Goal: Transaction & Acquisition: Book appointment/travel/reservation

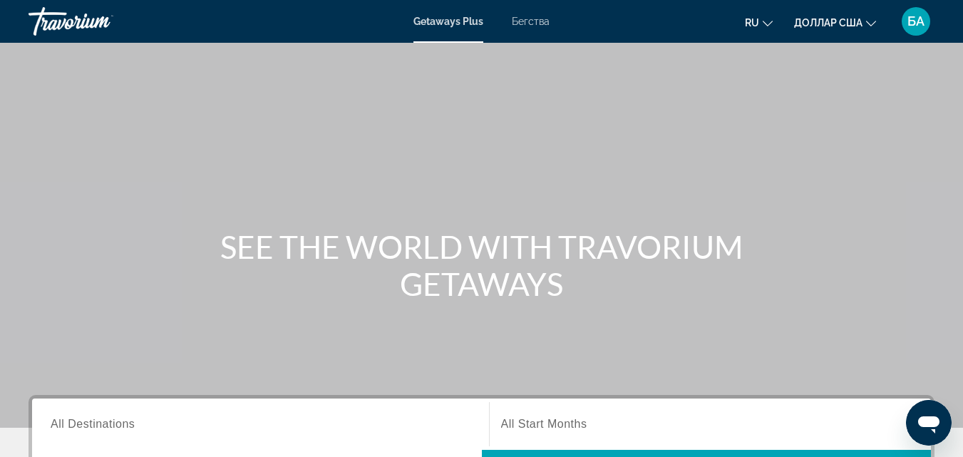
click at [531, 25] on font "Бегства" at bounding box center [531, 21] width 38 height 11
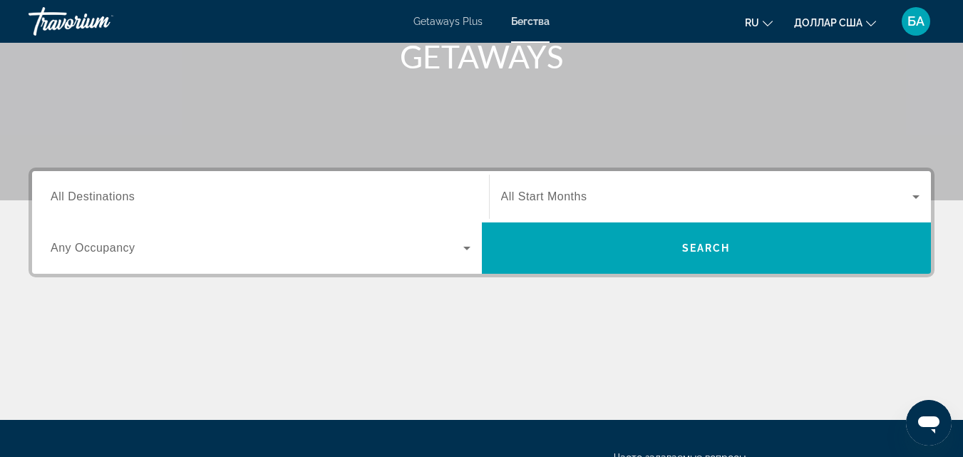
scroll to position [228, 0]
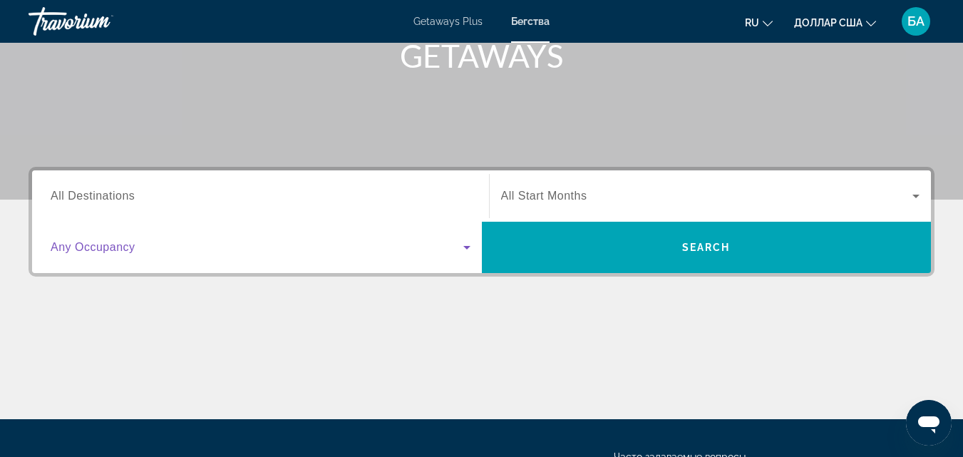
click at [467, 248] on icon "Search widget" at bounding box center [467, 248] width 7 height 4
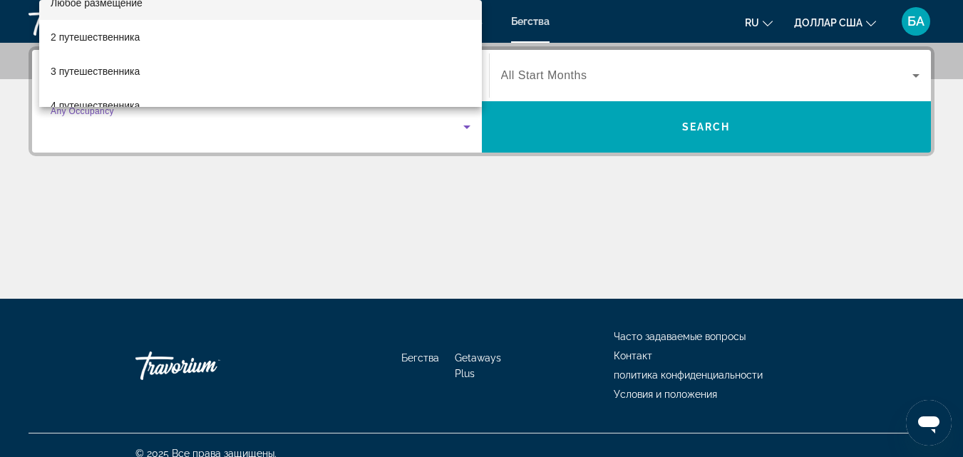
scroll to position [29, 0]
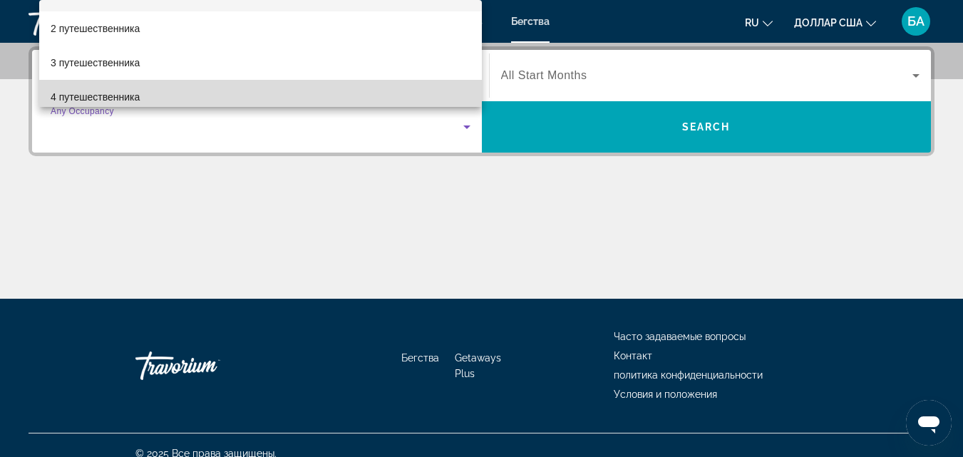
click at [277, 99] on mat-option "4 путешественника" at bounding box center [260, 97] width 443 height 34
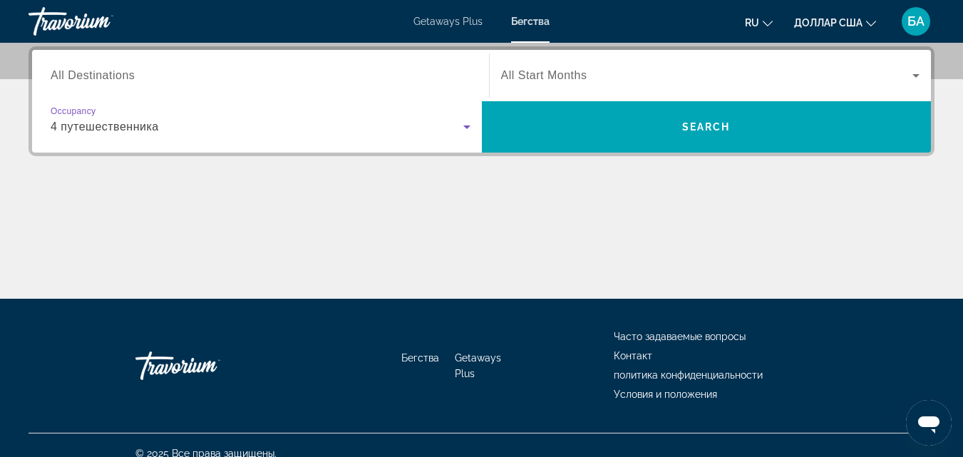
click at [466, 126] on icon "Search widget" at bounding box center [467, 128] width 7 height 4
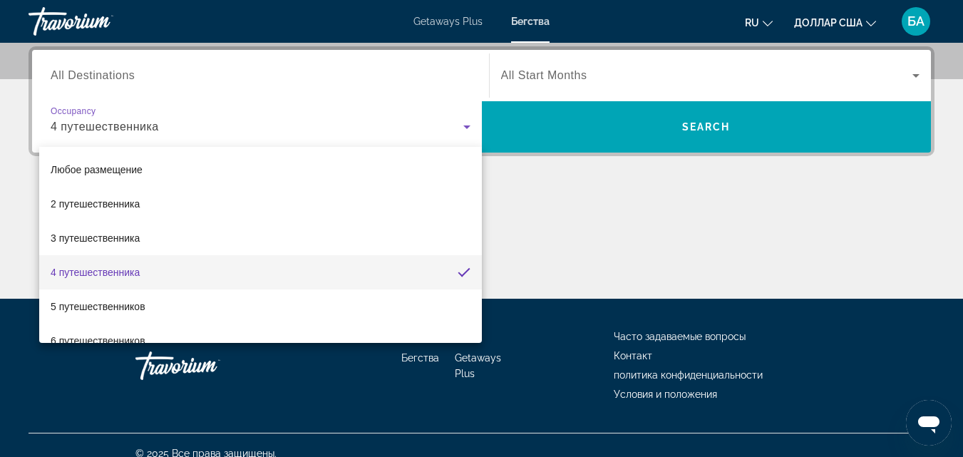
click at [356, 71] on div at bounding box center [481, 228] width 963 height 457
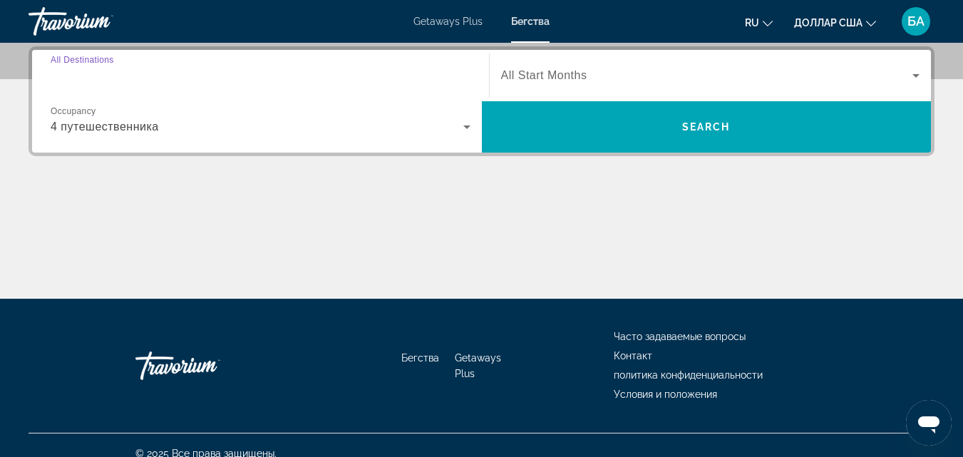
click at [135, 69] on input "Destination All Destinations" at bounding box center [261, 76] width 420 height 17
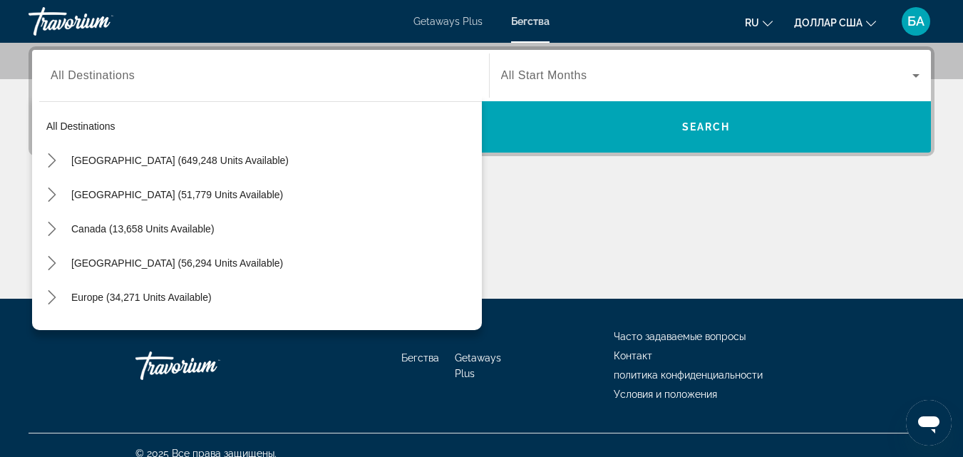
scroll to position [193, 0]
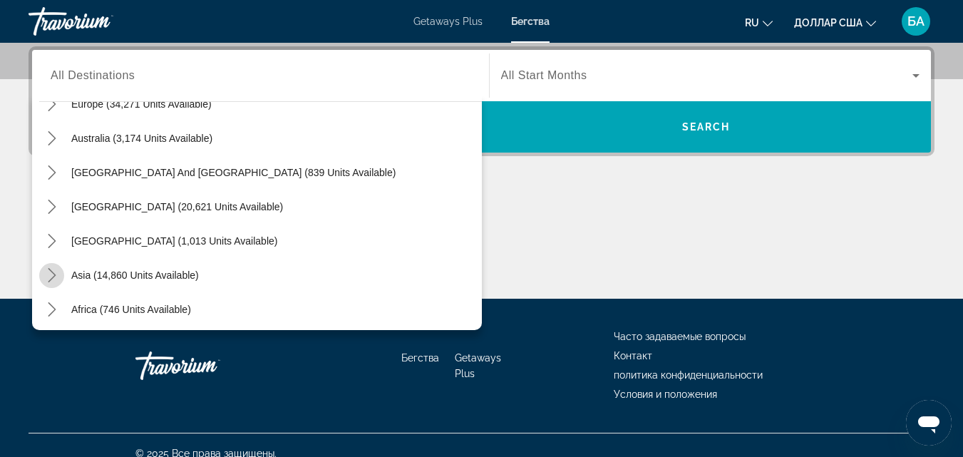
click at [47, 268] on icon "Toggle Asia (14,860 units available) submenu" at bounding box center [52, 275] width 14 height 14
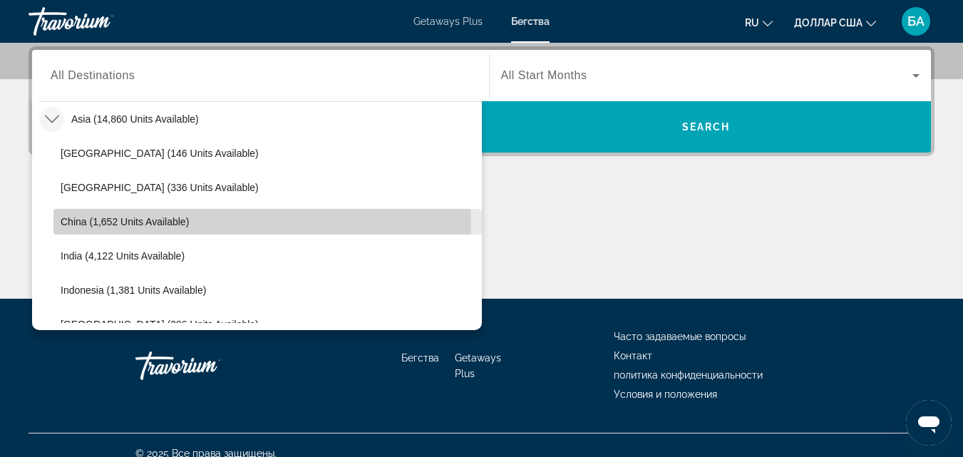
click at [154, 224] on span "China (1,652 units available)" at bounding box center [125, 221] width 128 height 11
type input "**********"
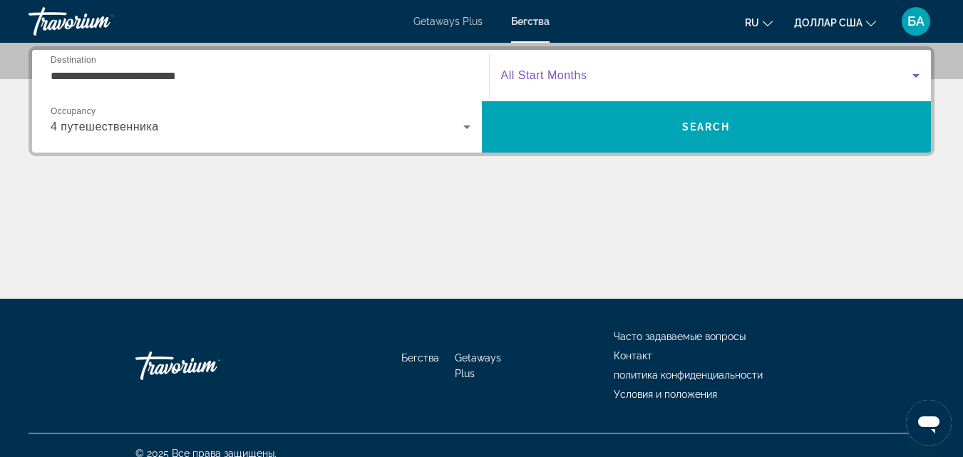
click at [917, 76] on icon "Search widget" at bounding box center [916, 76] width 7 height 4
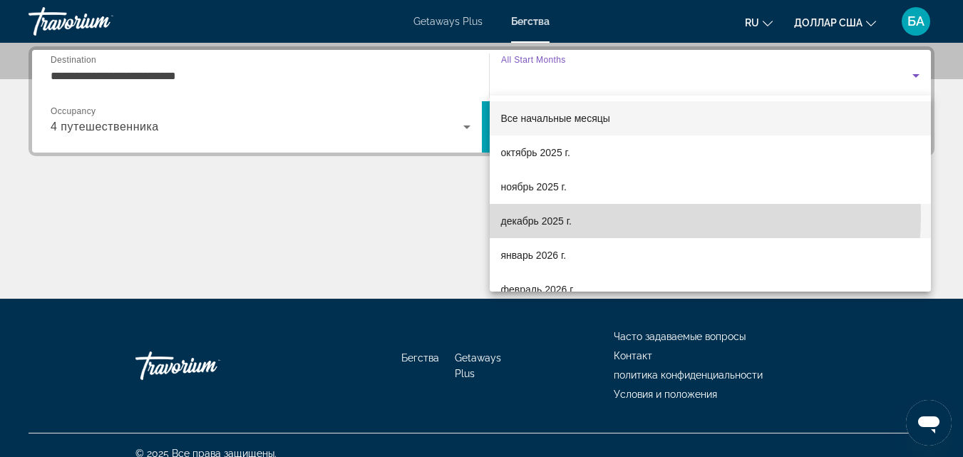
click at [595, 215] on mat-option "декабрь 2025 г." at bounding box center [711, 221] width 442 height 34
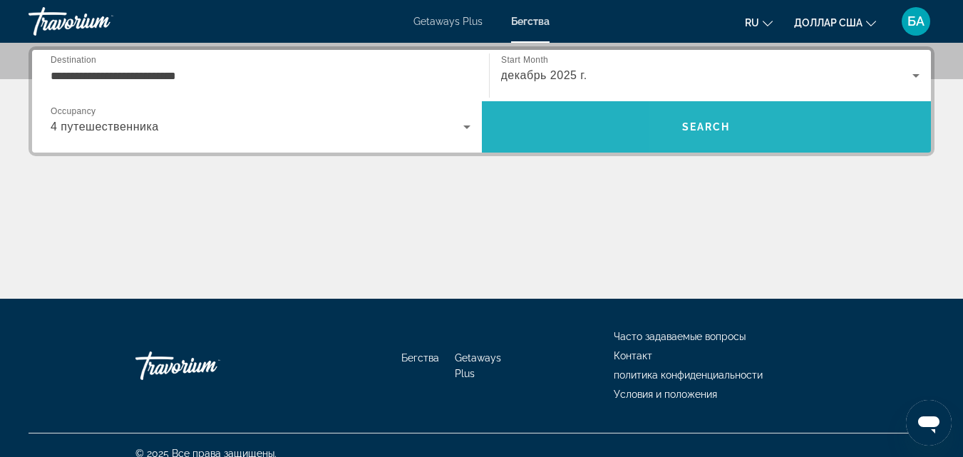
click at [700, 131] on span "Search" at bounding box center [706, 126] width 48 height 11
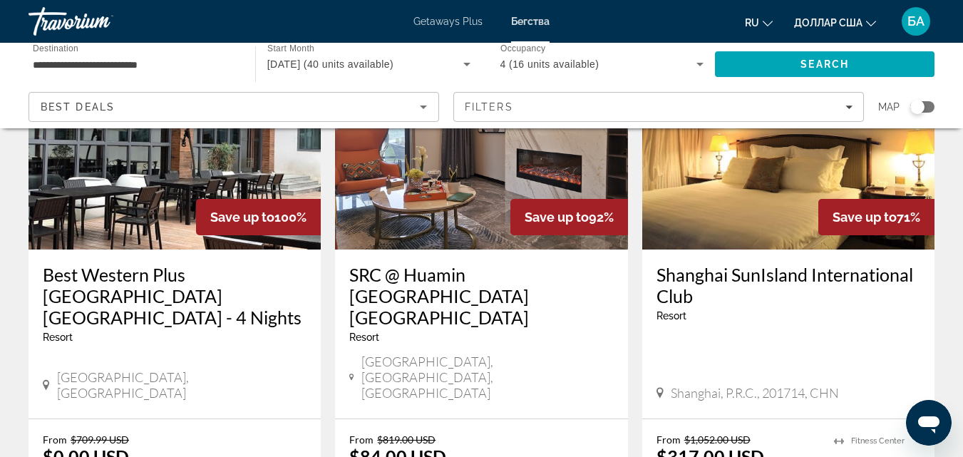
scroll to position [713, 0]
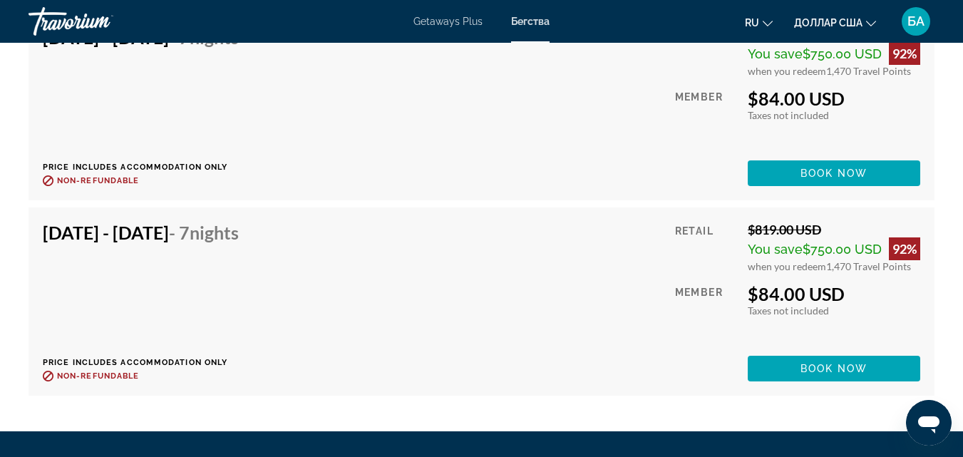
scroll to position [2853, 0]
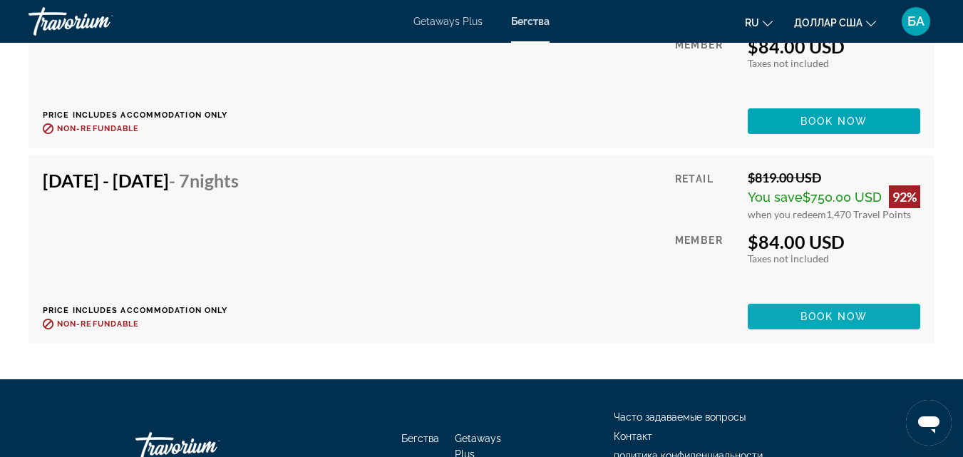
click at [849, 314] on span "Book now" at bounding box center [835, 316] width 68 height 11
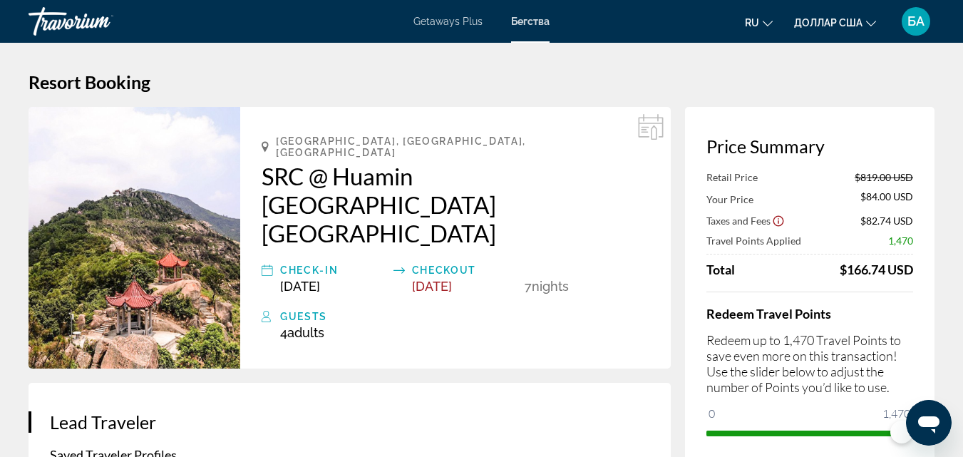
click at [474, 177] on h2 "SRC @ Huamin [GEOGRAPHIC_DATA] [GEOGRAPHIC_DATA]" at bounding box center [456, 205] width 388 height 86
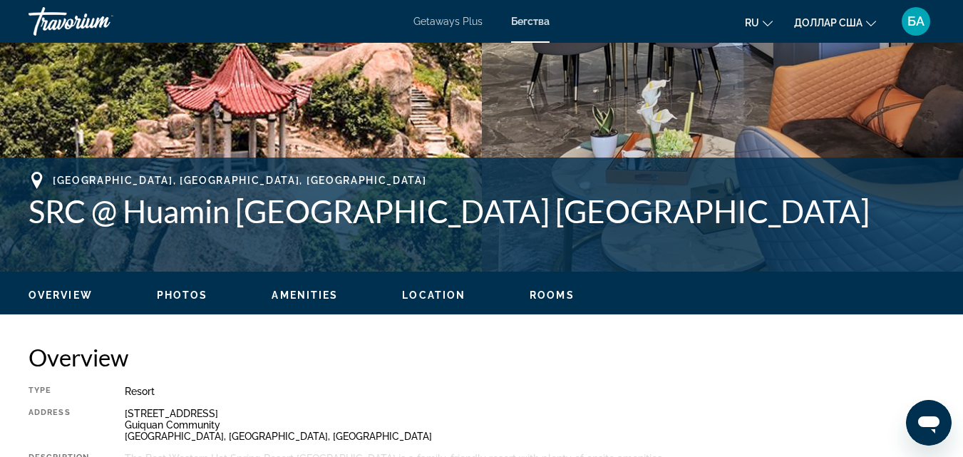
scroll to position [456, 0]
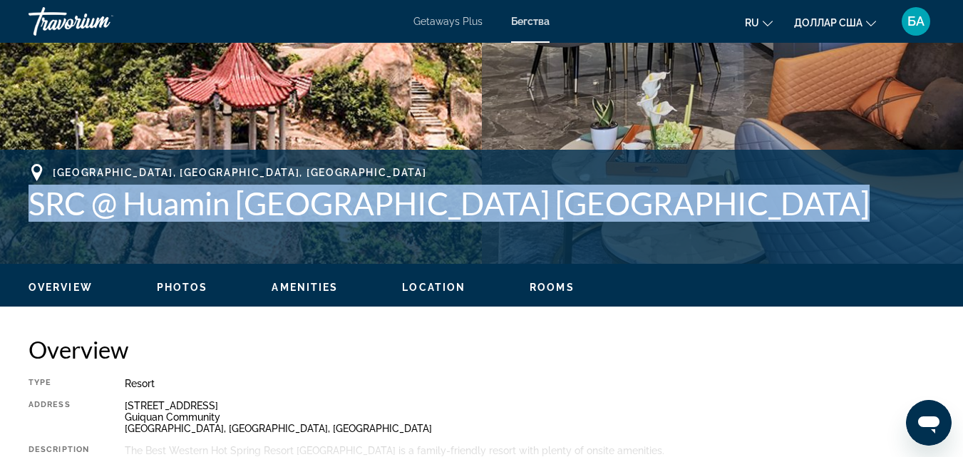
drag, startPoint x: 760, startPoint y: 205, endPoint x: 8, endPoint y: 195, distance: 752.4
click at [8, 195] on div "[GEOGRAPHIC_DATA], [GEOGRAPHIC_DATA], [GEOGRAPHIC_DATA] SRC @ Huamin [GEOGRAPHI…" at bounding box center [481, 207] width 963 height 86
copy h1 "SRC @ Huamin [GEOGRAPHIC_DATA] [GEOGRAPHIC_DATA]"
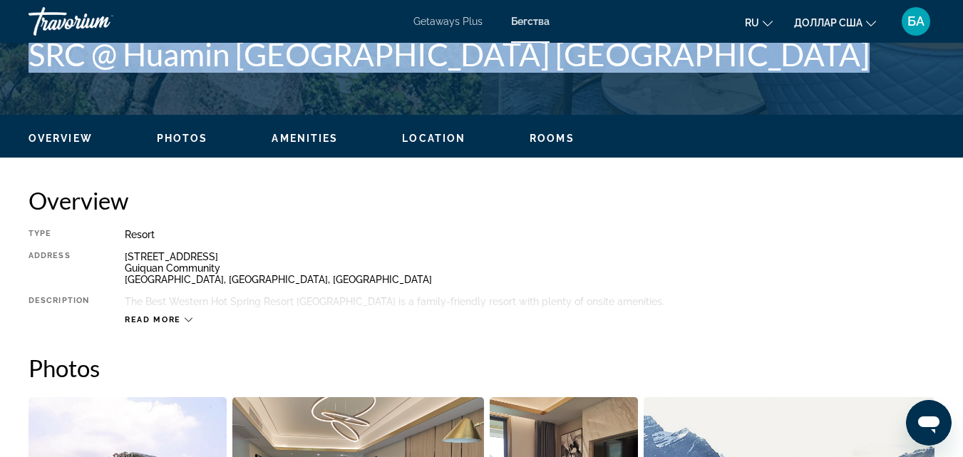
scroll to position [558, 0]
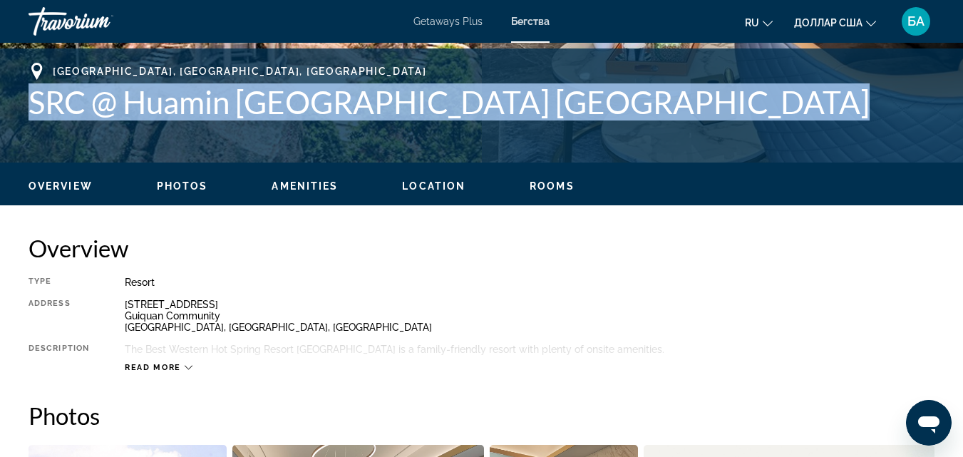
click at [414, 184] on span "Location" at bounding box center [433, 185] width 63 height 11
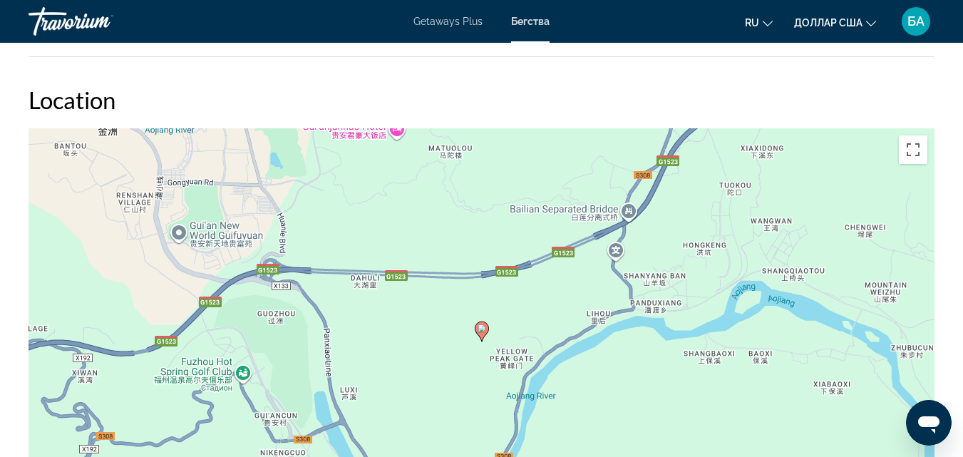
scroll to position [2291, 0]
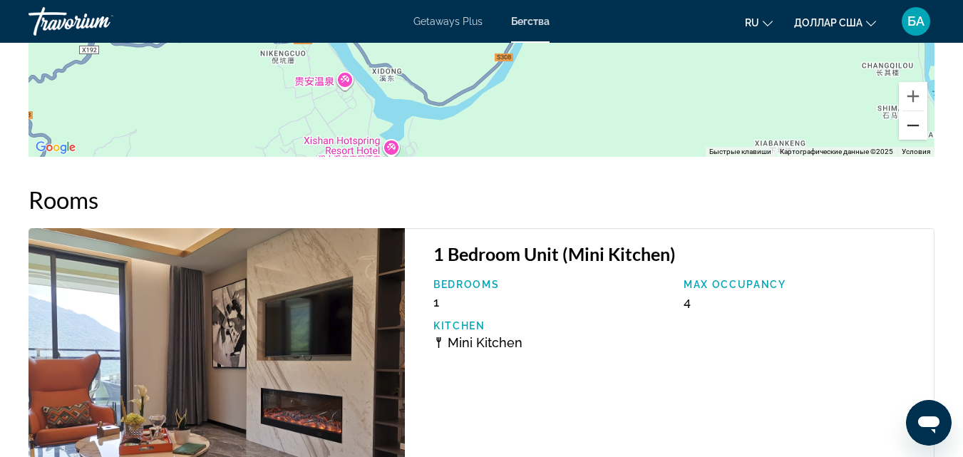
click at [911, 119] on button "Уменьшить" at bounding box center [913, 125] width 29 height 29
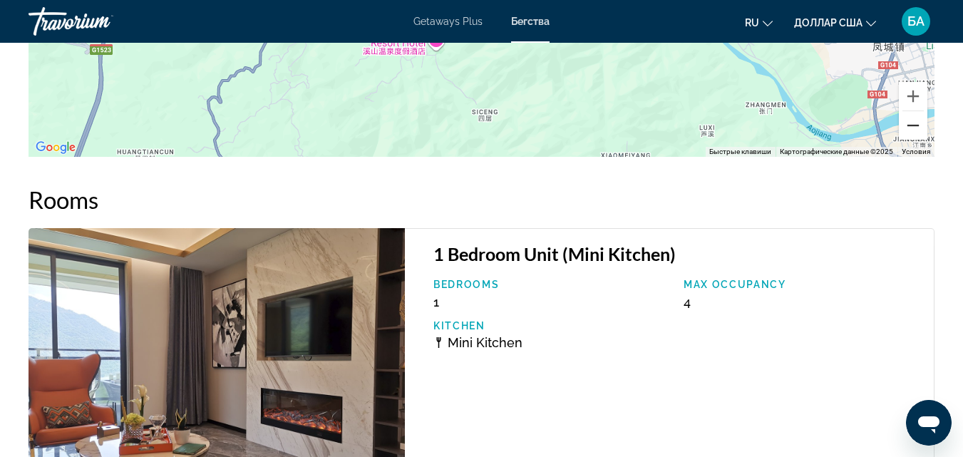
click at [911, 119] on button "Уменьшить" at bounding box center [913, 125] width 29 height 29
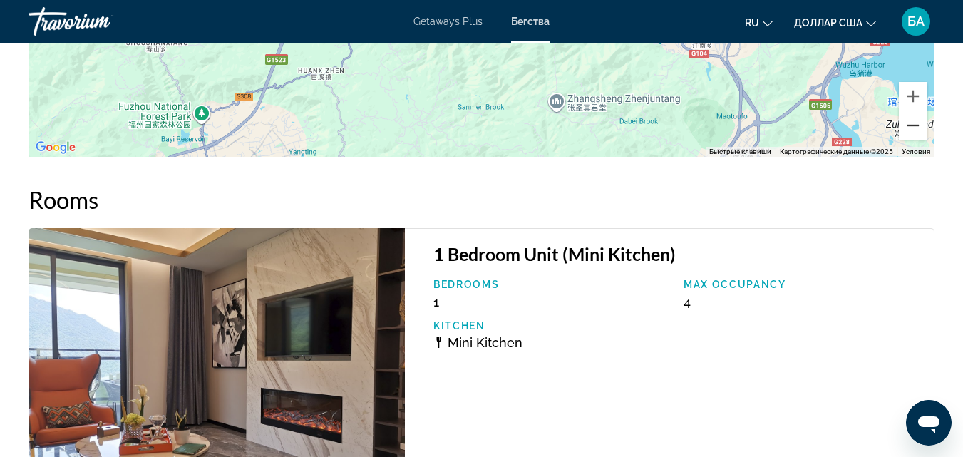
click at [911, 119] on button "Уменьшить" at bounding box center [913, 125] width 29 height 29
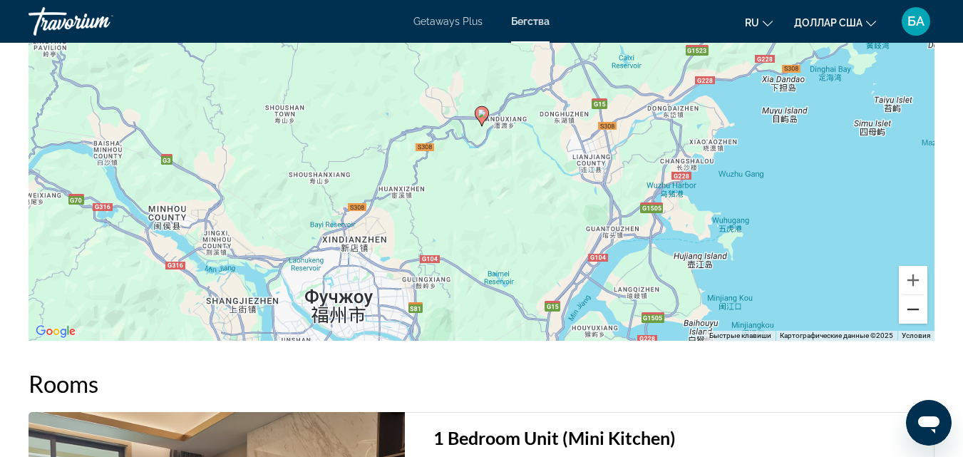
scroll to position [2119, 0]
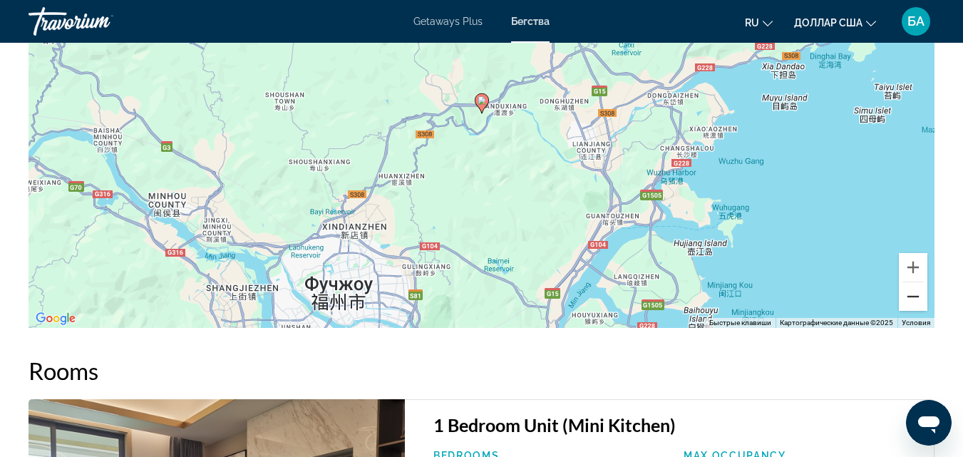
click at [921, 302] on button "Уменьшить" at bounding box center [913, 296] width 29 height 29
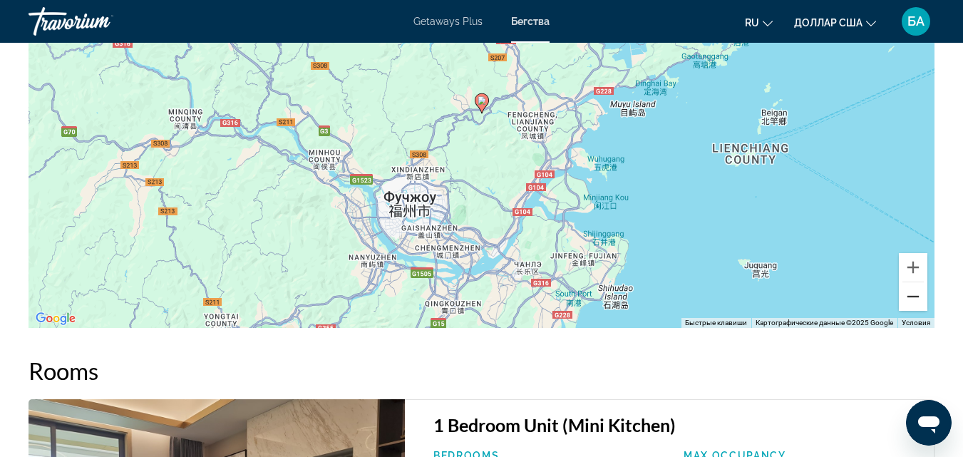
click at [921, 302] on button "Уменьшить" at bounding box center [913, 296] width 29 height 29
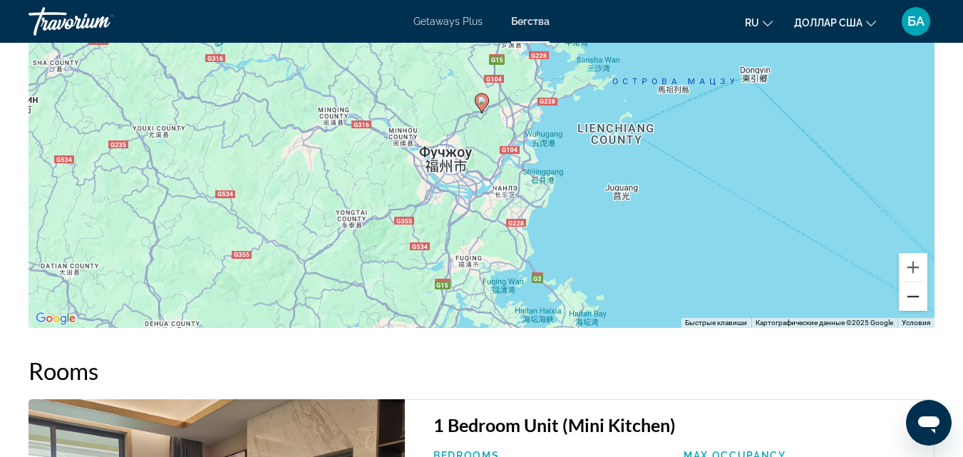
click at [921, 302] on button "Уменьшить" at bounding box center [913, 296] width 29 height 29
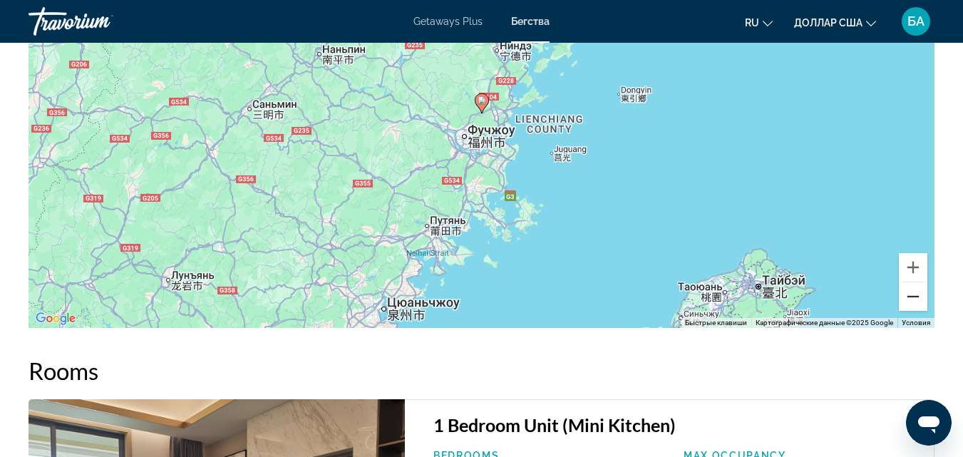
click at [921, 302] on button "Уменьшить" at bounding box center [913, 296] width 29 height 29
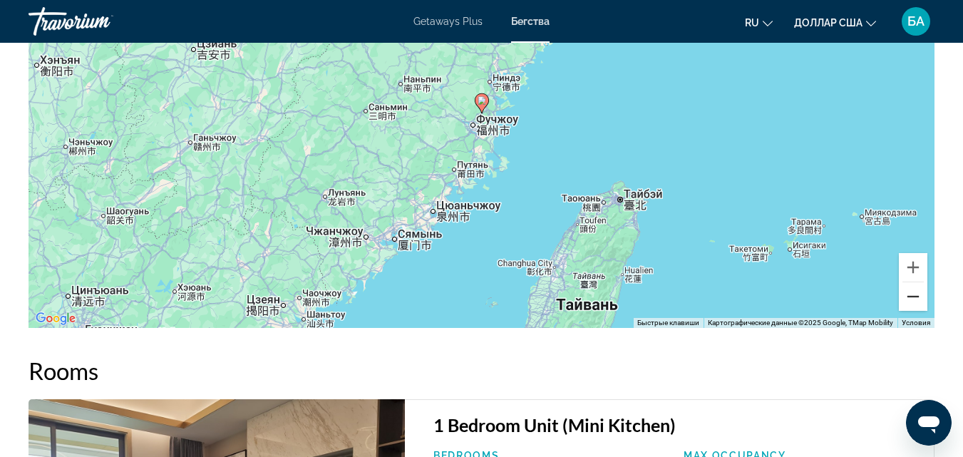
click at [921, 302] on button "Уменьшить" at bounding box center [913, 296] width 29 height 29
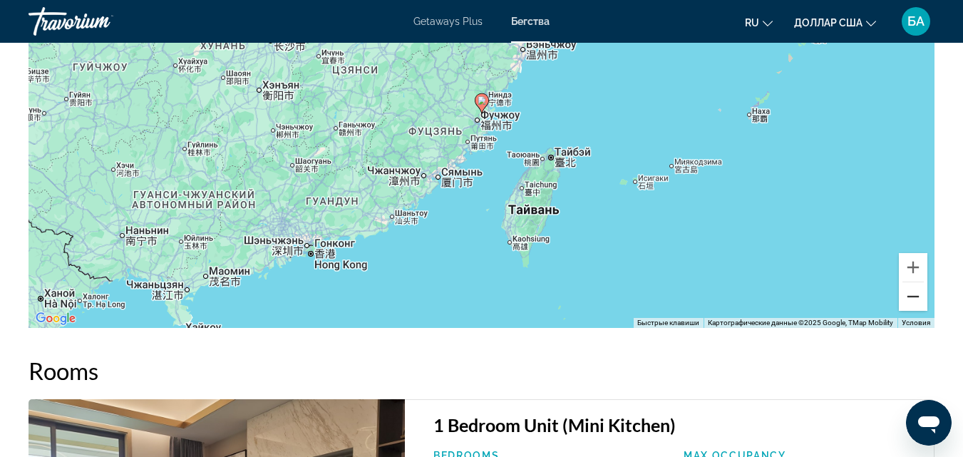
click at [921, 302] on button "Уменьшить" at bounding box center [913, 296] width 29 height 29
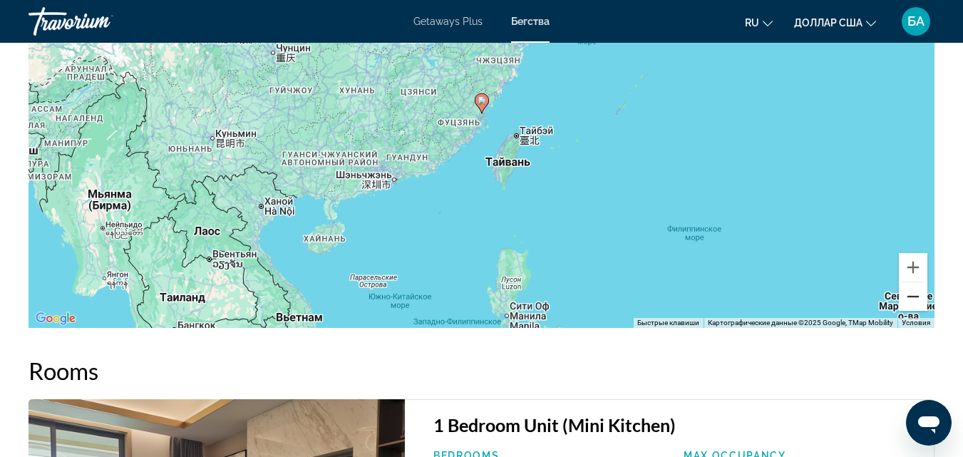
click at [921, 302] on button "Уменьшить" at bounding box center [913, 296] width 29 height 29
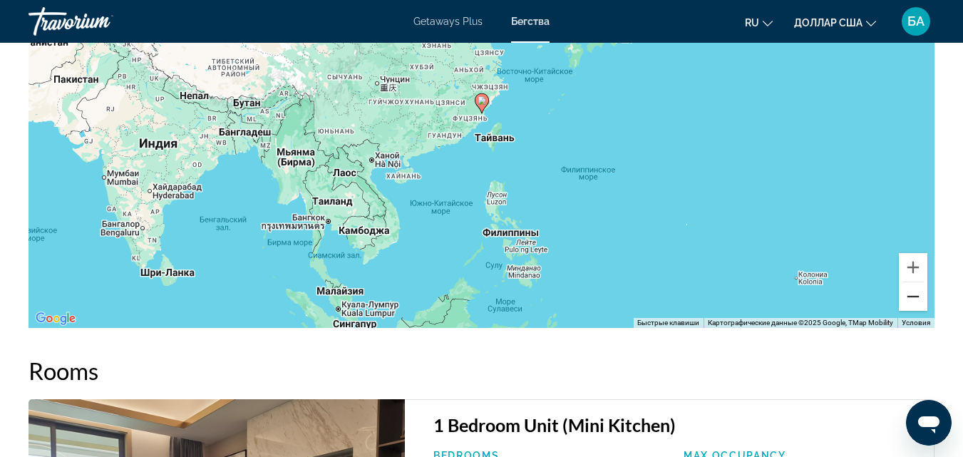
click at [921, 302] on button "Уменьшить" at bounding box center [913, 296] width 29 height 29
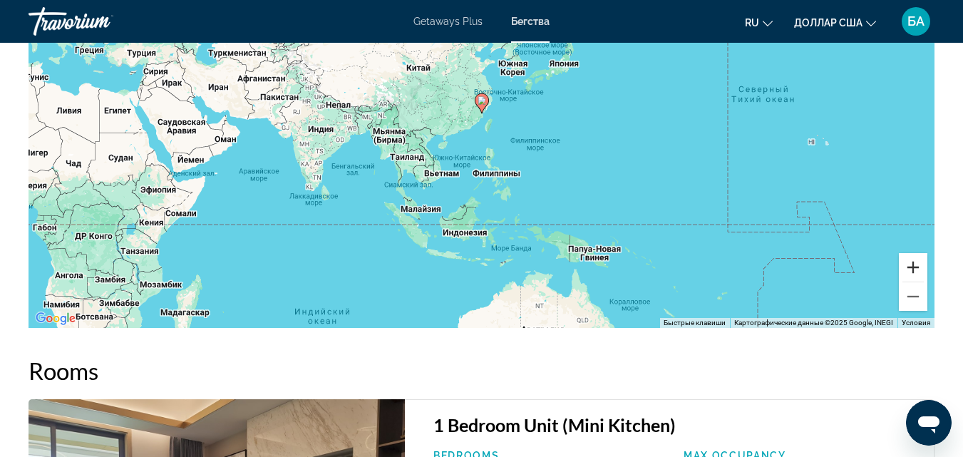
click at [905, 267] on button "Увеличить" at bounding box center [913, 267] width 29 height 29
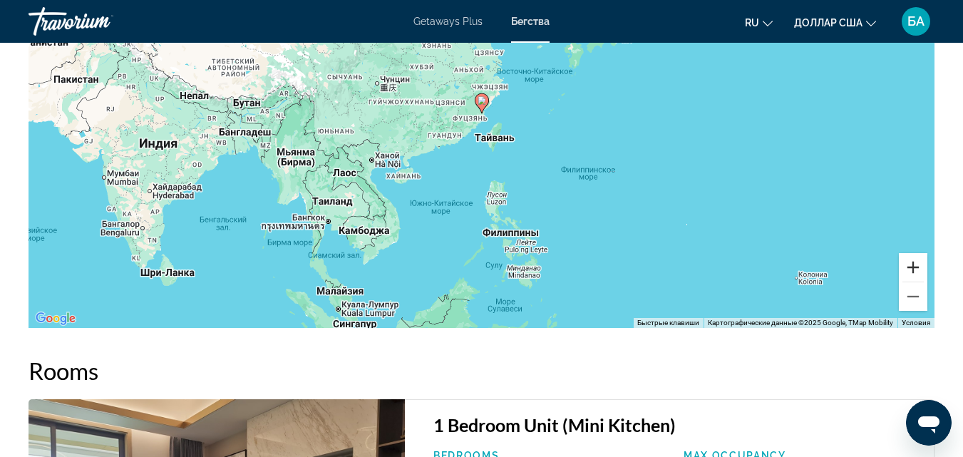
click at [905, 267] on button "Увеличить" at bounding box center [913, 267] width 29 height 29
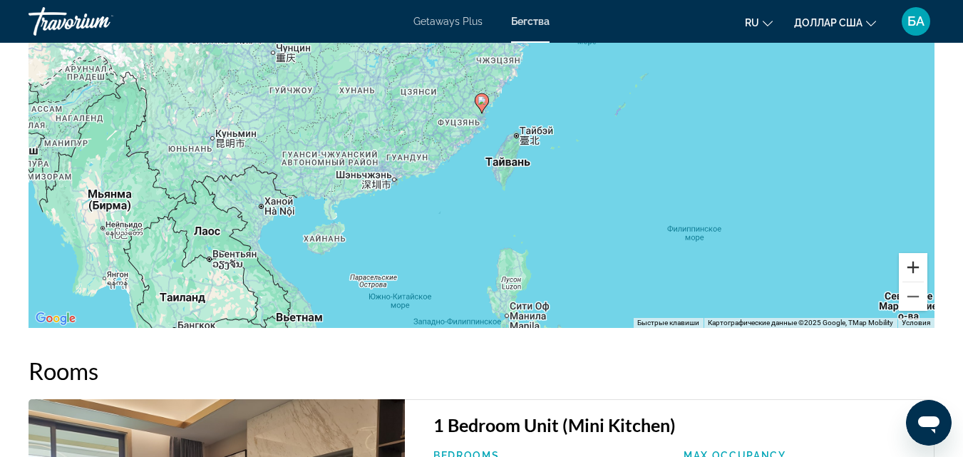
click at [905, 267] on button "Увеличить" at bounding box center [913, 267] width 29 height 29
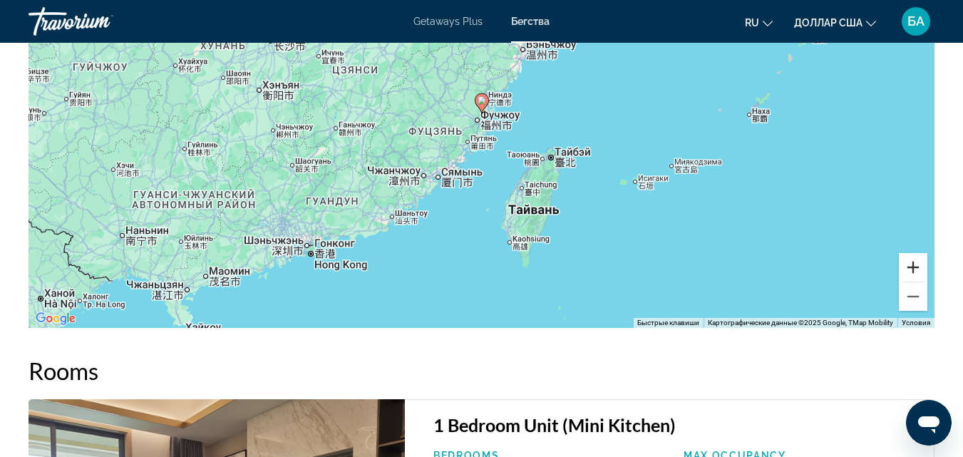
click at [905, 267] on button "Увеличить" at bounding box center [913, 267] width 29 height 29
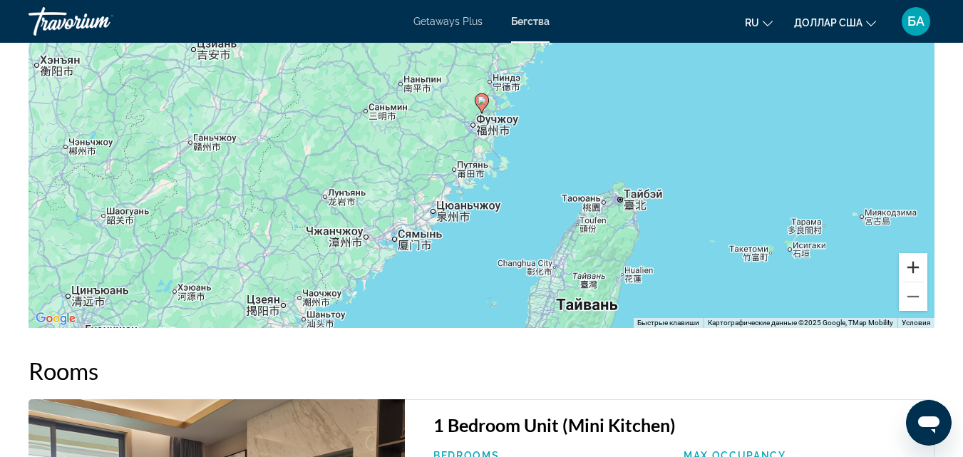
click at [905, 267] on button "Увеличить" at bounding box center [913, 267] width 29 height 29
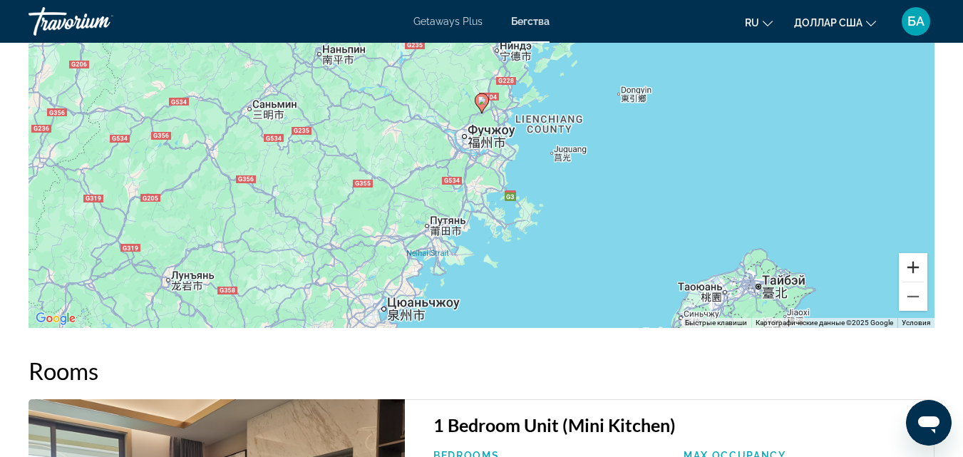
click at [905, 267] on button "Увеличить" at bounding box center [913, 267] width 29 height 29
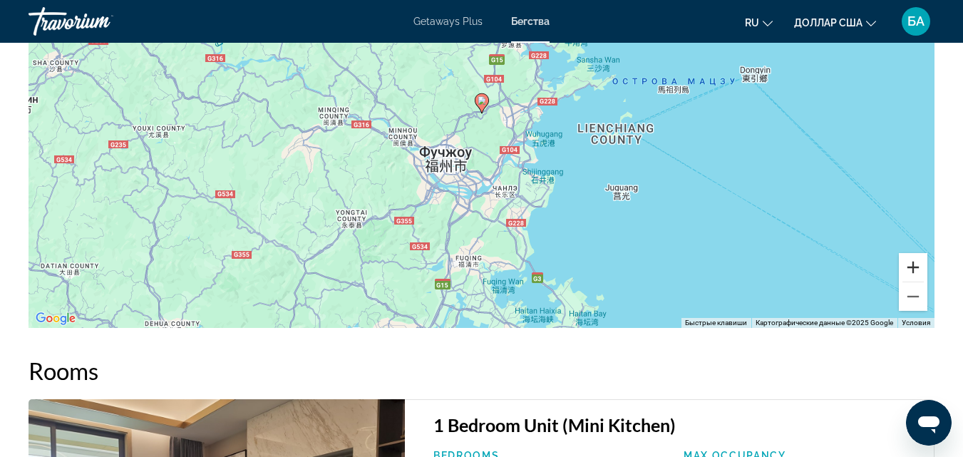
click at [905, 267] on button "Увеличить" at bounding box center [913, 267] width 29 height 29
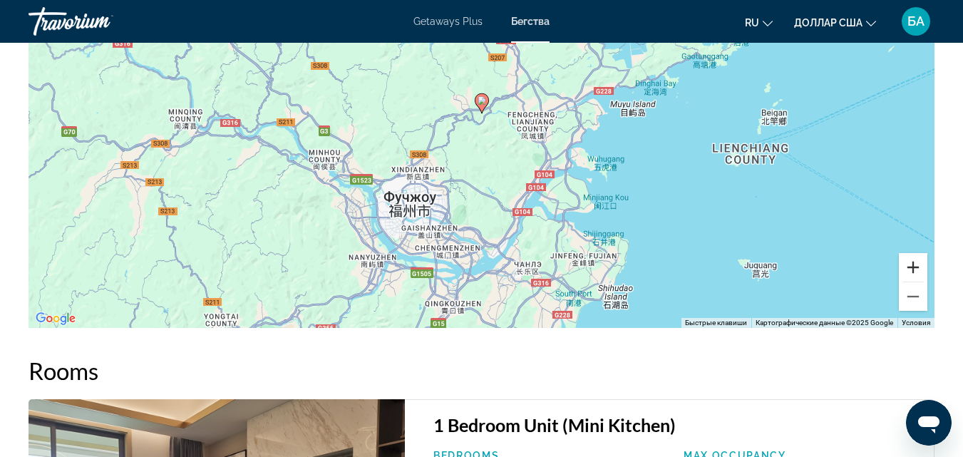
click at [905, 267] on button "Увеличить" at bounding box center [913, 267] width 29 height 29
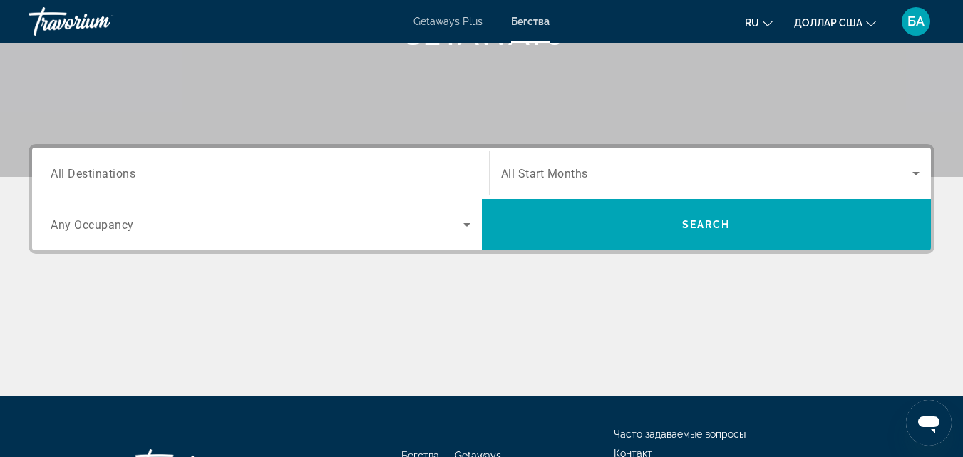
scroll to position [222, 0]
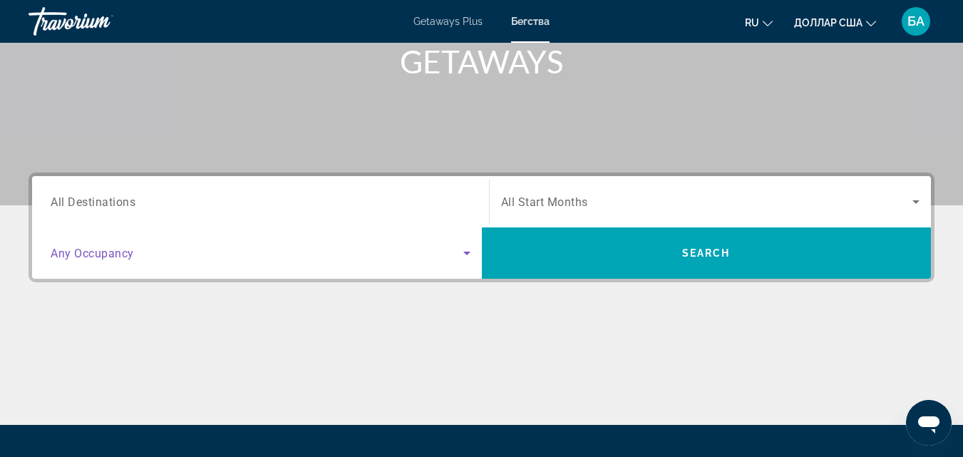
click at [464, 251] on icon "Search widget" at bounding box center [467, 253] width 17 height 17
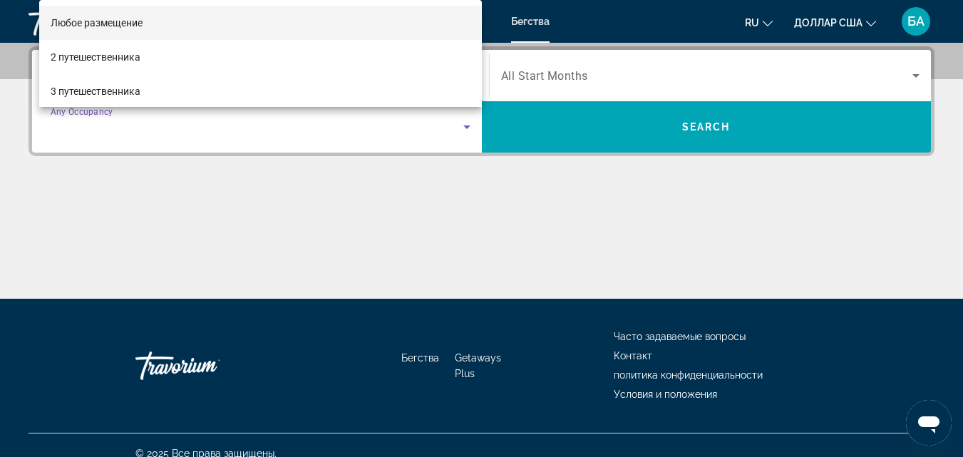
scroll to position [93, 0]
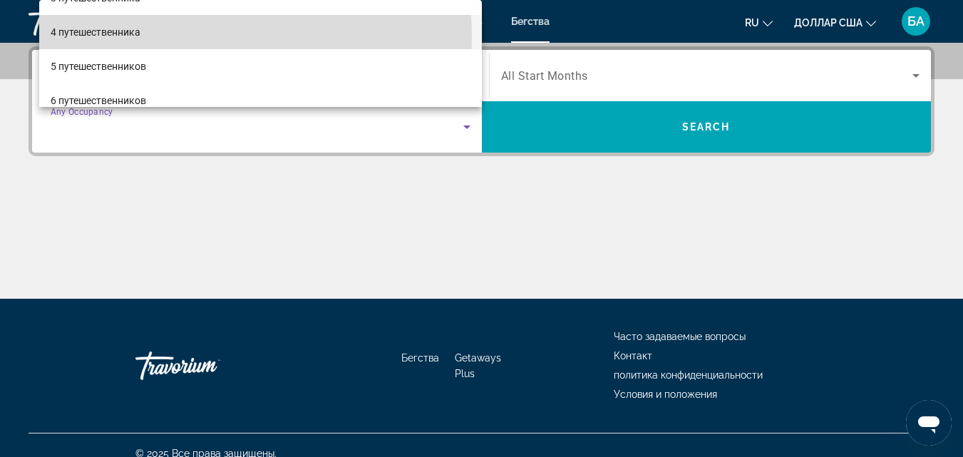
click at [209, 36] on mat-option "4 путешественника" at bounding box center [260, 32] width 443 height 34
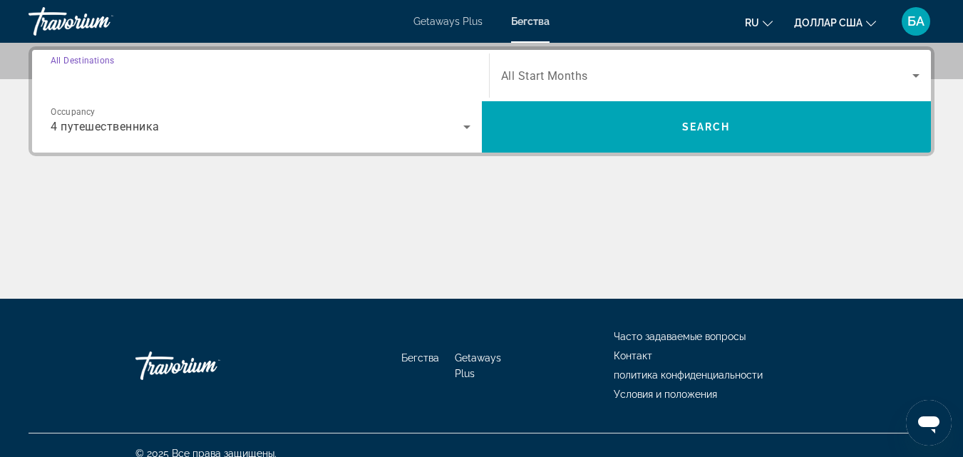
click at [230, 68] on input "Destination All Destinations" at bounding box center [261, 76] width 420 height 17
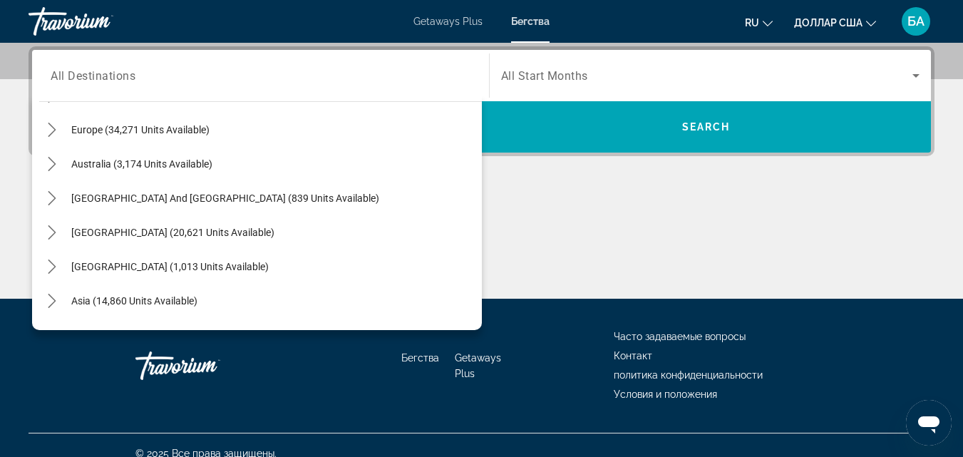
scroll to position [193, 0]
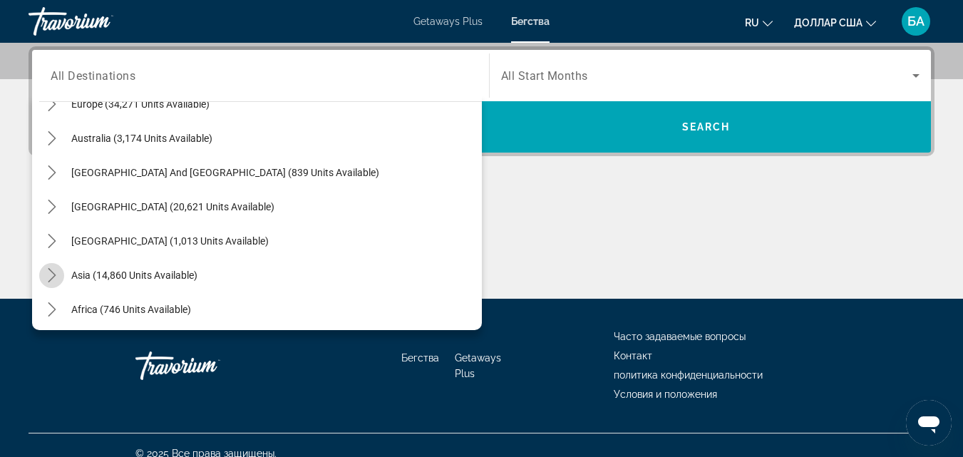
click at [51, 278] on icon "Toggle Asia (14,860 units available) submenu" at bounding box center [52, 275] width 14 height 14
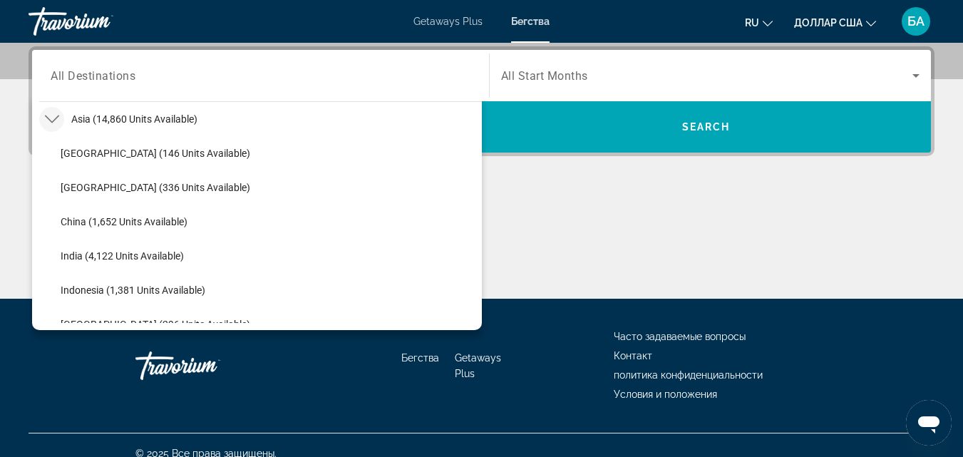
scroll to position [745, 0]
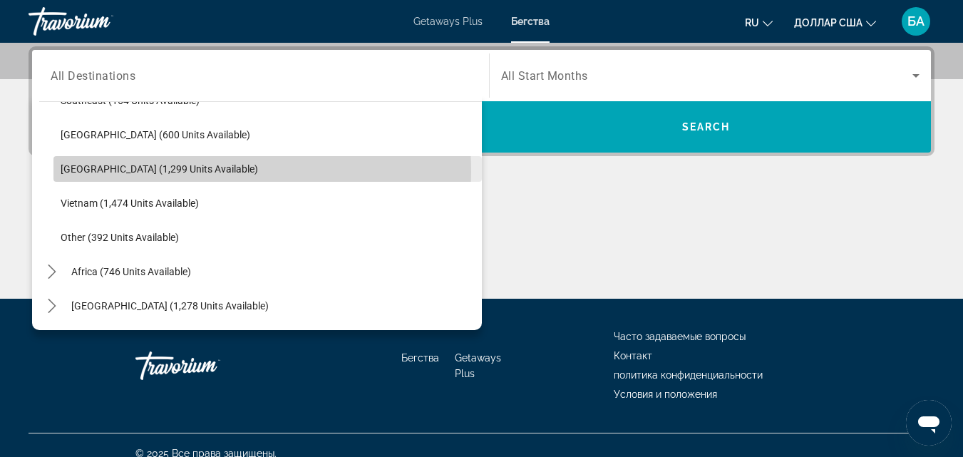
click at [91, 173] on span "[GEOGRAPHIC_DATA] (1,299 units available)" at bounding box center [160, 168] width 198 height 11
type input "**********"
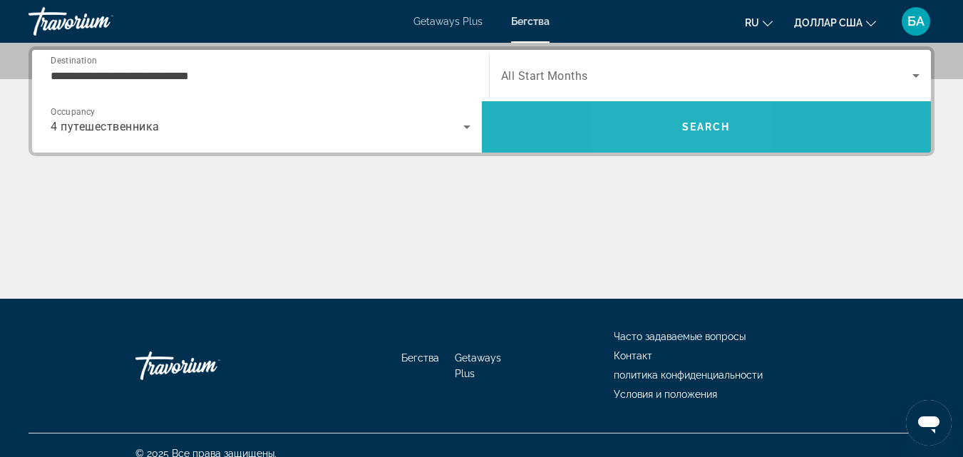
click at [671, 126] on span "Search" at bounding box center [707, 127] width 450 height 34
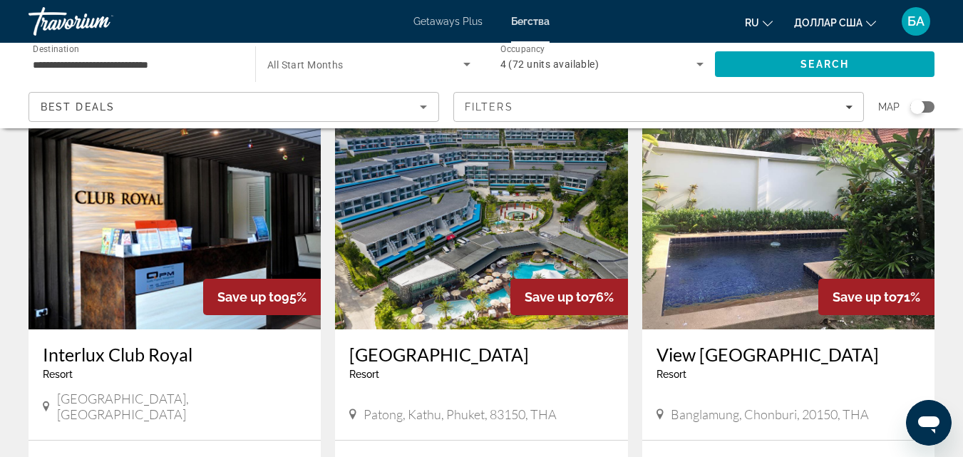
scroll to position [628, 0]
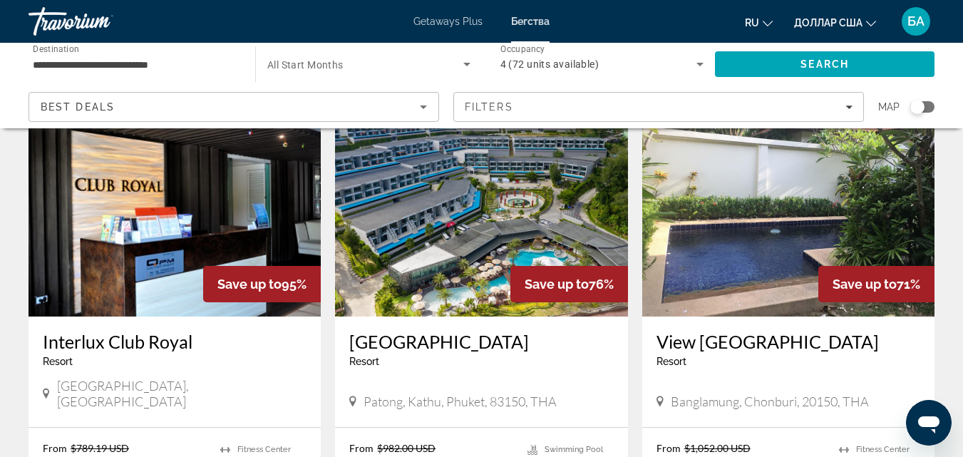
click at [168, 255] on img "Основное содержание" at bounding box center [175, 202] width 292 height 228
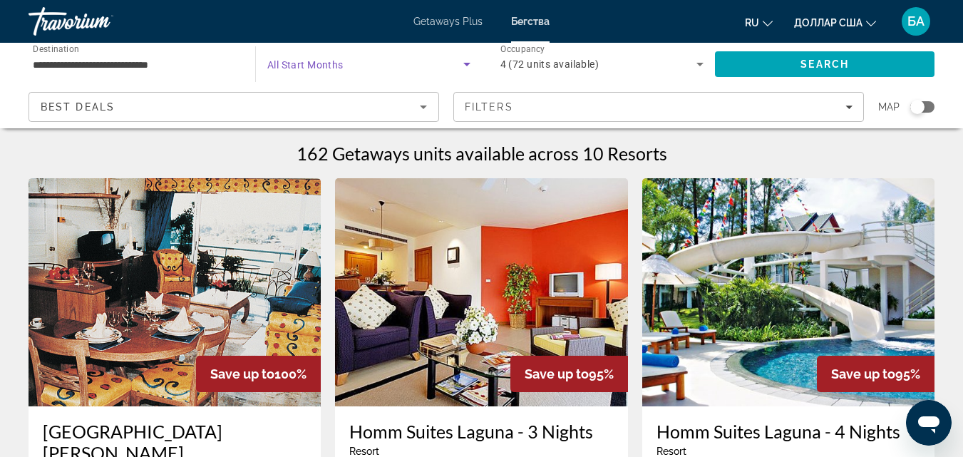
click at [466, 64] on icon "Search widget" at bounding box center [467, 65] width 7 height 4
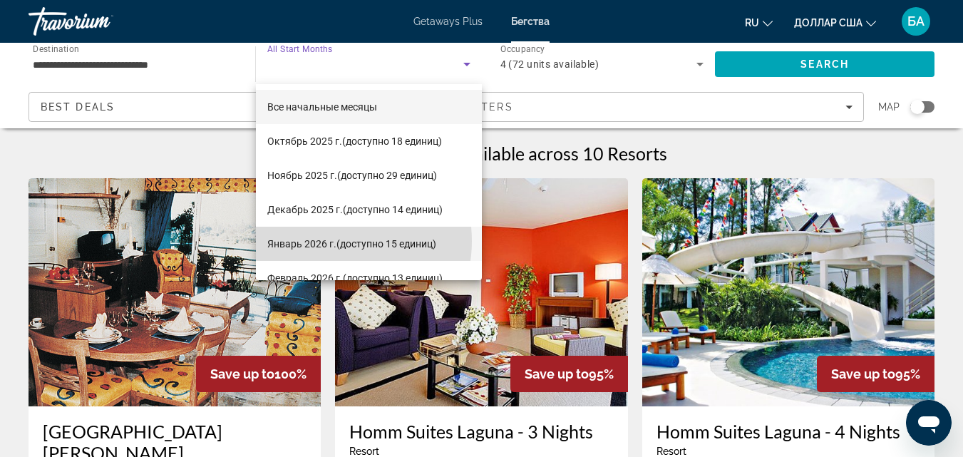
click at [330, 241] on font "Январь 2026 г." at bounding box center [301, 243] width 69 height 11
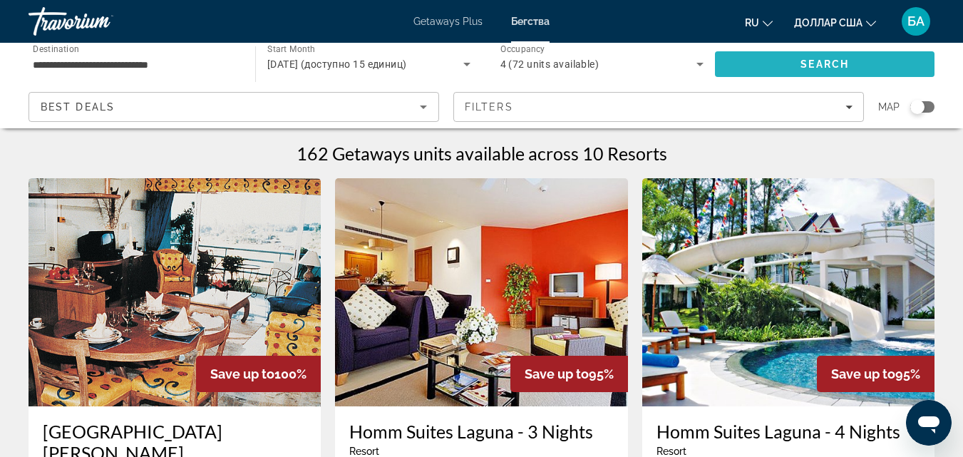
click at [751, 63] on span "Search" at bounding box center [825, 64] width 220 height 34
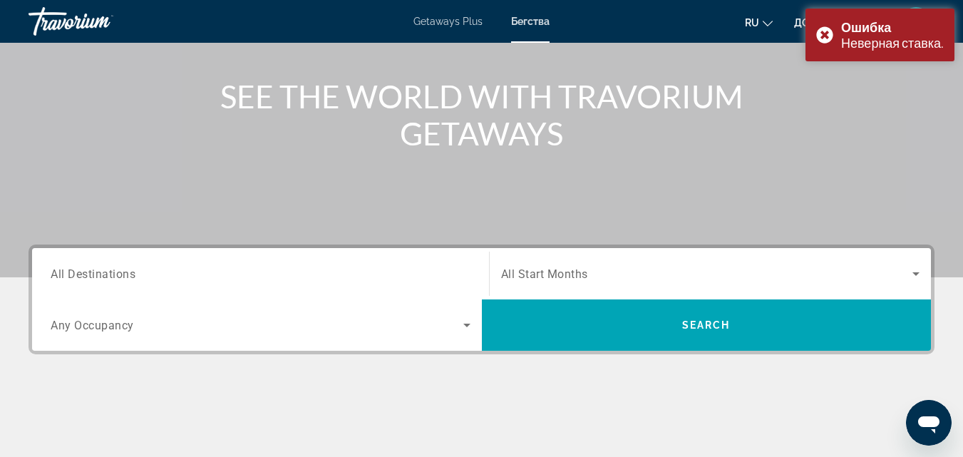
scroll to position [171, 0]
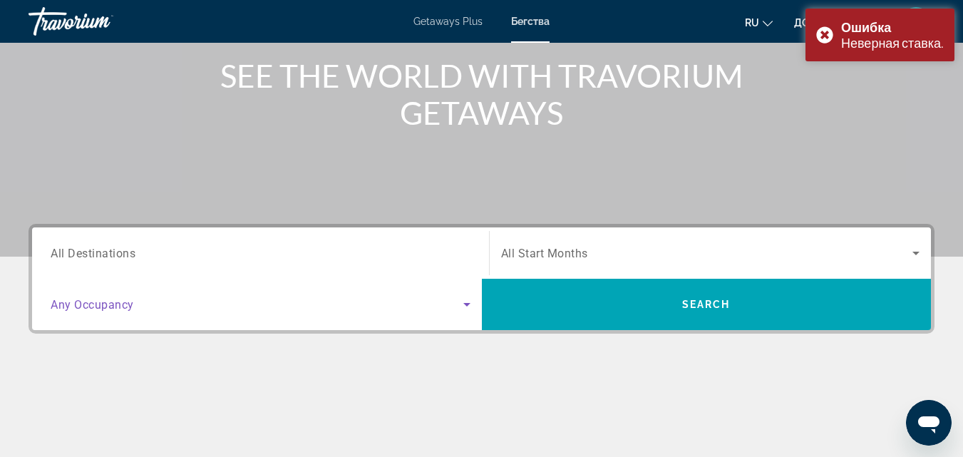
click at [461, 303] on icon "Search widget" at bounding box center [467, 304] width 17 height 17
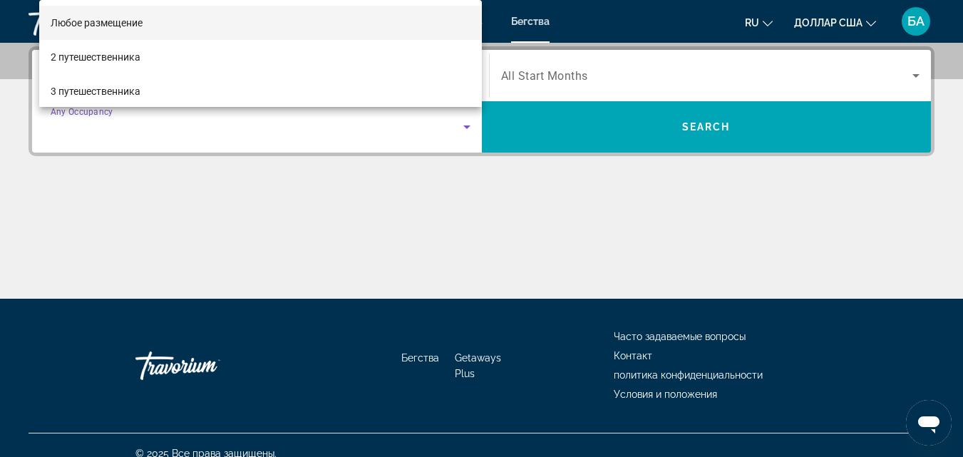
scroll to position [29, 0]
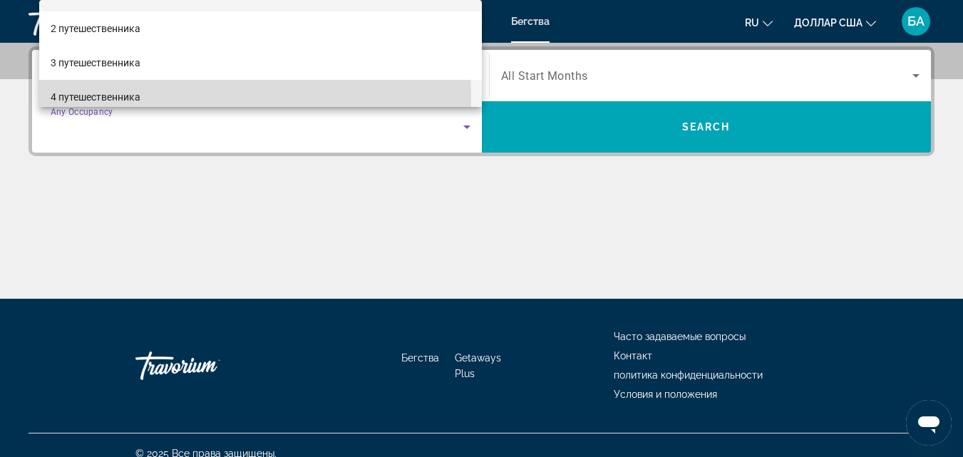
click at [173, 96] on mat-option "4 путешественника" at bounding box center [260, 97] width 443 height 34
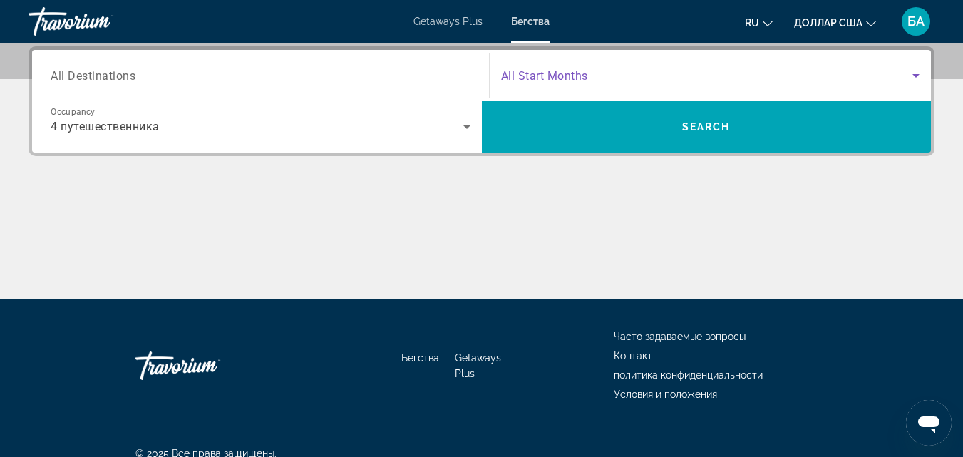
click at [676, 76] on span "Search widget" at bounding box center [707, 75] width 412 height 17
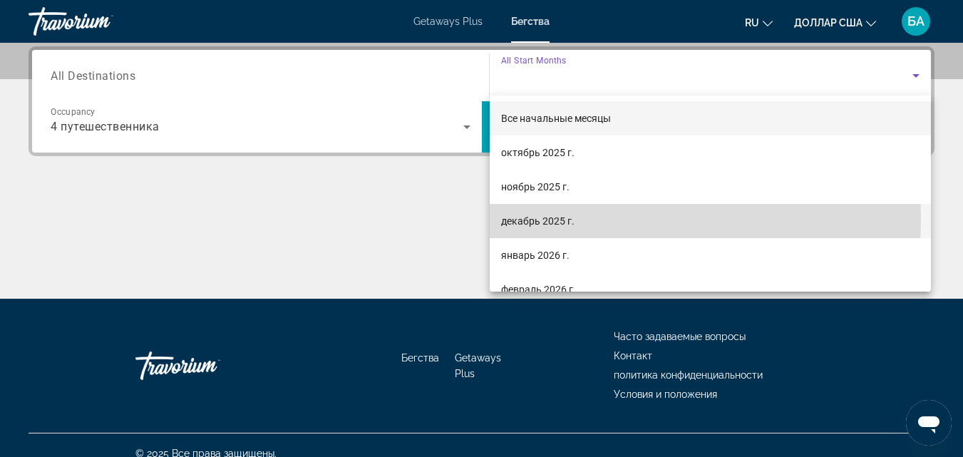
click at [556, 219] on font "декабрь 2025 г." at bounding box center [537, 220] width 73 height 11
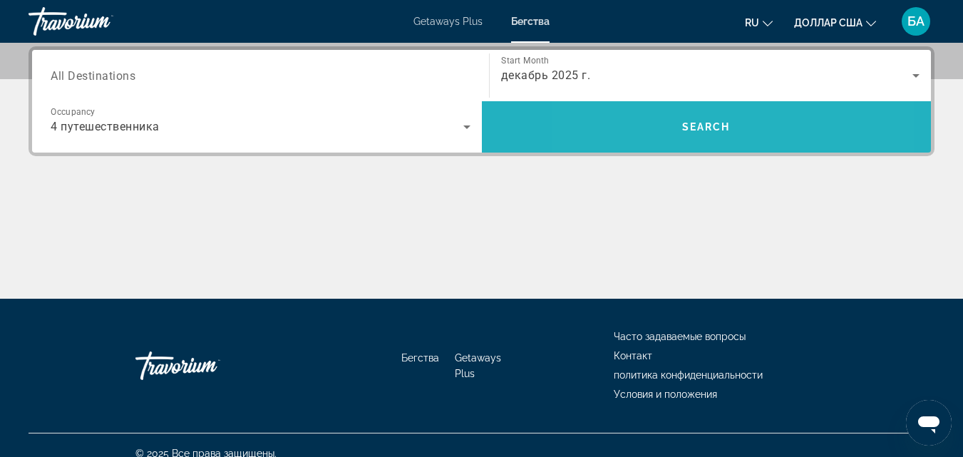
click at [652, 134] on span "Search" at bounding box center [707, 127] width 450 height 34
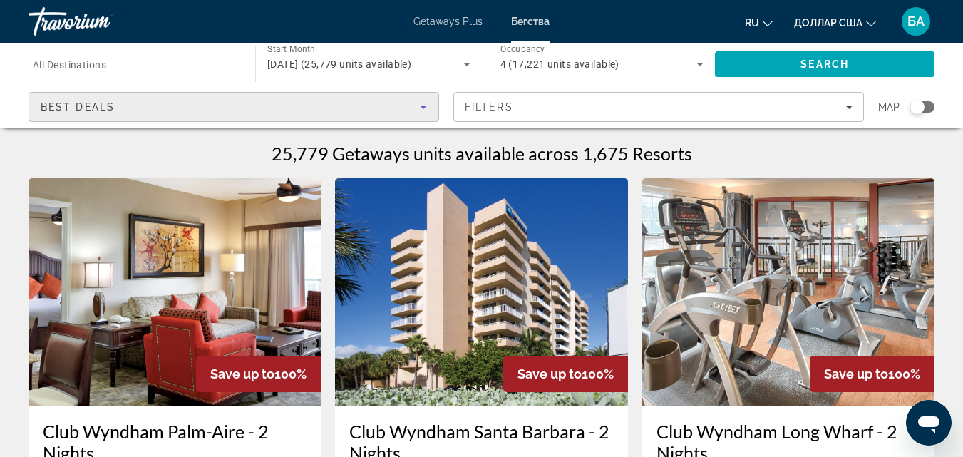
click at [421, 107] on icon "Sort by" at bounding box center [423, 106] width 17 height 17
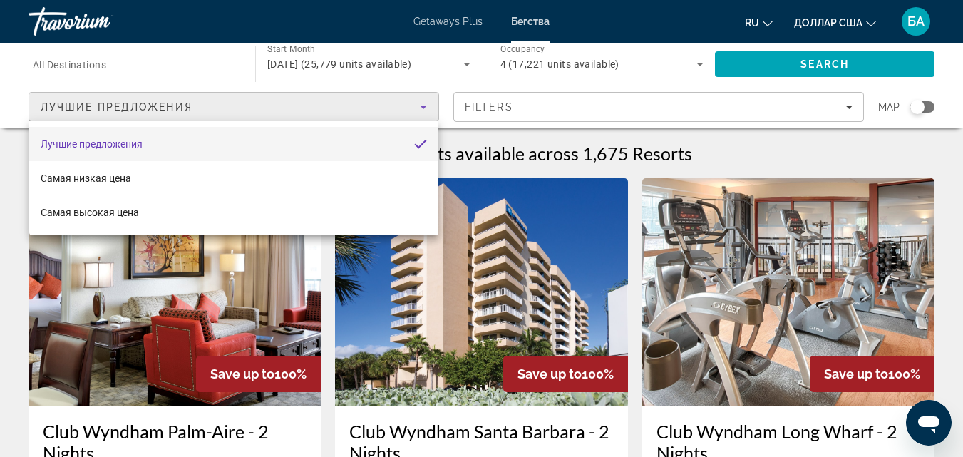
click at [419, 83] on div at bounding box center [481, 228] width 963 height 457
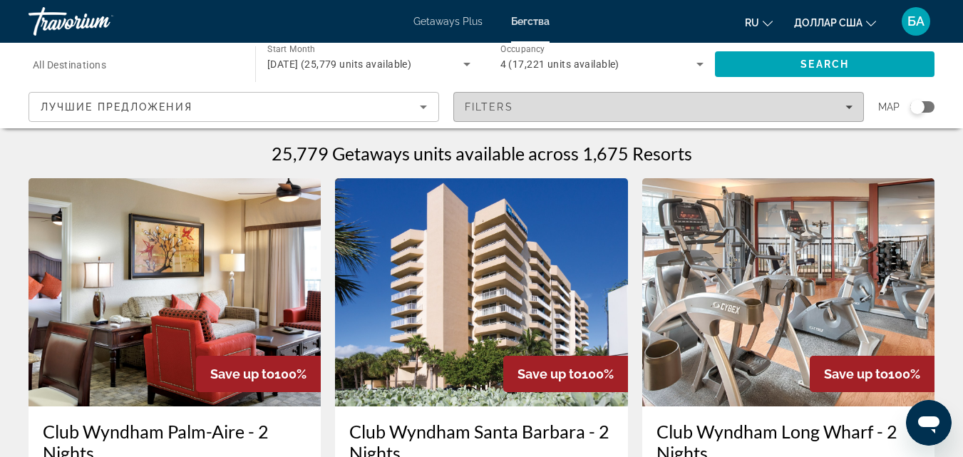
click at [848, 109] on icon "Filters" at bounding box center [849, 106] width 7 height 7
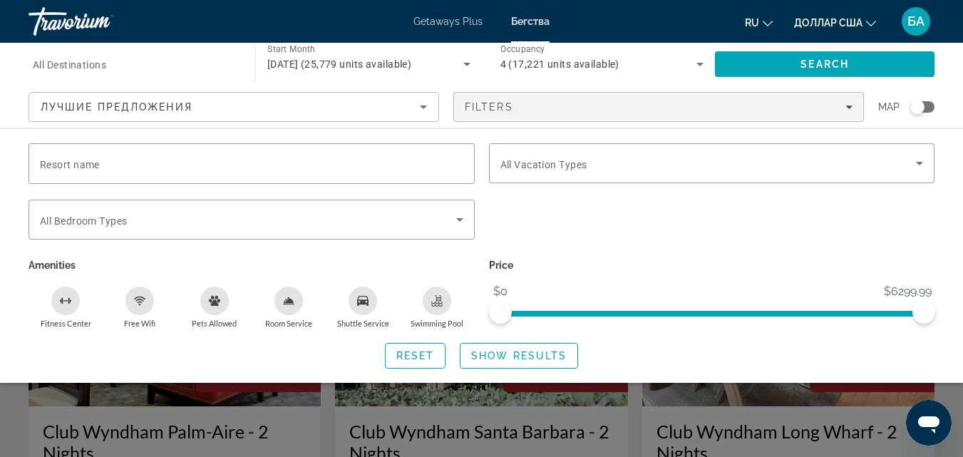
click at [200, 75] on div "Search widget" at bounding box center [135, 64] width 204 height 41
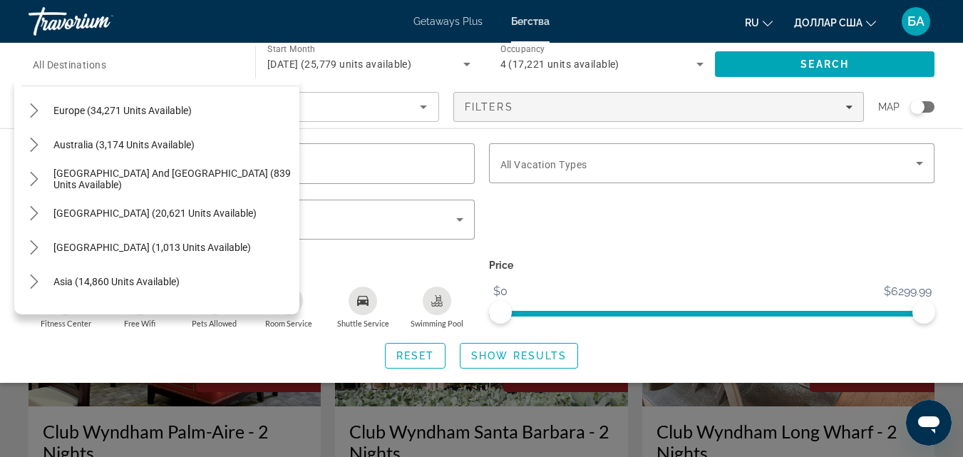
scroll to position [193, 0]
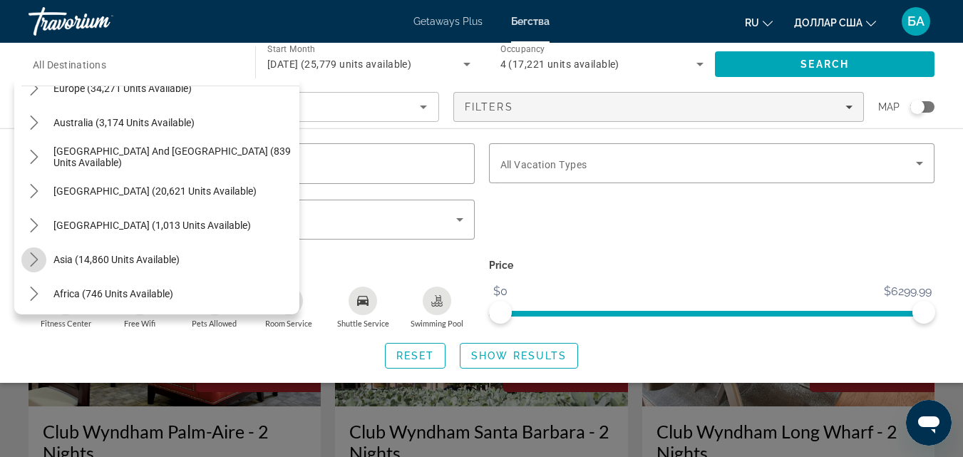
click at [30, 261] on icon "Toggle Asia (14,860 units available) submenu" at bounding box center [34, 259] width 14 height 14
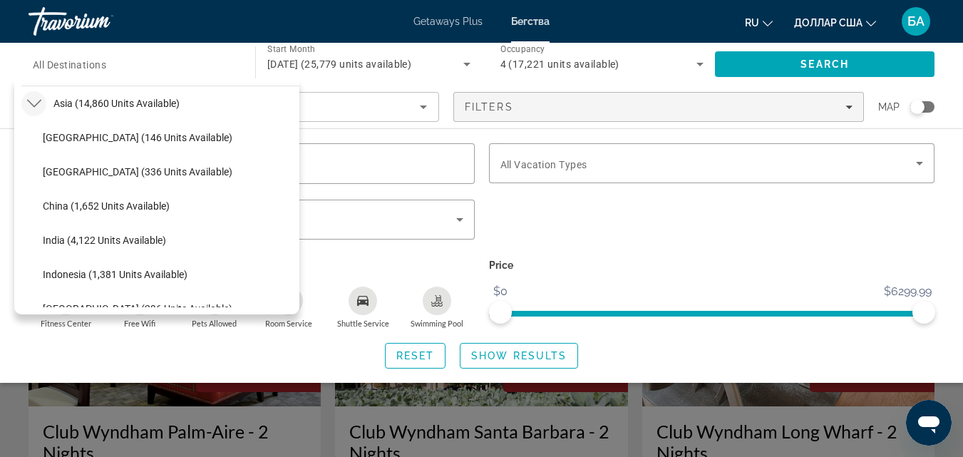
scroll to position [543, 0]
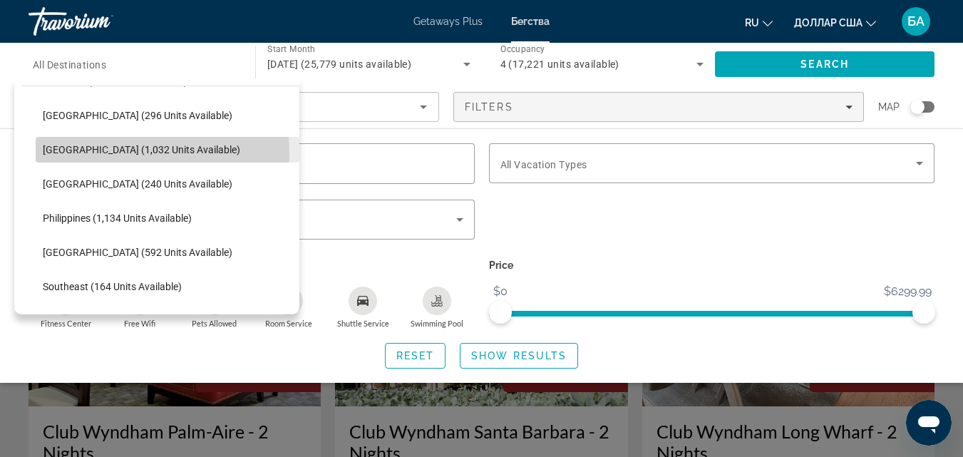
click at [123, 153] on span "[GEOGRAPHIC_DATA] (1,032 units available)" at bounding box center [142, 149] width 198 height 11
type input "**********"
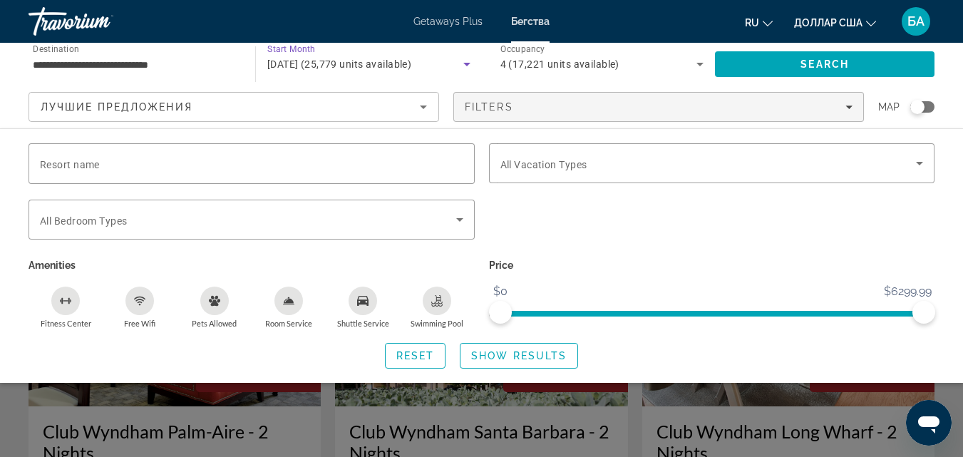
click at [466, 61] on icon "Search widget" at bounding box center [467, 64] width 17 height 17
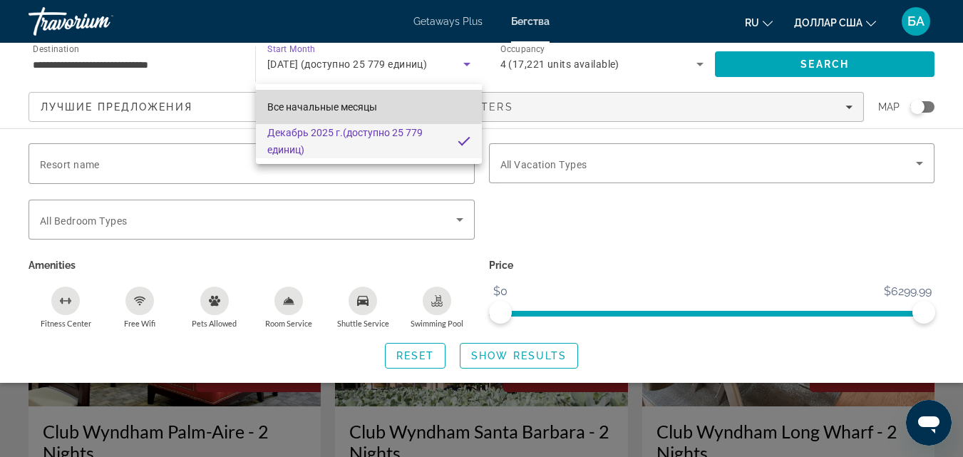
click at [364, 103] on font "Все начальные месяцы" at bounding box center [322, 106] width 110 height 11
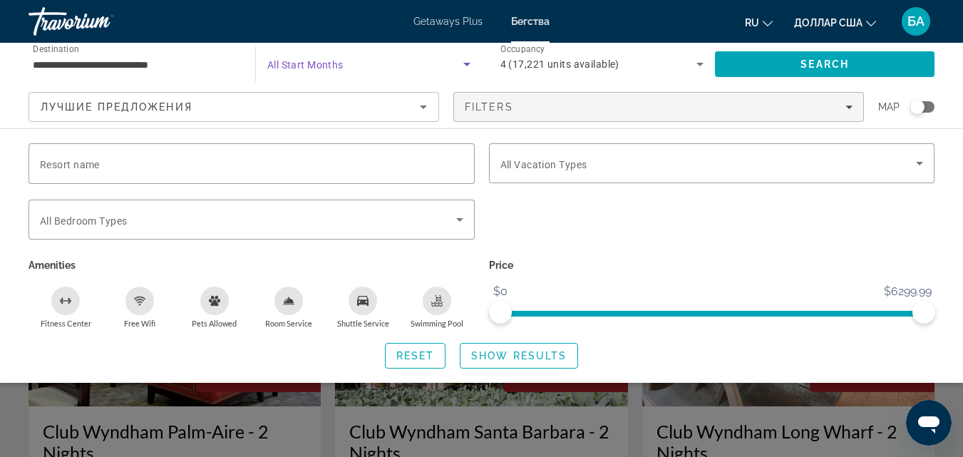
click at [466, 63] on icon "Search widget" at bounding box center [467, 65] width 7 height 4
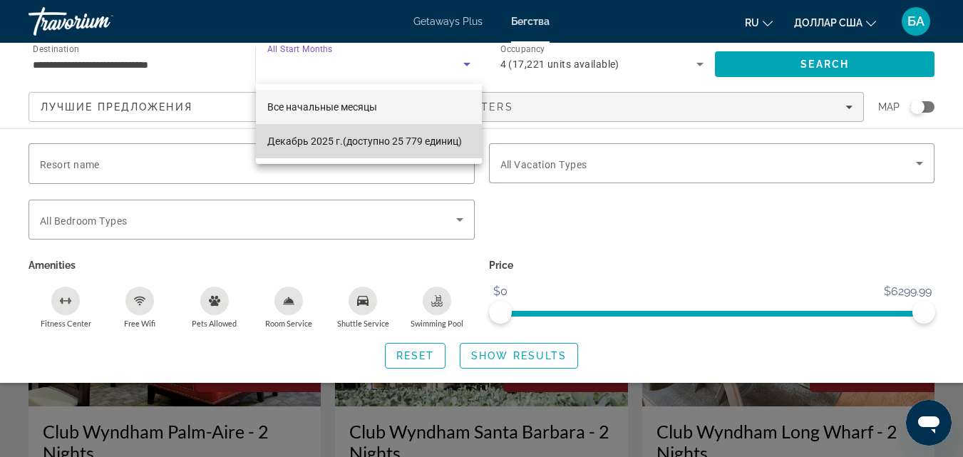
click at [451, 138] on font "(доступно 25 779 единиц)" at bounding box center [402, 140] width 119 height 11
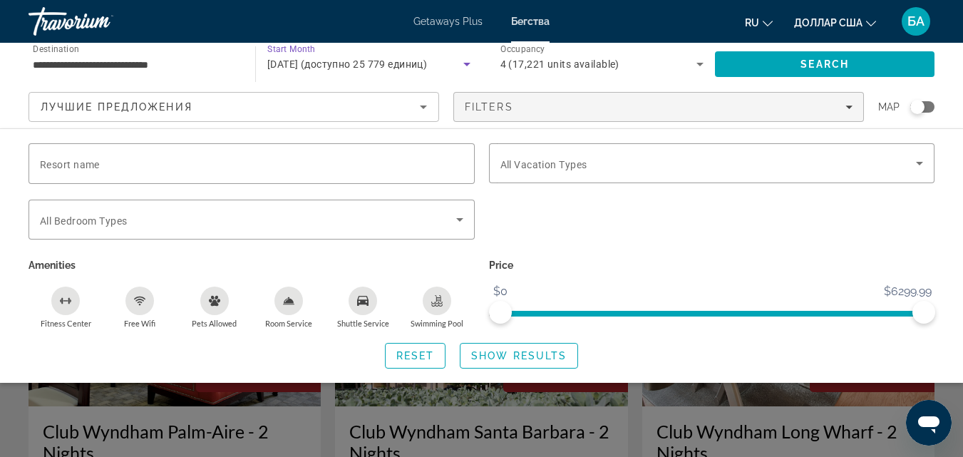
click at [466, 63] on icon "Search widget" at bounding box center [467, 65] width 7 height 4
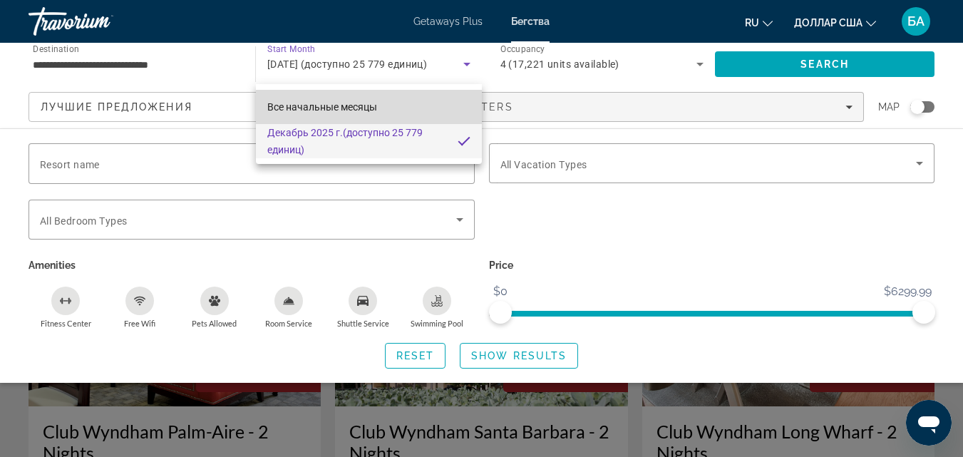
click at [370, 108] on font "Все начальные месяцы" at bounding box center [322, 106] width 110 height 11
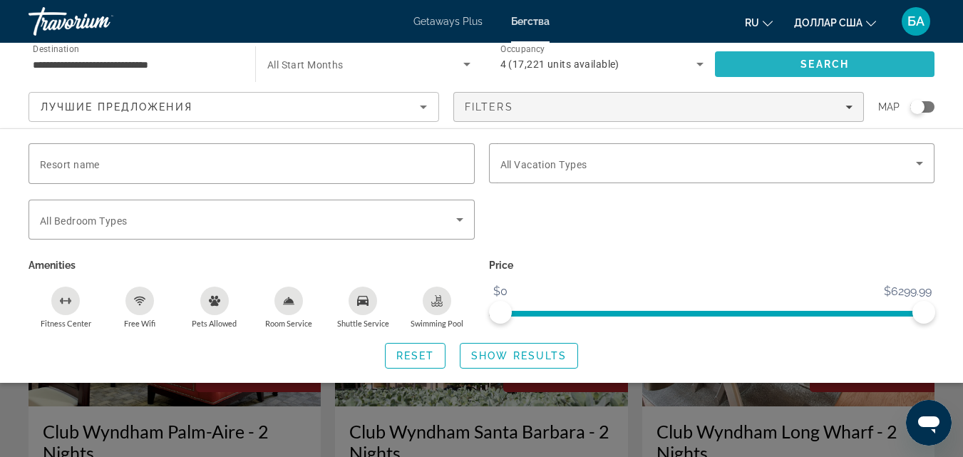
click at [752, 65] on span "Search" at bounding box center [825, 64] width 220 height 34
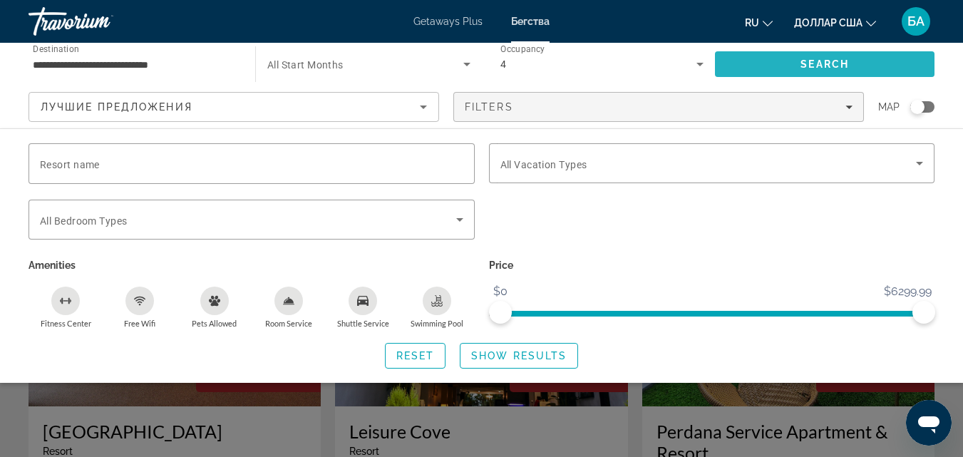
click at [752, 65] on span "Search" at bounding box center [825, 64] width 220 height 34
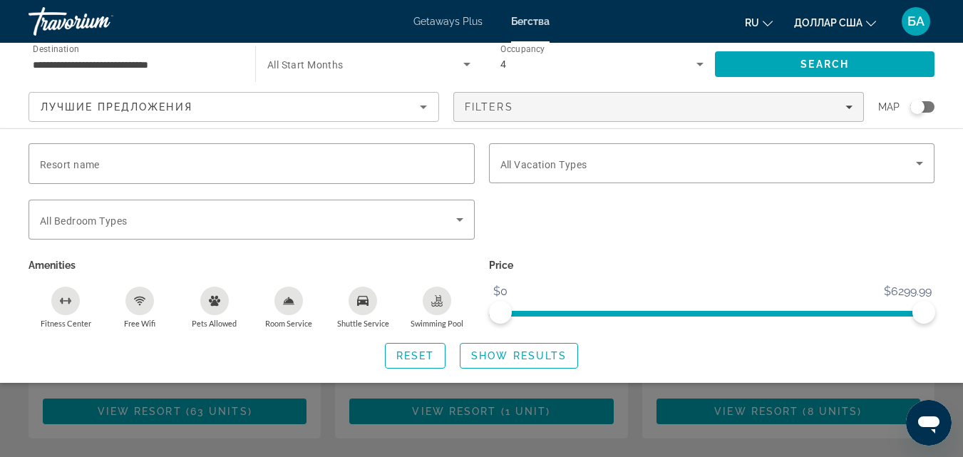
scroll to position [713, 0]
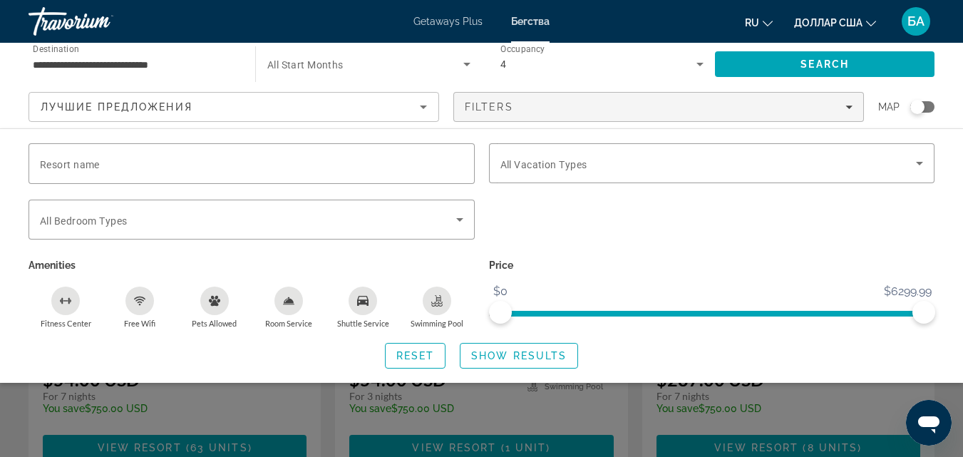
click at [604, 224] on div "Search widget" at bounding box center [712, 228] width 461 height 56
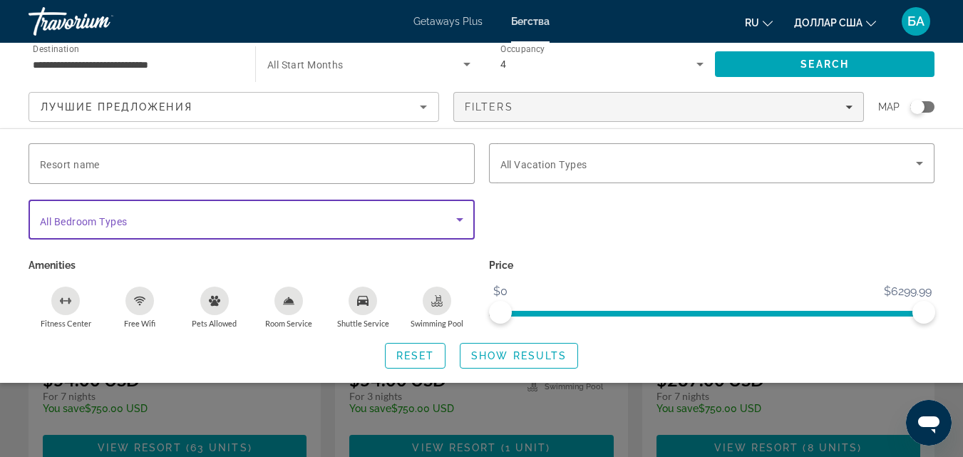
click at [456, 226] on icon "Search widget" at bounding box center [459, 219] width 17 height 17
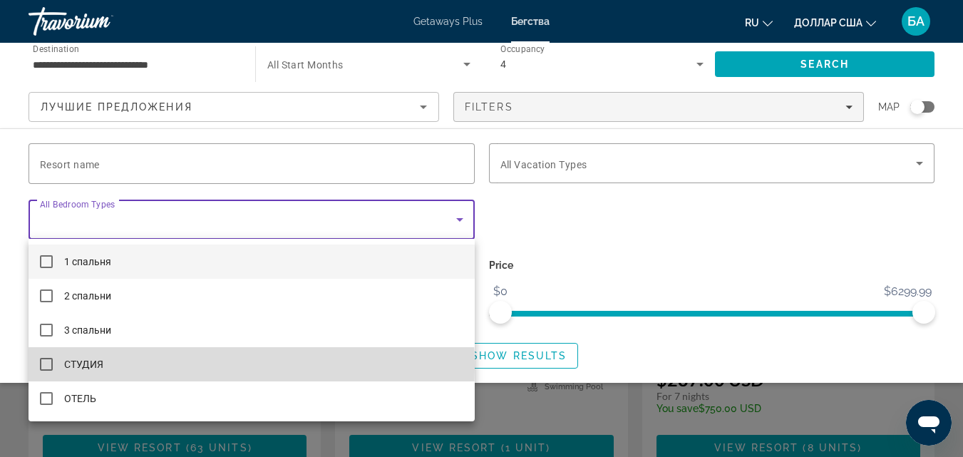
click at [150, 367] on mat-option "СТУДИЯ" at bounding box center [252, 364] width 446 height 34
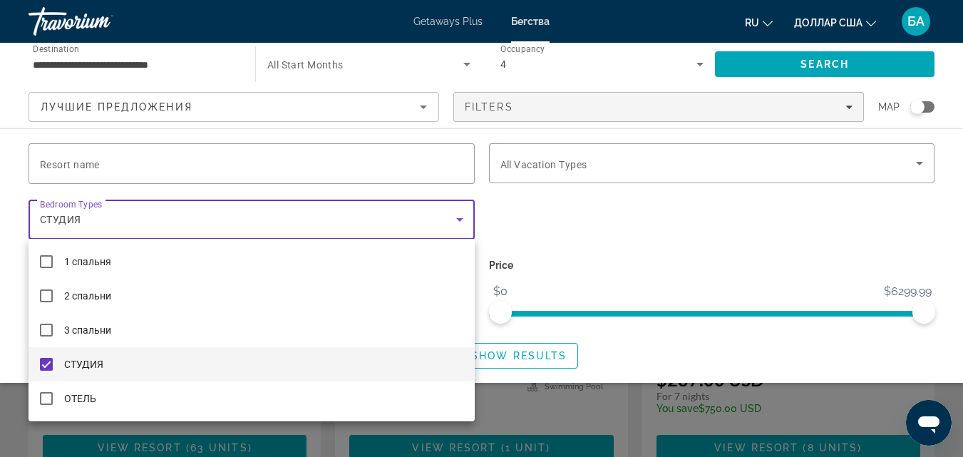
click at [557, 220] on div at bounding box center [481, 228] width 963 height 457
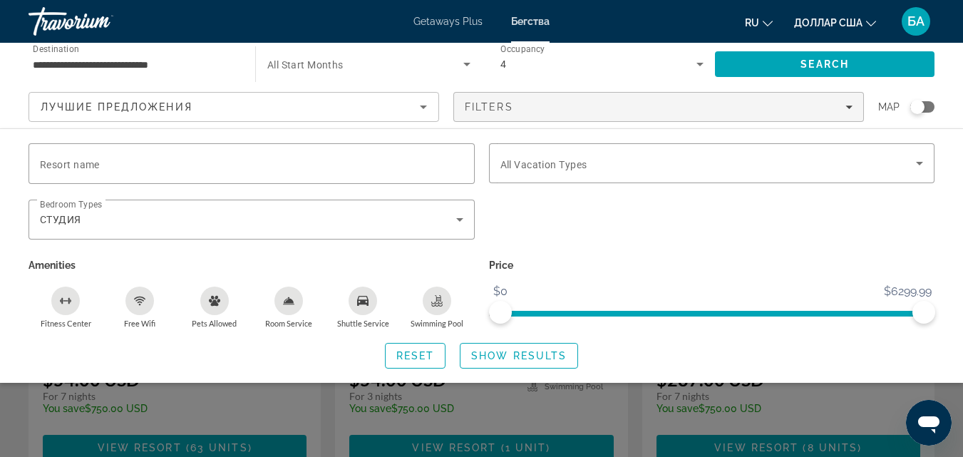
scroll to position [1112, 0]
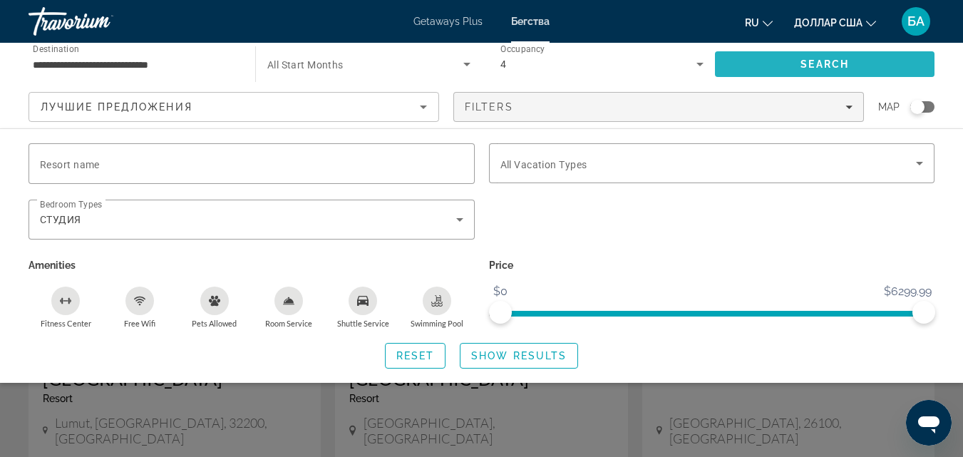
click at [817, 56] on span "Search" at bounding box center [825, 64] width 220 height 34
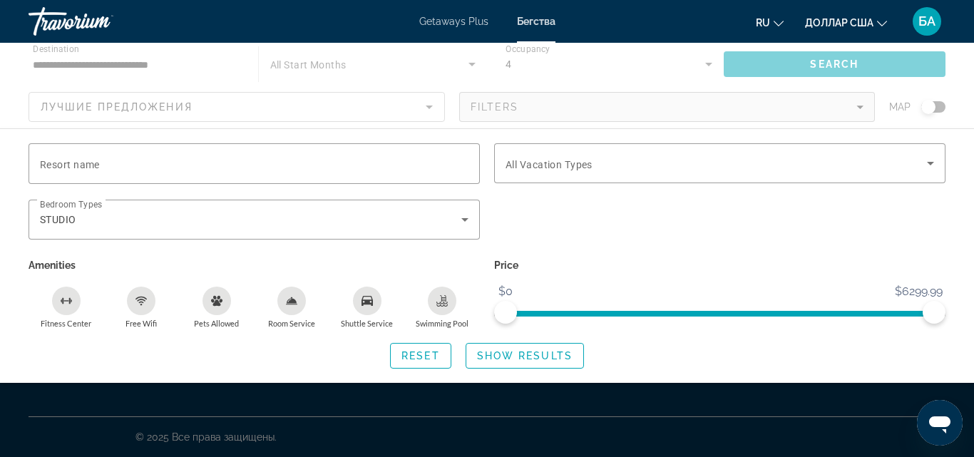
click at [526, 24] on font "Бегства" at bounding box center [536, 21] width 39 height 11
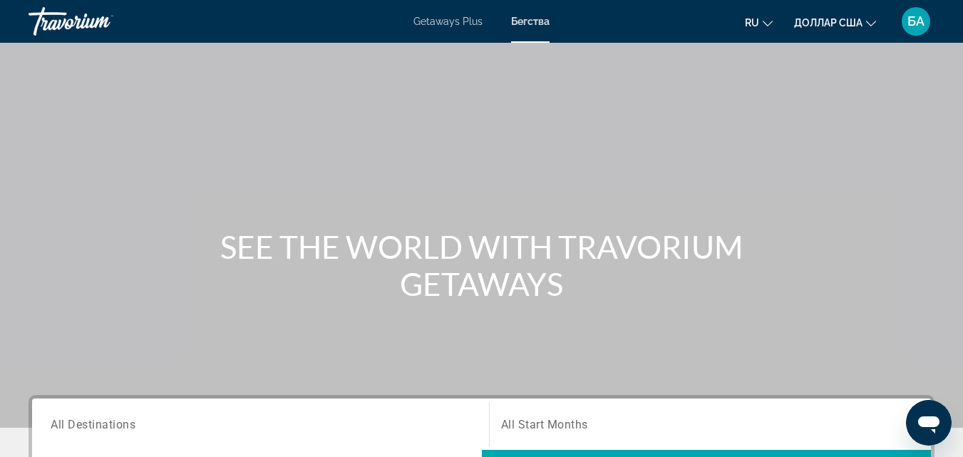
scroll to position [365, 0]
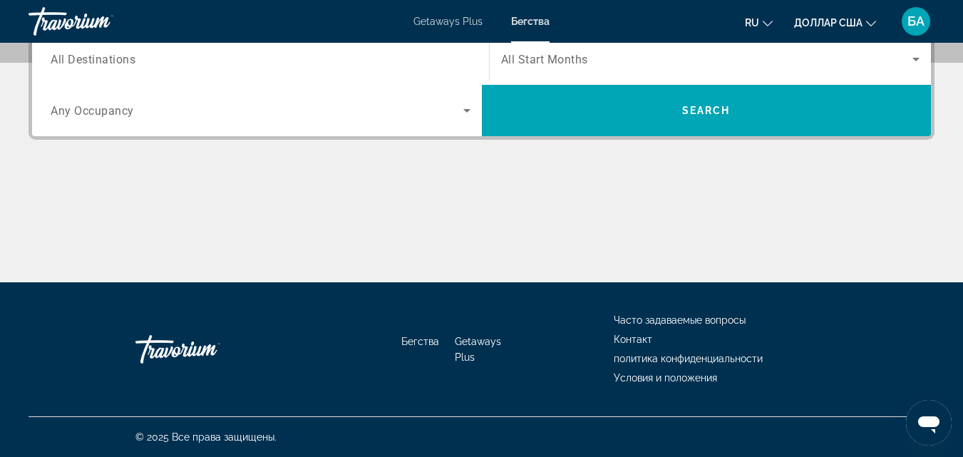
click at [468, 111] on icon "Search widget" at bounding box center [467, 111] width 7 height 4
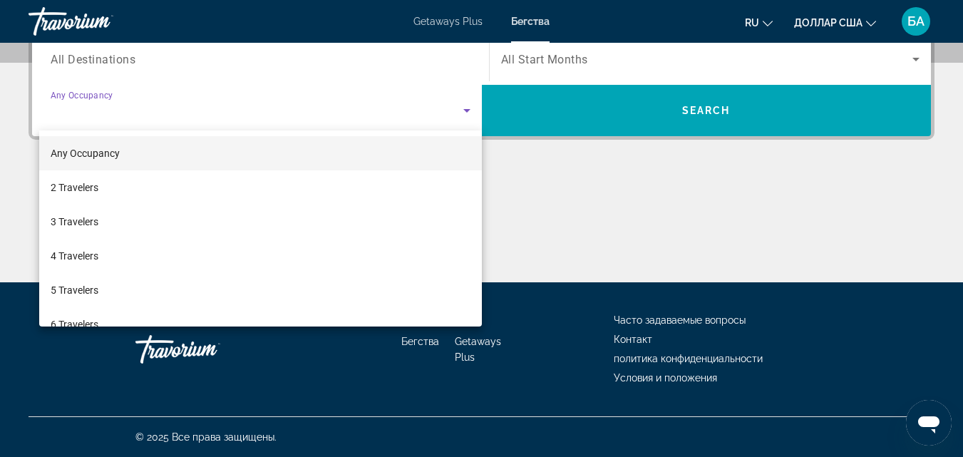
scroll to position [349, 0]
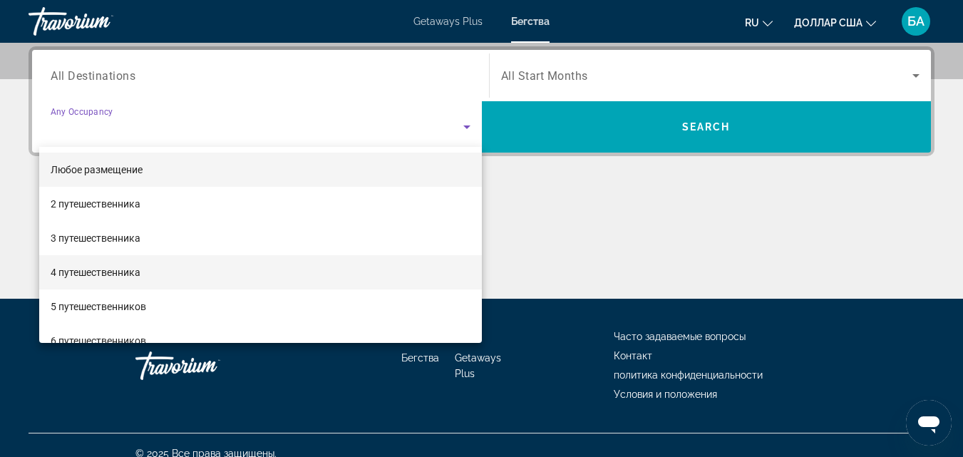
click at [137, 272] on font "4 путешественника" at bounding box center [96, 272] width 90 height 11
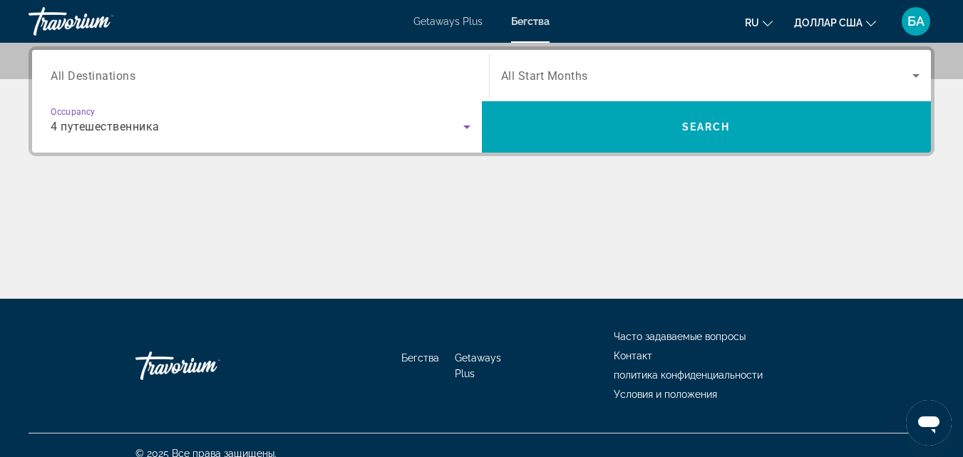
click at [464, 127] on icon "Search widget" at bounding box center [467, 126] width 17 height 17
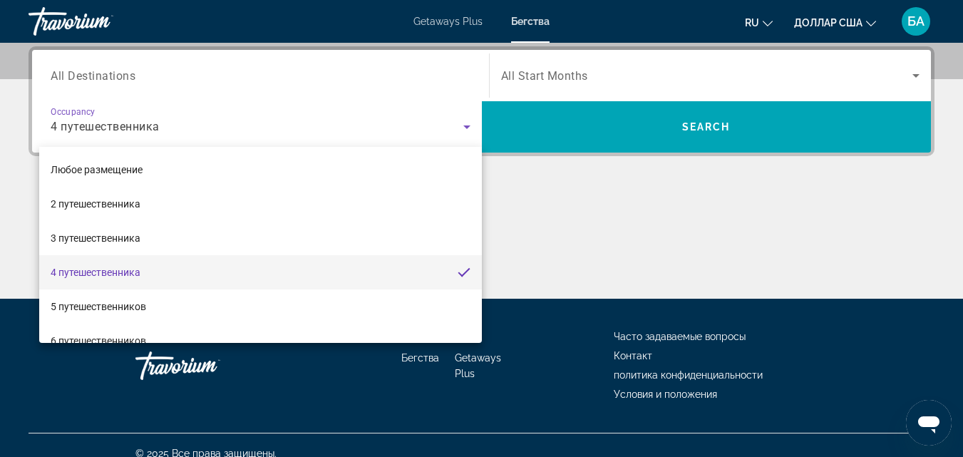
click at [133, 71] on div at bounding box center [481, 228] width 963 height 457
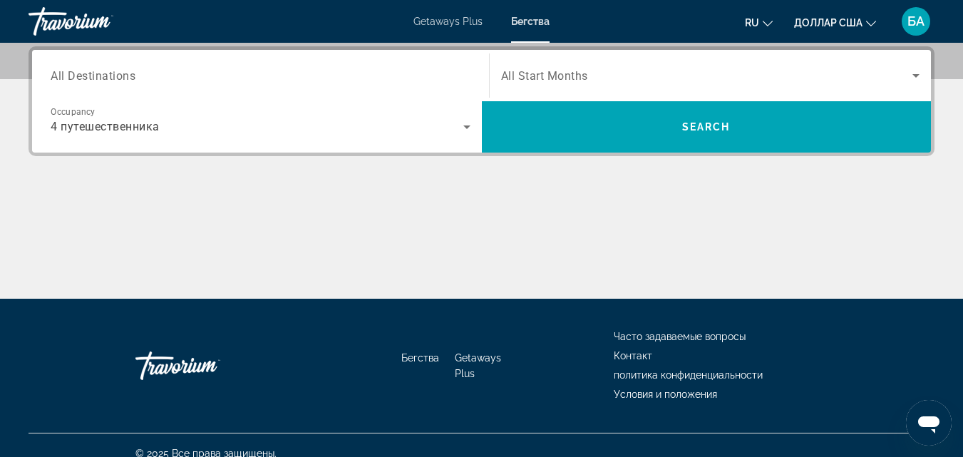
click at [132, 71] on span "All Destinations" at bounding box center [93, 75] width 85 height 14
click at [132, 71] on input "Destination All Destinations" at bounding box center [261, 76] width 420 height 17
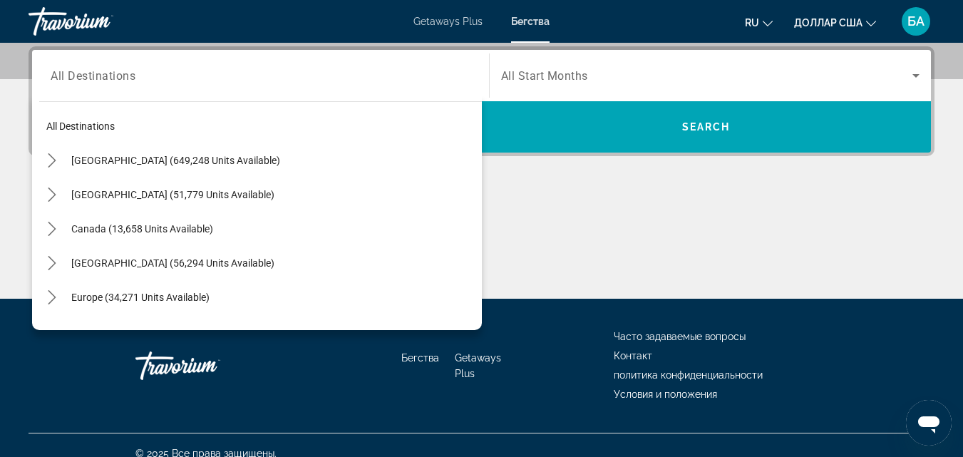
scroll to position [193, 0]
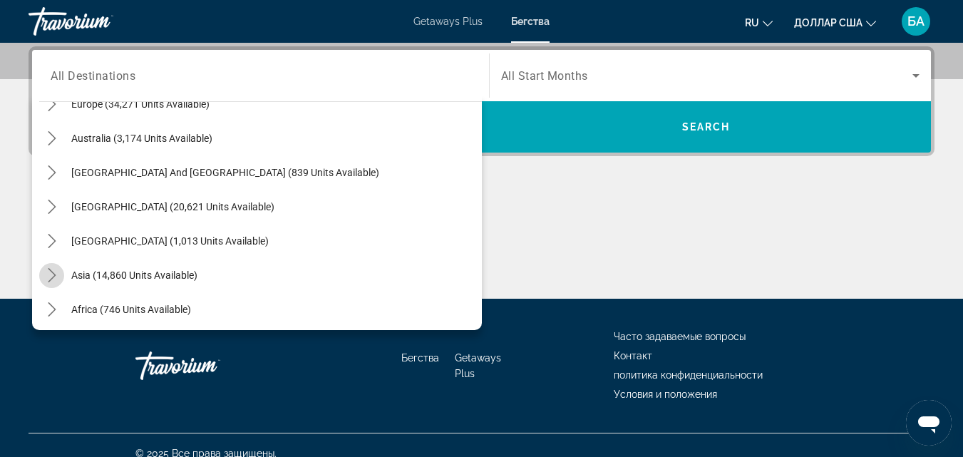
click at [51, 273] on icon "Toggle Asia (14,860 units available) submenu" at bounding box center [52, 275] width 14 height 14
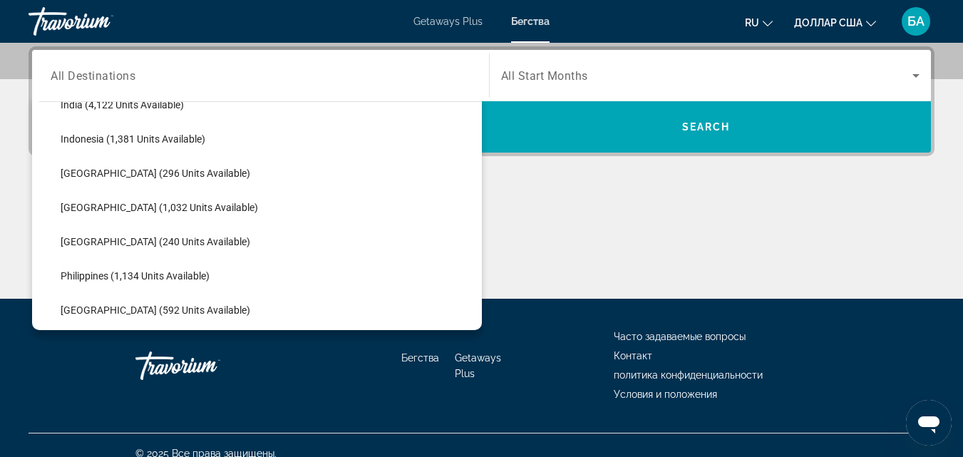
scroll to position [543, 0]
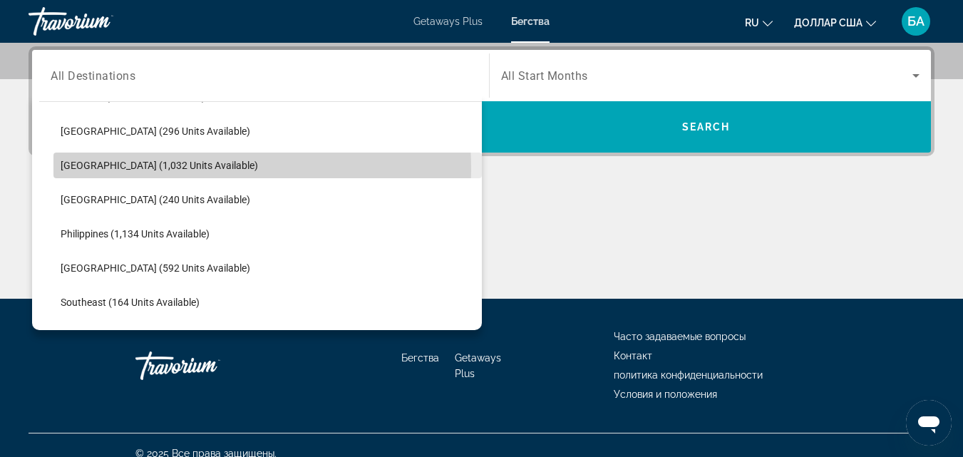
click at [89, 170] on span "[GEOGRAPHIC_DATA] (1,032 units available)" at bounding box center [160, 165] width 198 height 11
type input "**********"
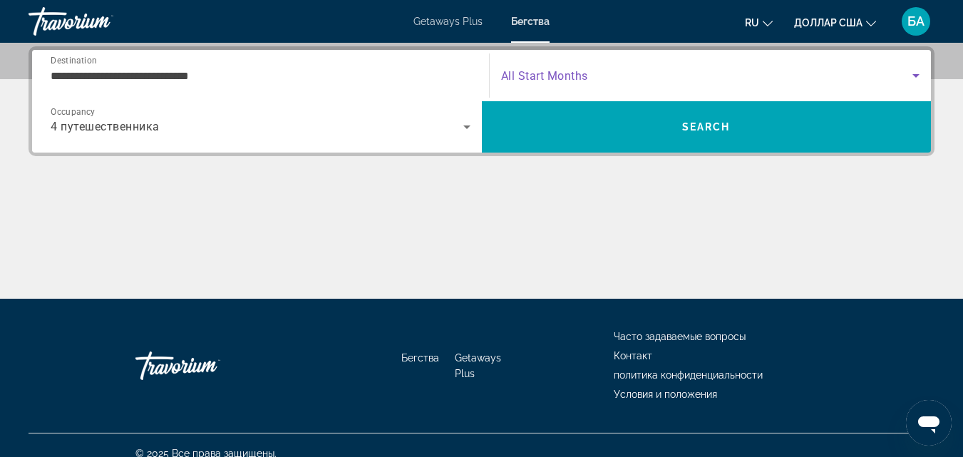
click at [919, 76] on icon "Search widget" at bounding box center [916, 75] width 17 height 17
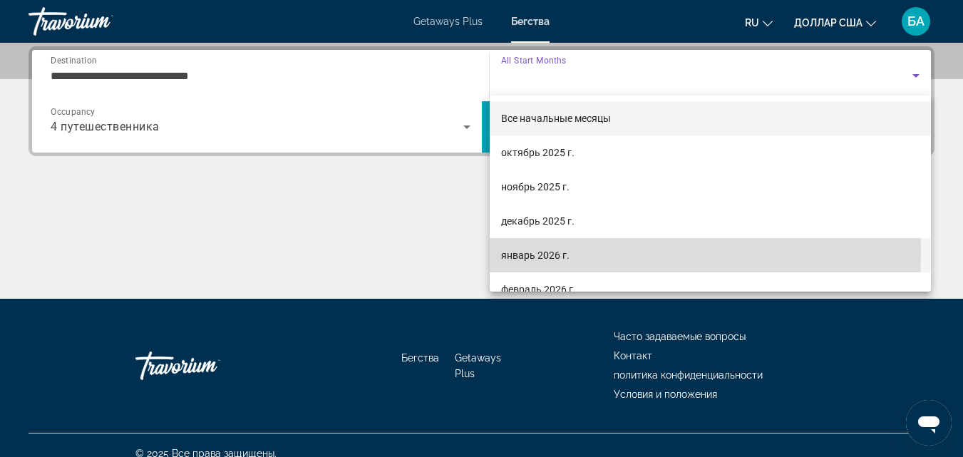
click at [548, 253] on font "январь 2026 г." at bounding box center [535, 255] width 68 height 11
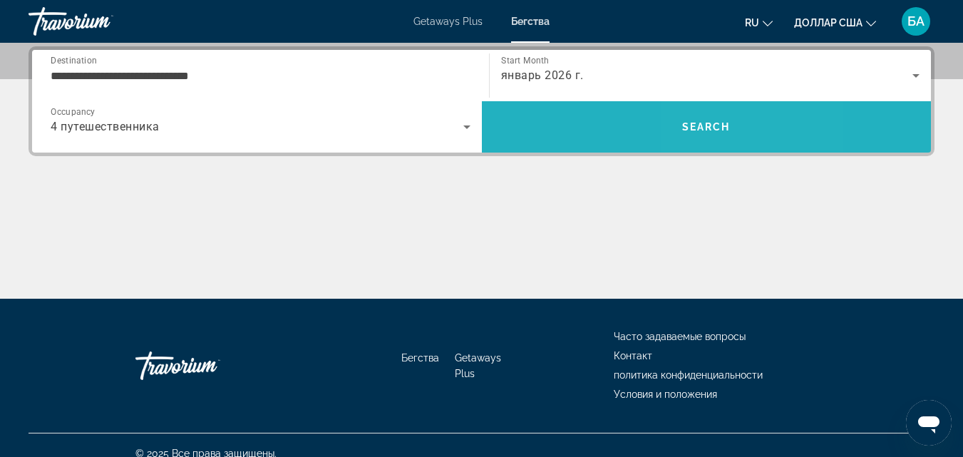
click at [712, 128] on span "Search" at bounding box center [706, 126] width 48 height 11
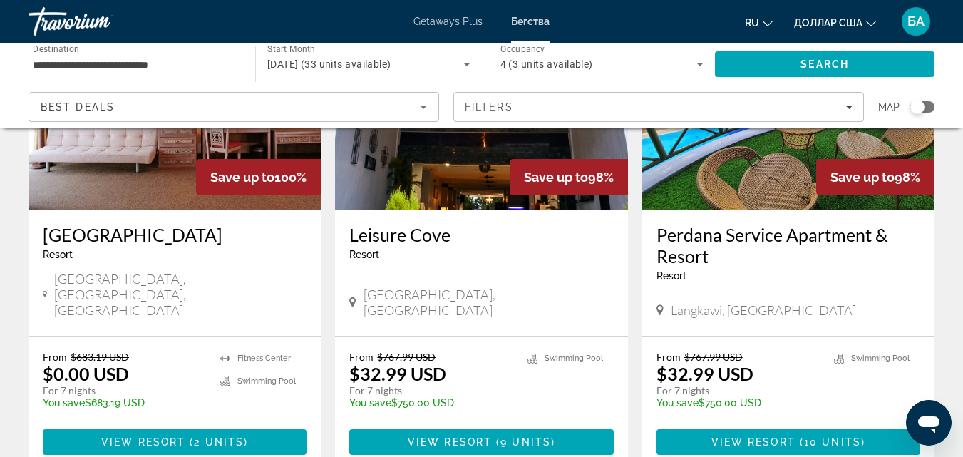
scroll to position [200, 0]
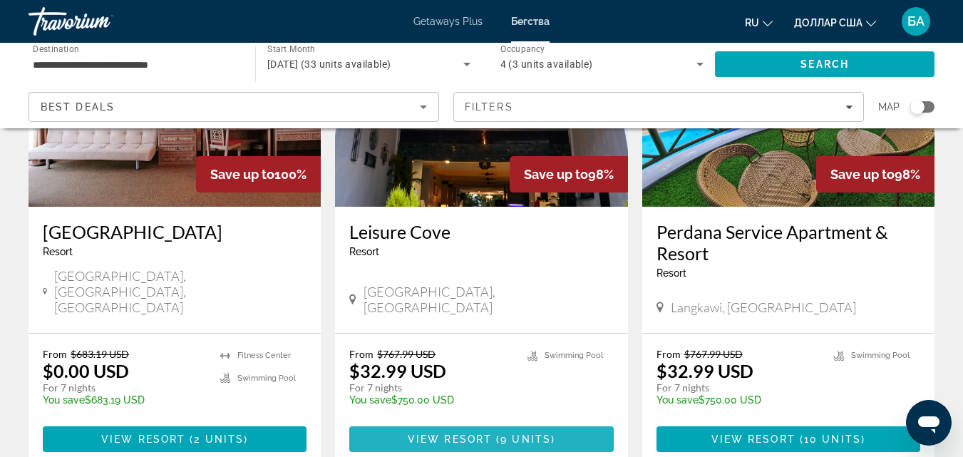
click at [521, 434] on span "9 units" at bounding box center [526, 439] width 51 height 11
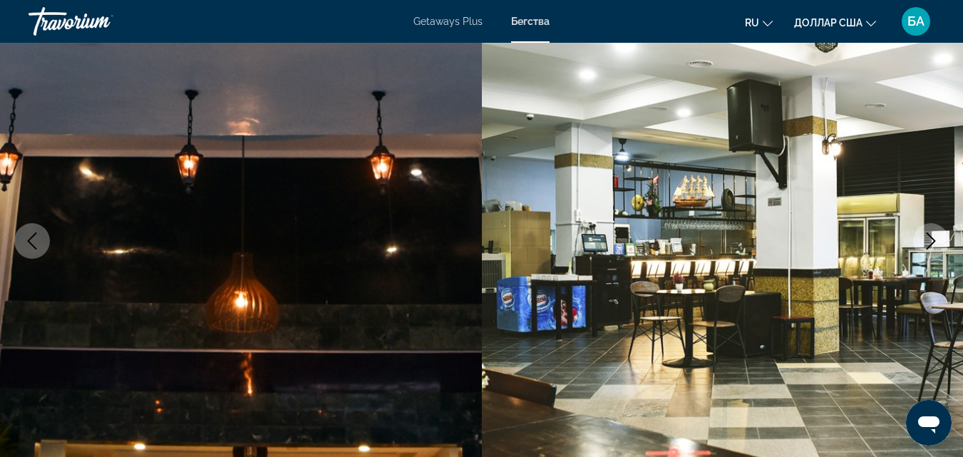
scroll to position [143, 0]
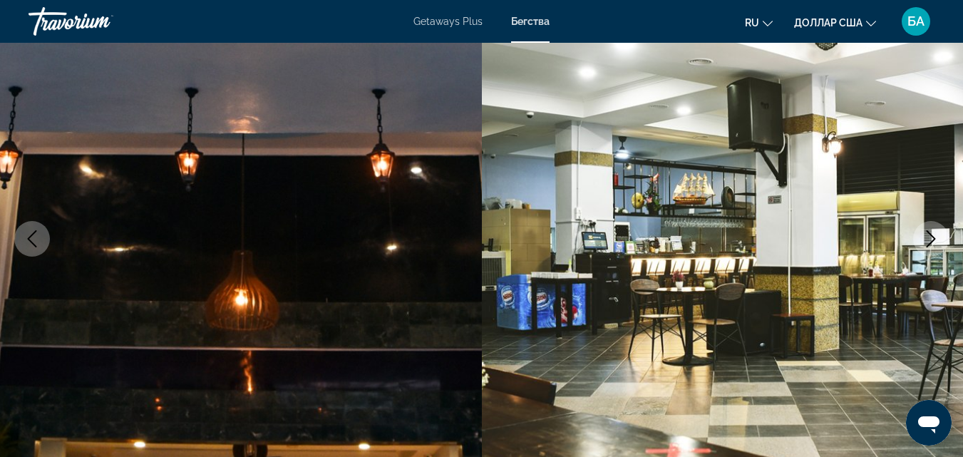
click at [927, 243] on icon "Next image" at bounding box center [931, 238] width 17 height 17
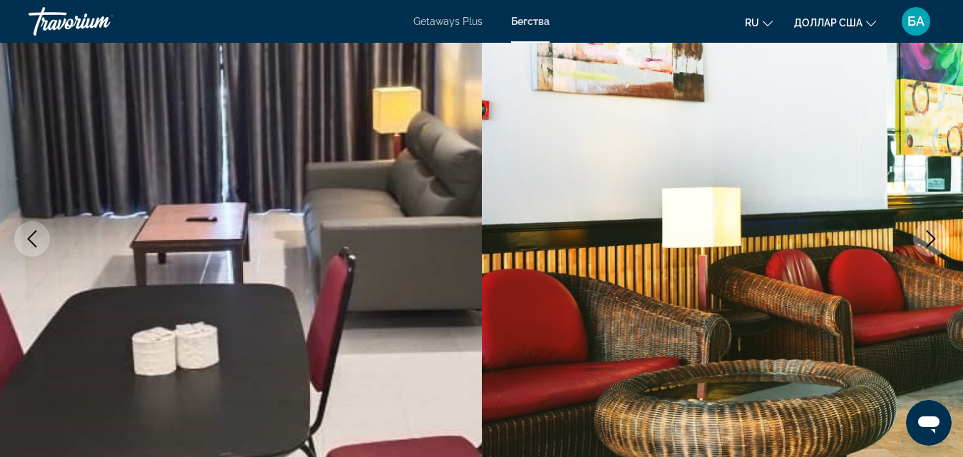
click at [927, 243] on icon "Next image" at bounding box center [931, 238] width 17 height 17
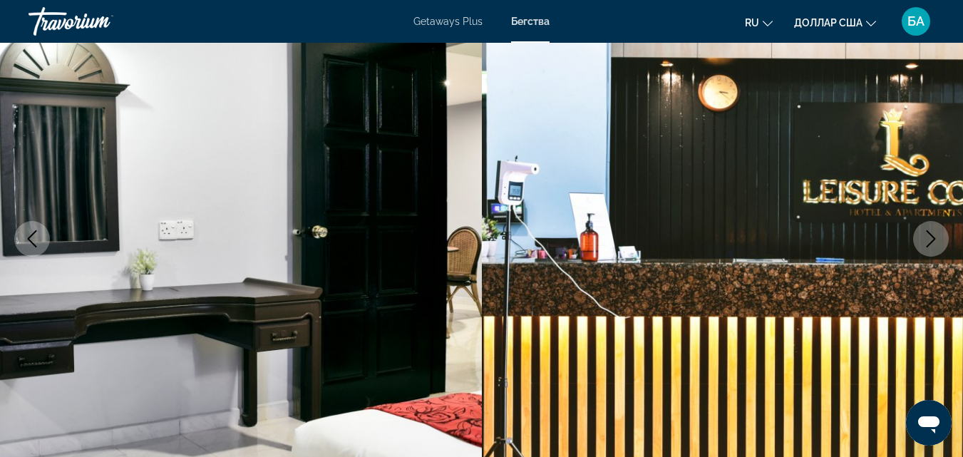
click at [927, 243] on icon "Next image" at bounding box center [931, 238] width 17 height 17
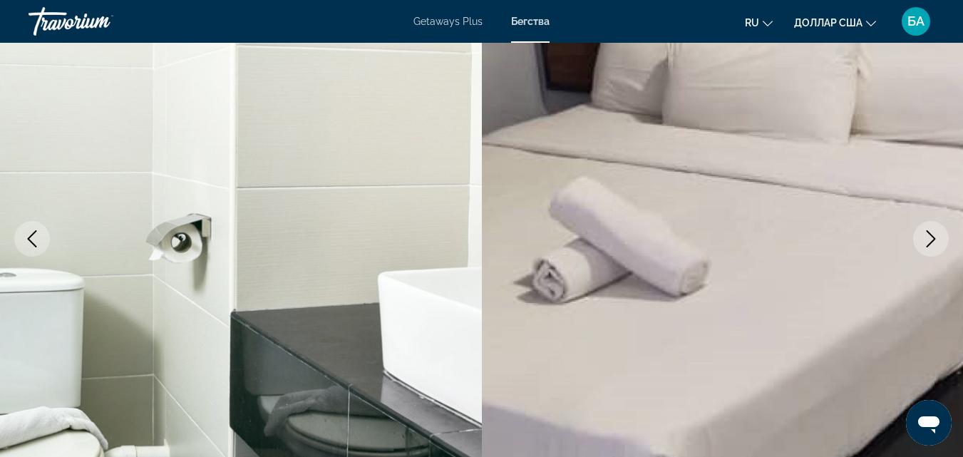
click at [927, 243] on icon "Next image" at bounding box center [931, 238] width 17 height 17
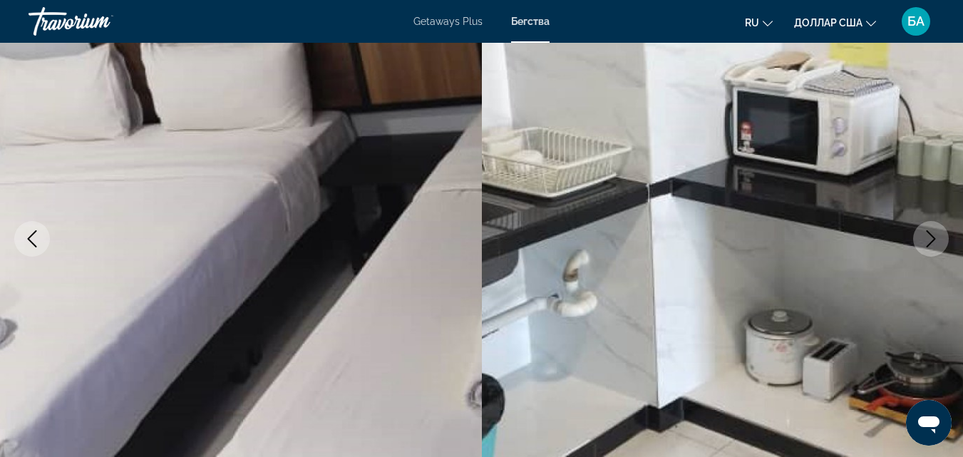
click at [927, 243] on icon "Next image" at bounding box center [931, 238] width 17 height 17
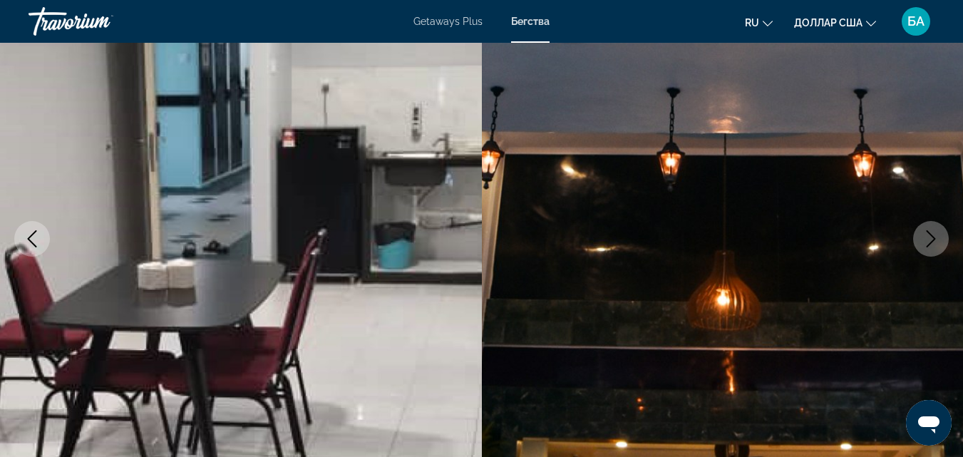
click at [927, 243] on icon "Next image" at bounding box center [931, 238] width 17 height 17
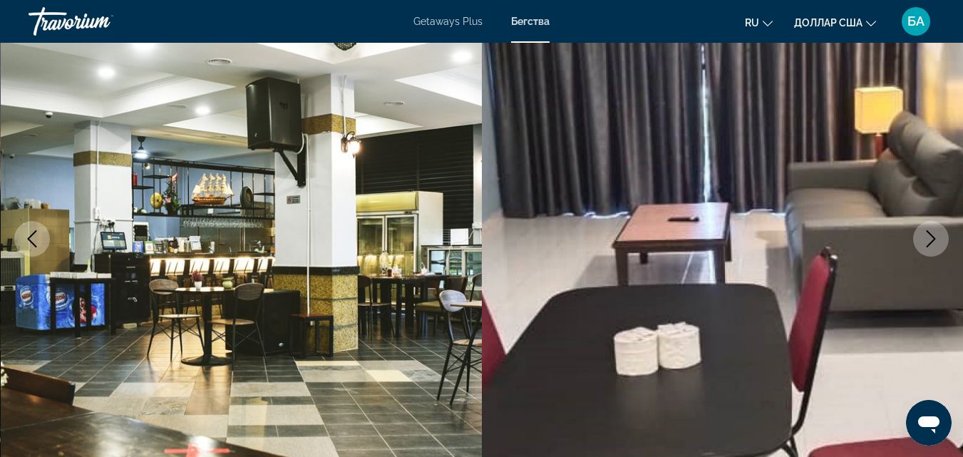
click at [27, 242] on icon "Previous image" at bounding box center [32, 238] width 17 height 17
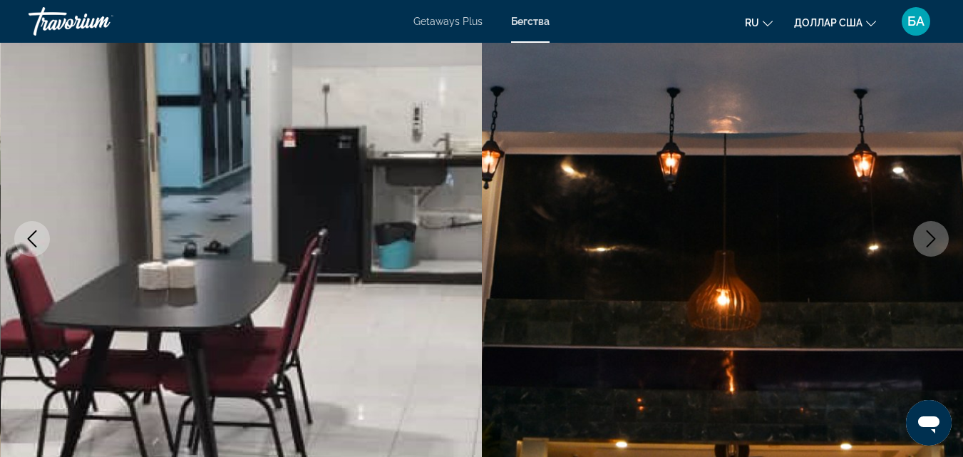
click at [27, 242] on icon "Previous image" at bounding box center [32, 238] width 17 height 17
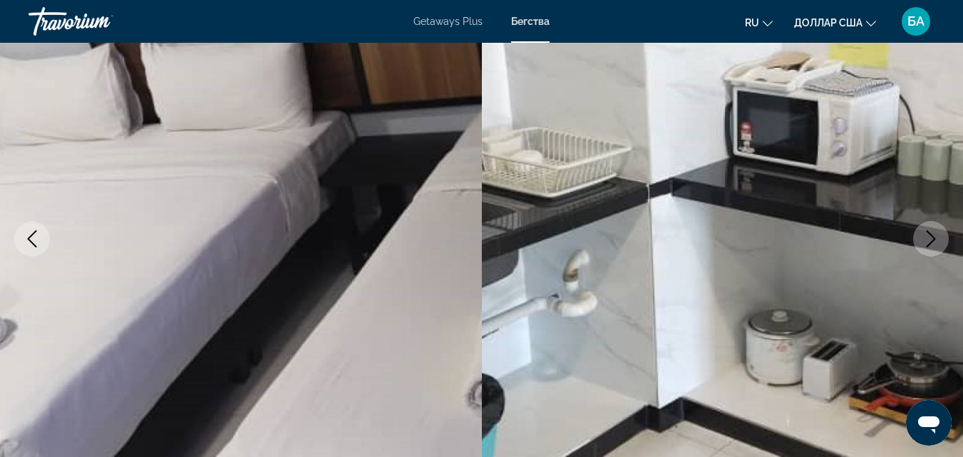
click at [932, 244] on icon "Next image" at bounding box center [931, 238] width 17 height 17
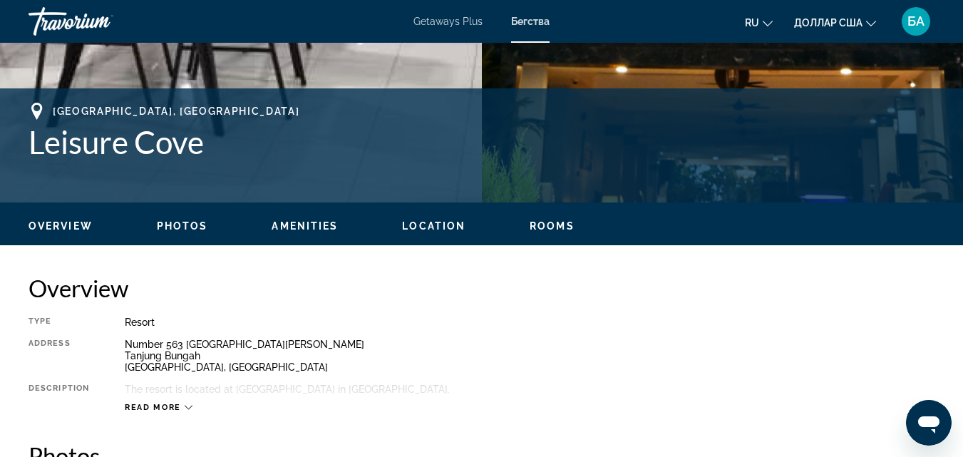
scroll to position [485, 0]
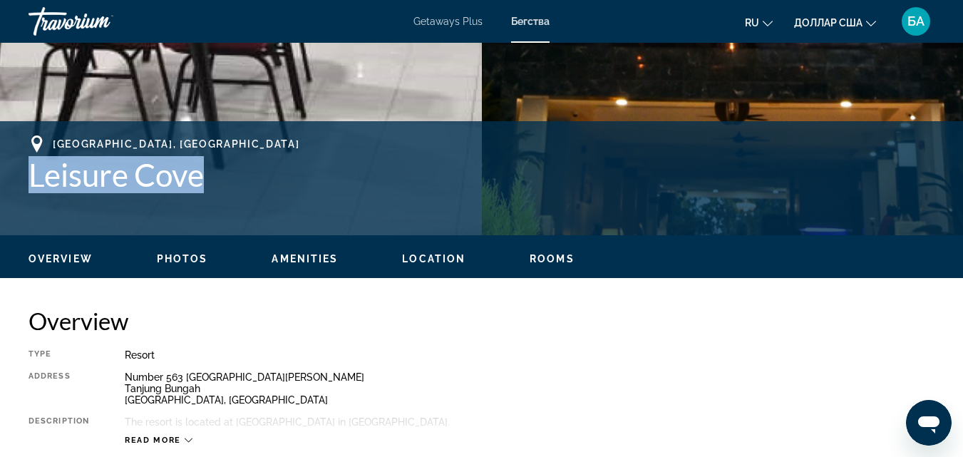
drag, startPoint x: 26, startPoint y: 172, endPoint x: 218, endPoint y: 194, distance: 193.8
click at [218, 194] on div "[GEOGRAPHIC_DATA], [GEOGRAPHIC_DATA] Leisure Cove Address Number [STREET_ADDRES…" at bounding box center [481, 178] width 963 height 86
copy h1 "Leisure Cove"
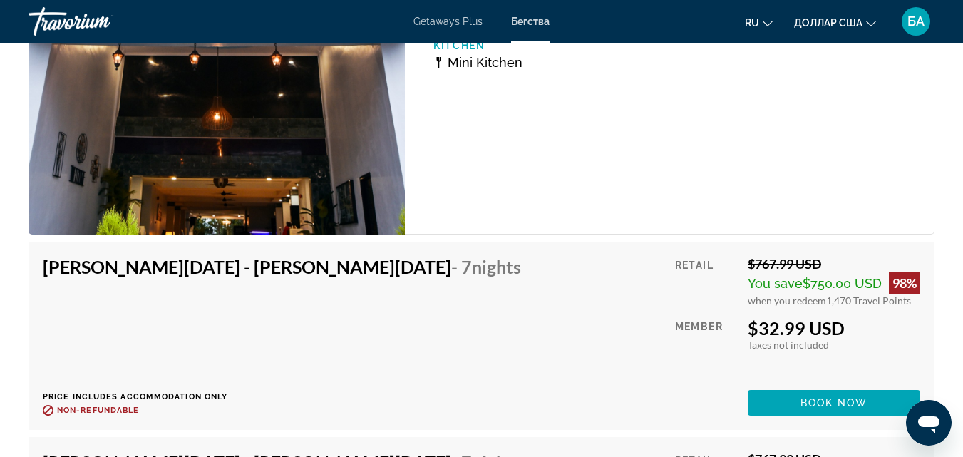
scroll to position [2624, 0]
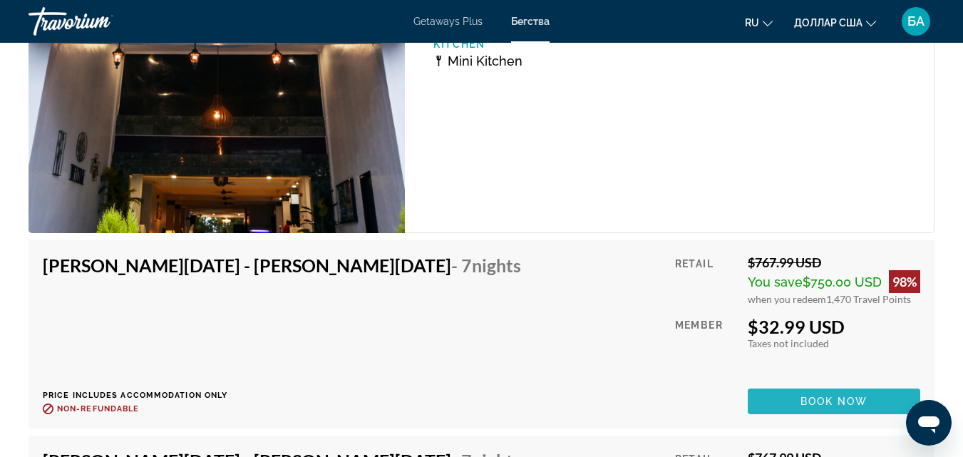
click at [799, 403] on span "Основное содержание" at bounding box center [834, 401] width 173 height 34
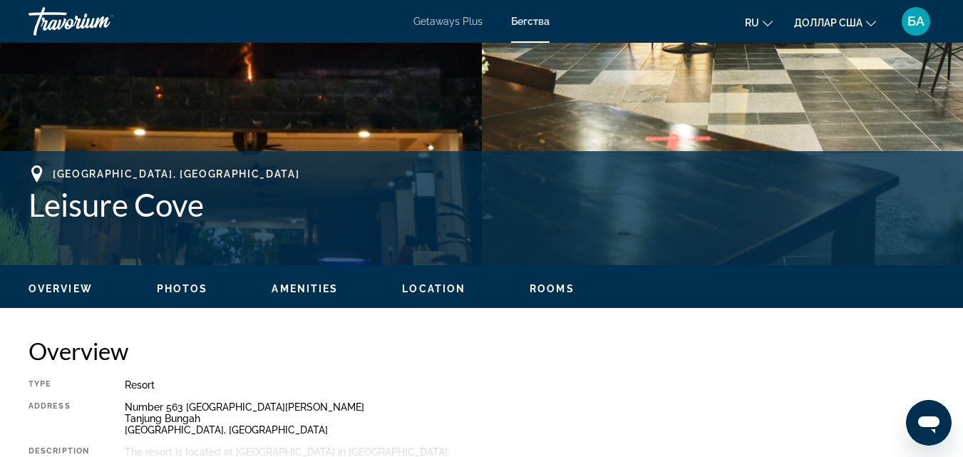
scroll to position [513, 0]
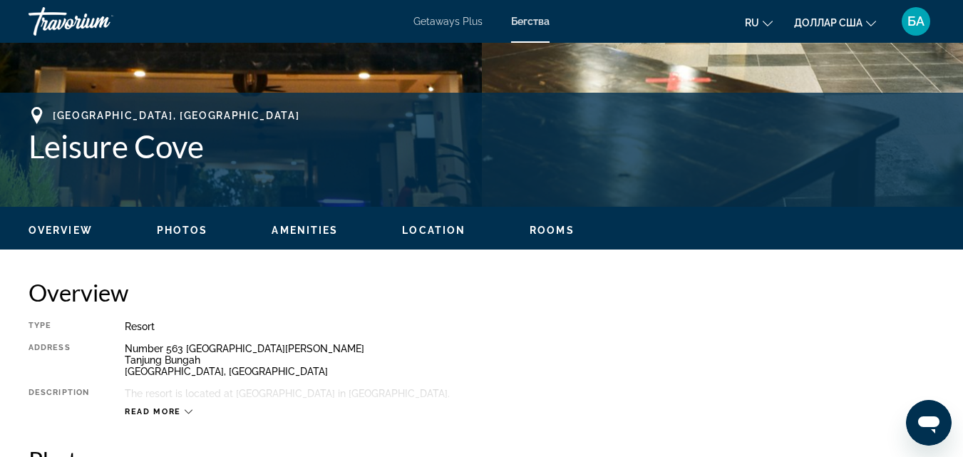
click at [423, 227] on span "Location" at bounding box center [433, 230] width 63 height 11
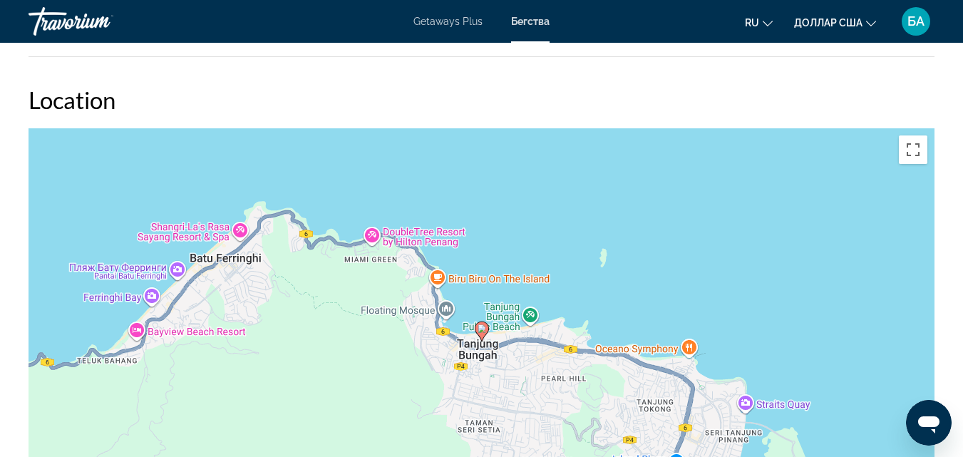
scroll to position [2343, 0]
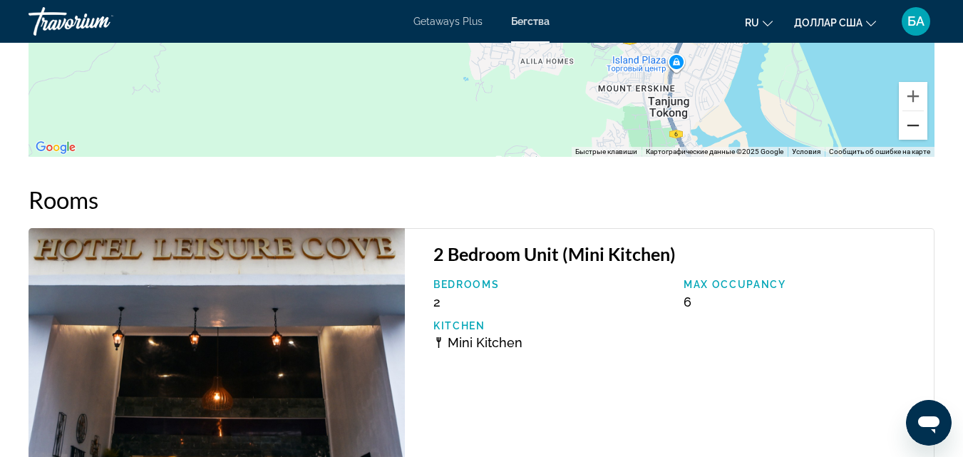
click at [911, 131] on button "Уменьшить" at bounding box center [913, 125] width 29 height 29
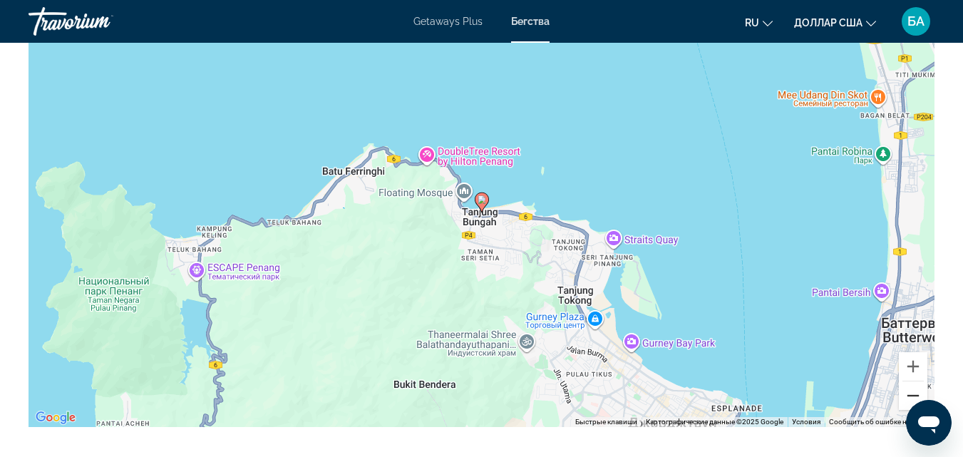
scroll to position [2057, 0]
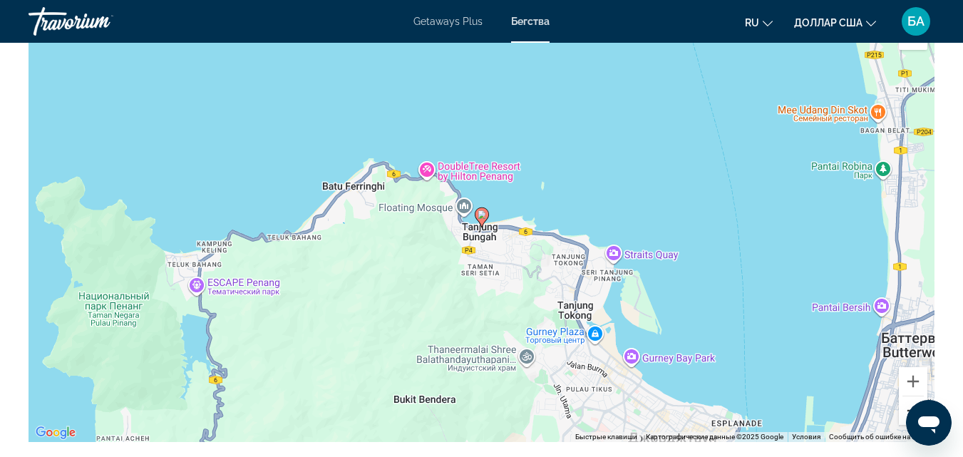
click at [904, 409] on button "Уменьшить" at bounding box center [913, 411] width 29 height 29
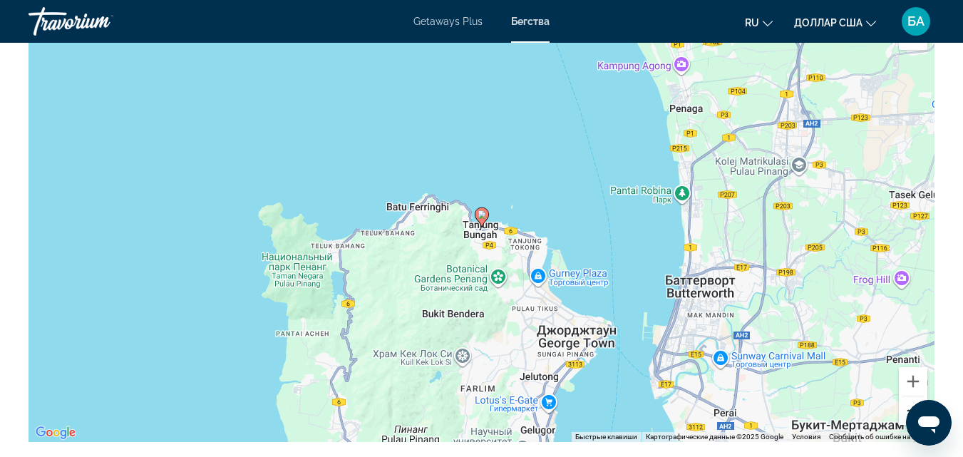
click at [904, 409] on button "Уменьшить" at bounding box center [913, 411] width 29 height 29
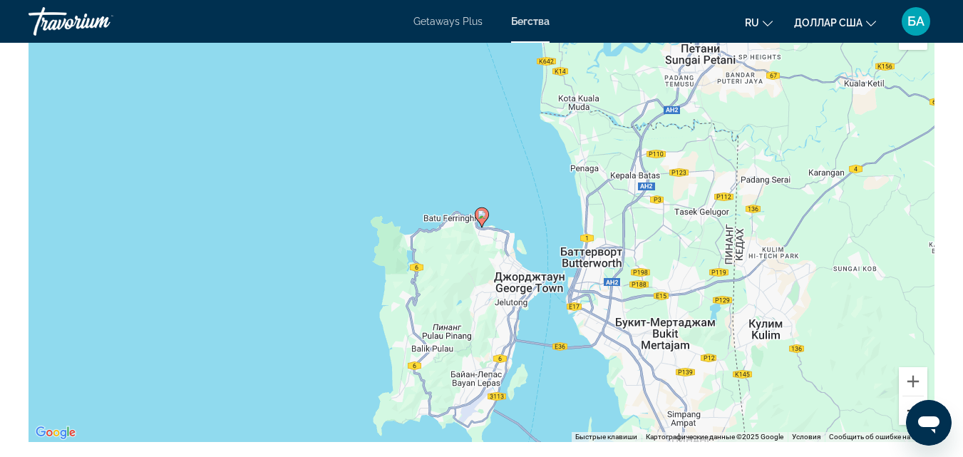
click at [902, 407] on button "Уменьшить" at bounding box center [913, 411] width 29 height 29
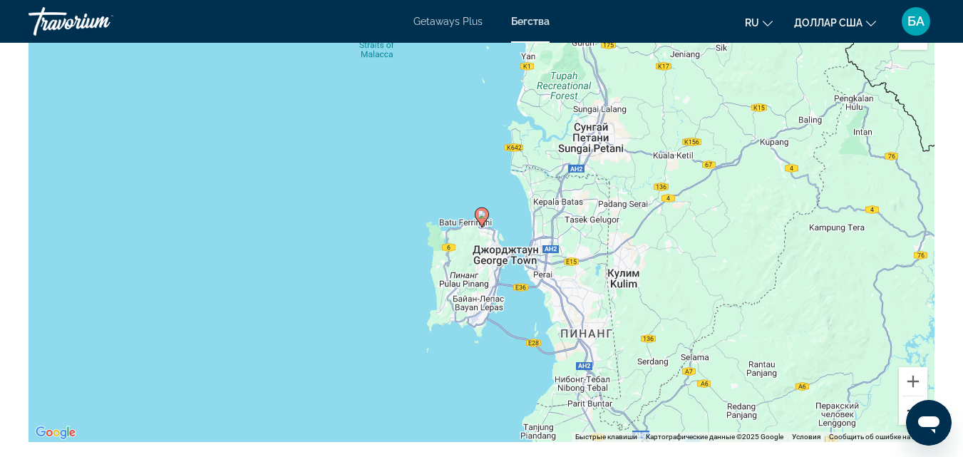
click at [902, 407] on button "Уменьшить" at bounding box center [913, 411] width 29 height 29
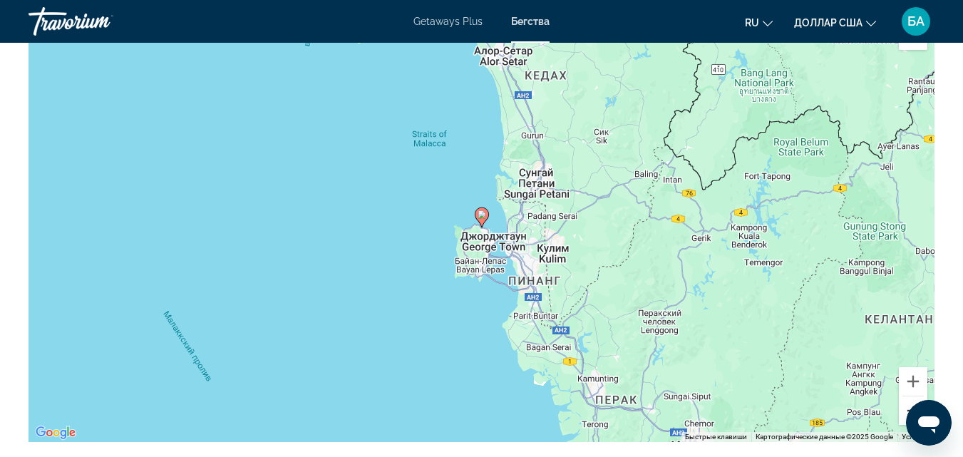
click at [902, 407] on button "Уменьшить" at bounding box center [913, 411] width 29 height 29
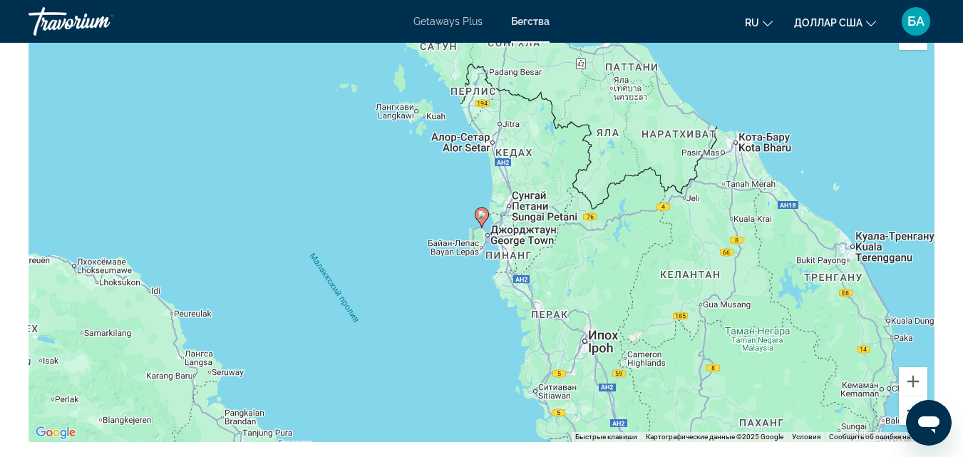
click at [902, 407] on button "Уменьшить" at bounding box center [913, 411] width 29 height 29
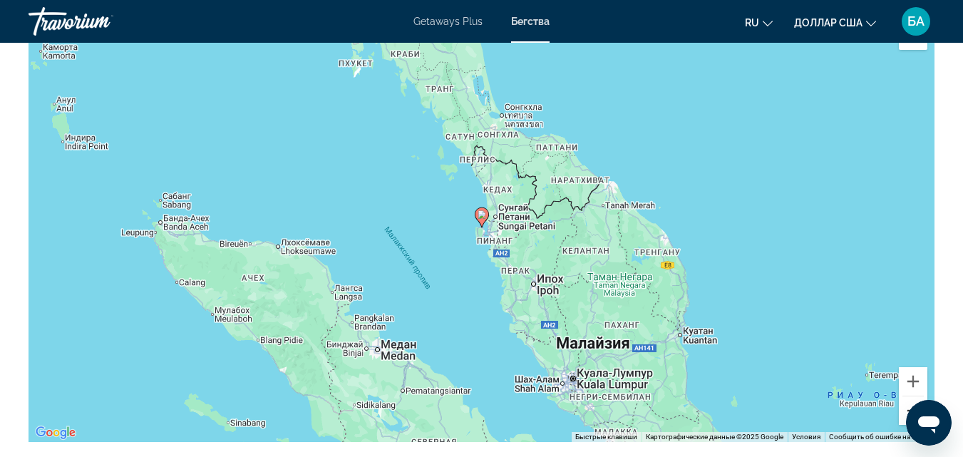
click at [902, 407] on button "Уменьшить" at bounding box center [913, 411] width 29 height 29
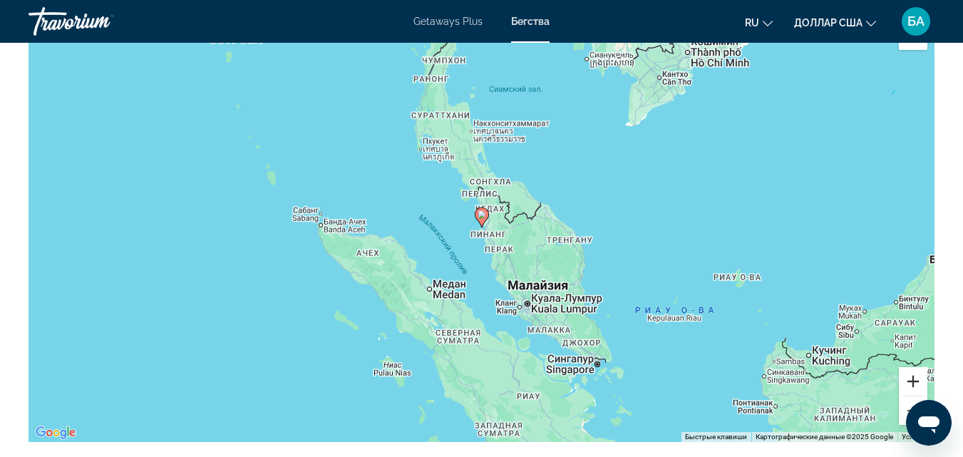
click at [911, 382] on button "Увеличить" at bounding box center [913, 381] width 29 height 29
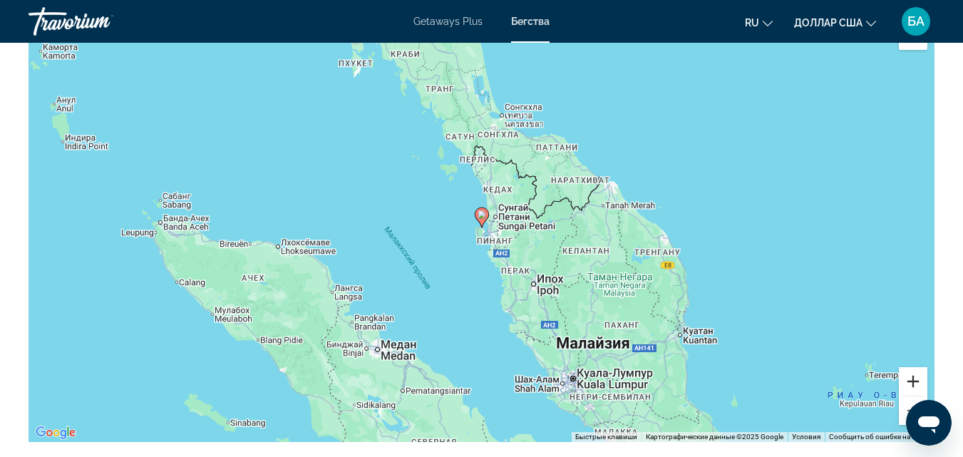
click at [911, 382] on button "Увеличить" at bounding box center [913, 381] width 29 height 29
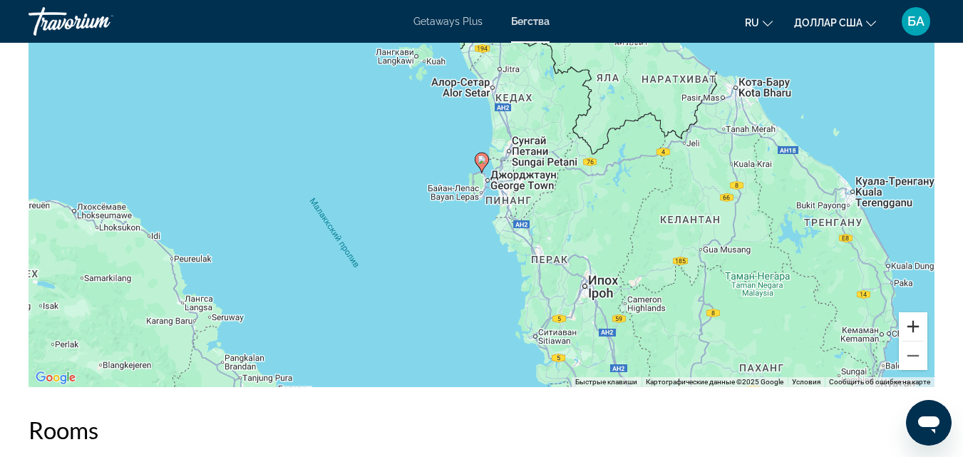
scroll to position [2114, 0]
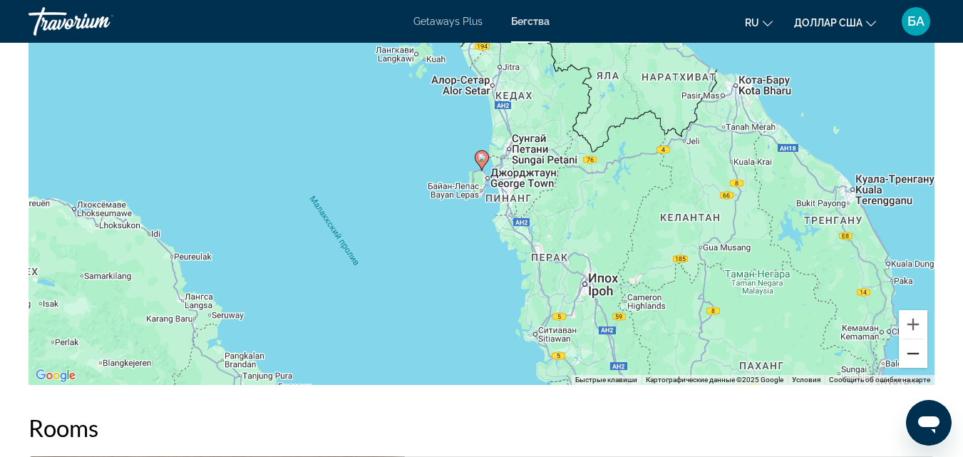
click at [910, 357] on button "Уменьшить" at bounding box center [913, 353] width 29 height 29
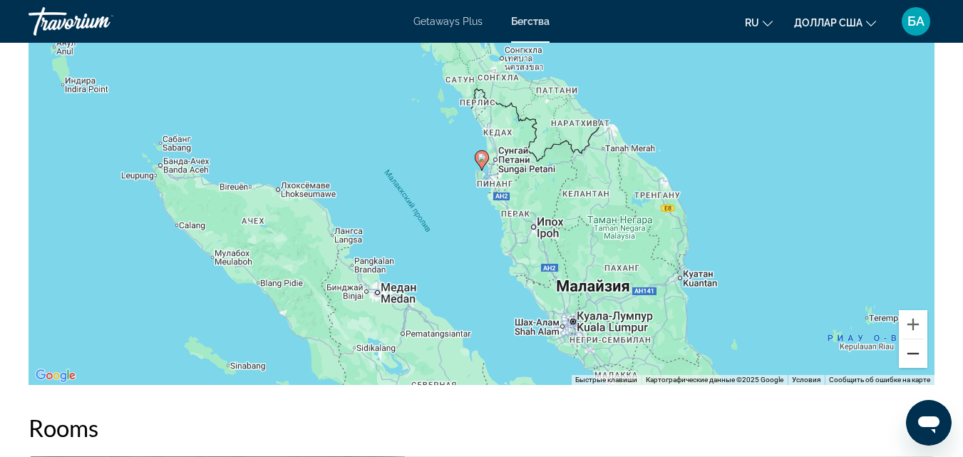
click at [912, 357] on button "Уменьшить" at bounding box center [913, 353] width 29 height 29
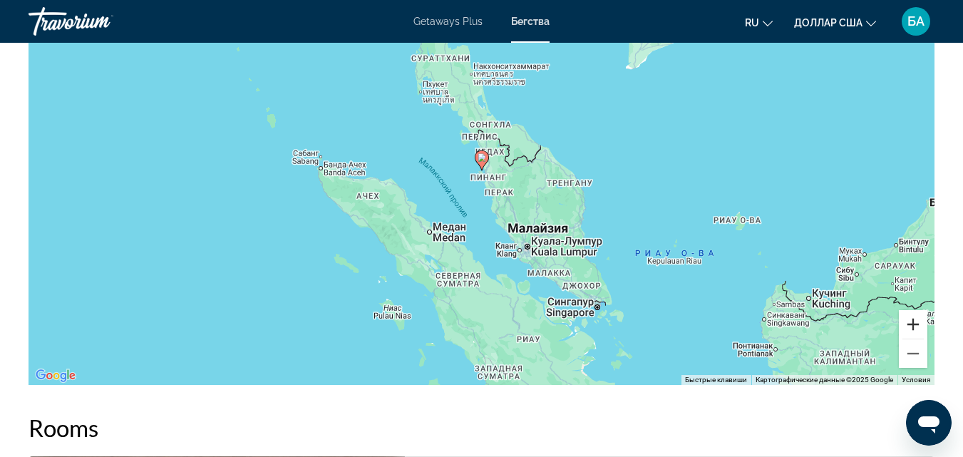
click at [913, 321] on button "Увеличить" at bounding box center [913, 324] width 29 height 29
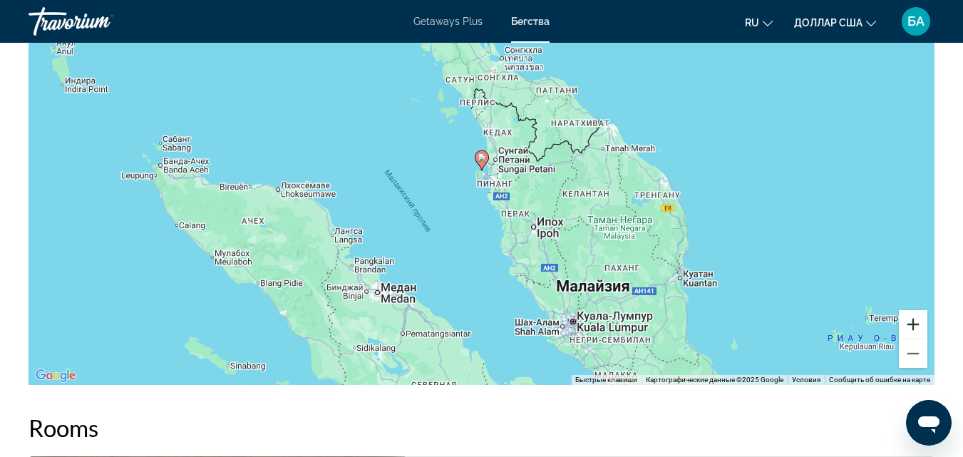
click at [913, 321] on button "Увеличить" at bounding box center [913, 324] width 29 height 29
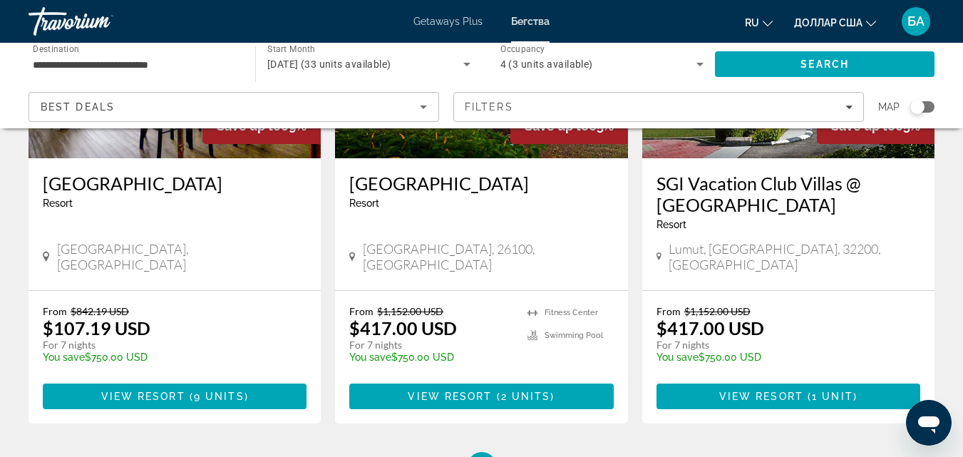
scroll to position [766, 0]
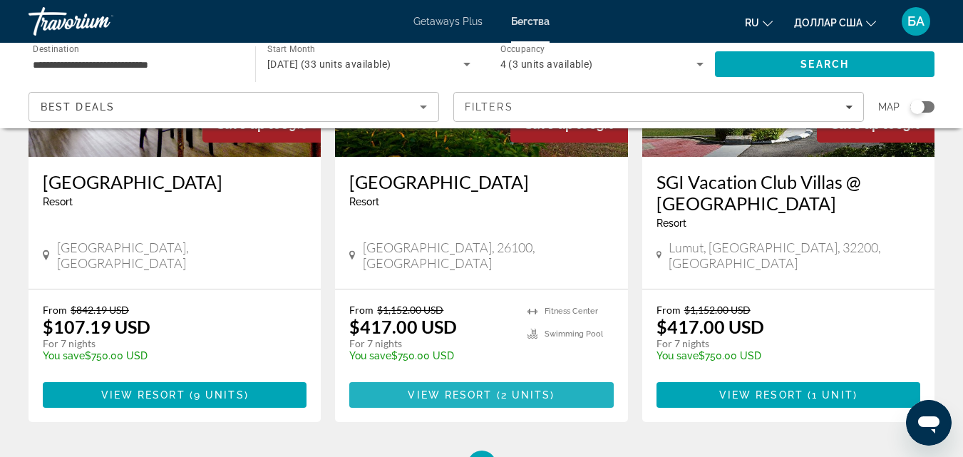
click at [473, 389] on span "View Resort" at bounding box center [450, 394] width 84 height 11
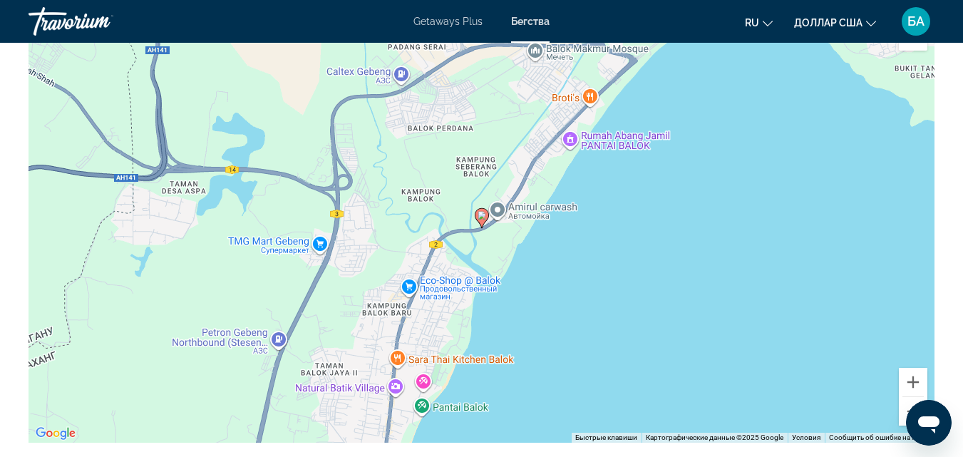
scroll to position [1883, 0]
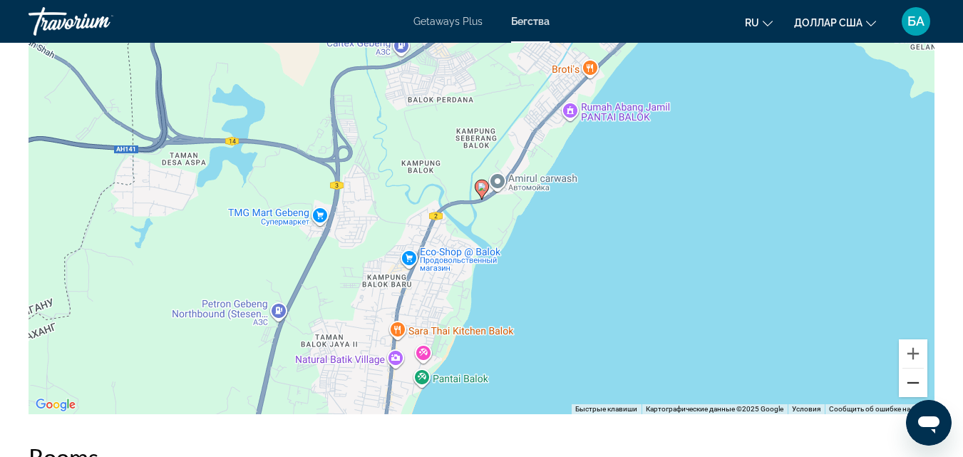
click at [911, 384] on button "Уменьшить" at bounding box center [913, 383] width 29 height 29
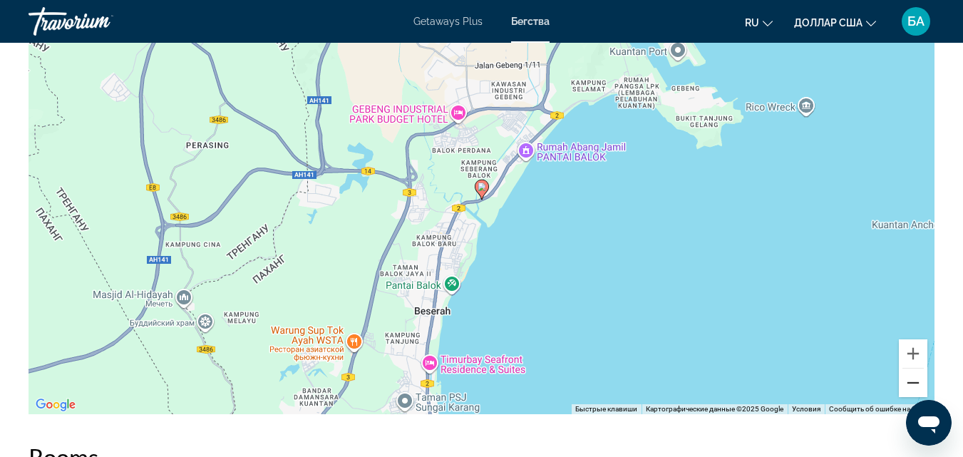
click at [911, 384] on button "Уменьшить" at bounding box center [913, 383] width 29 height 29
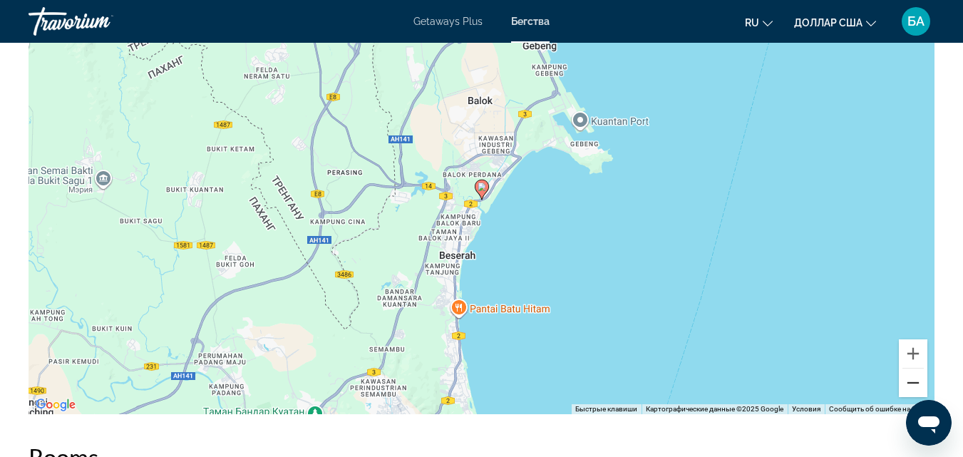
click at [911, 384] on button "Уменьшить" at bounding box center [913, 383] width 29 height 29
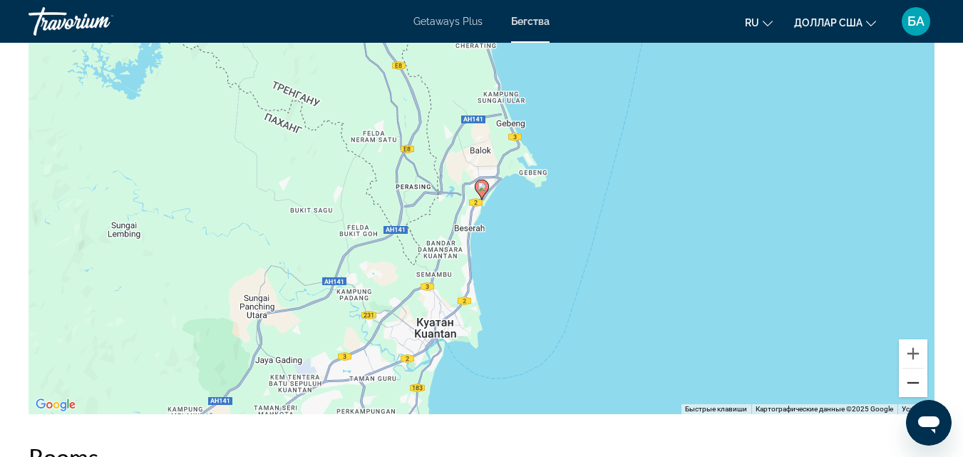
click at [911, 384] on button "Уменьшить" at bounding box center [913, 383] width 29 height 29
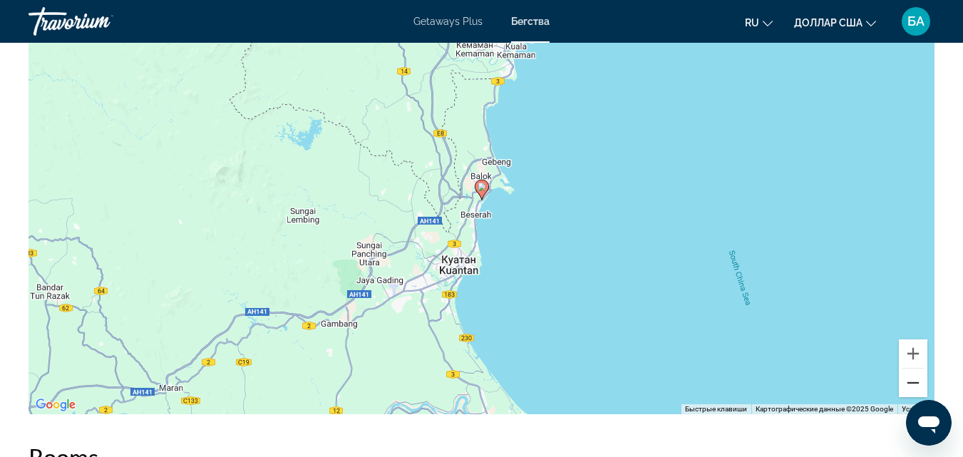
click at [911, 384] on button "Уменьшить" at bounding box center [913, 383] width 29 height 29
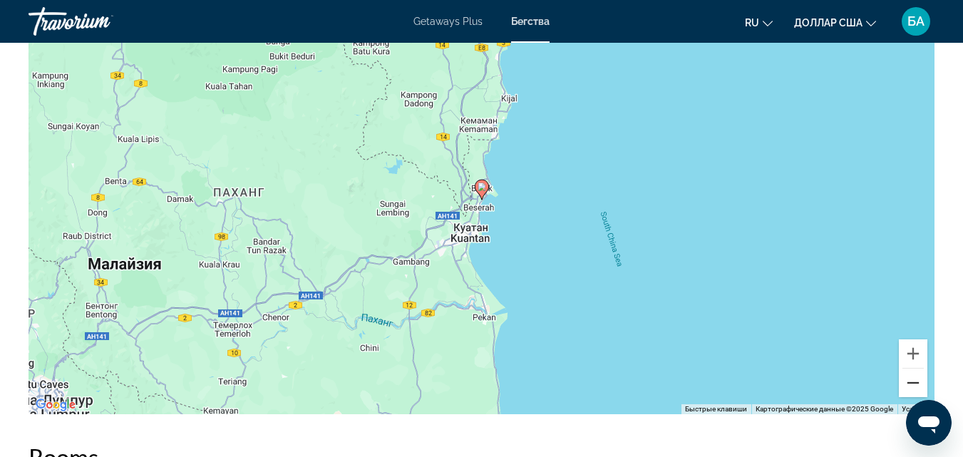
click at [911, 384] on button "Уменьшить" at bounding box center [913, 383] width 29 height 29
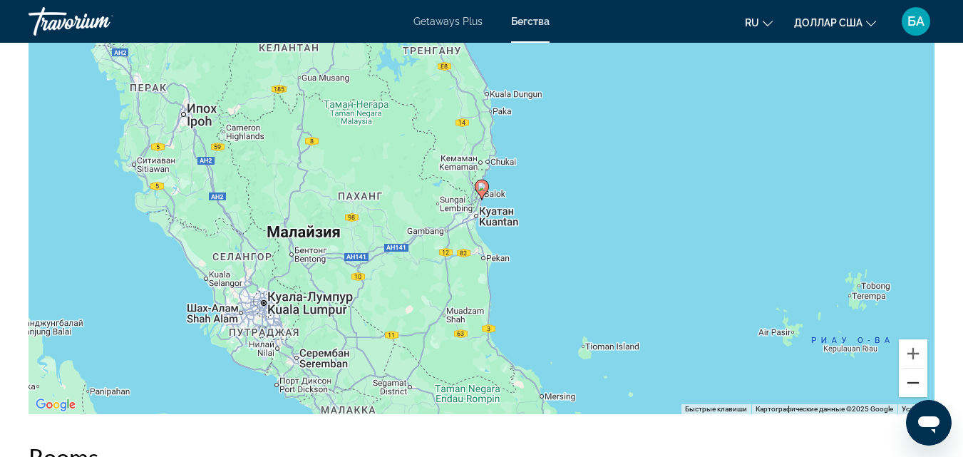
click at [911, 384] on button "Уменьшить" at bounding box center [913, 383] width 29 height 29
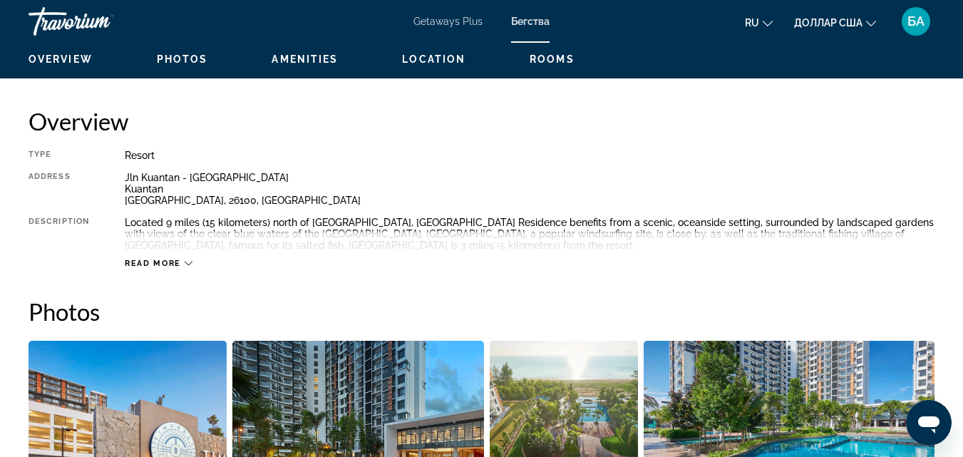
scroll to position [285, 0]
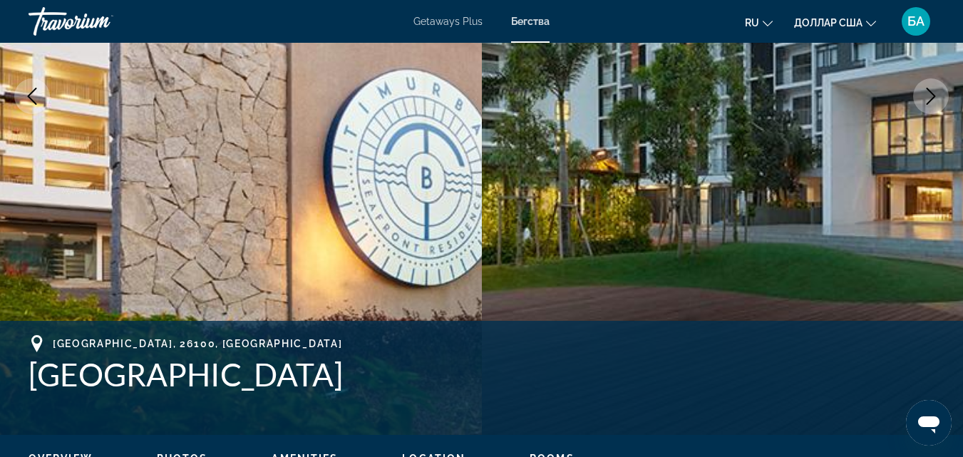
drag, startPoint x: 25, startPoint y: 376, endPoint x: 511, endPoint y: 374, distance: 486.4
click at [511, 374] on div "[GEOGRAPHIC_DATA], [GEOGRAPHIC_DATA] Residence Address [GEOGRAPHIC_DATA]" at bounding box center [481, 378] width 963 height 86
copy h1 "[GEOGRAPHIC_DATA]"
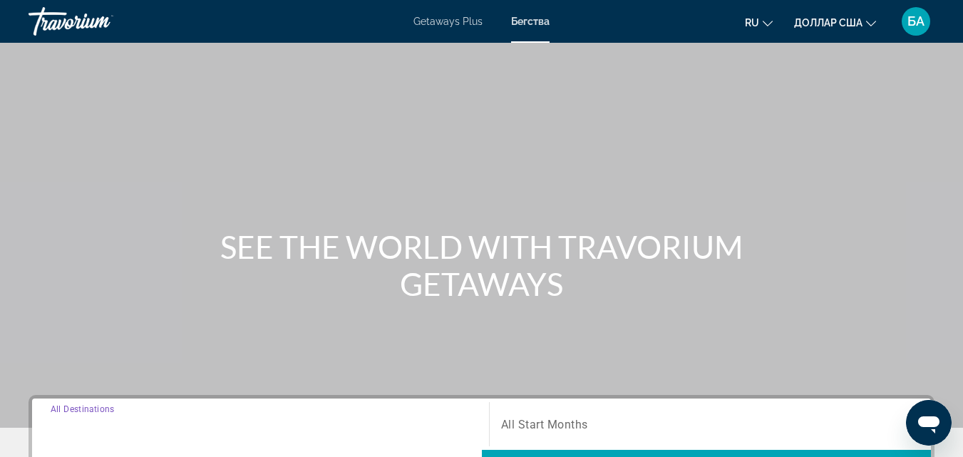
click at [199, 431] on input "Destination All Destinations" at bounding box center [261, 424] width 420 height 17
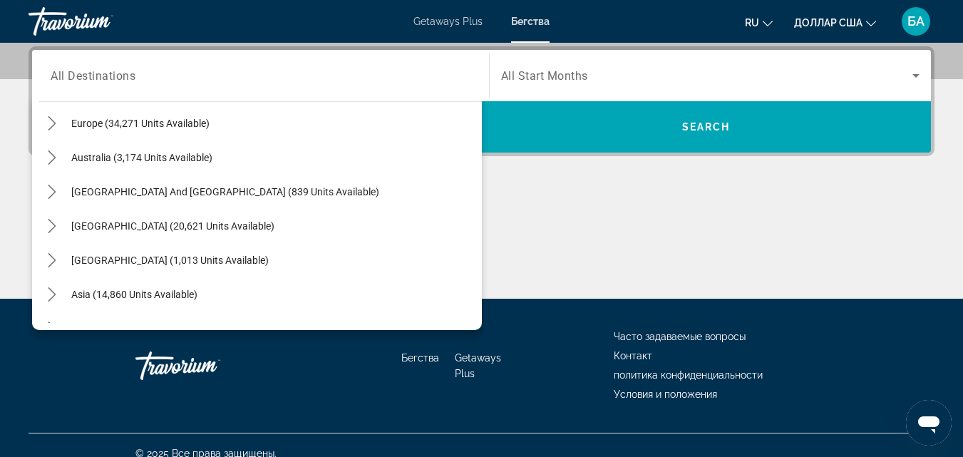
scroll to position [193, 0]
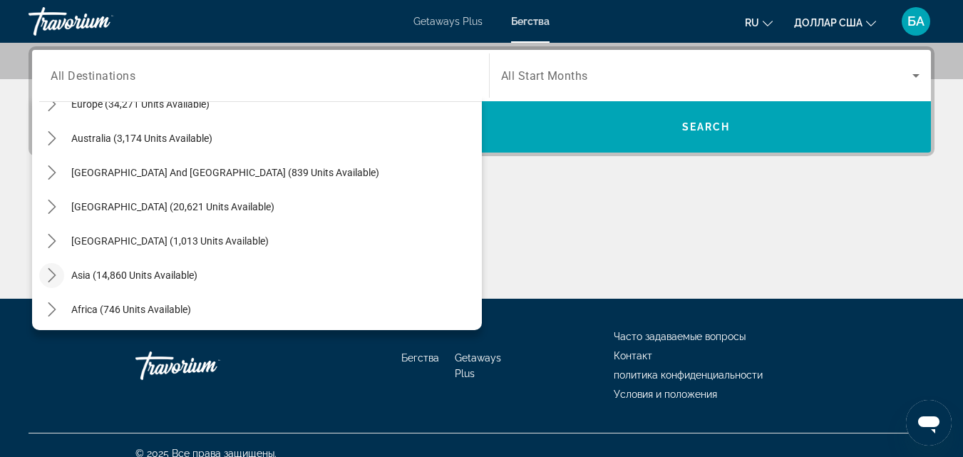
click at [51, 277] on icon "Toggle Asia (14,860 units available) submenu" at bounding box center [52, 275] width 14 height 14
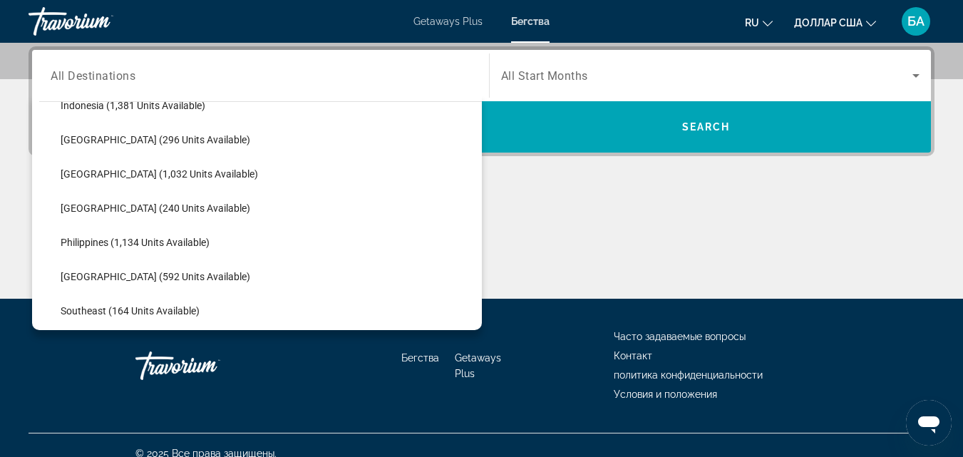
scroll to position [543, 0]
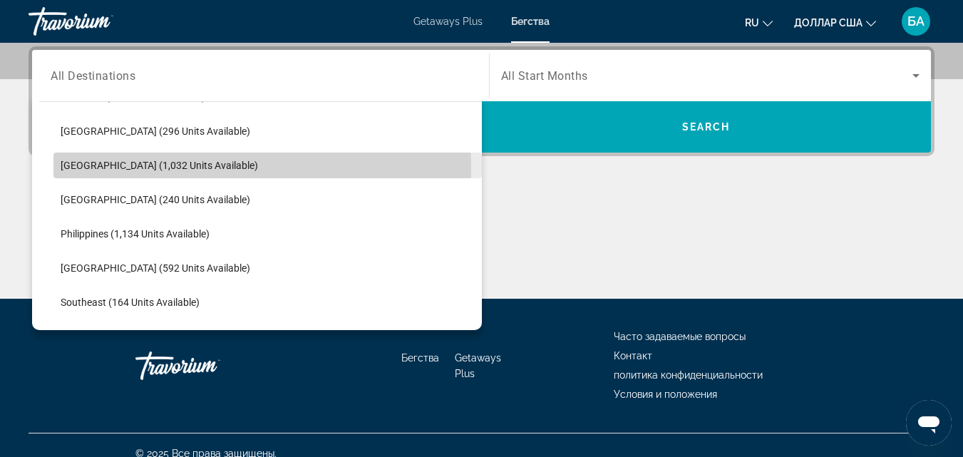
click at [99, 169] on span "[GEOGRAPHIC_DATA] (1,032 units available)" at bounding box center [160, 165] width 198 height 11
type input "**********"
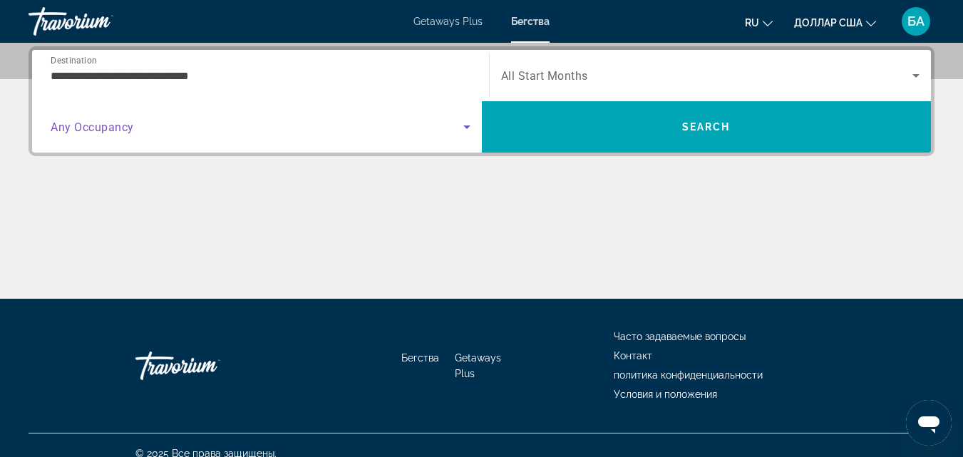
click at [472, 123] on icon "Search widget" at bounding box center [467, 126] width 17 height 17
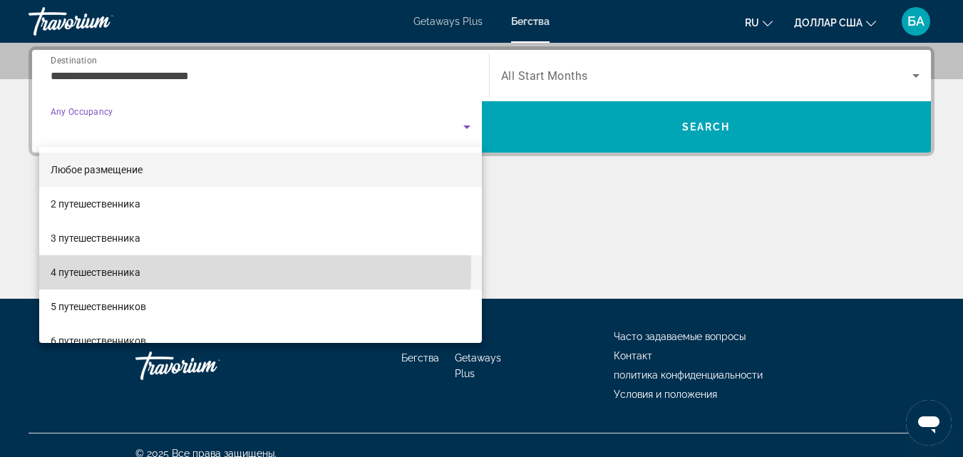
click at [116, 267] on font "4 путешественника" at bounding box center [96, 272] width 90 height 11
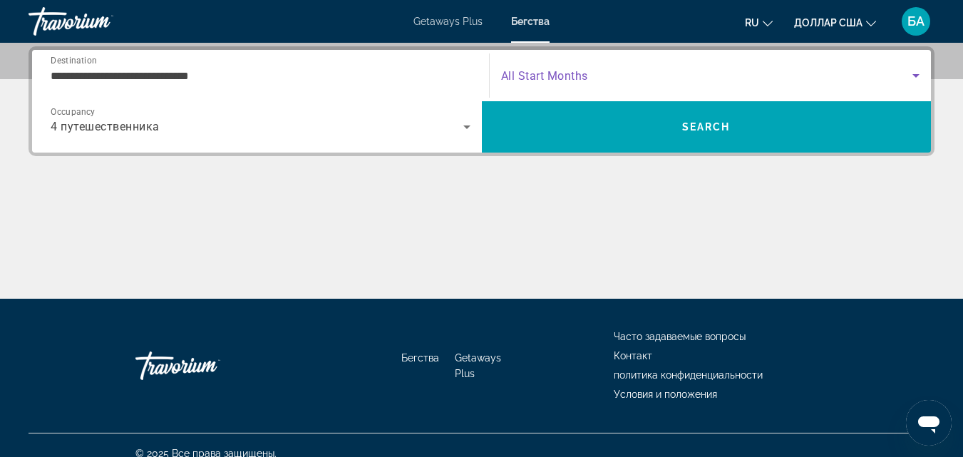
click at [923, 75] on icon "Search widget" at bounding box center [916, 75] width 17 height 17
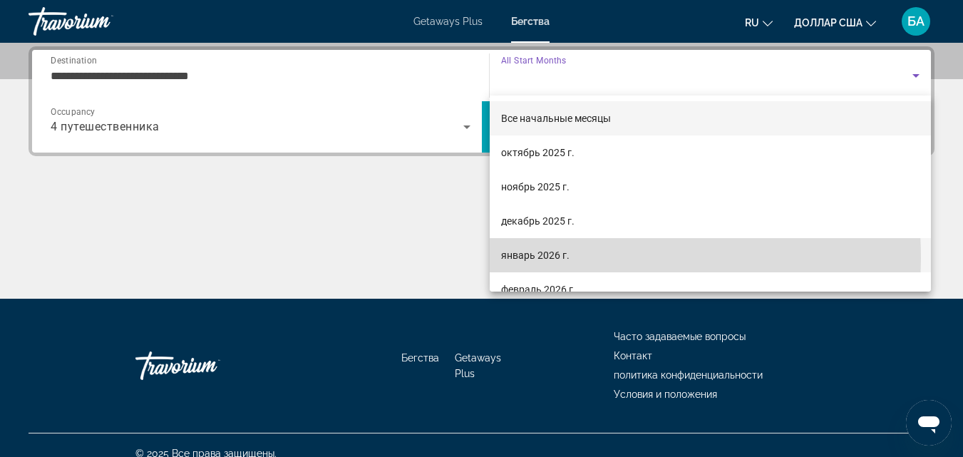
click at [538, 258] on font "январь 2026 г." at bounding box center [535, 255] width 68 height 11
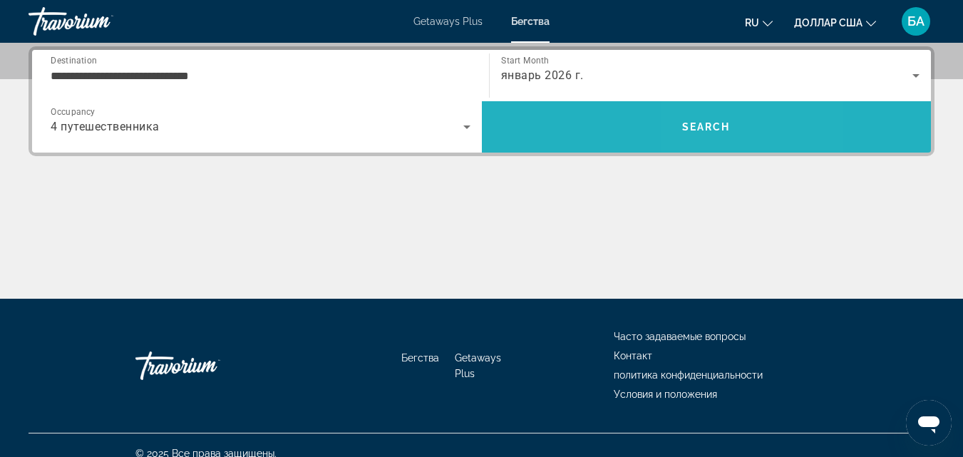
click at [731, 126] on span "Search" at bounding box center [707, 127] width 450 height 34
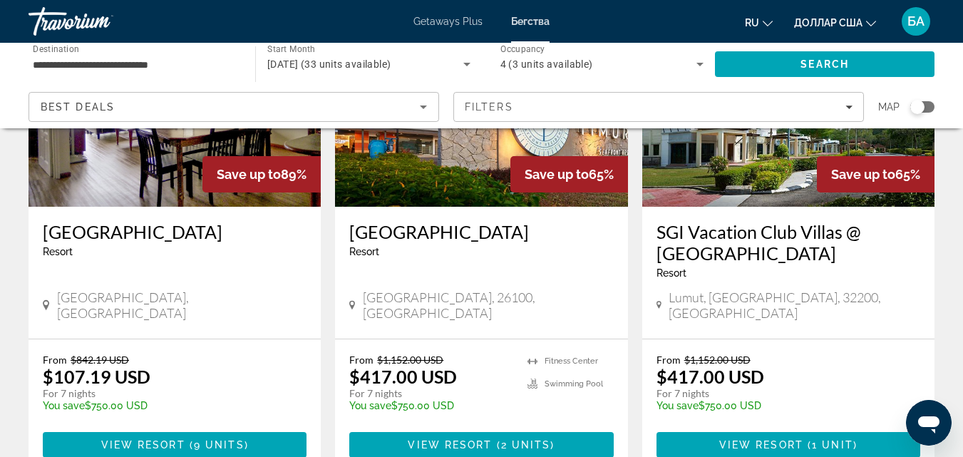
scroll to position [595, 0]
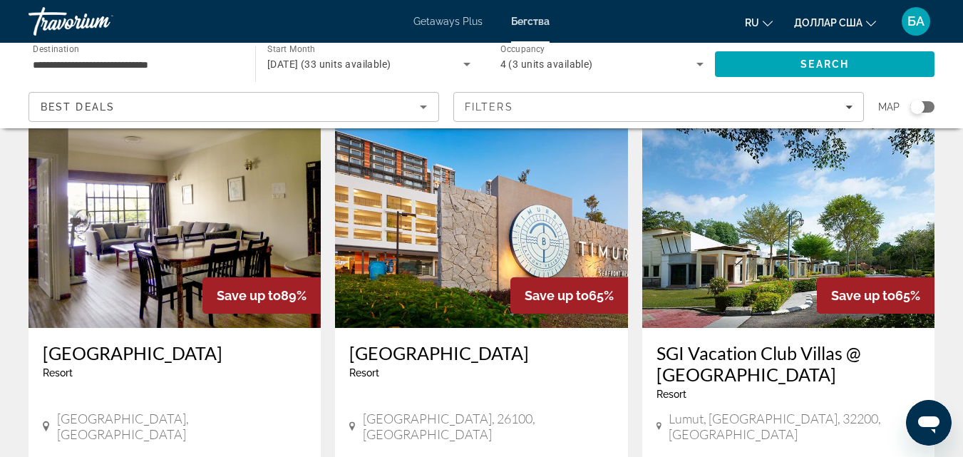
click at [449, 345] on h3 "[GEOGRAPHIC_DATA]" at bounding box center [481, 352] width 264 height 21
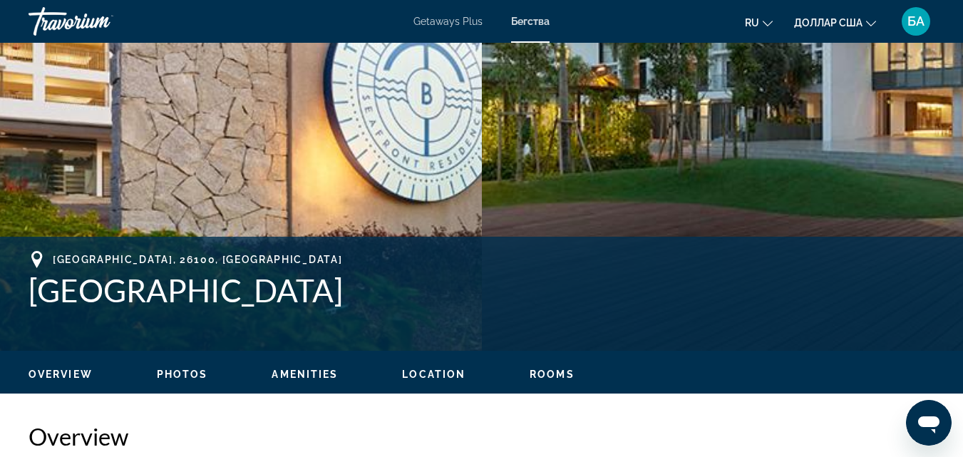
scroll to position [371, 0]
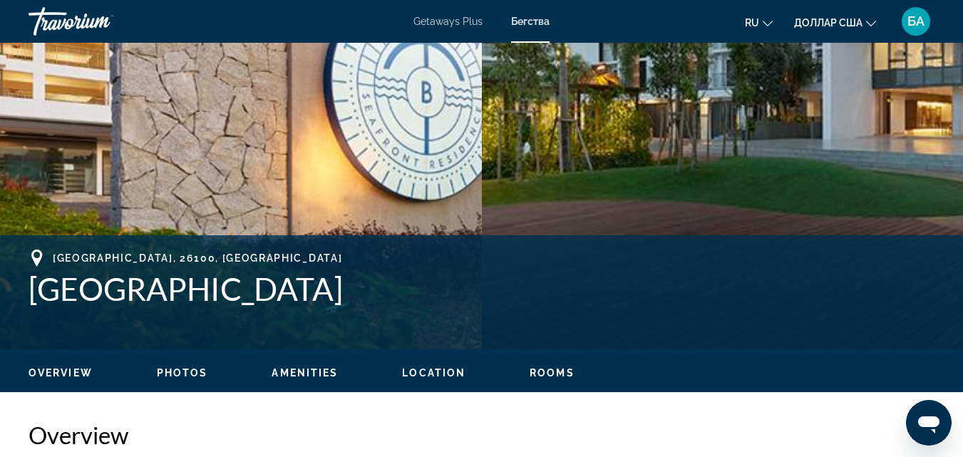
drag, startPoint x: 533, startPoint y: 290, endPoint x: 0, endPoint y: 291, distance: 532.7
click at [0, 291] on div "[GEOGRAPHIC_DATA], [GEOGRAPHIC_DATA] Residence Address [GEOGRAPHIC_DATA]" at bounding box center [481, 293] width 963 height 86
copy h1 "[GEOGRAPHIC_DATA]"
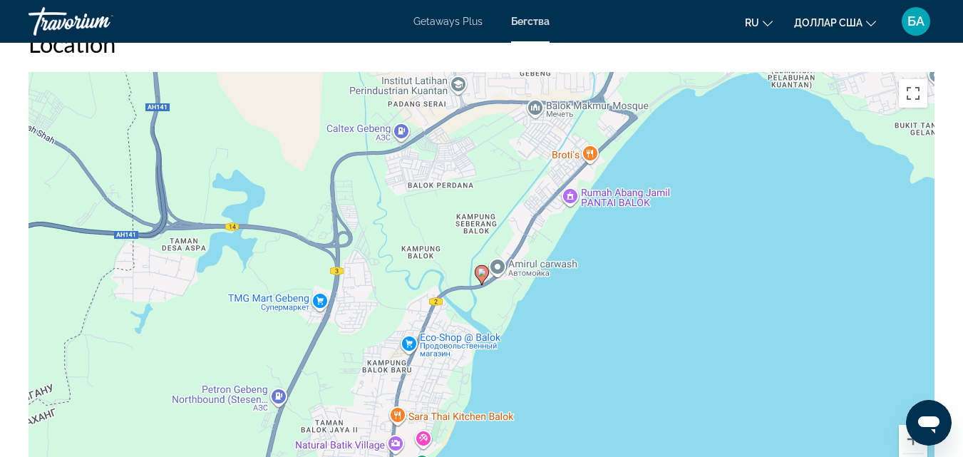
scroll to position [1883, 0]
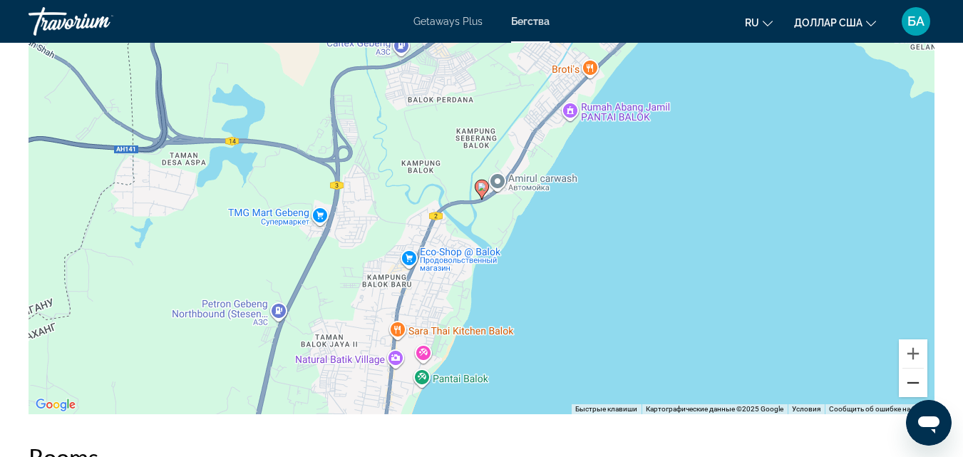
click at [911, 383] on button "Уменьшить" at bounding box center [913, 383] width 29 height 29
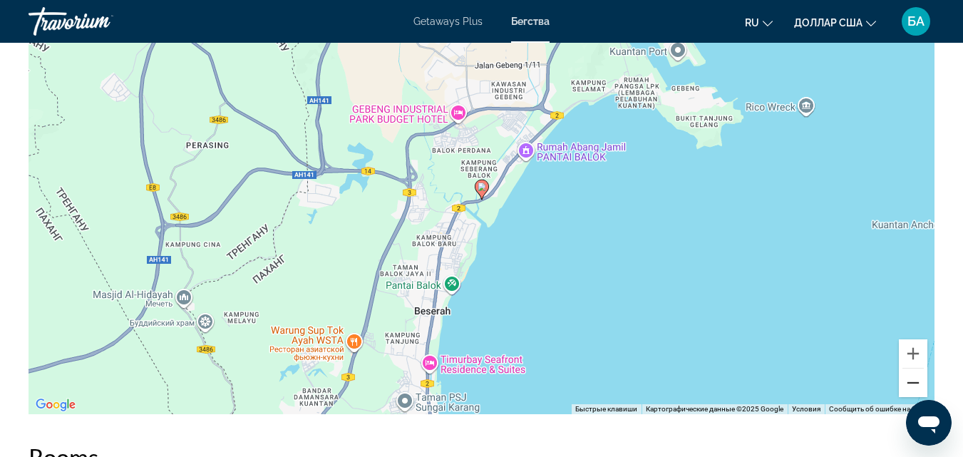
click at [911, 383] on button "Уменьшить" at bounding box center [913, 383] width 29 height 29
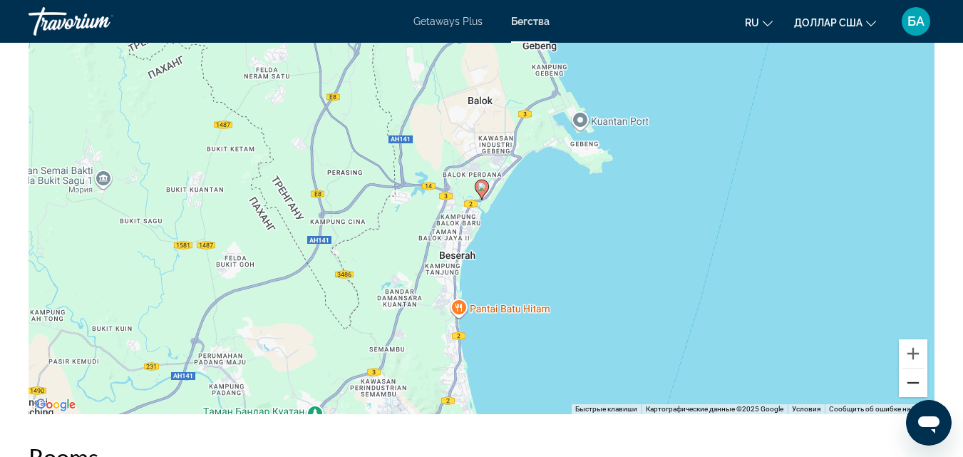
click at [911, 383] on button "Уменьшить" at bounding box center [913, 383] width 29 height 29
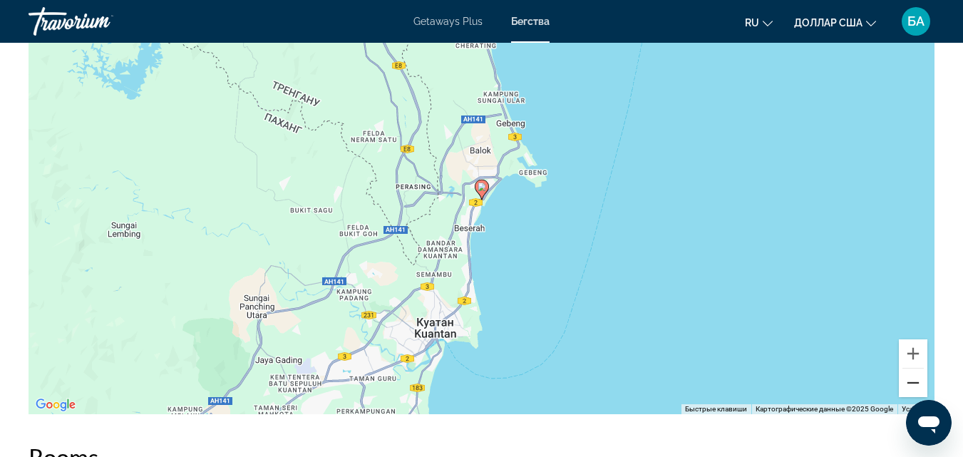
click at [911, 383] on button "Уменьшить" at bounding box center [913, 383] width 29 height 29
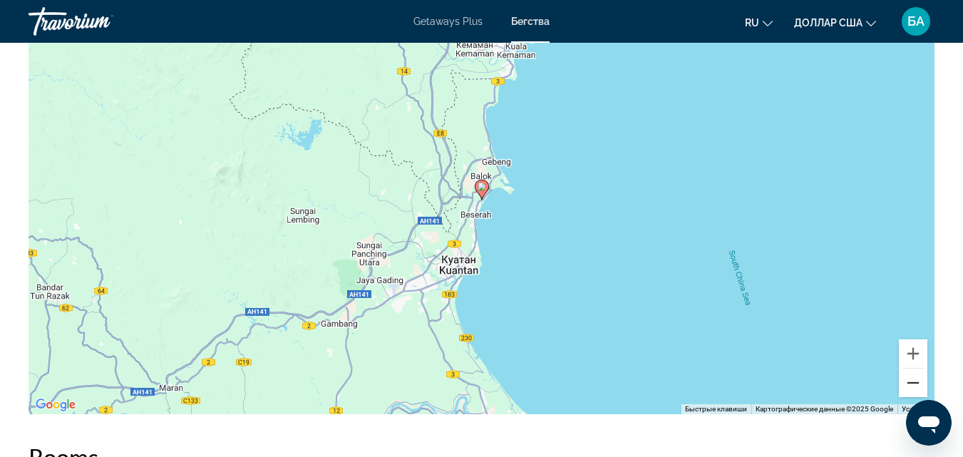
click at [911, 383] on button "Уменьшить" at bounding box center [913, 383] width 29 height 29
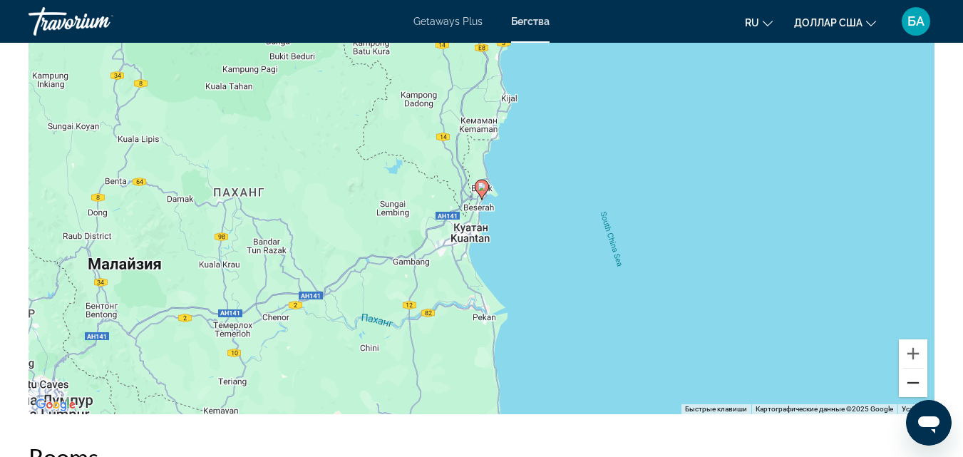
click at [911, 383] on button "Уменьшить" at bounding box center [913, 383] width 29 height 29
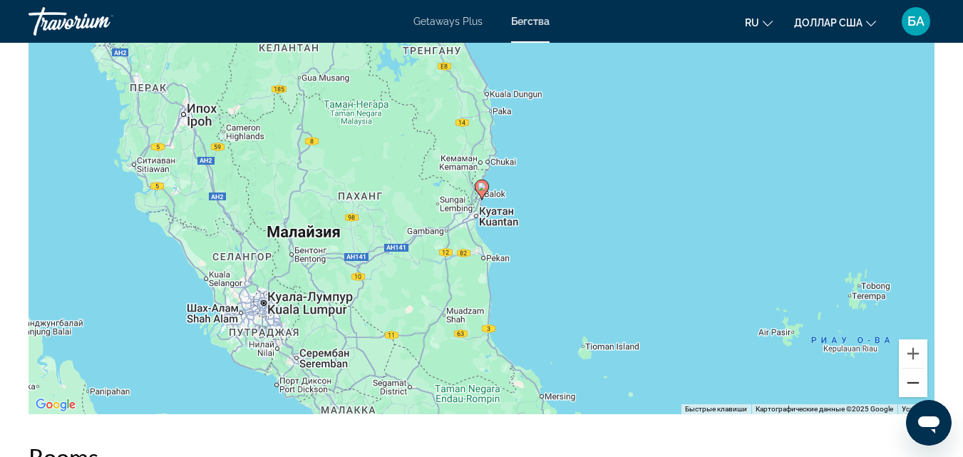
click at [911, 383] on button "Уменьшить" at bounding box center [913, 383] width 29 height 29
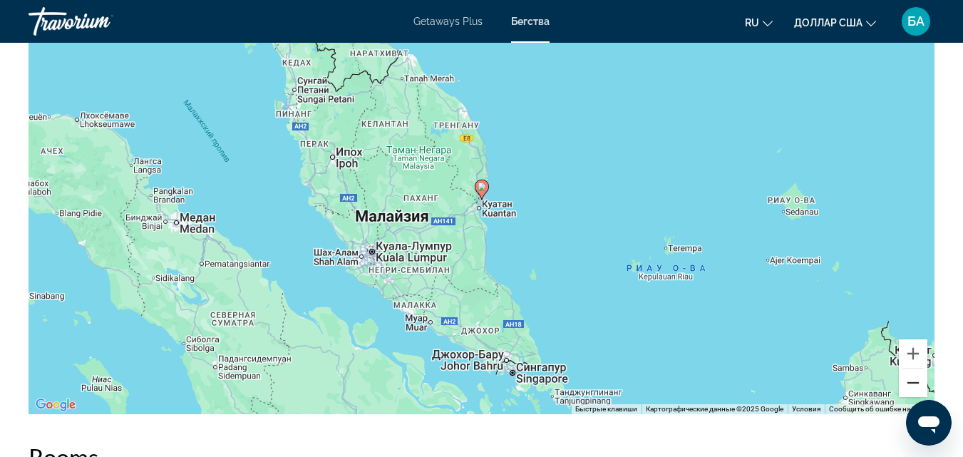
click at [911, 383] on button "Уменьшить" at bounding box center [913, 383] width 29 height 29
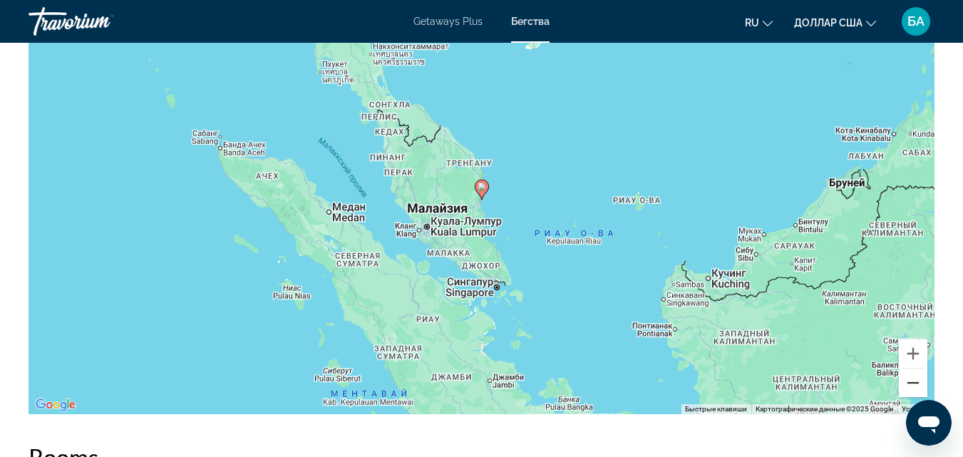
click at [914, 387] on button "Уменьшить" at bounding box center [913, 383] width 29 height 29
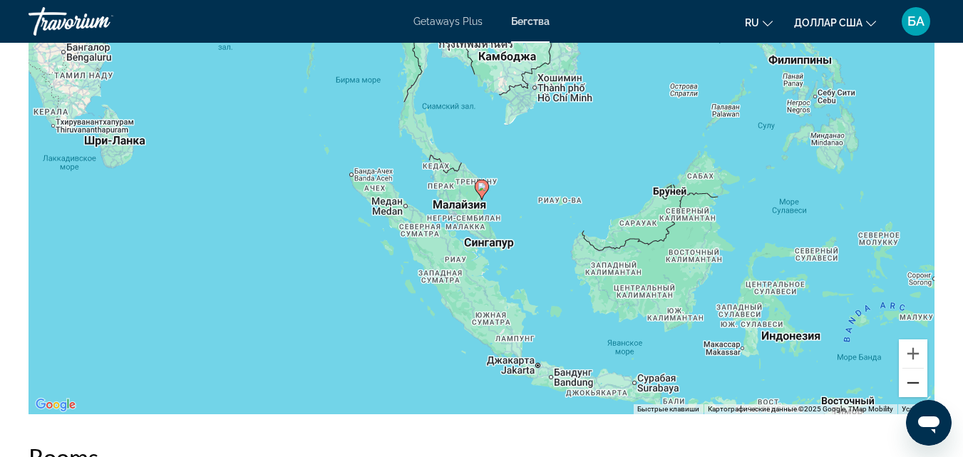
click at [914, 387] on button "Уменьшить" at bounding box center [913, 383] width 29 height 29
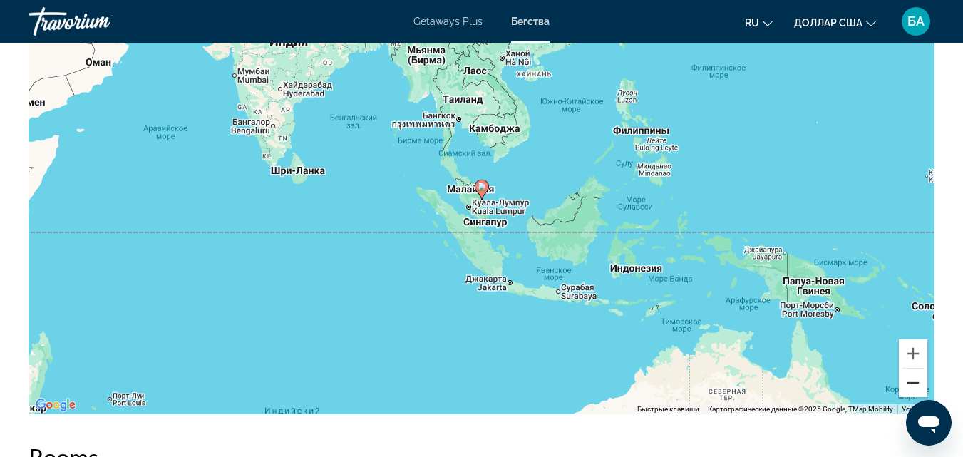
click at [914, 387] on button "Уменьшить" at bounding box center [913, 383] width 29 height 29
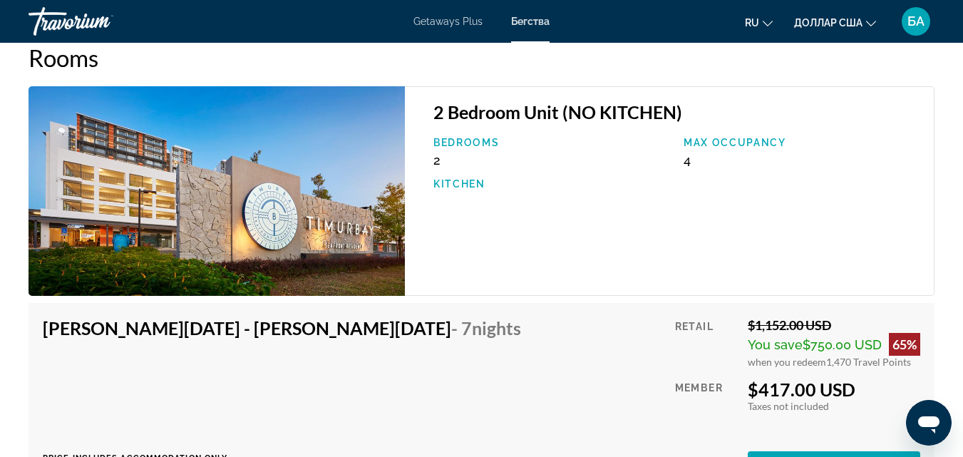
scroll to position [2681, 0]
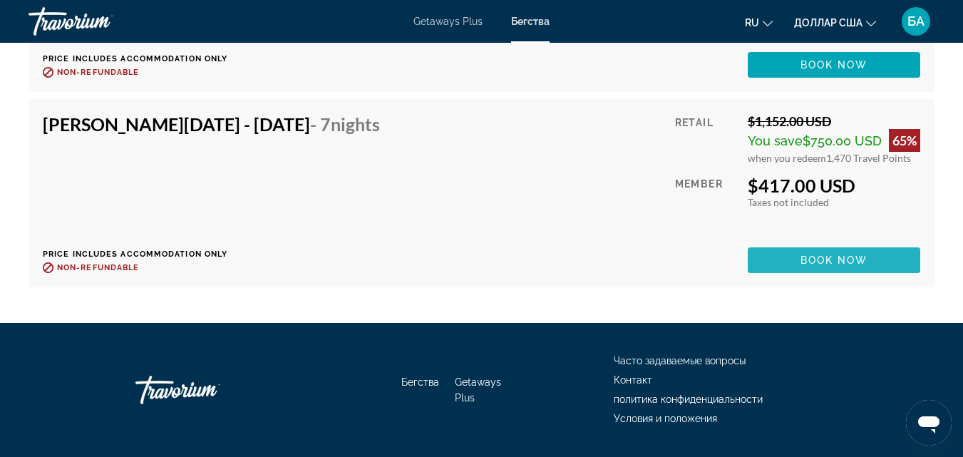
click at [816, 260] on span "Book now" at bounding box center [835, 260] width 68 height 11
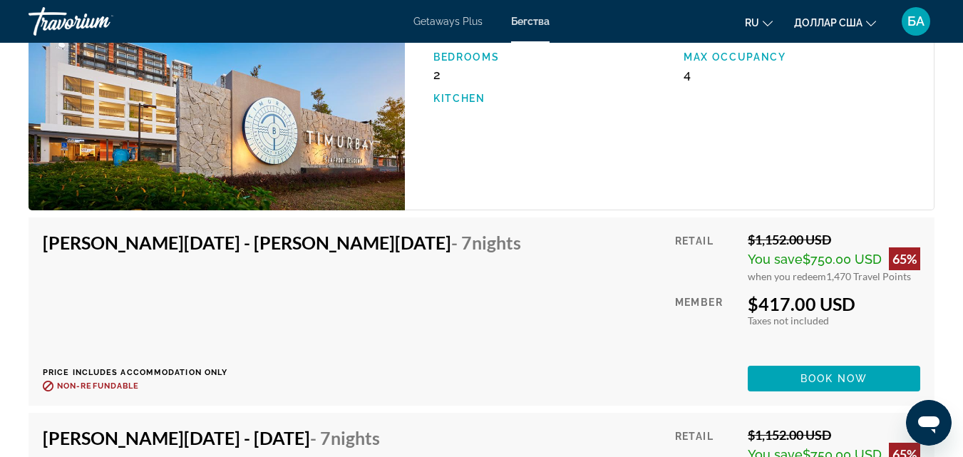
scroll to position [2396, 0]
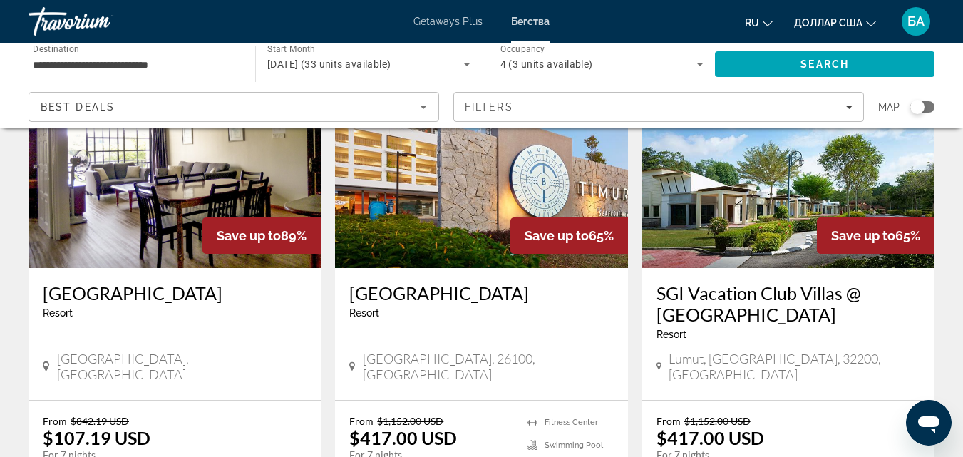
scroll to position [656, 0]
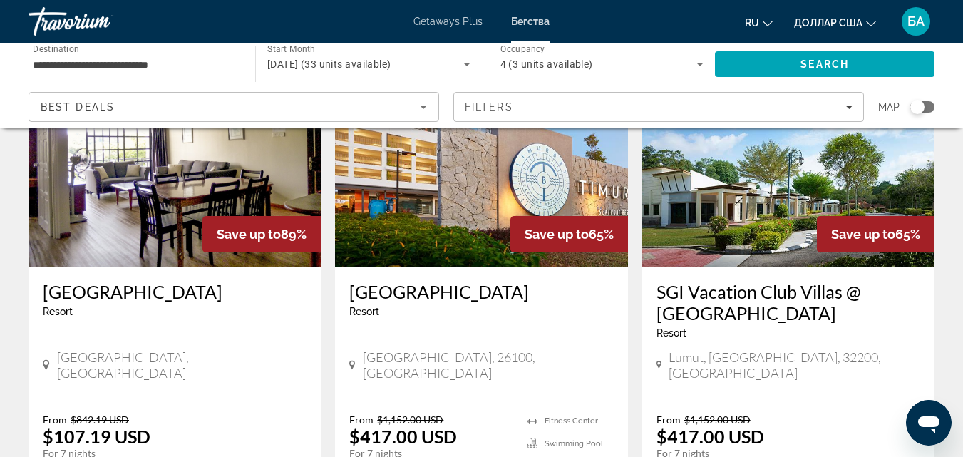
click at [161, 282] on h3 "[GEOGRAPHIC_DATA]" at bounding box center [175, 291] width 264 height 21
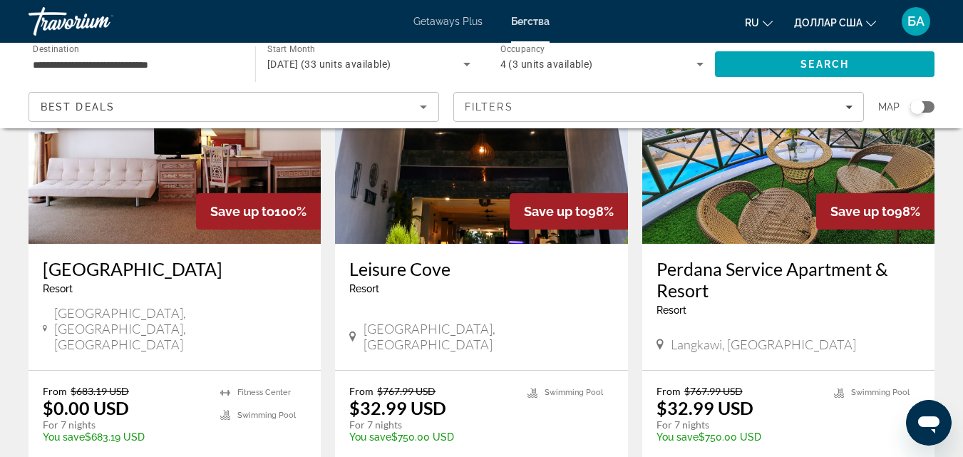
scroll to position [200, 0]
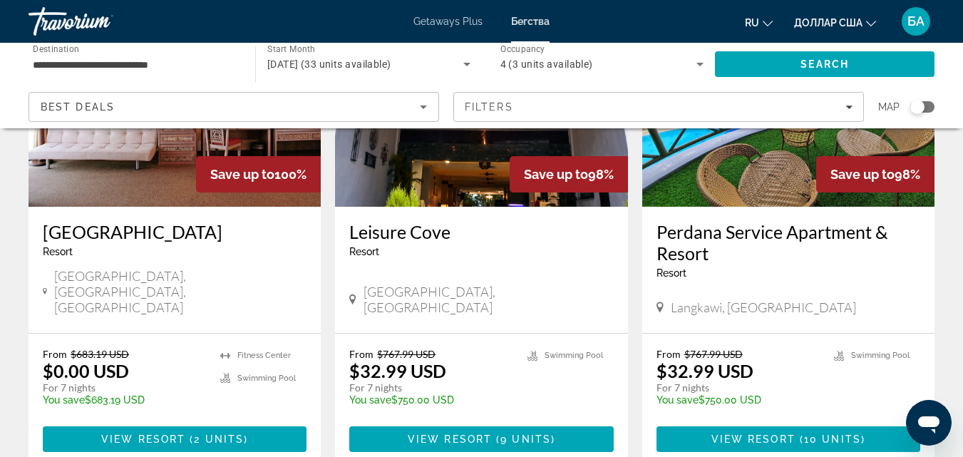
click at [715, 235] on h3 "Perdana Service Apartment & Resort" at bounding box center [789, 242] width 264 height 43
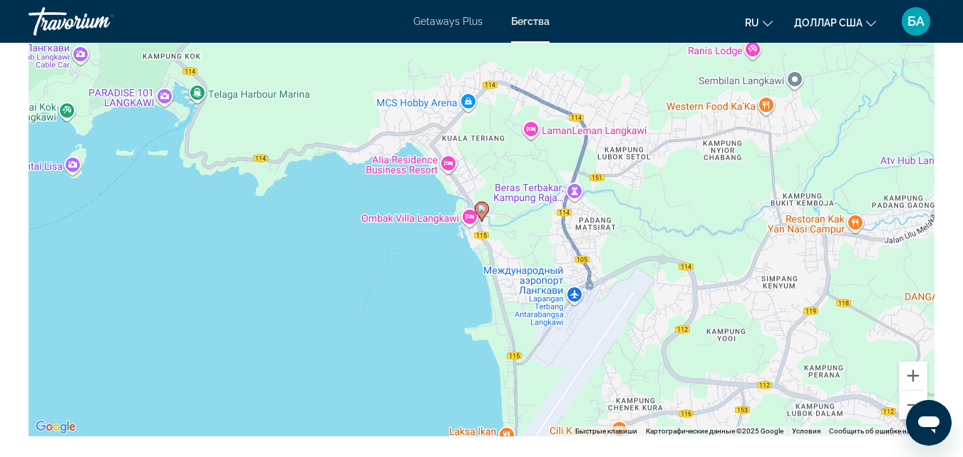
scroll to position [2168, 0]
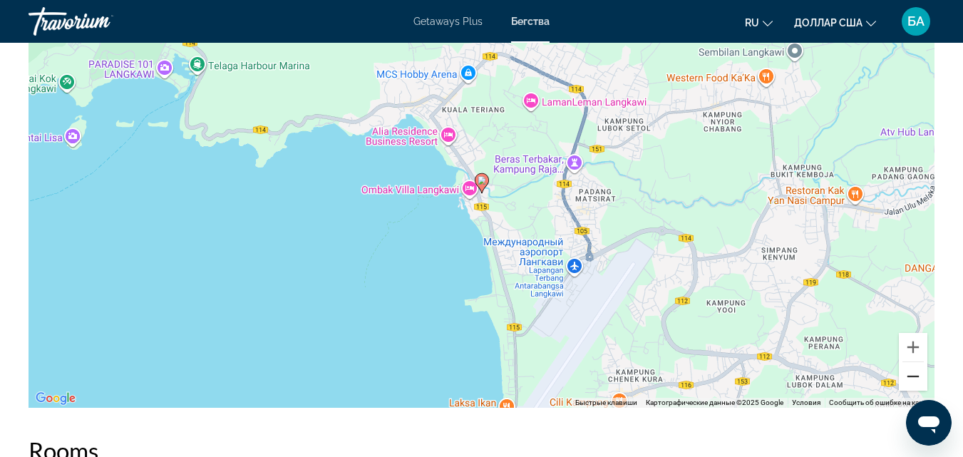
click at [909, 382] on button "Уменьшить" at bounding box center [913, 376] width 29 height 29
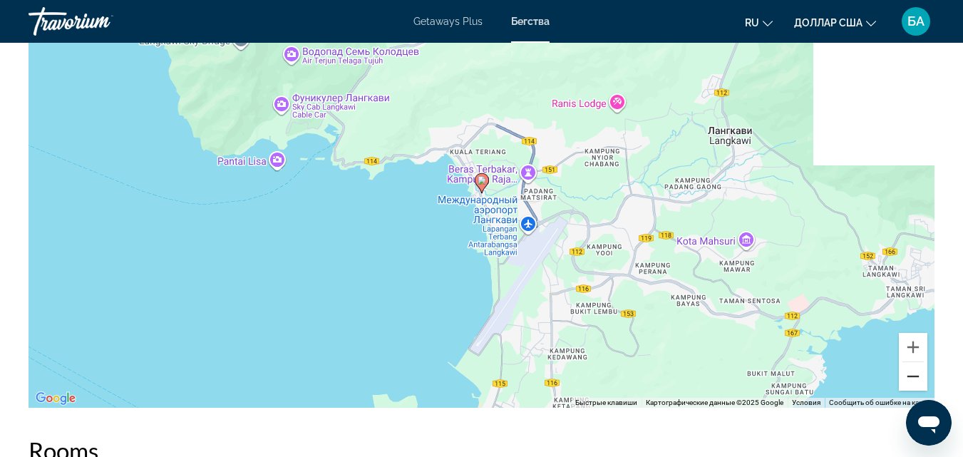
click at [909, 382] on button "Уменьшить" at bounding box center [913, 376] width 29 height 29
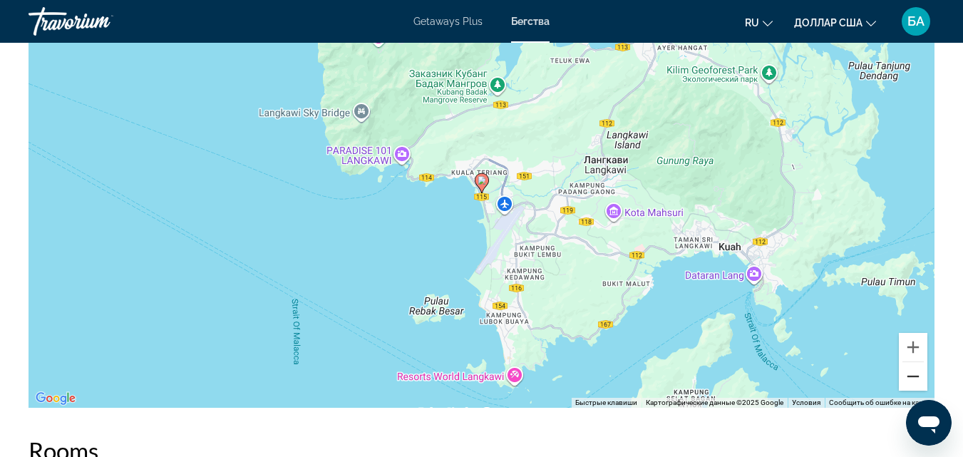
click at [909, 382] on button "Уменьшить" at bounding box center [913, 376] width 29 height 29
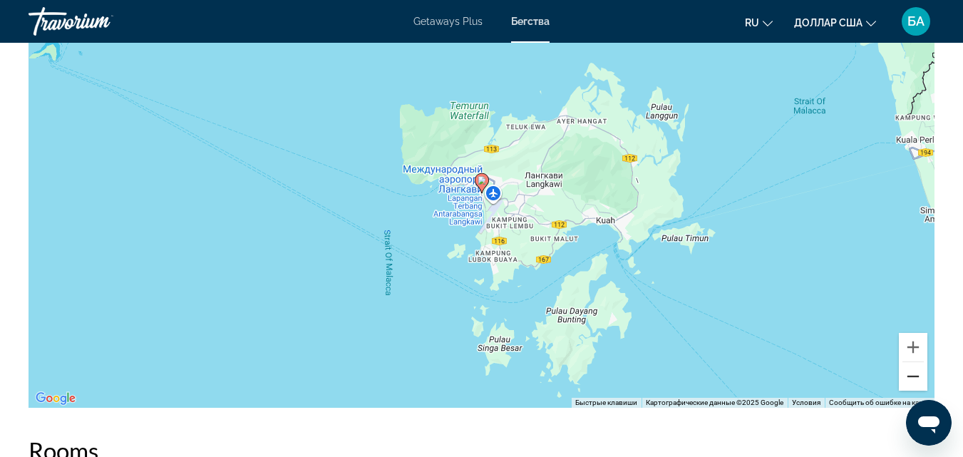
click at [909, 382] on button "Уменьшить" at bounding box center [913, 376] width 29 height 29
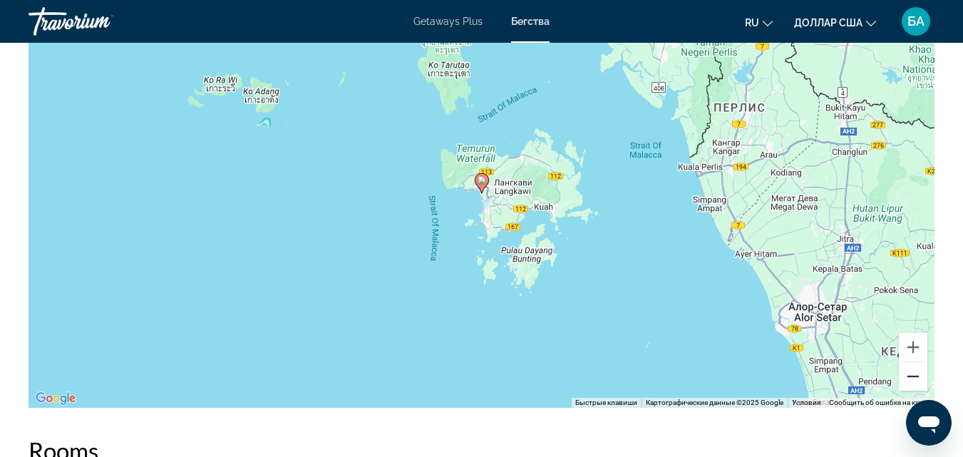
click at [909, 382] on button "Уменьшить" at bounding box center [913, 376] width 29 height 29
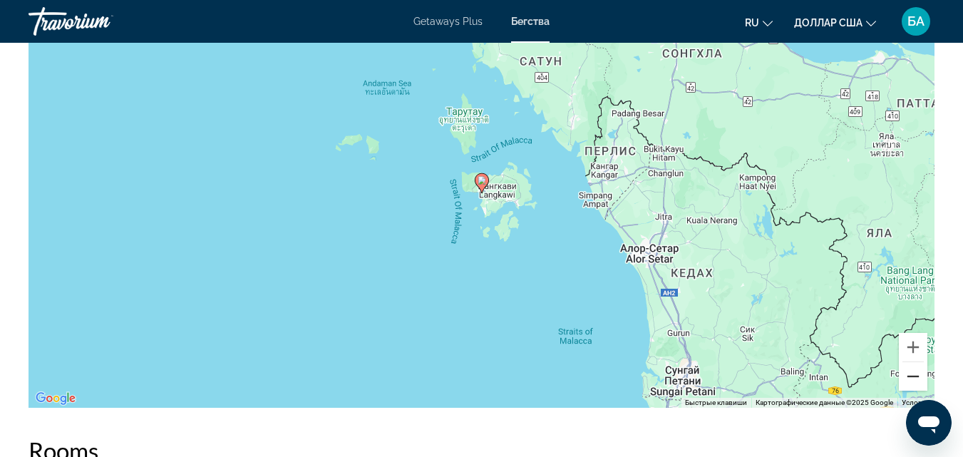
click at [909, 382] on button "Уменьшить" at bounding box center [913, 376] width 29 height 29
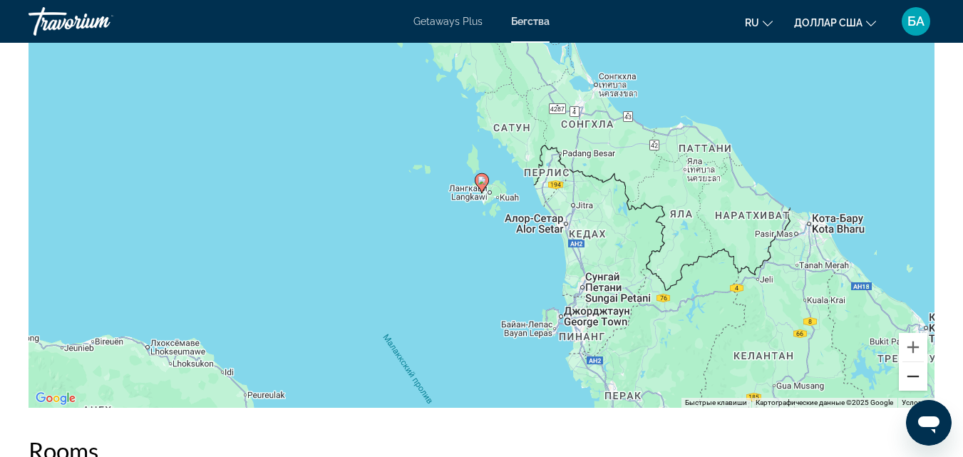
click at [909, 382] on button "Уменьшить" at bounding box center [913, 376] width 29 height 29
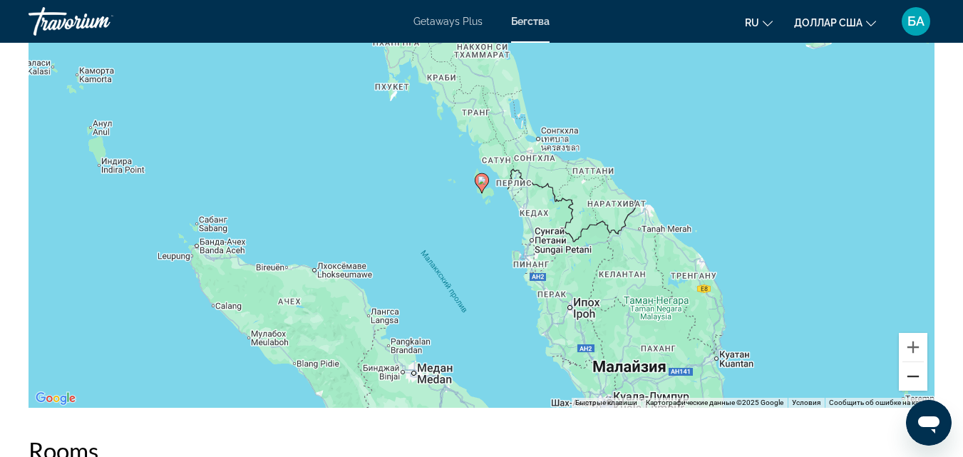
click at [909, 382] on button "Уменьшить" at bounding box center [913, 376] width 29 height 29
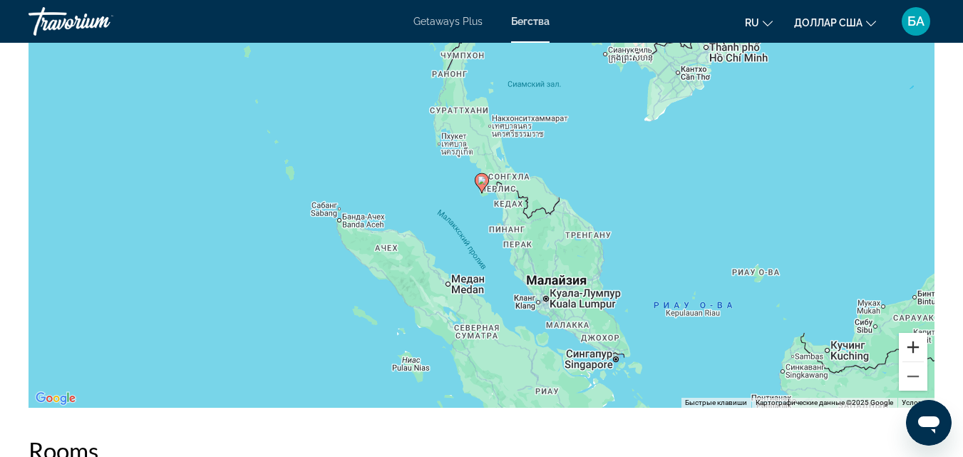
click at [913, 350] on button "Увеличить" at bounding box center [913, 347] width 29 height 29
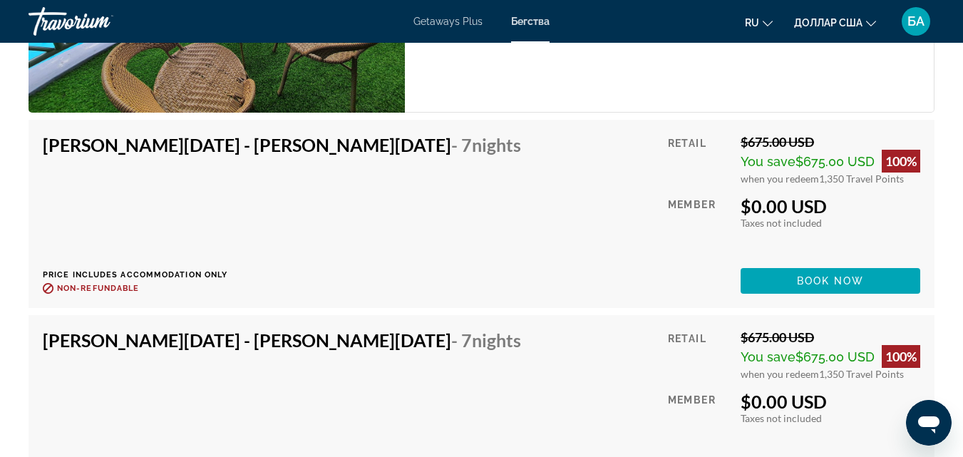
scroll to position [2824, 0]
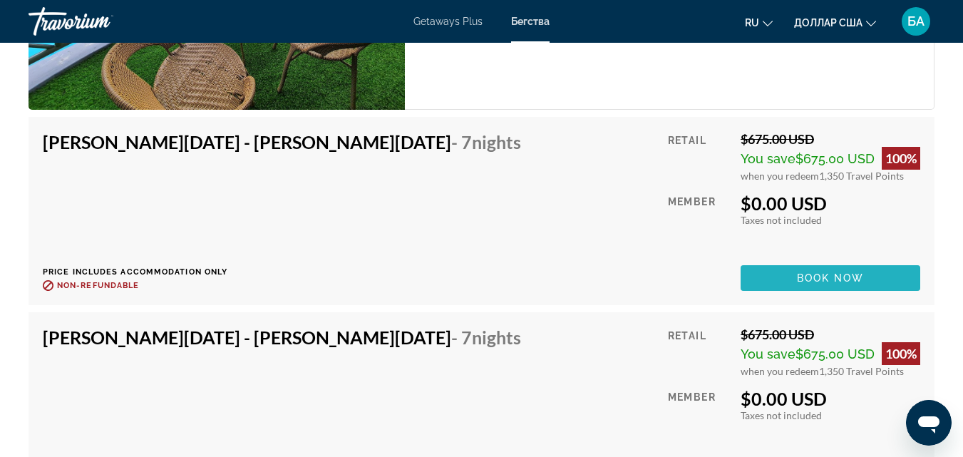
click at [874, 287] on span "Основное содержание" at bounding box center [831, 278] width 180 height 34
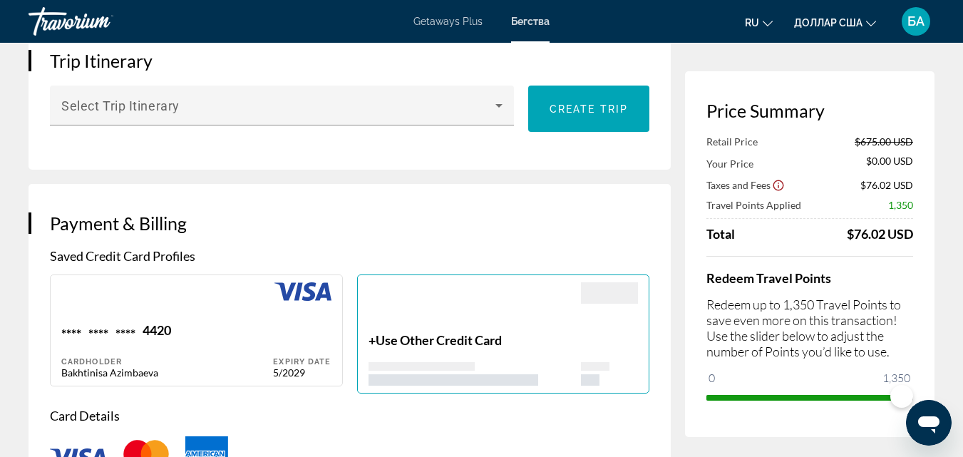
scroll to position [970, 0]
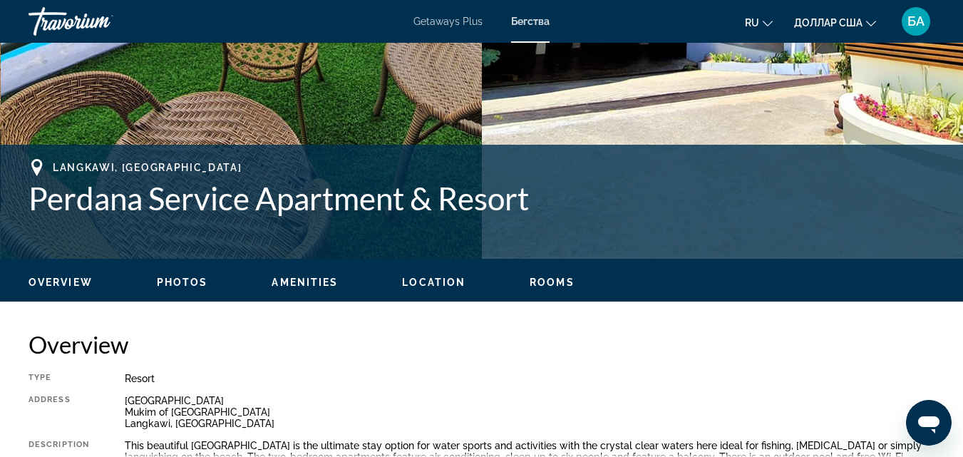
scroll to position [355, 0]
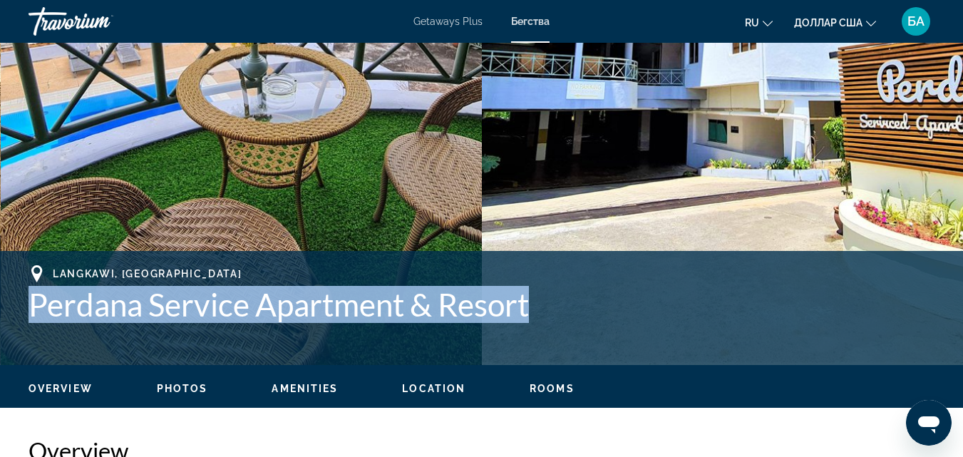
drag, startPoint x: 539, startPoint y: 305, endPoint x: 24, endPoint y: 308, distance: 514.9
click at [24, 308] on div "Langkawi, [GEOGRAPHIC_DATA] Perdana Service Apartment & Resort Address [STREET_…" at bounding box center [481, 308] width 963 height 86
copy h1 "Perdana Service Apartment & Resort"
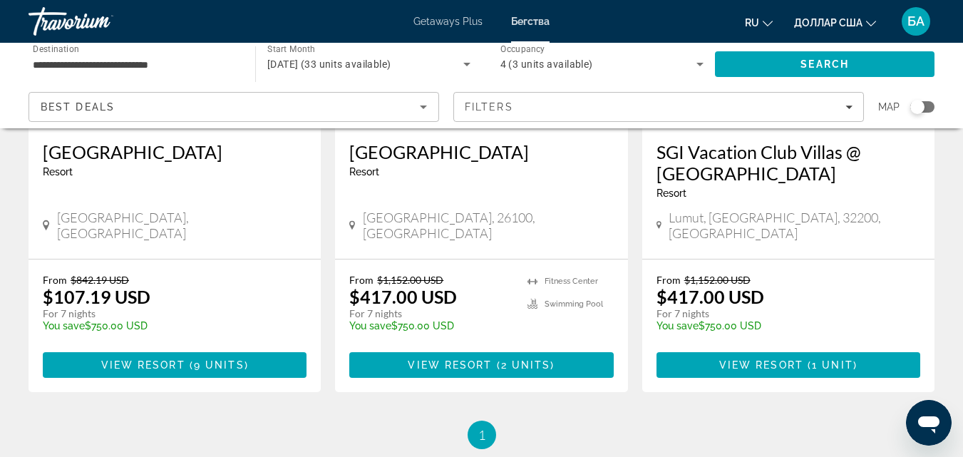
scroll to position [799, 0]
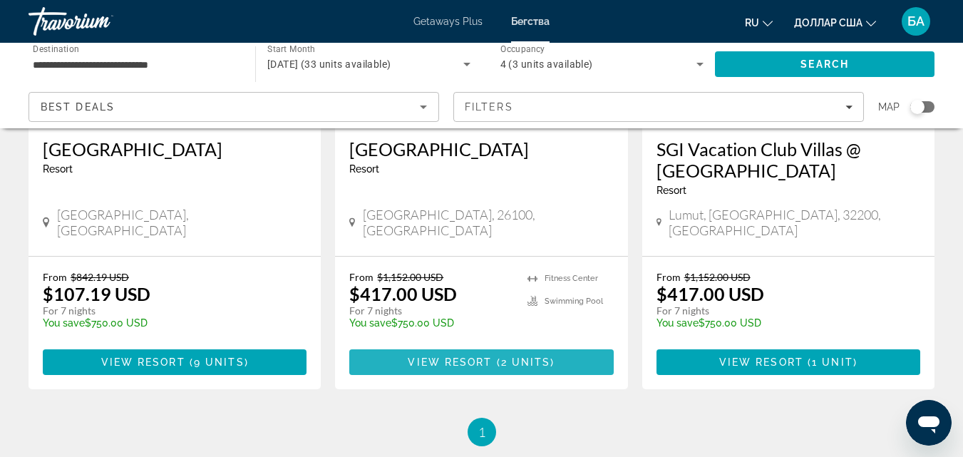
click at [512, 357] on span "2 units" at bounding box center [526, 362] width 50 height 11
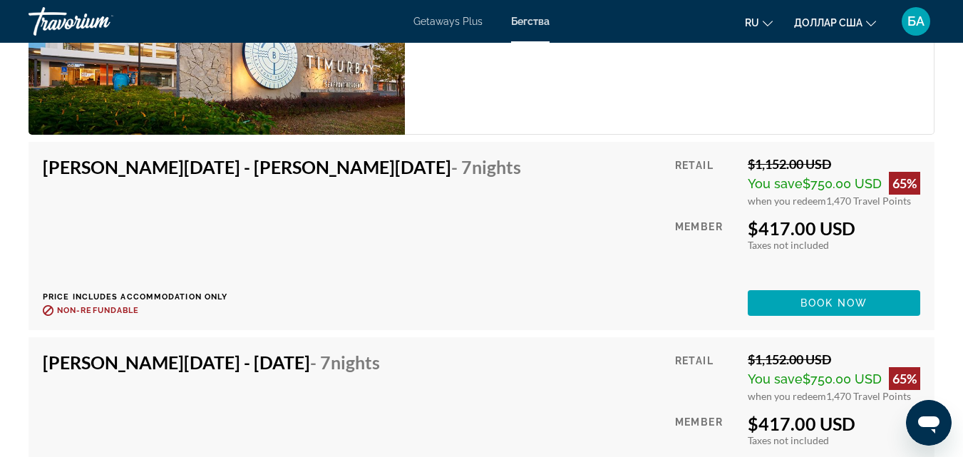
scroll to position [2453, 0]
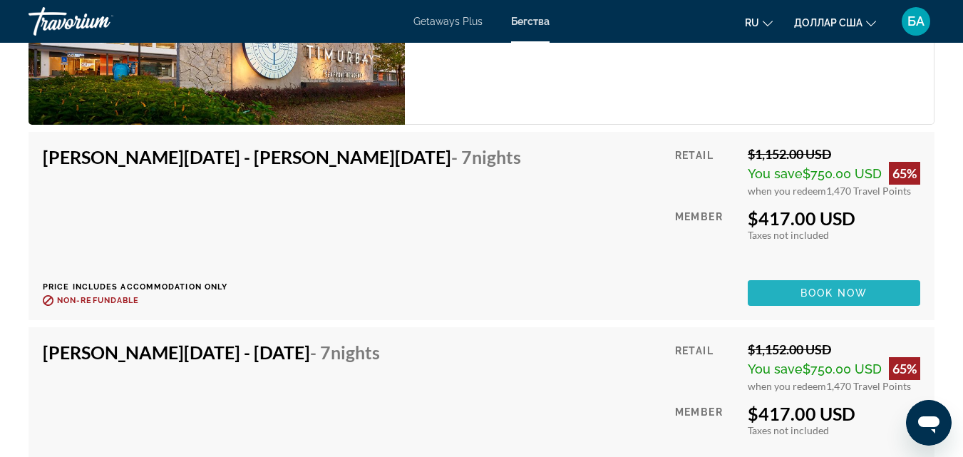
click at [810, 295] on span "Book now" at bounding box center [835, 292] width 68 height 11
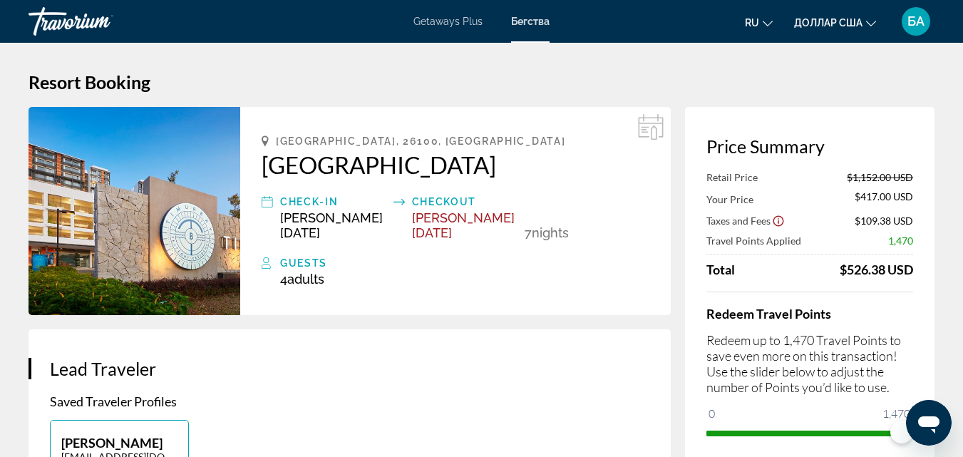
drag, startPoint x: 324, startPoint y: 163, endPoint x: 507, endPoint y: 137, distance: 184.5
click at [507, 137] on div "[GEOGRAPHIC_DATA], 26100, [GEOGRAPHIC_DATA]" at bounding box center [456, 140] width 388 height 11
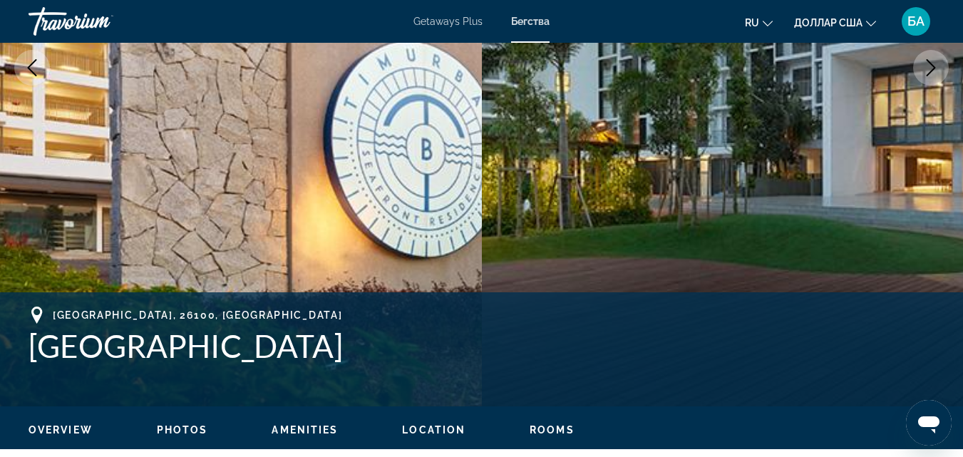
scroll to position [428, 0]
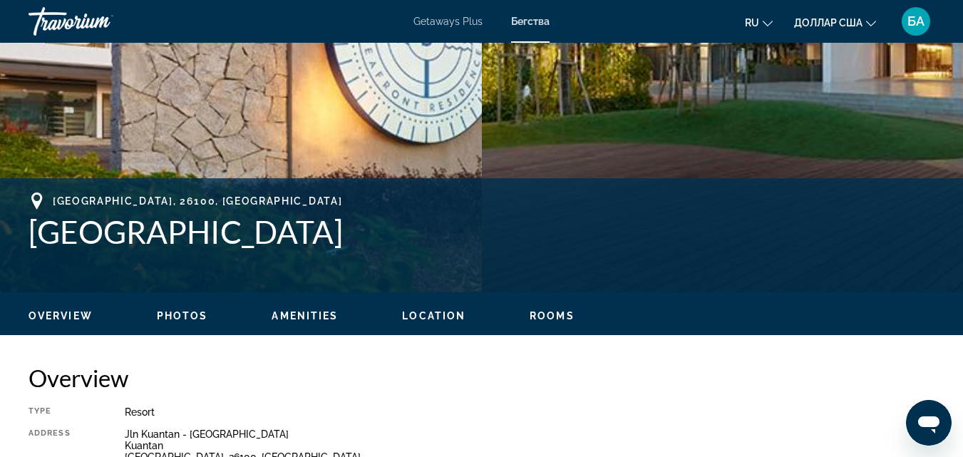
drag, startPoint x: 492, startPoint y: 235, endPoint x: 25, endPoint y: 242, distance: 467.2
click at [25, 242] on div "[GEOGRAPHIC_DATA], [GEOGRAPHIC_DATA] Residence Address [GEOGRAPHIC_DATA]" at bounding box center [481, 236] width 963 height 86
copy h1 "[GEOGRAPHIC_DATA]"
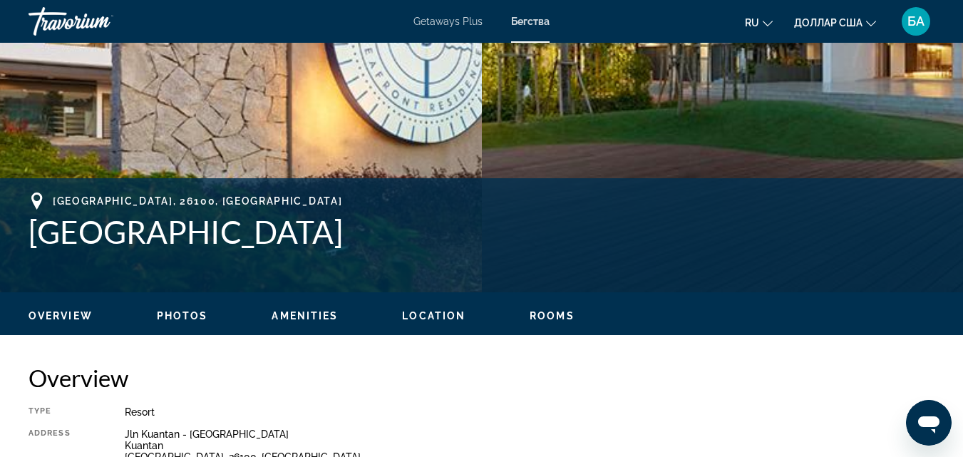
click at [547, 321] on span "Rooms" at bounding box center [552, 315] width 45 height 11
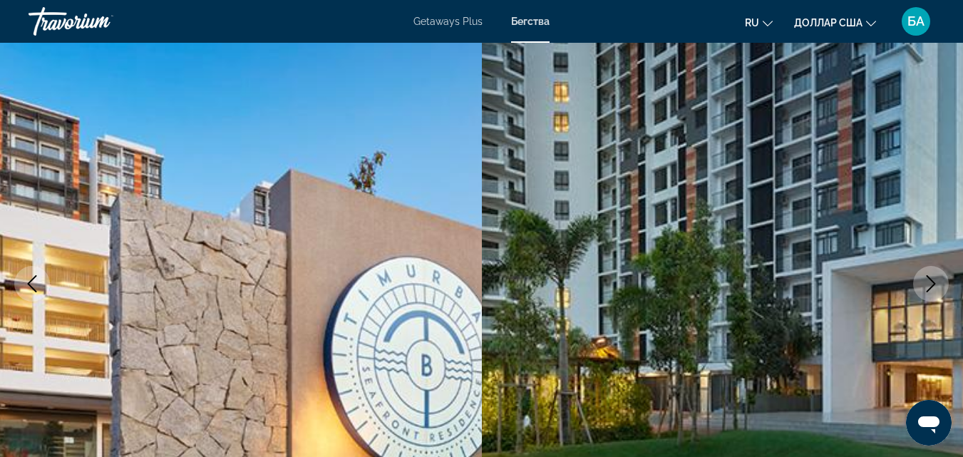
scroll to position [0, 0]
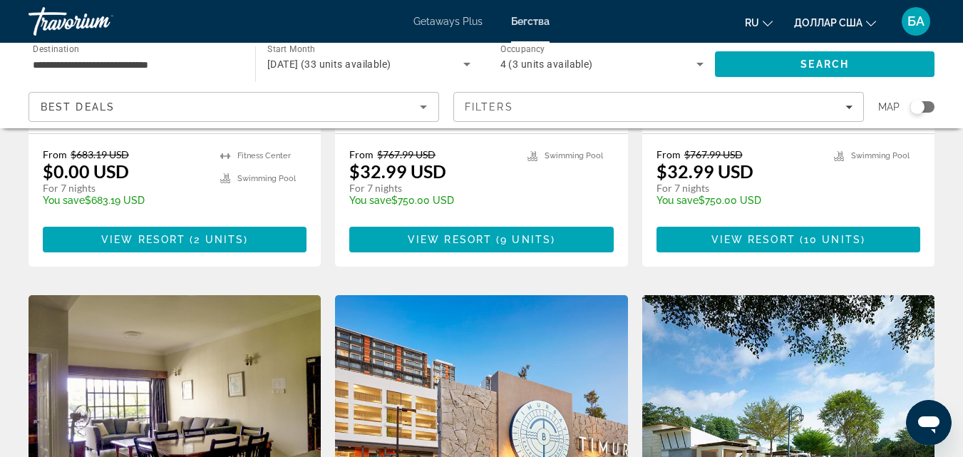
scroll to position [799, 0]
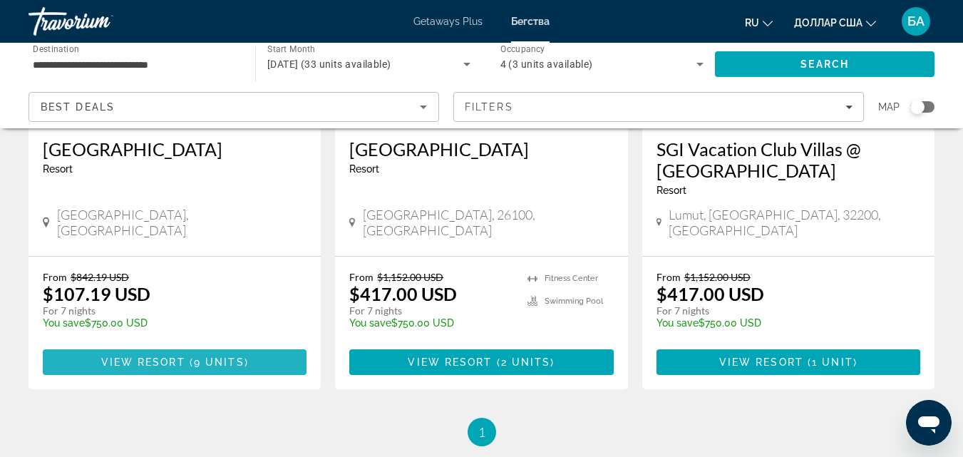
click at [219, 357] on span "9 units" at bounding box center [219, 362] width 51 height 11
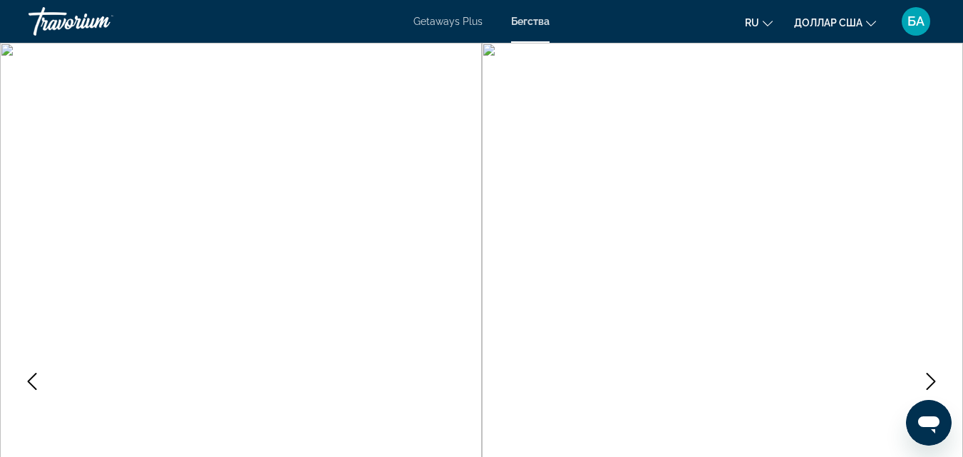
click at [219, 336] on img "Основное содержание" at bounding box center [241, 381] width 482 height 677
click at [931, 380] on icon "Next image" at bounding box center [931, 381] width 17 height 17
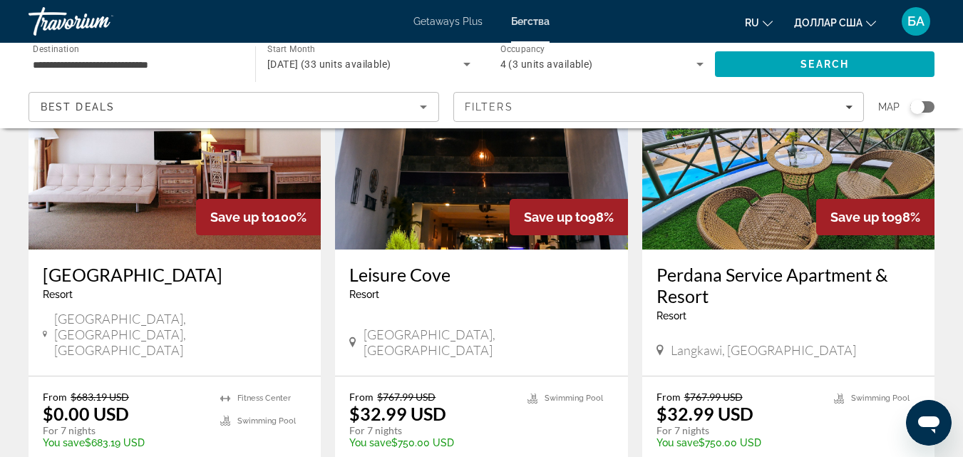
scroll to position [171, 0]
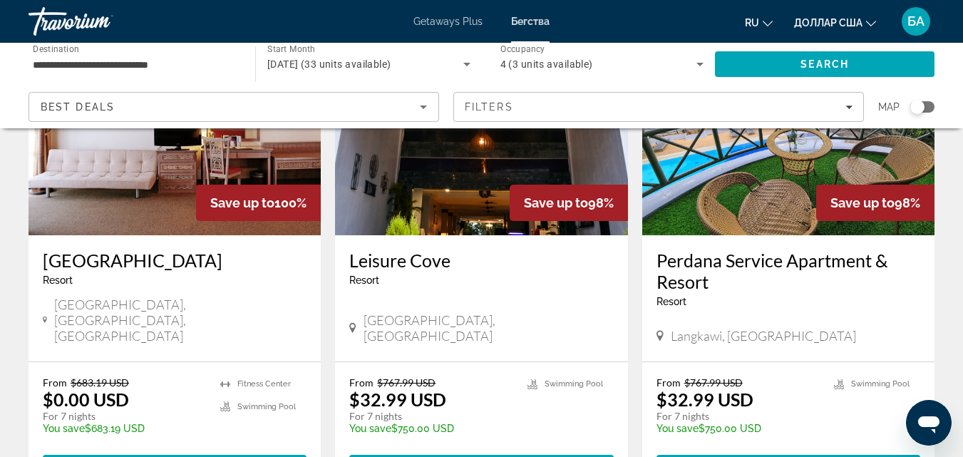
click at [708, 276] on h3 "Perdana Service Apartment & Resort" at bounding box center [789, 271] width 264 height 43
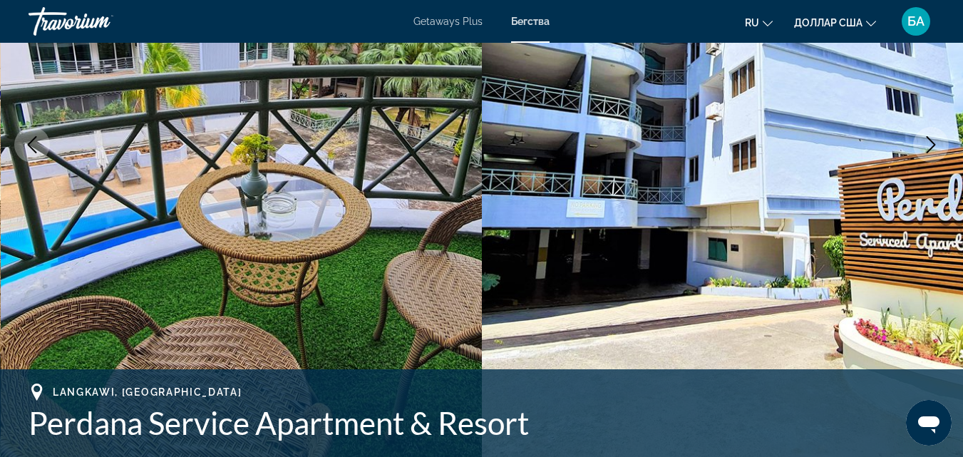
scroll to position [342, 0]
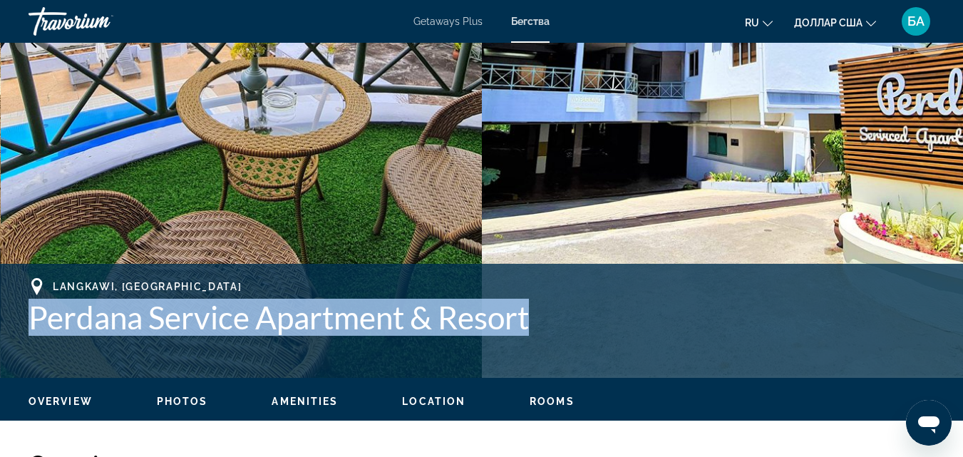
drag, startPoint x: 538, startPoint y: 324, endPoint x: 20, endPoint y: 314, distance: 518.5
click at [20, 314] on div "Langkawi, [GEOGRAPHIC_DATA] Perdana Service Apartment & Resort Address [STREET_…" at bounding box center [481, 321] width 963 height 86
copy h1 "Perdana Service Apartment & Resort"
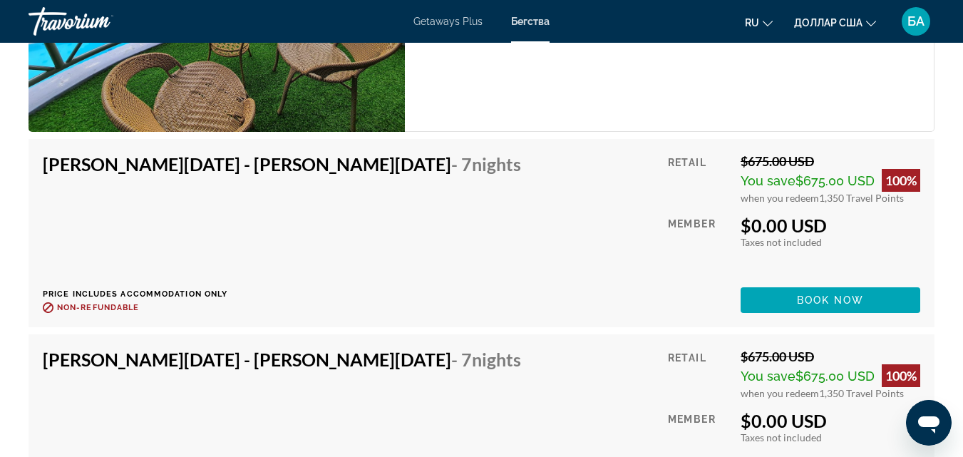
scroll to position [2767, 0]
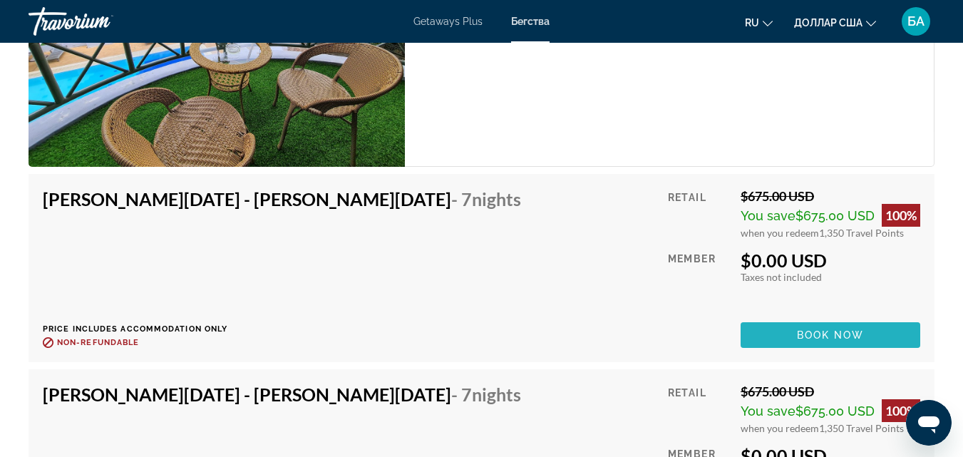
click at [781, 338] on span "Основное содержание" at bounding box center [831, 335] width 180 height 34
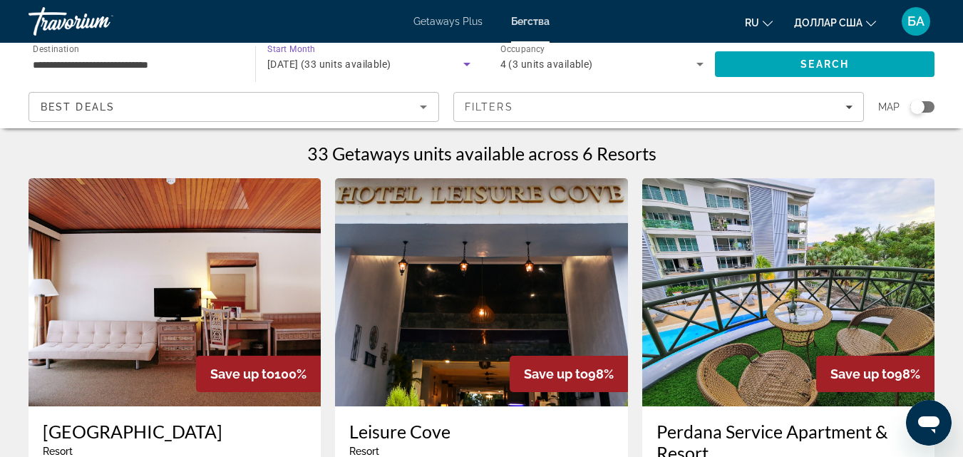
click at [466, 68] on icon "Search widget" at bounding box center [467, 64] width 17 height 17
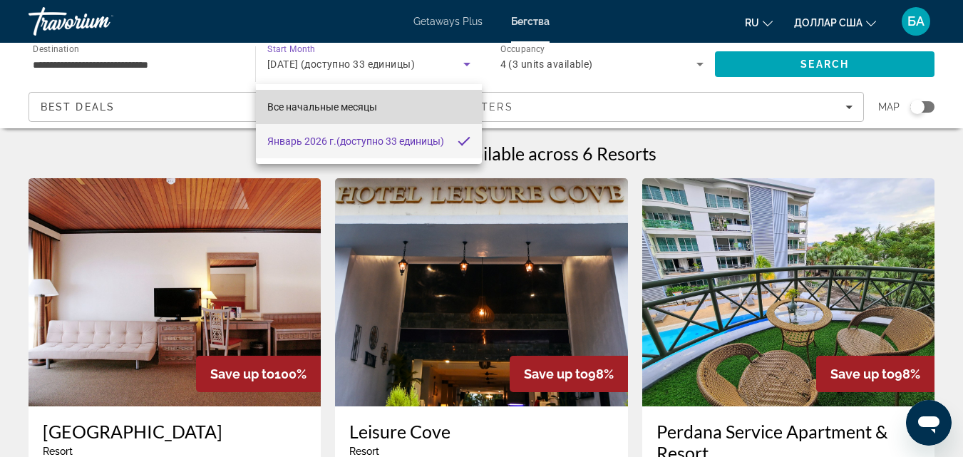
click at [389, 109] on mat-option "Все начальные месяцы" at bounding box center [369, 107] width 226 height 34
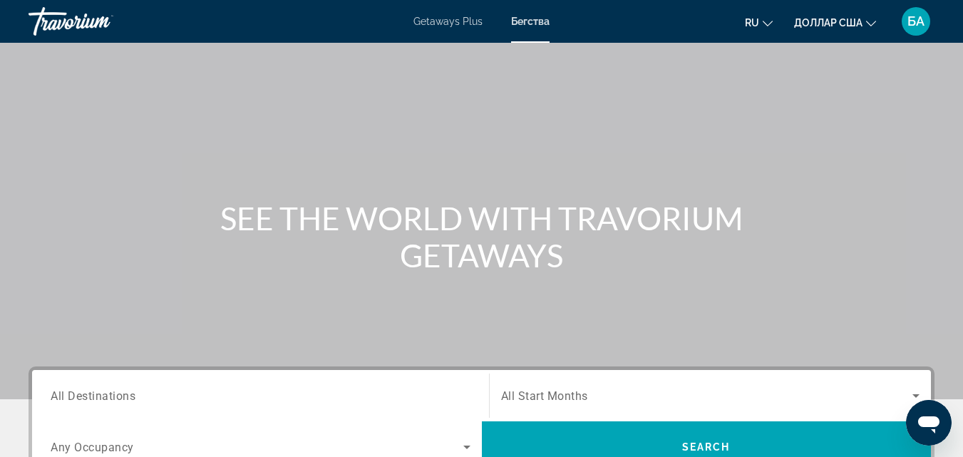
scroll to position [114, 0]
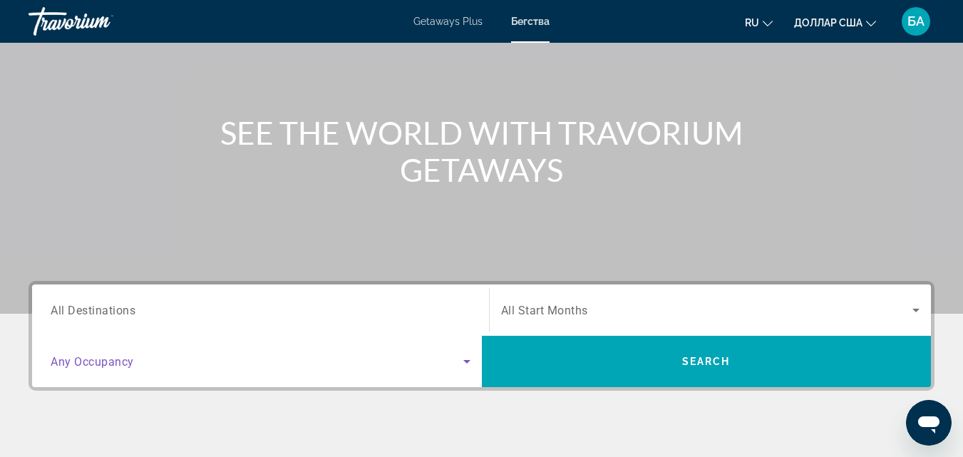
click at [468, 362] on icon "Search widget" at bounding box center [467, 362] width 7 height 4
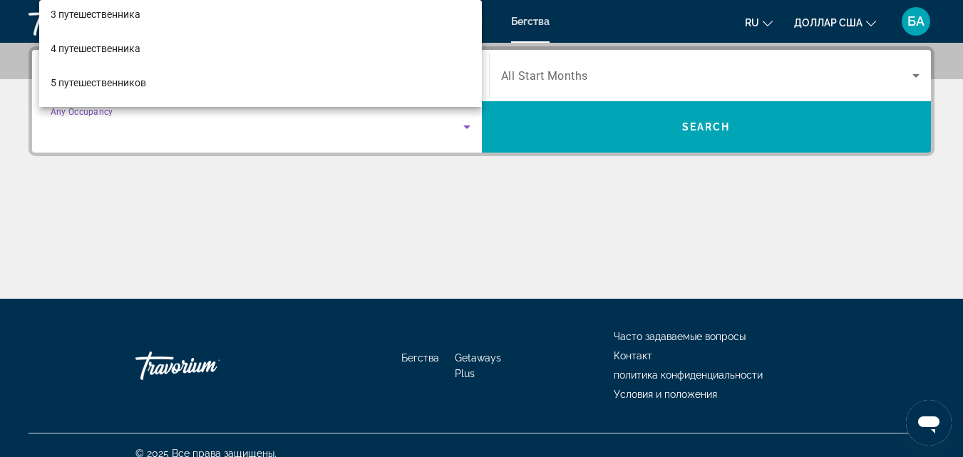
scroll to position [93, 0]
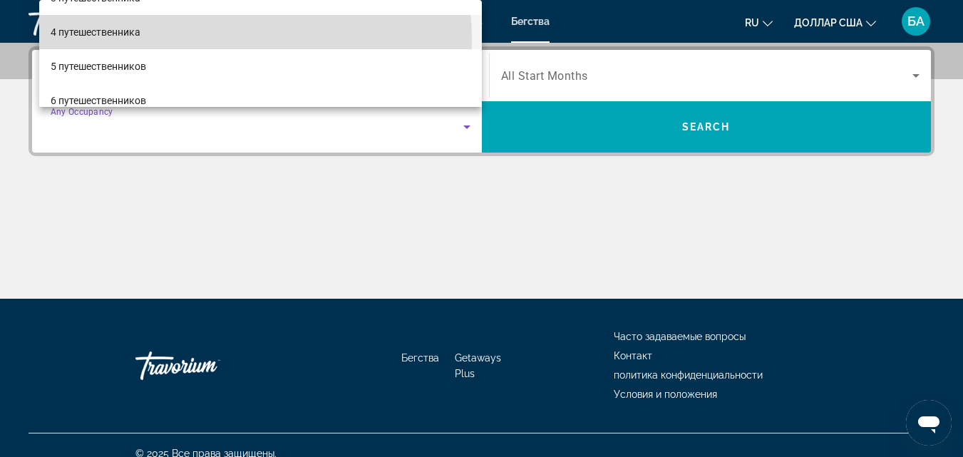
click at [191, 39] on mat-option "4 путешественника" at bounding box center [260, 32] width 443 height 34
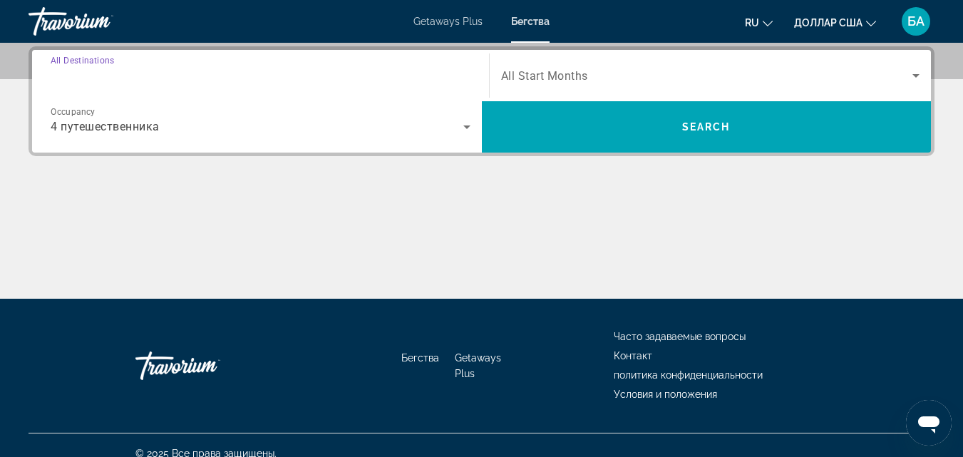
click at [337, 78] on input "Destination All Destinations" at bounding box center [261, 76] width 420 height 17
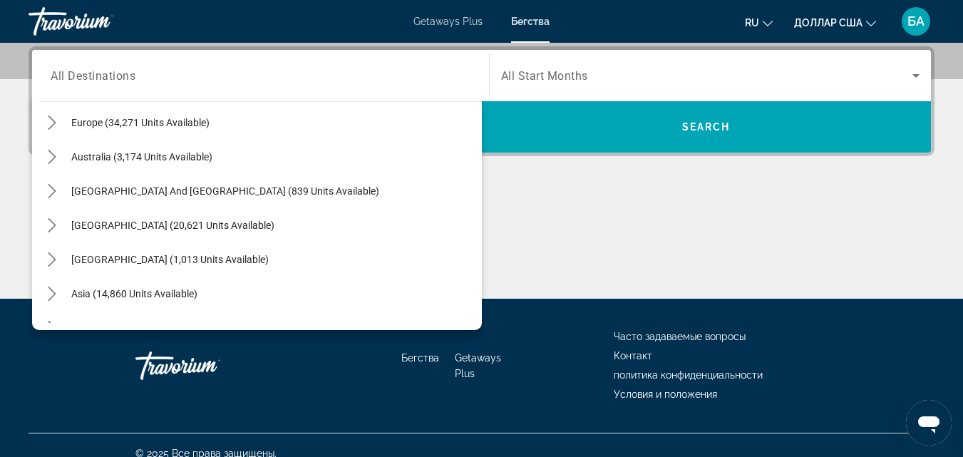
scroll to position [193, 0]
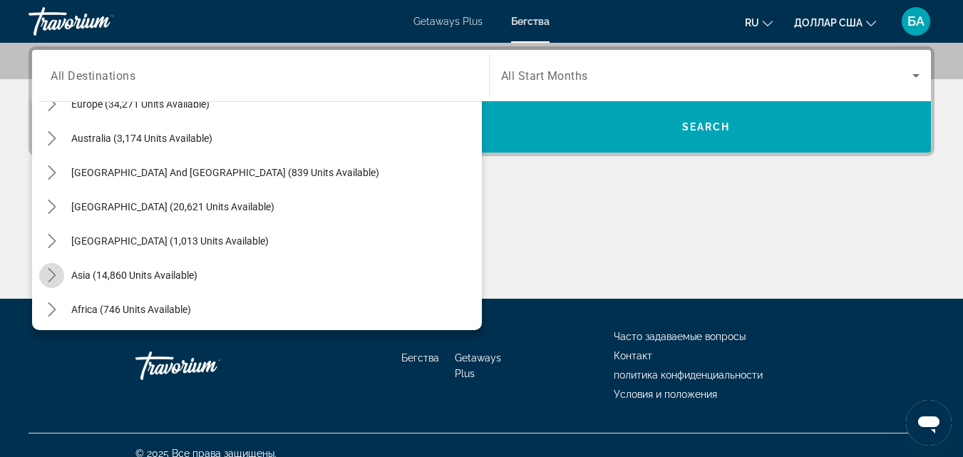
click at [53, 278] on icon "Toggle Asia (14,860 units available) submenu" at bounding box center [52, 275] width 14 height 14
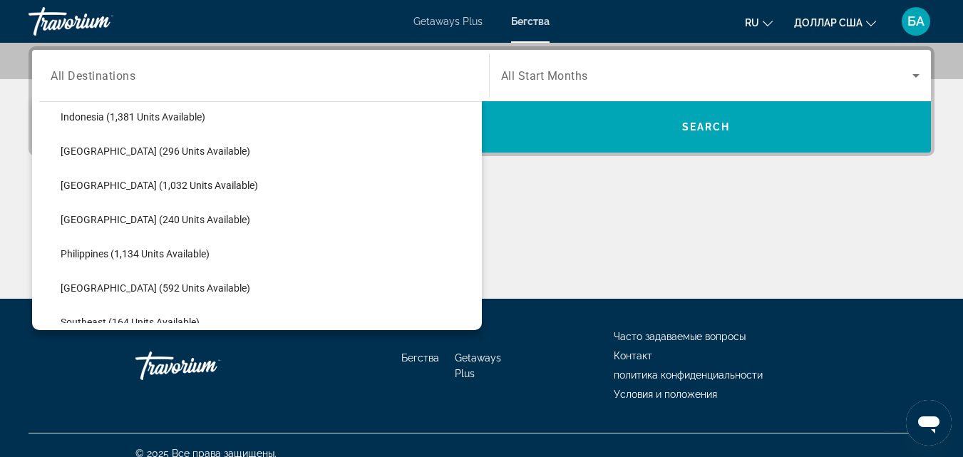
scroll to position [543, 0]
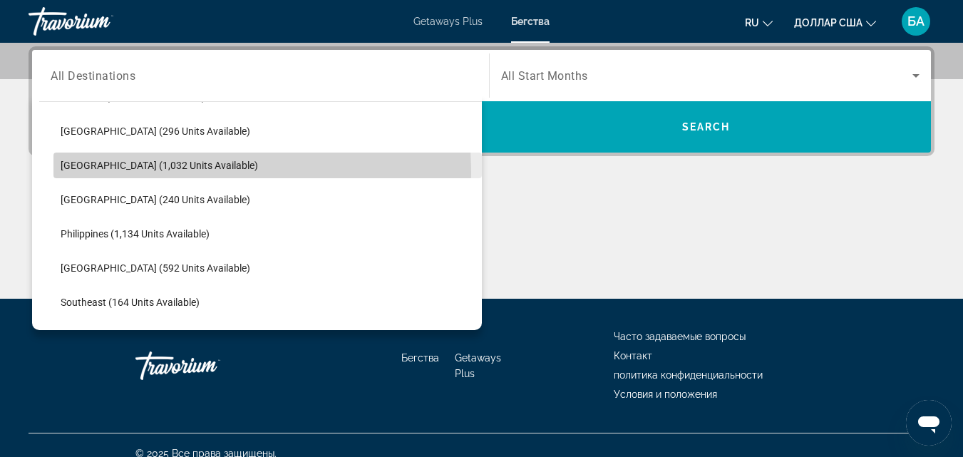
click at [99, 174] on span "Select destination: Malaysia (1,032 units available)" at bounding box center [267, 165] width 429 height 34
type input "**********"
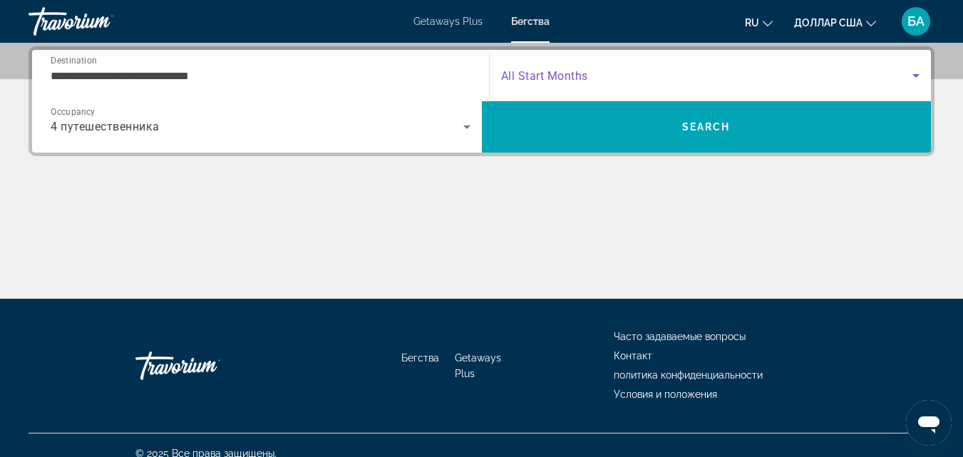
click at [914, 76] on icon "Search widget" at bounding box center [916, 75] width 17 height 17
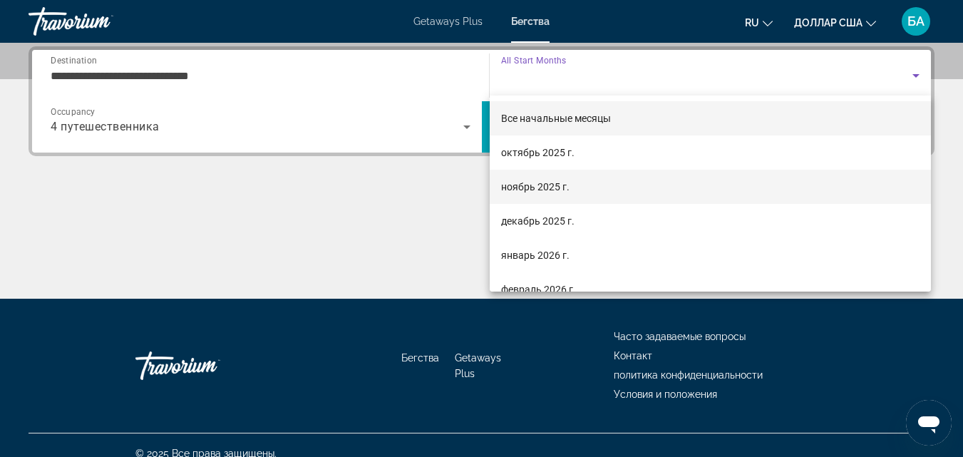
click at [591, 195] on mat-option "ноябрь 2025 г." at bounding box center [711, 187] width 442 height 34
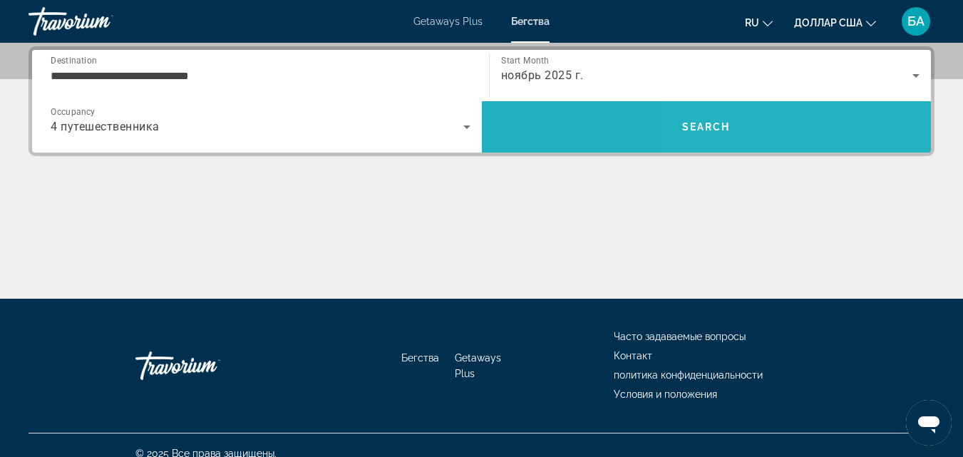
click at [780, 128] on span "Search" at bounding box center [707, 127] width 450 height 34
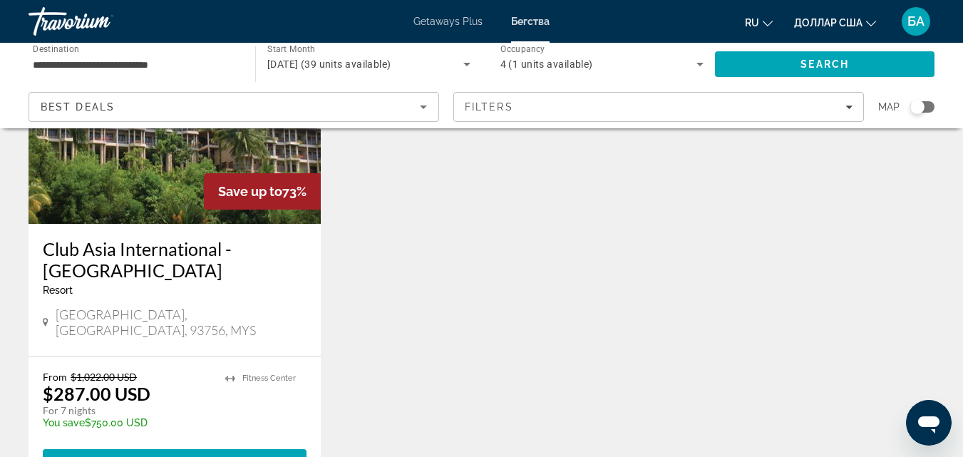
scroll to position [713, 0]
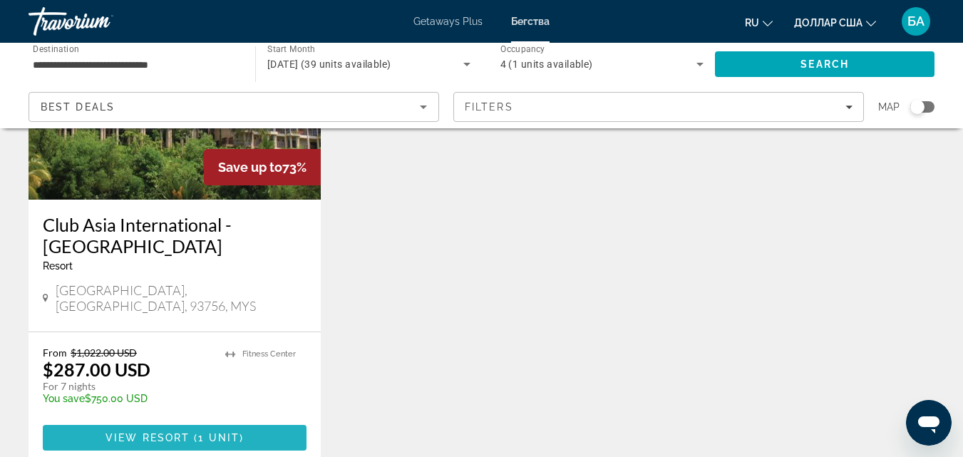
click at [204, 432] on span "1 unit" at bounding box center [218, 437] width 41 height 11
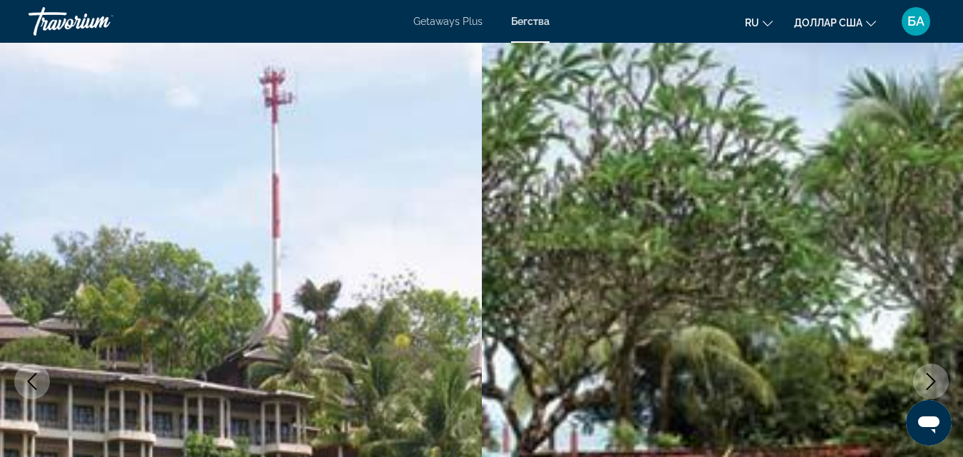
click at [932, 372] on button "Next image" at bounding box center [932, 382] width 36 height 36
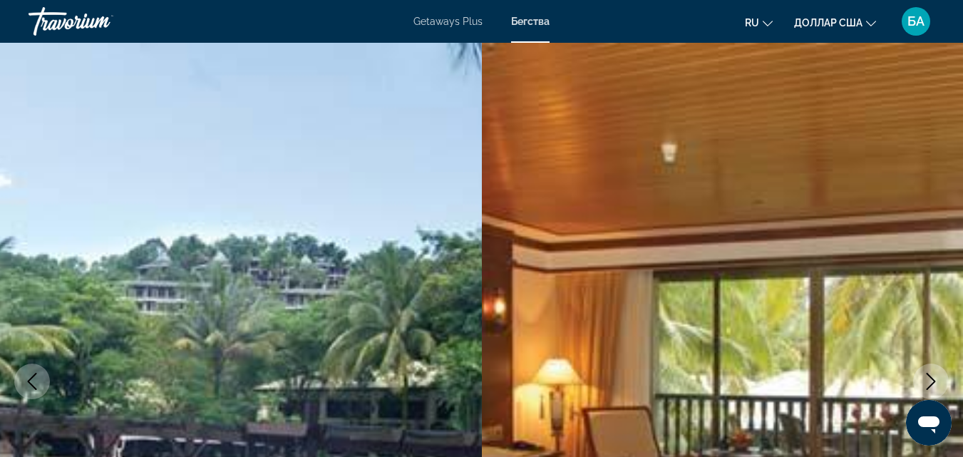
click at [932, 372] on button "Next image" at bounding box center [932, 382] width 36 height 36
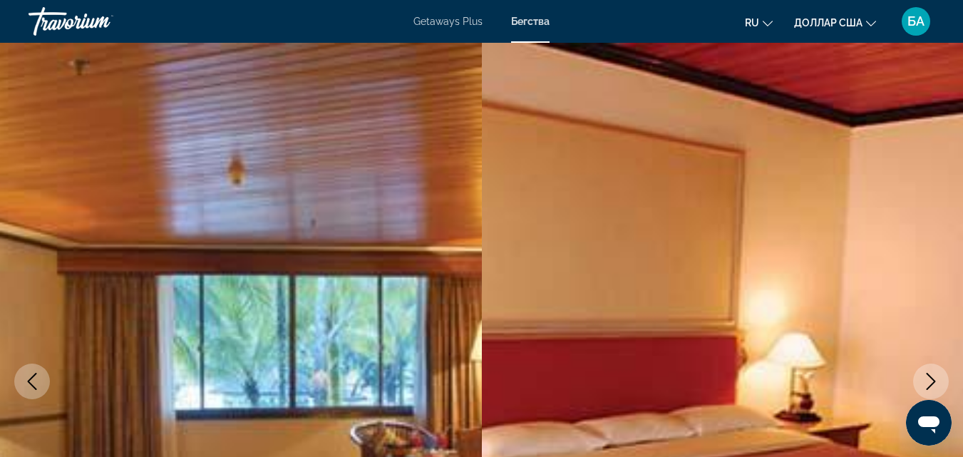
click at [932, 372] on button "Next image" at bounding box center [932, 382] width 36 height 36
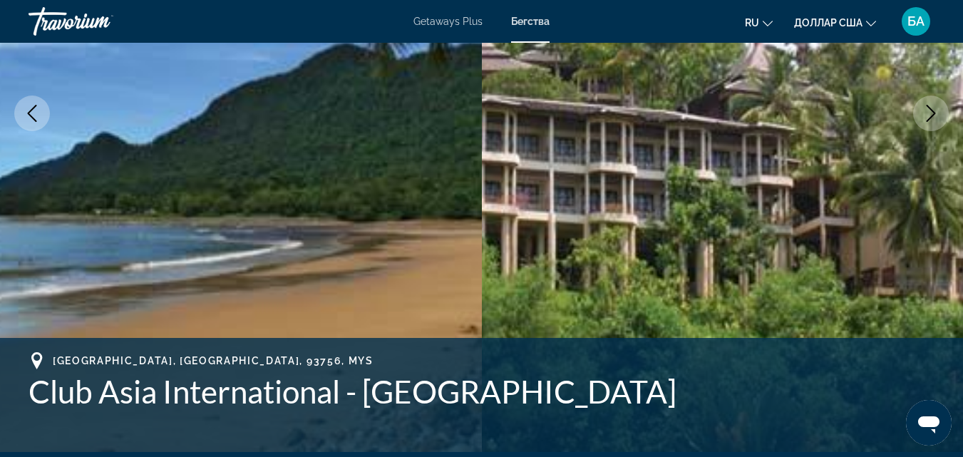
scroll to position [285, 0]
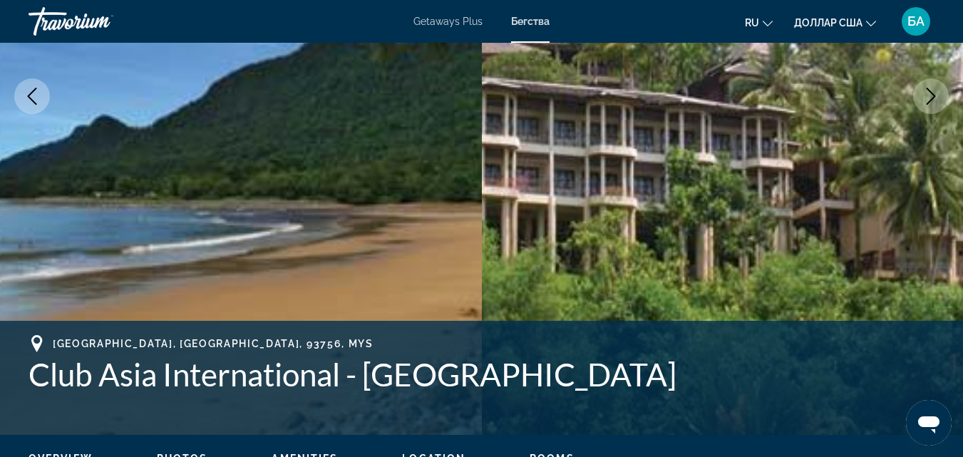
click at [923, 99] on icon "Next image" at bounding box center [931, 96] width 17 height 17
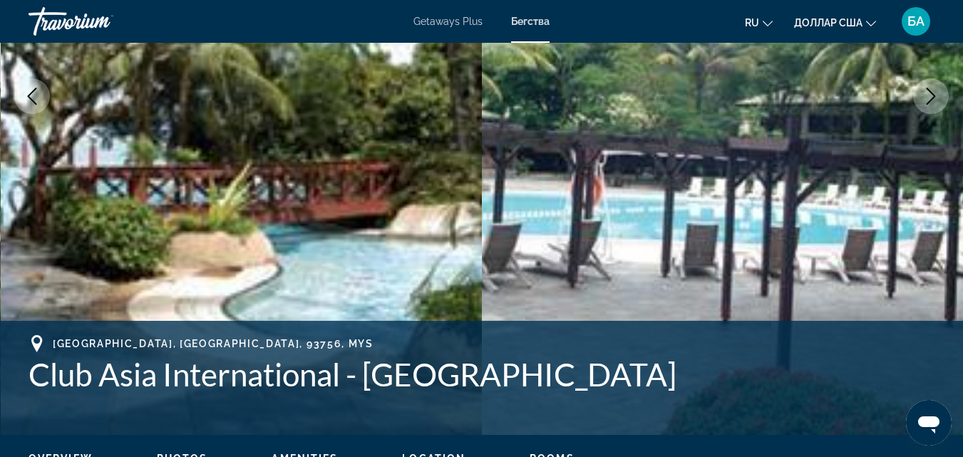
click at [923, 99] on icon "Next image" at bounding box center [931, 96] width 17 height 17
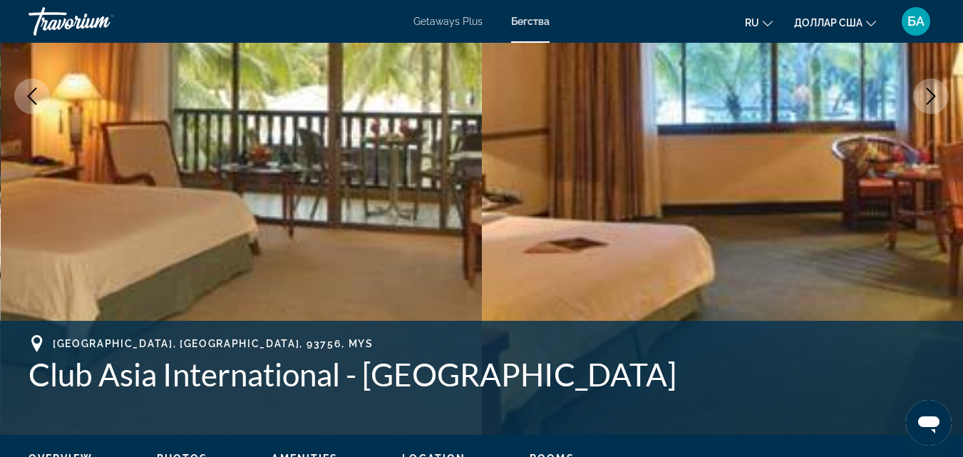
click at [923, 99] on icon "Next image" at bounding box center [931, 96] width 17 height 17
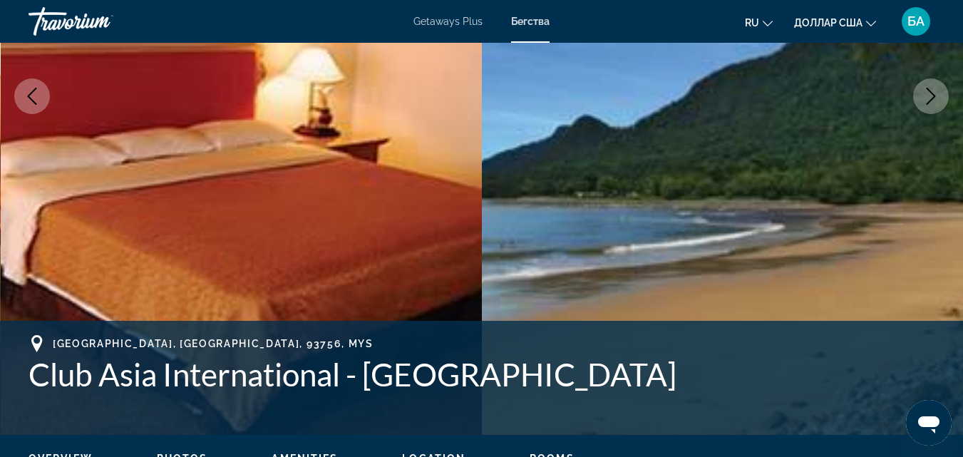
click at [923, 99] on icon "Next image" at bounding box center [931, 96] width 17 height 17
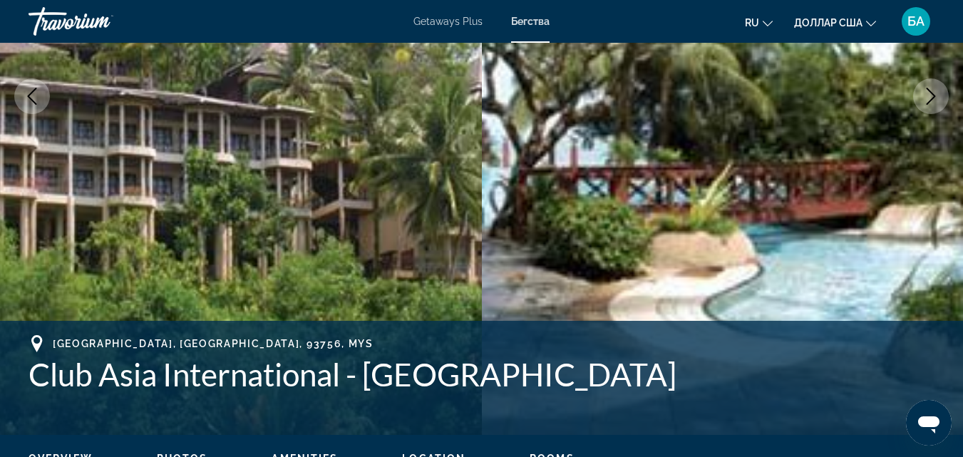
click at [923, 99] on icon "Next image" at bounding box center [931, 96] width 17 height 17
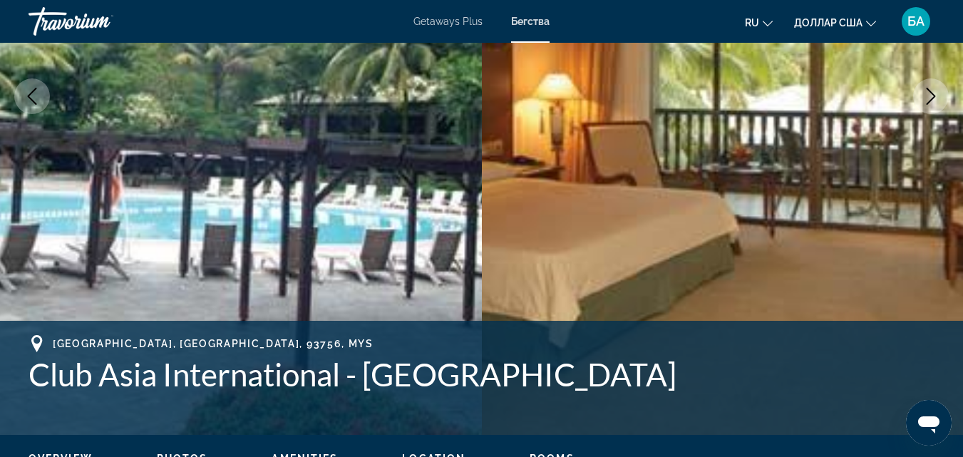
click at [923, 99] on icon "Next image" at bounding box center [931, 96] width 17 height 17
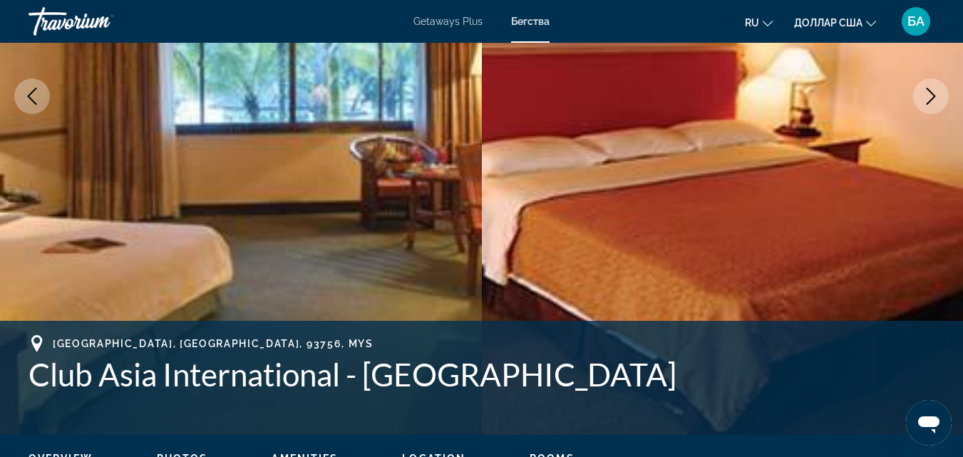
drag, startPoint x: 648, startPoint y: 385, endPoint x: 24, endPoint y: 378, distance: 623.3
click at [24, 378] on div "[GEOGRAPHIC_DATA], [GEOGRAPHIC_DATA] [GEOGRAPHIC_DATA] - [GEOGRAPHIC_DATA] Addr…" at bounding box center [481, 378] width 963 height 86
copy h1 "Club Asia International - [GEOGRAPHIC_DATA]"
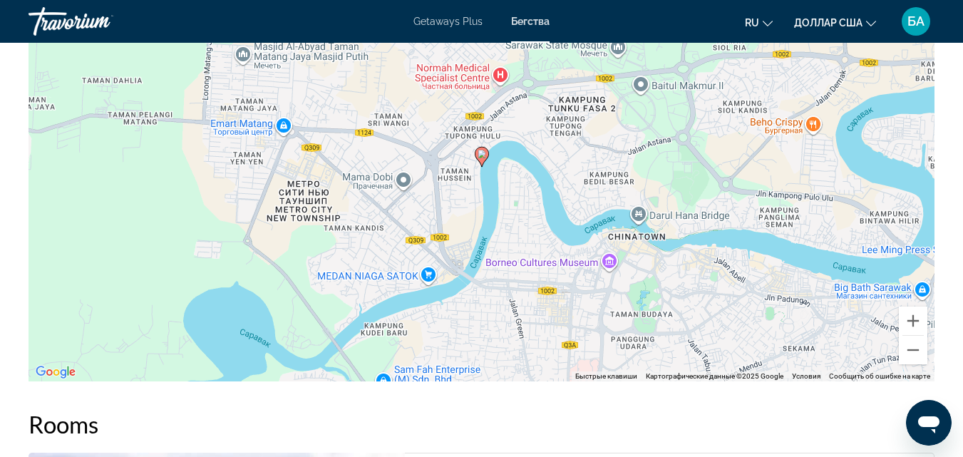
scroll to position [2111, 0]
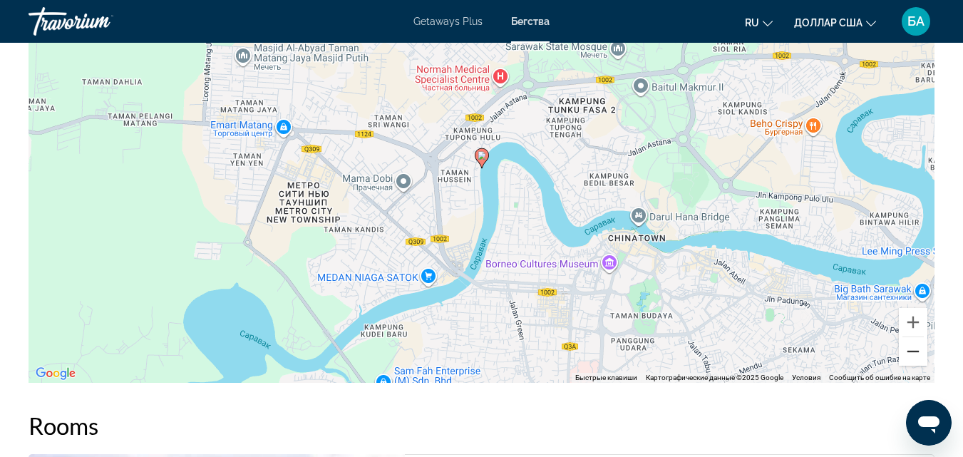
click at [914, 339] on button "Уменьшить" at bounding box center [913, 351] width 29 height 29
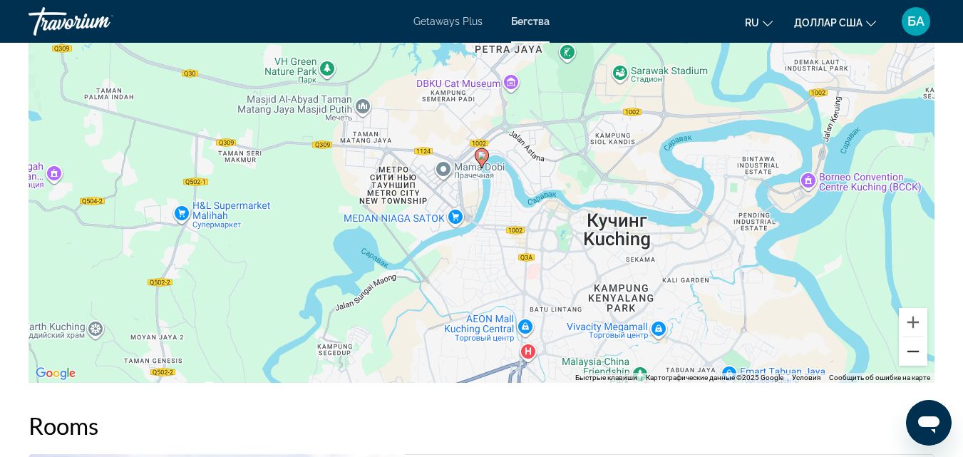
click at [914, 339] on button "Уменьшить" at bounding box center [913, 351] width 29 height 29
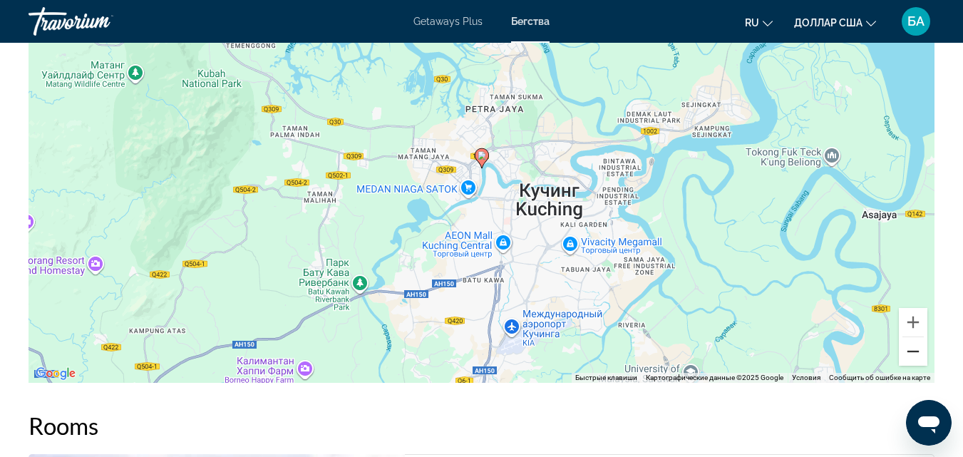
click at [914, 339] on button "Уменьшить" at bounding box center [913, 351] width 29 height 29
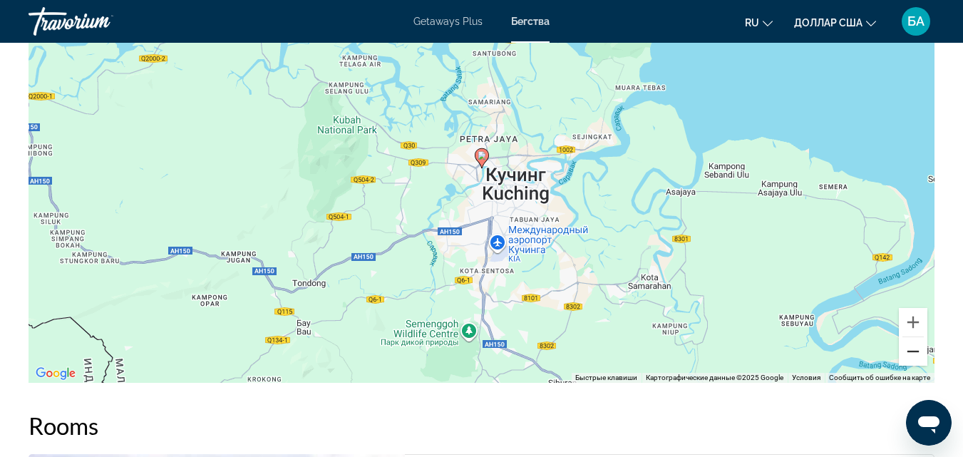
click at [914, 339] on button "Уменьшить" at bounding box center [913, 351] width 29 height 29
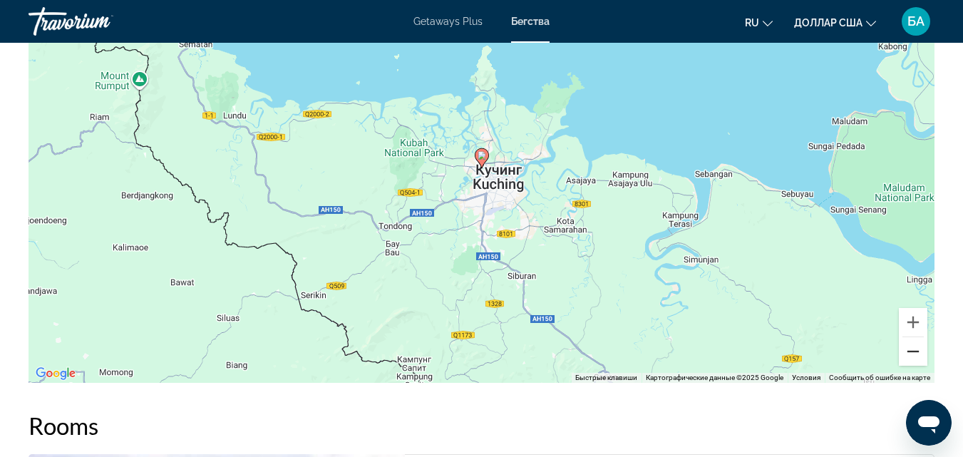
click at [914, 339] on button "Уменьшить" at bounding box center [913, 351] width 29 height 29
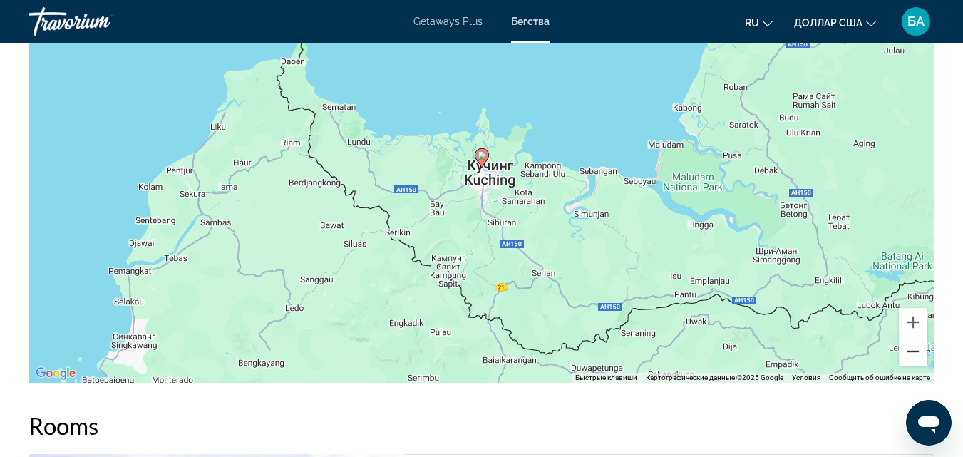
click at [914, 339] on button "Уменьшить" at bounding box center [913, 351] width 29 height 29
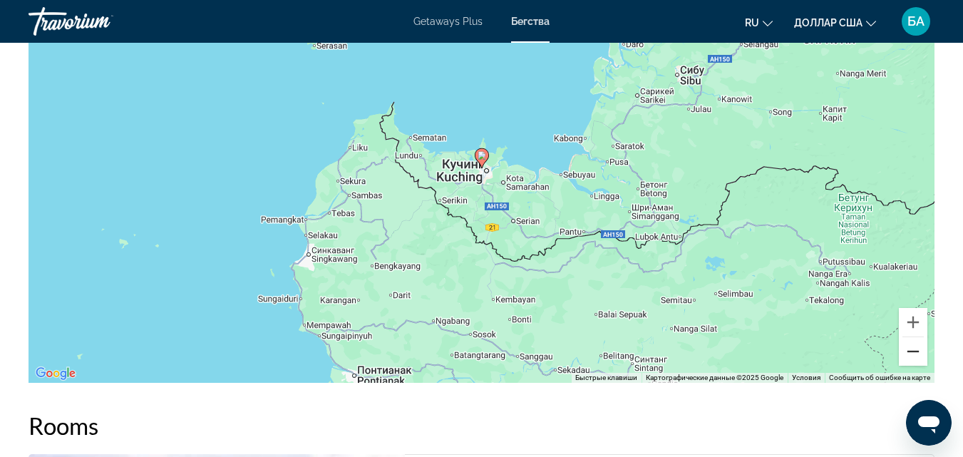
click at [914, 339] on button "Уменьшить" at bounding box center [913, 351] width 29 height 29
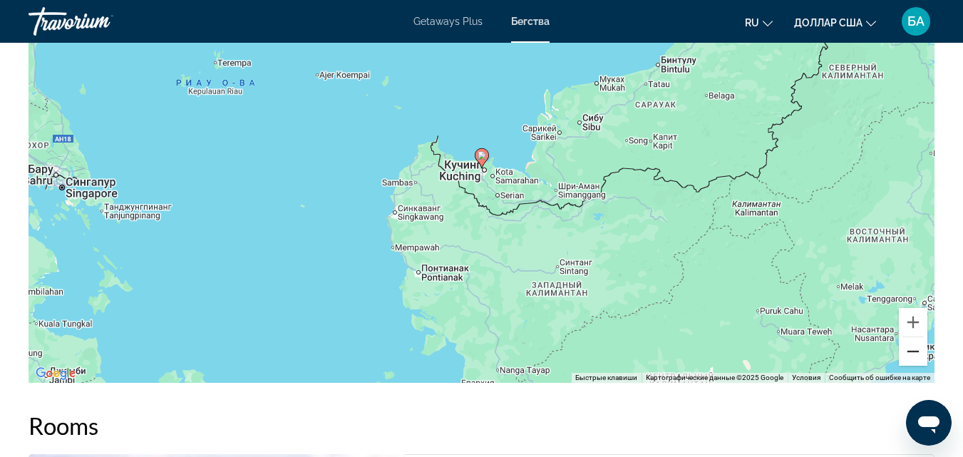
click at [914, 339] on button "Уменьшить" at bounding box center [913, 351] width 29 height 29
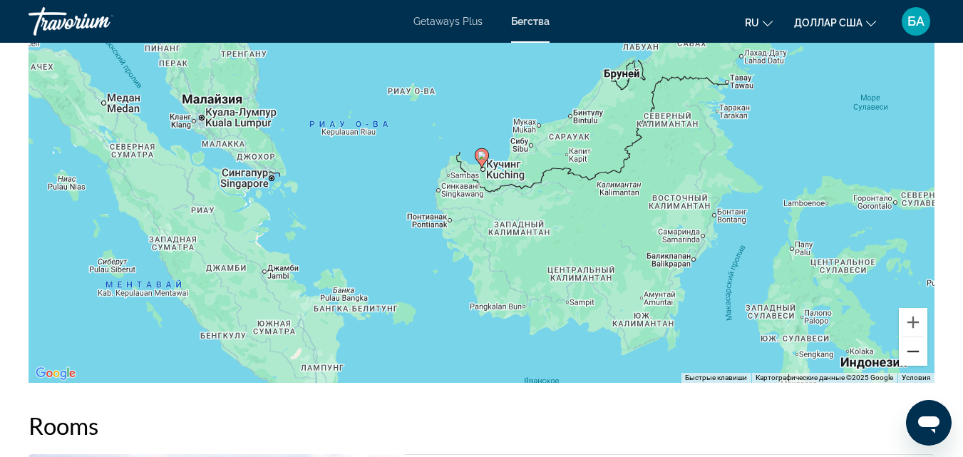
click at [914, 339] on button "Уменьшить" at bounding box center [913, 351] width 29 height 29
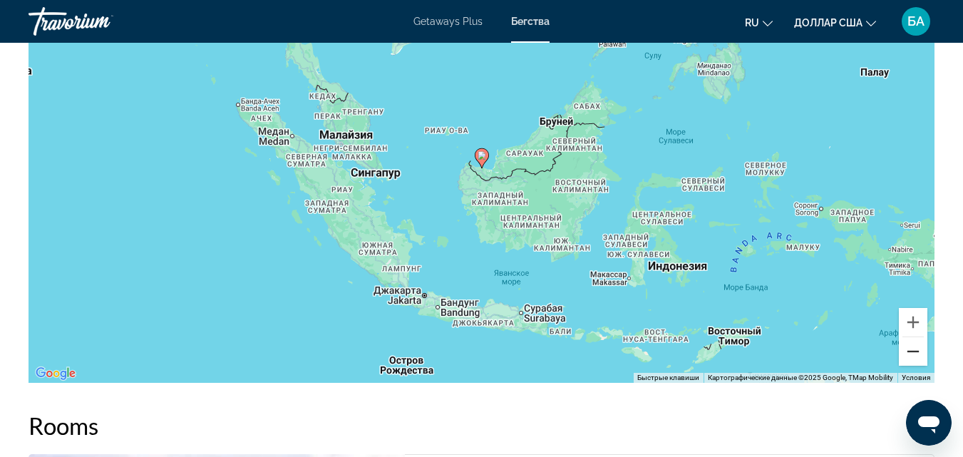
click at [911, 337] on button "Уменьшить" at bounding box center [913, 351] width 29 height 29
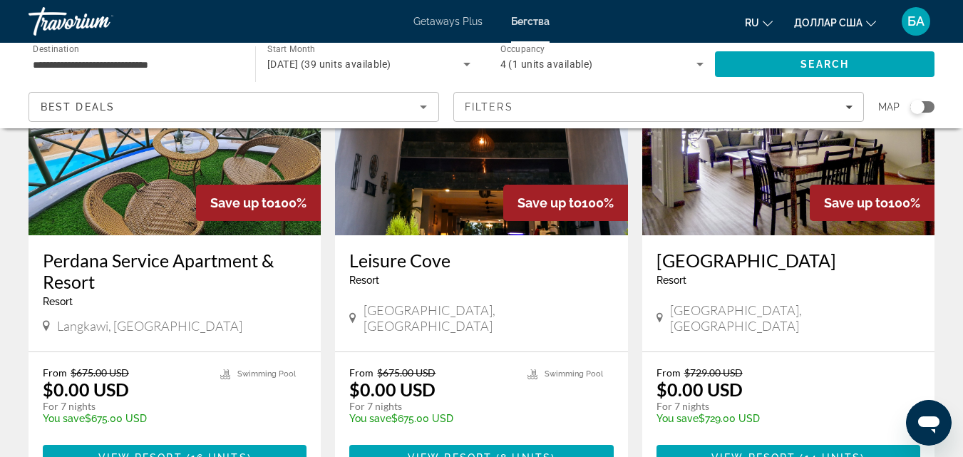
scroll to position [200, 0]
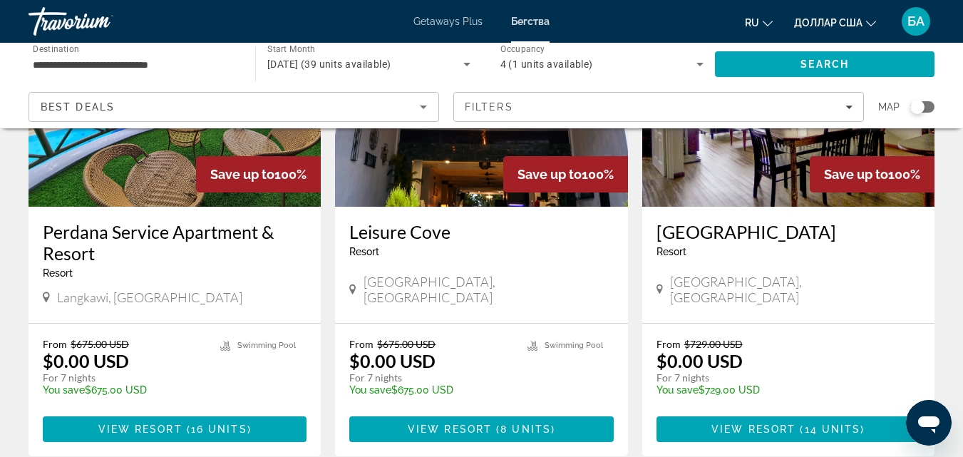
click at [721, 186] on img "Основное содержание" at bounding box center [789, 93] width 292 height 228
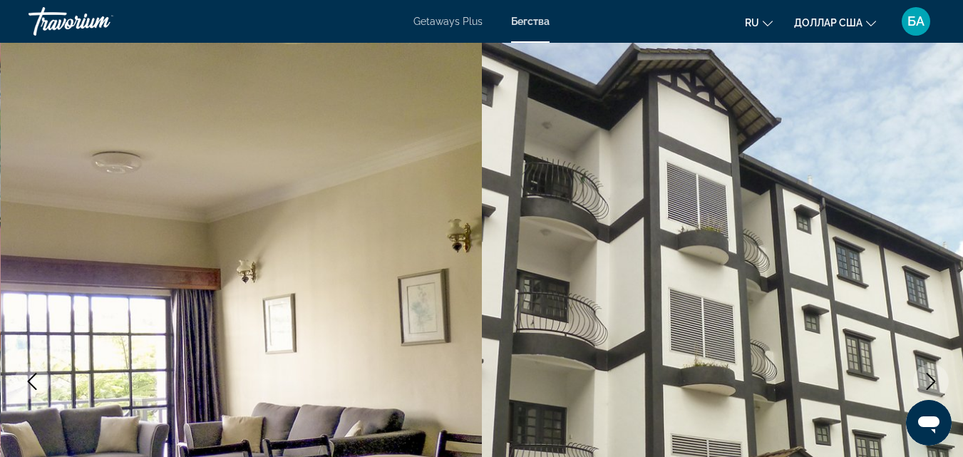
click at [934, 382] on icon "Next image" at bounding box center [931, 381] width 17 height 17
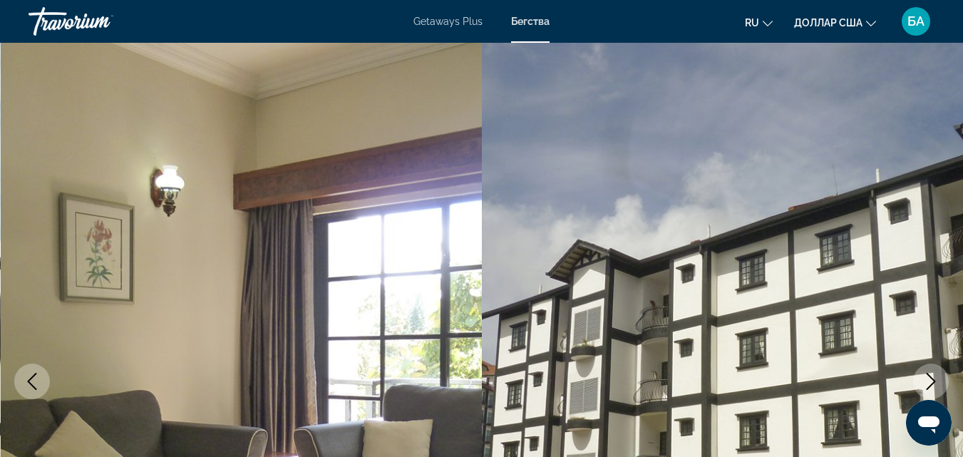
click at [934, 382] on icon "Next image" at bounding box center [931, 381] width 17 height 17
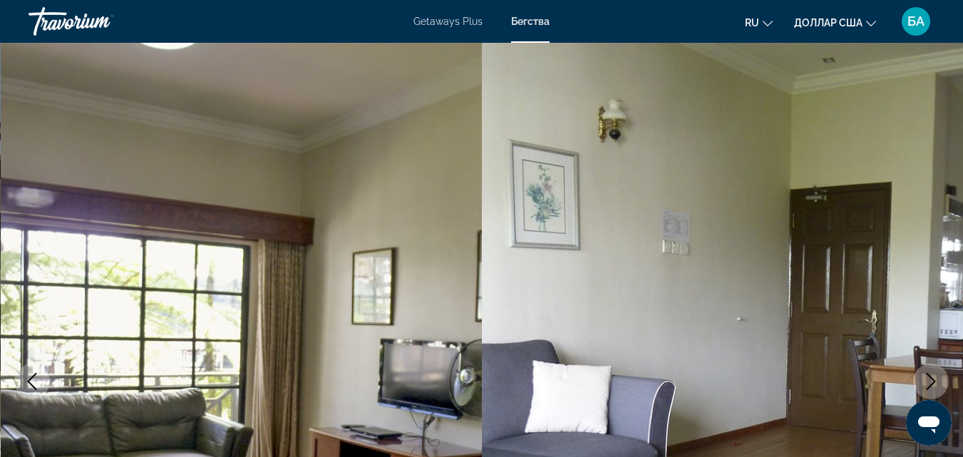
click at [934, 382] on icon "Next image" at bounding box center [931, 381] width 17 height 17
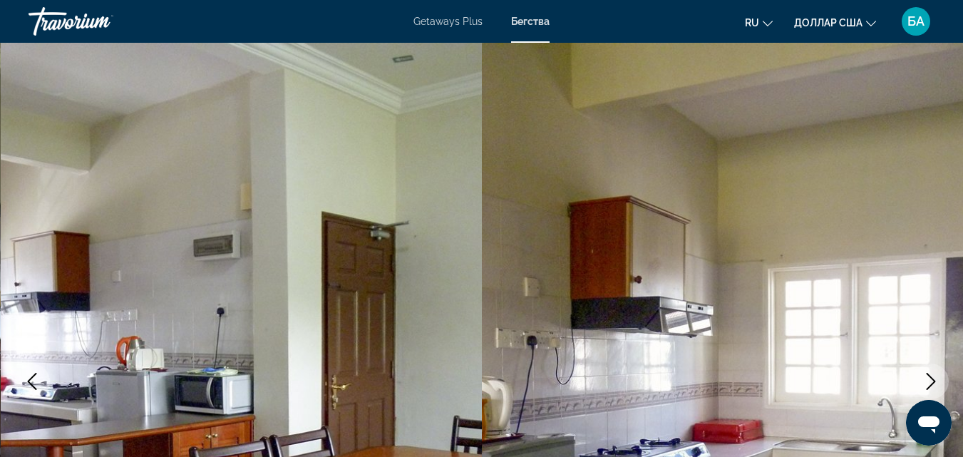
click at [934, 382] on icon "Next image" at bounding box center [931, 381] width 17 height 17
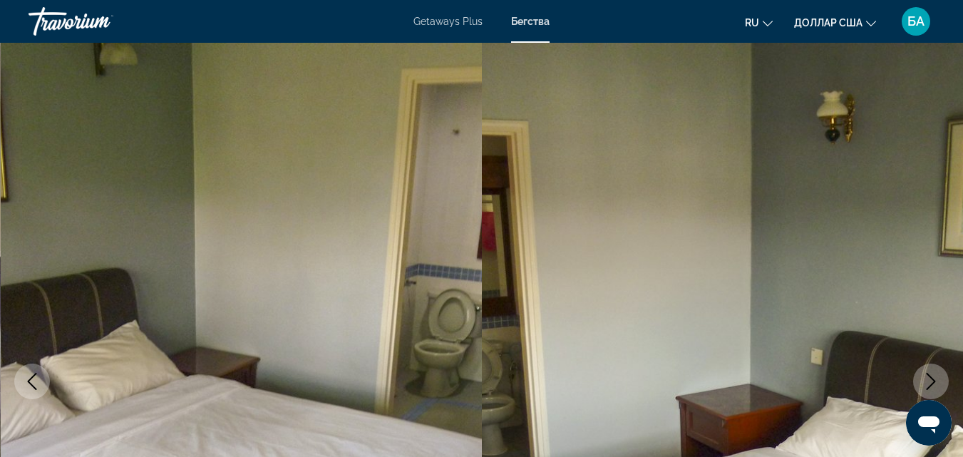
click at [934, 382] on icon "Next image" at bounding box center [931, 381] width 17 height 17
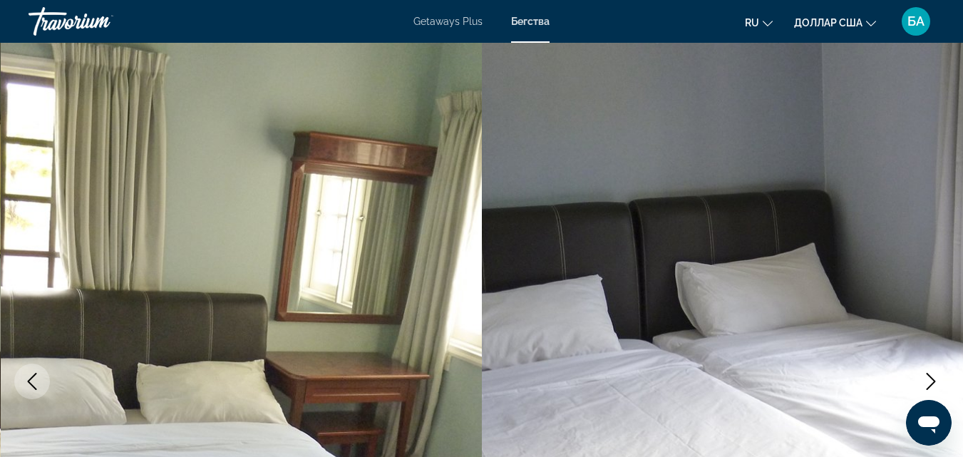
click at [934, 382] on icon "Next image" at bounding box center [931, 381] width 17 height 17
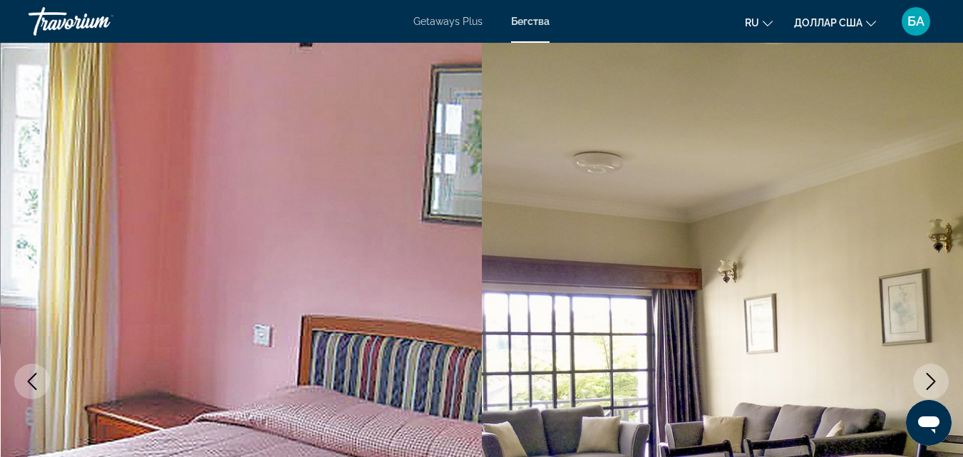
click at [934, 382] on icon "Next image" at bounding box center [931, 381] width 17 height 17
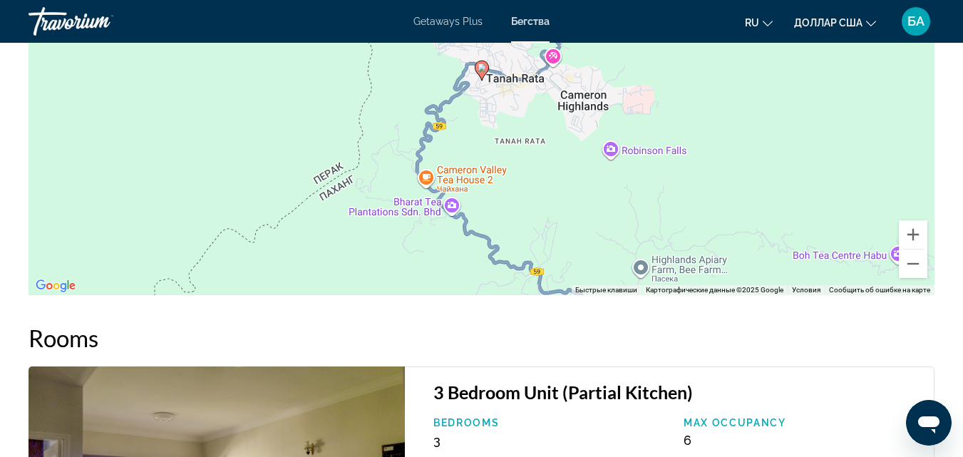
scroll to position [2339, 0]
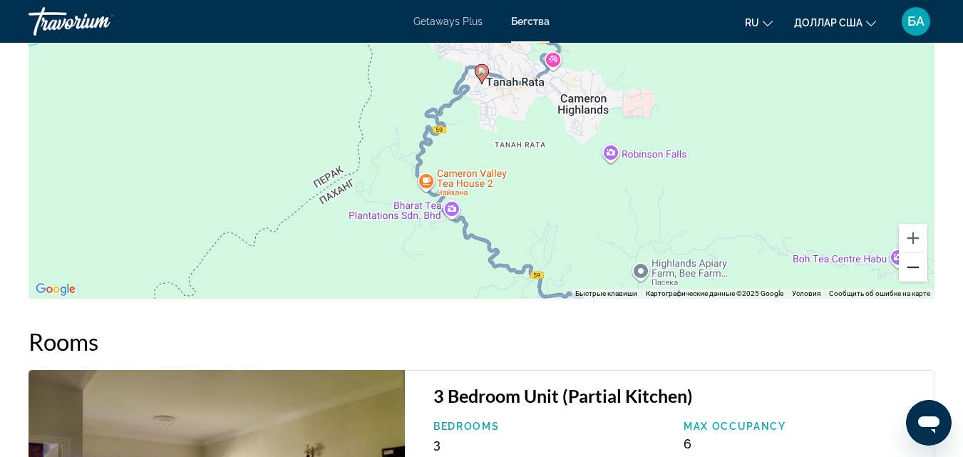
click at [914, 271] on button "Уменьшить" at bounding box center [913, 267] width 29 height 29
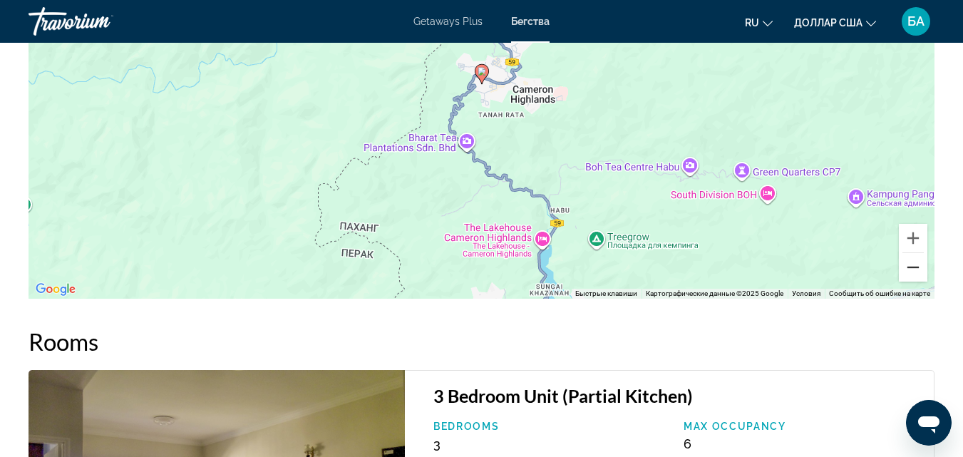
click at [914, 271] on button "Уменьшить" at bounding box center [913, 267] width 29 height 29
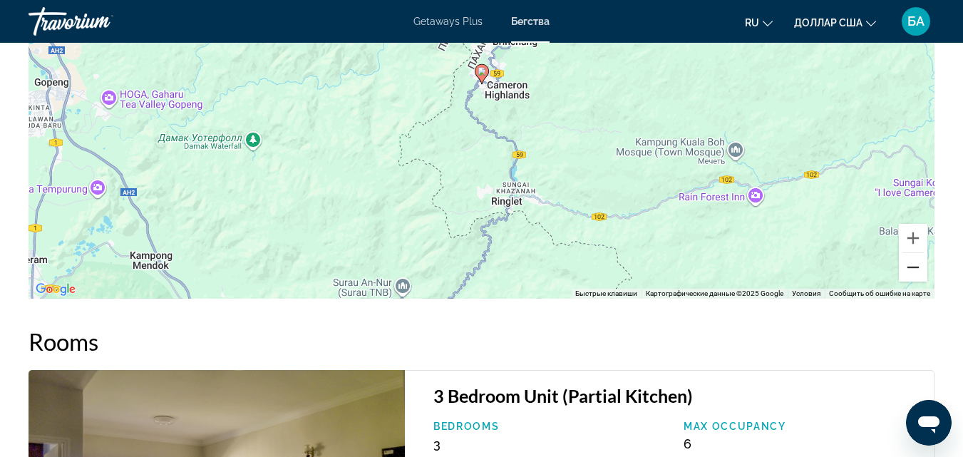
click at [914, 271] on button "Уменьшить" at bounding box center [913, 267] width 29 height 29
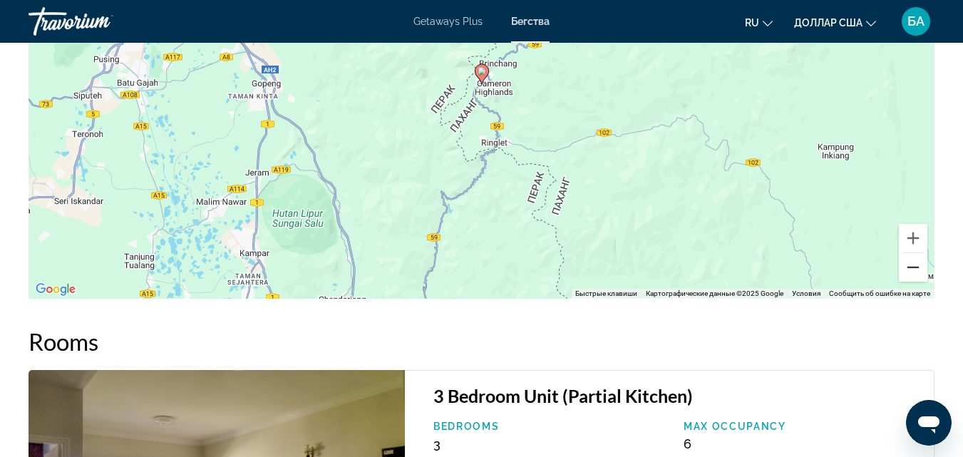
click at [914, 271] on button "Уменьшить" at bounding box center [913, 267] width 29 height 29
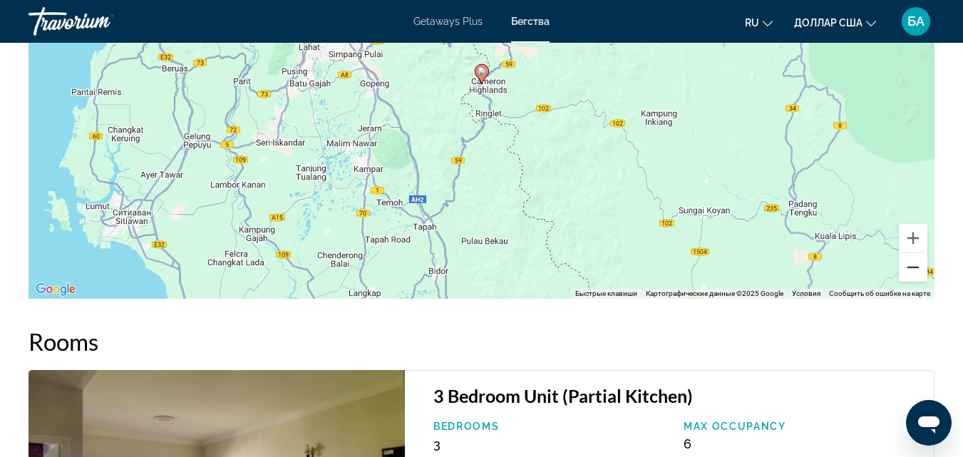
click at [914, 271] on button "Уменьшить" at bounding box center [913, 267] width 29 height 29
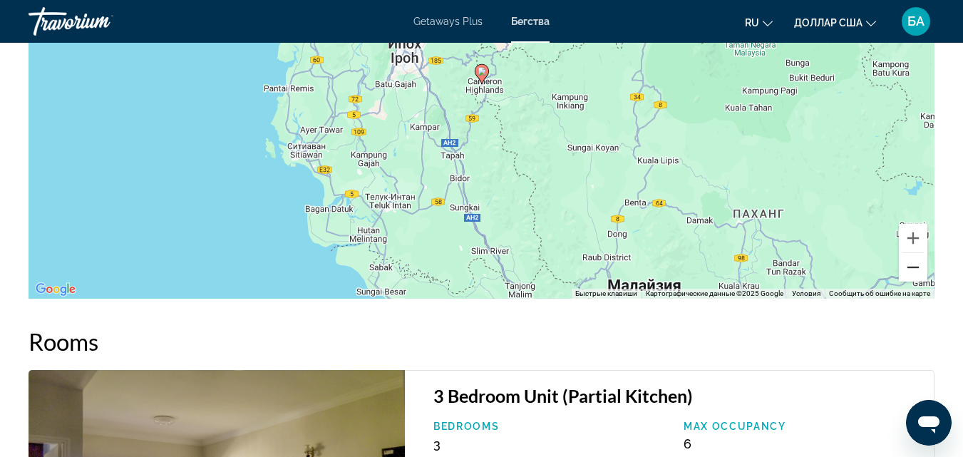
click at [914, 271] on button "Уменьшить" at bounding box center [913, 267] width 29 height 29
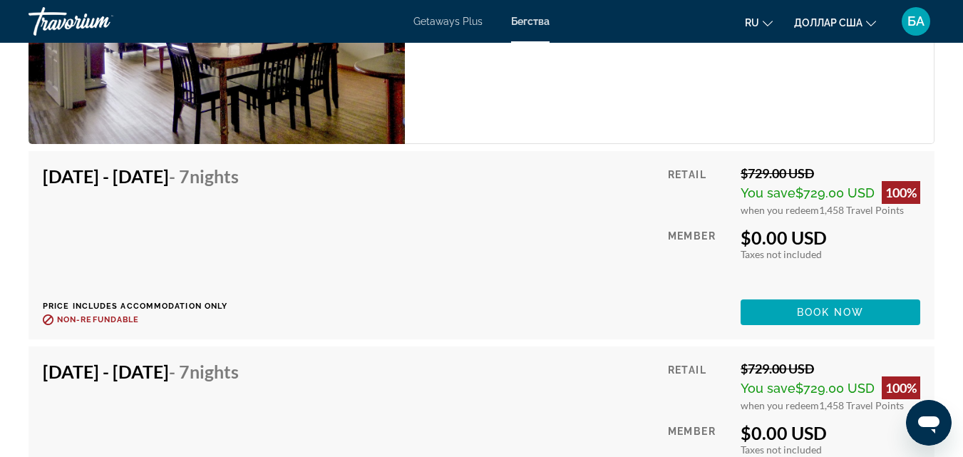
scroll to position [2853, 0]
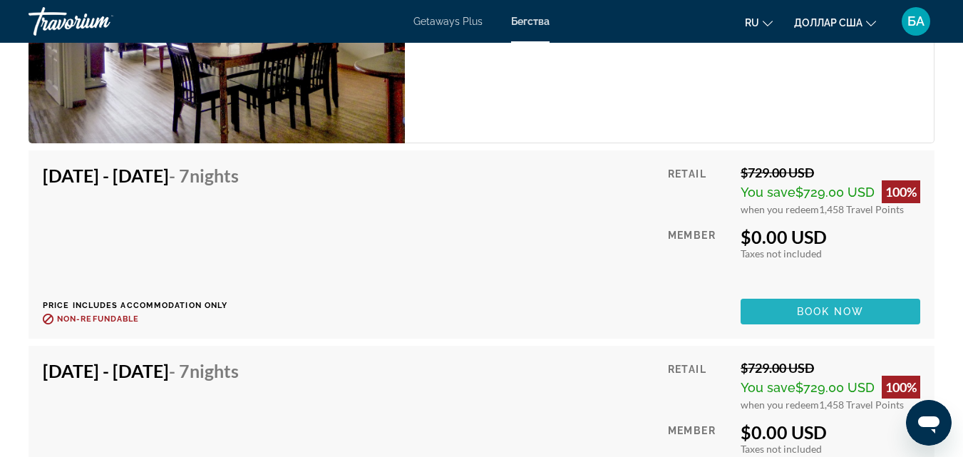
click at [783, 307] on span "Основное содержание" at bounding box center [831, 312] width 180 height 34
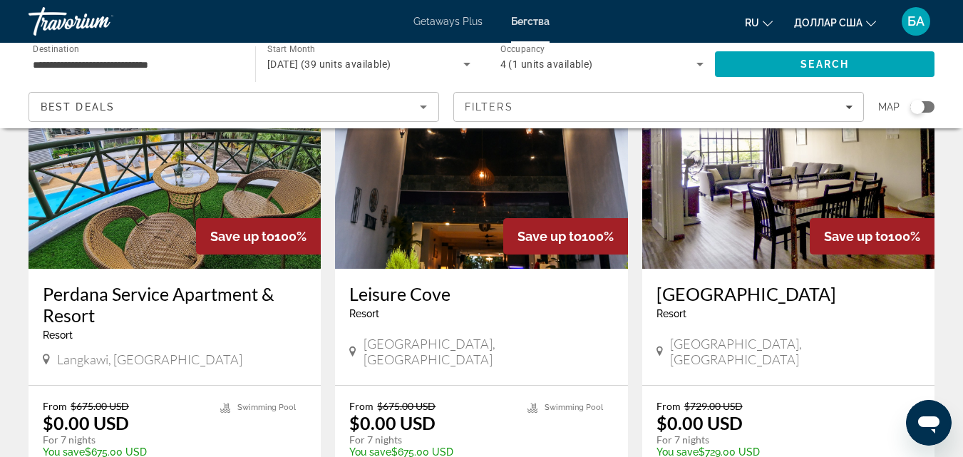
scroll to position [143, 0]
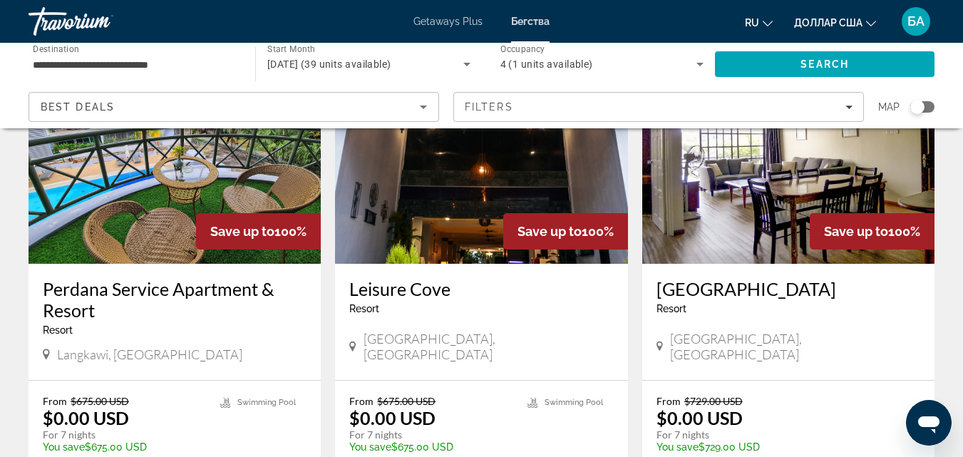
click at [456, 230] on img "Основное содержание" at bounding box center [481, 150] width 292 height 228
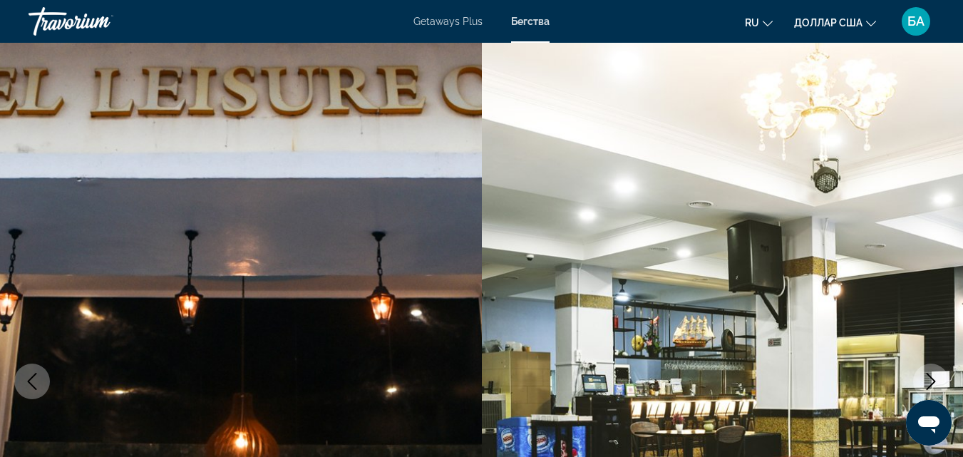
click at [926, 376] on icon "Next image" at bounding box center [931, 381] width 17 height 17
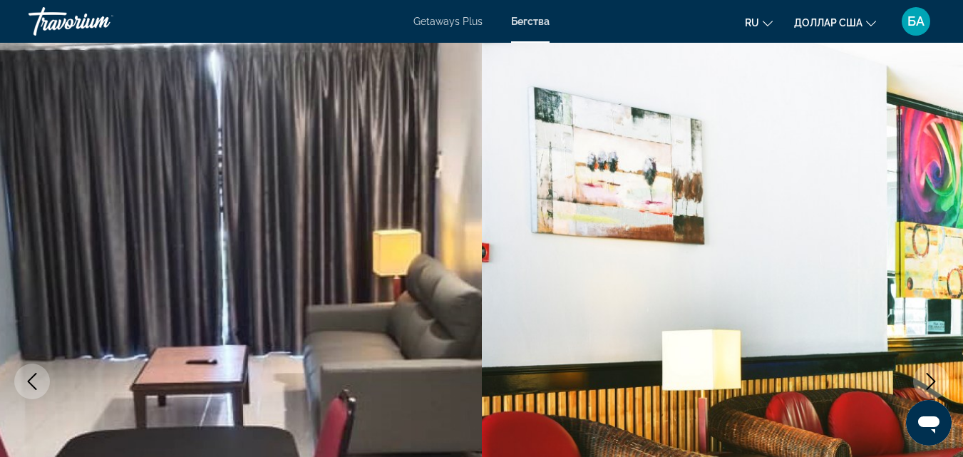
click at [926, 376] on icon "Next image" at bounding box center [931, 381] width 17 height 17
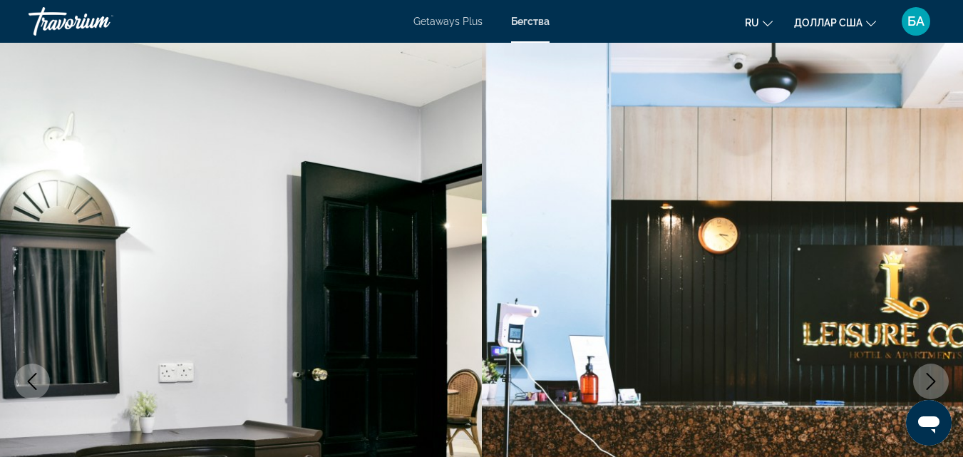
click at [926, 376] on icon "Next image" at bounding box center [931, 381] width 17 height 17
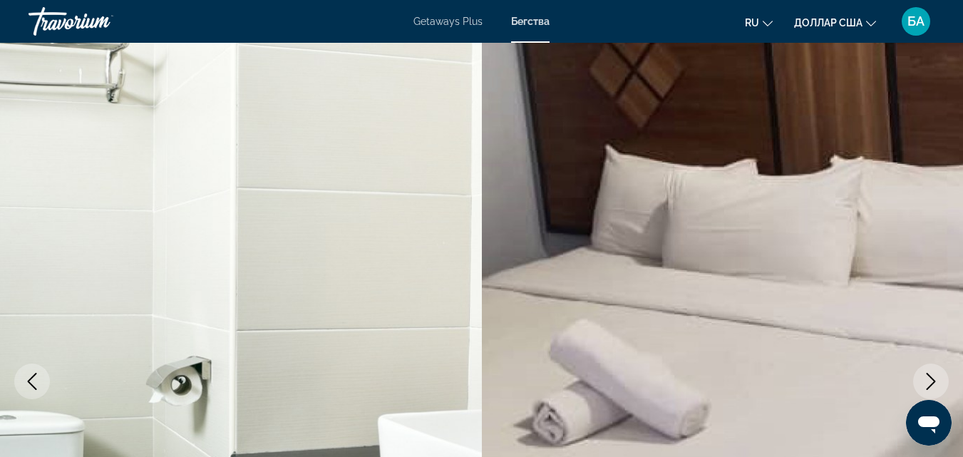
click at [926, 376] on icon "Next image" at bounding box center [931, 381] width 17 height 17
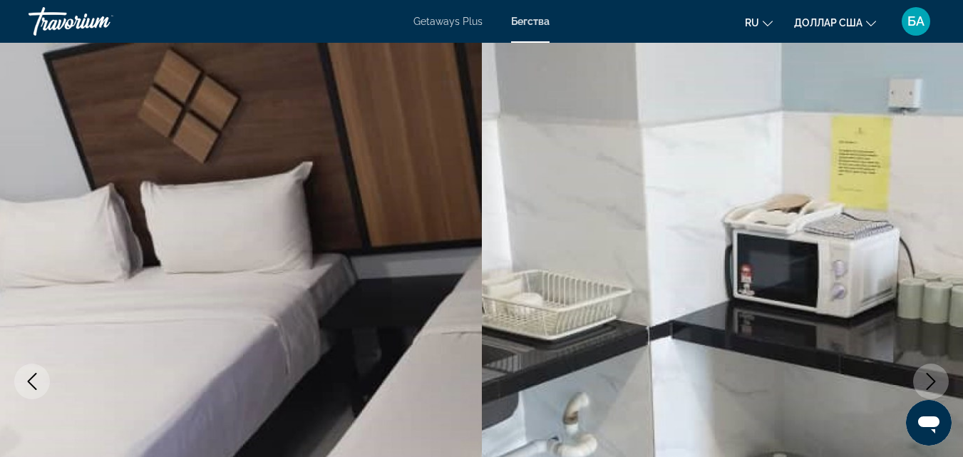
click at [926, 376] on icon "Next image" at bounding box center [931, 381] width 17 height 17
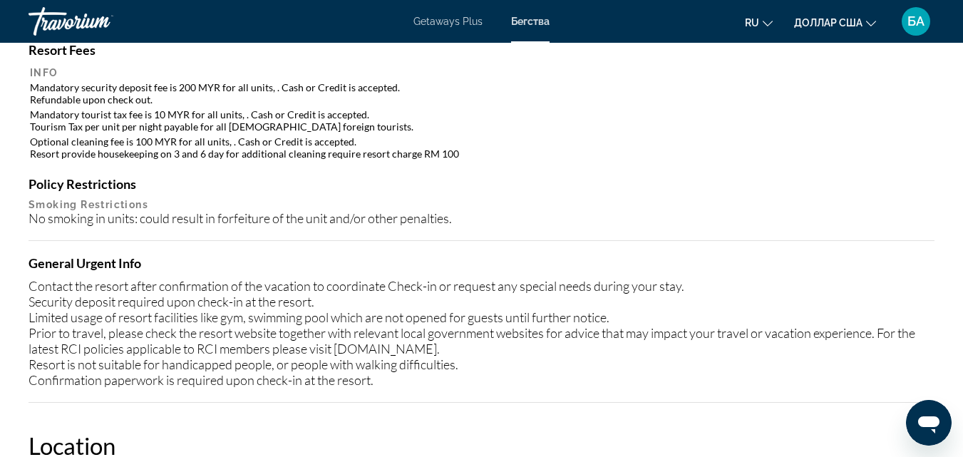
scroll to position [1198, 0]
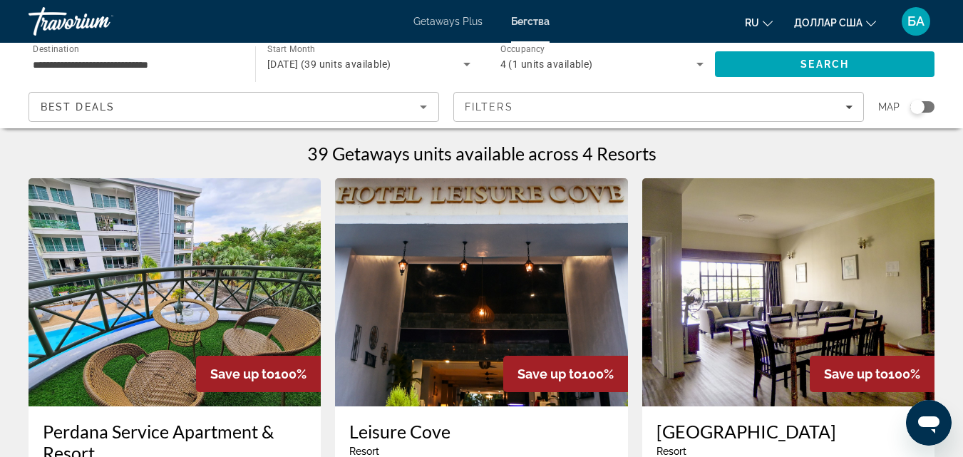
click at [160, 426] on h3 "Perdana Service Apartment & Resort" at bounding box center [175, 442] width 264 height 43
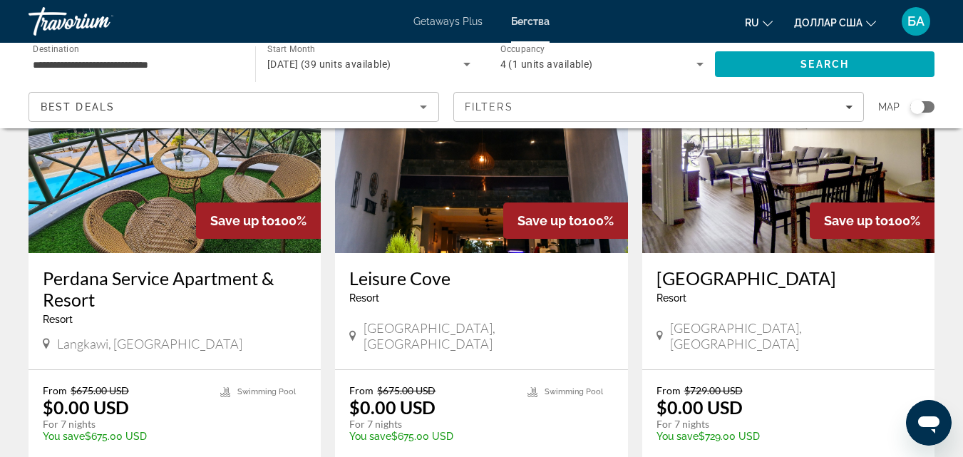
scroll to position [171, 0]
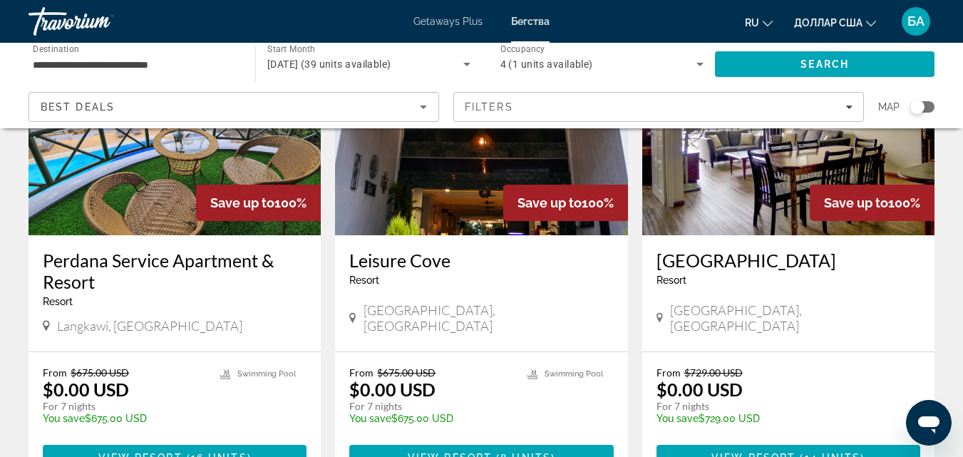
click at [730, 265] on h3 "[GEOGRAPHIC_DATA]" at bounding box center [789, 260] width 264 height 21
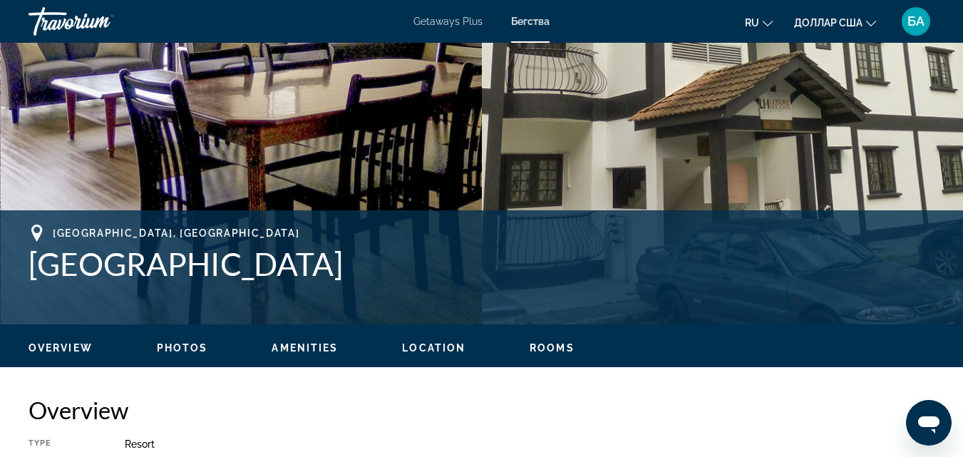
scroll to position [399, 0]
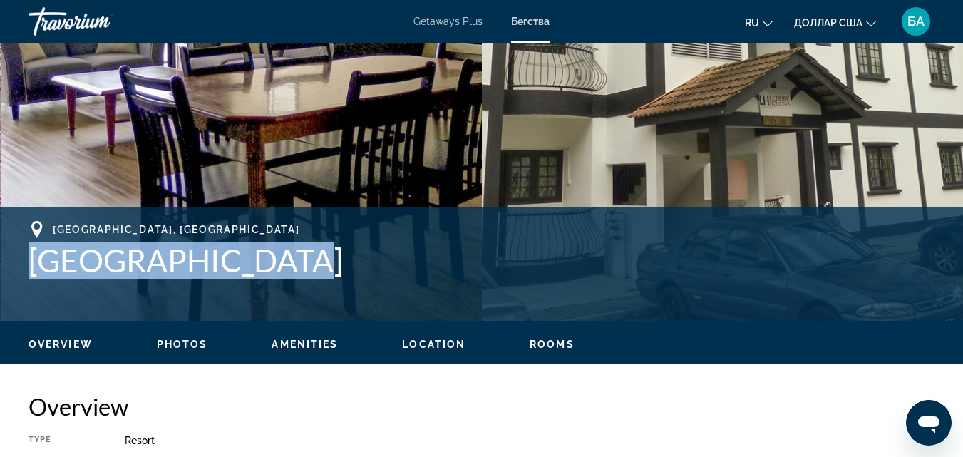
drag, startPoint x: 23, startPoint y: 255, endPoint x: 267, endPoint y: 280, distance: 245.1
click at [267, 280] on div "[GEOGRAPHIC_DATA], [GEOGRAPHIC_DATA] Address [GEOGRAPHIC_DATA][DEMOGRAPHIC_DATA…" at bounding box center [481, 264] width 963 height 86
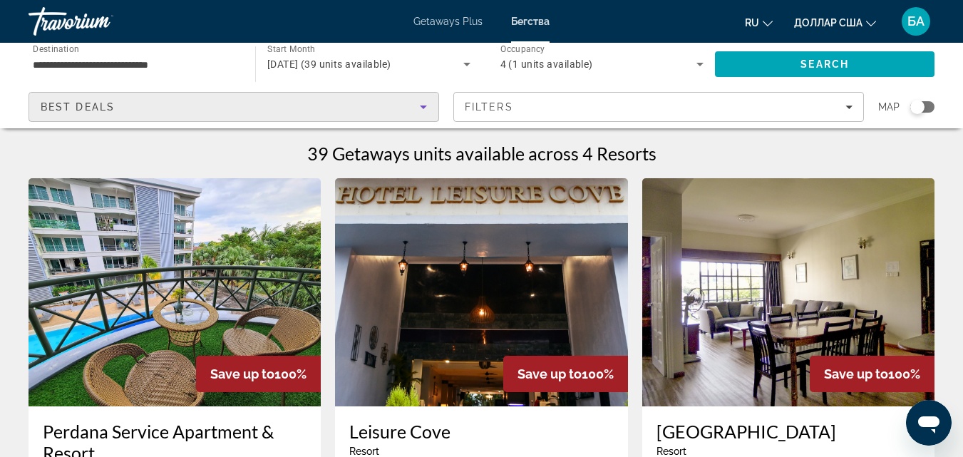
click at [424, 106] on icon "Sort by" at bounding box center [423, 108] width 7 height 4
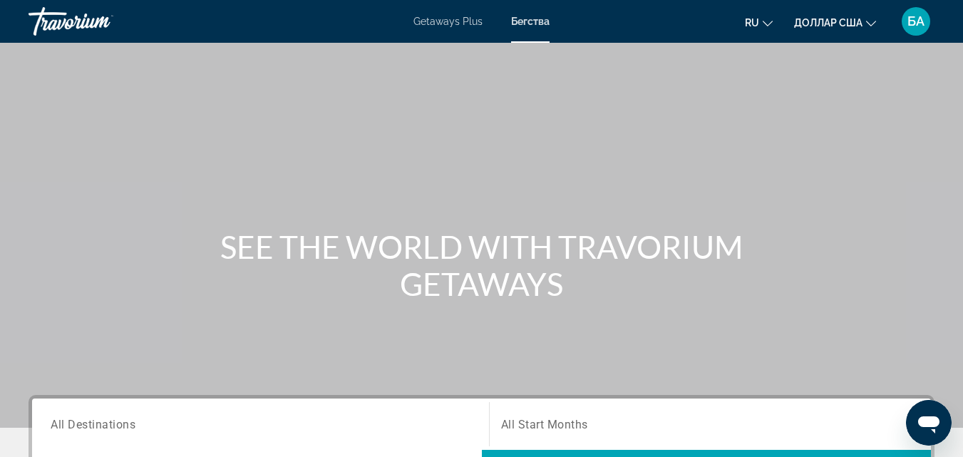
click at [143, 414] on div "Search widget" at bounding box center [261, 424] width 420 height 41
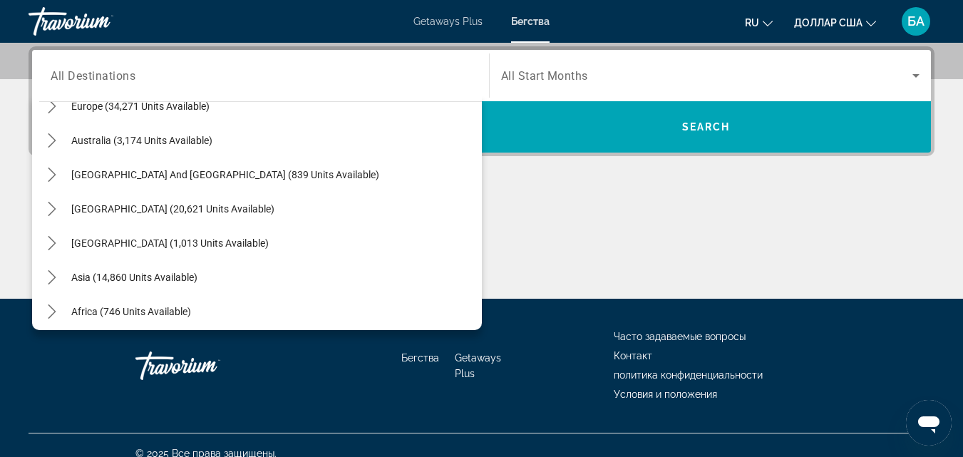
scroll to position [193, 0]
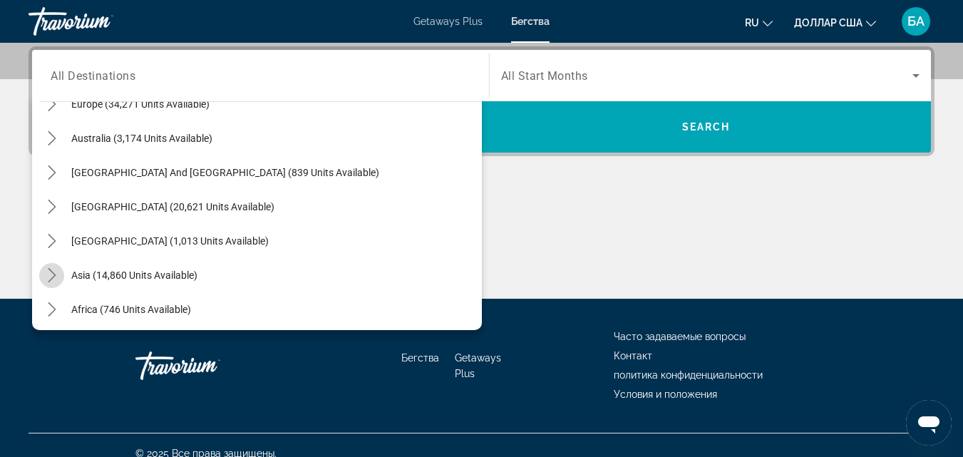
click at [50, 274] on icon "Toggle Asia (14,860 units available) submenu" at bounding box center [52, 275] width 14 height 14
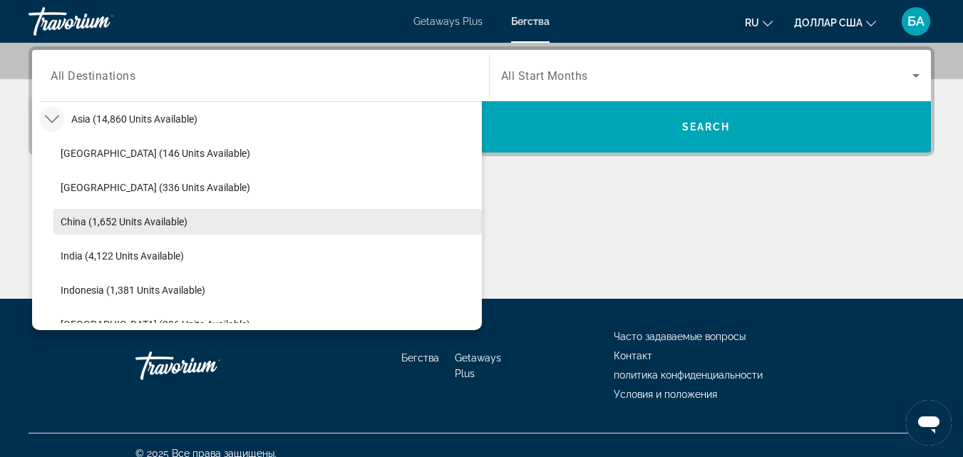
click at [144, 218] on span "China (1,652 units available)" at bounding box center [124, 221] width 127 height 11
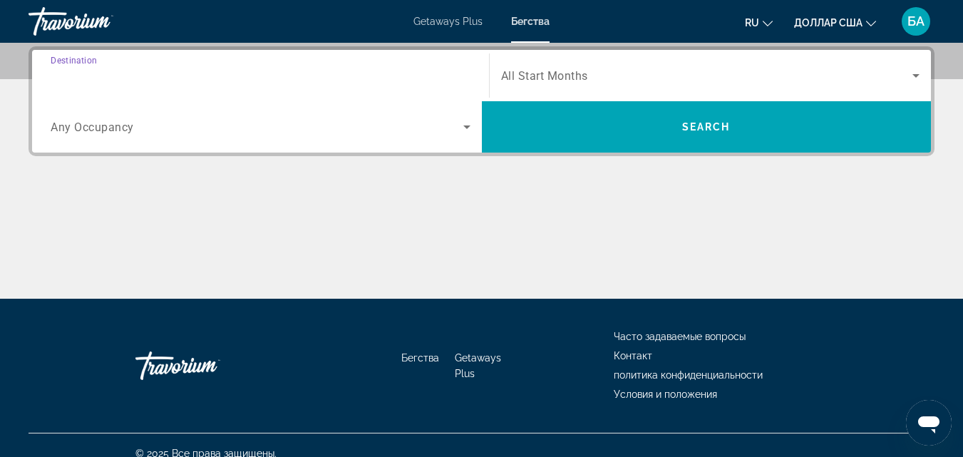
type input "**********"
click at [464, 126] on icon "Search widget" at bounding box center [467, 126] width 17 height 17
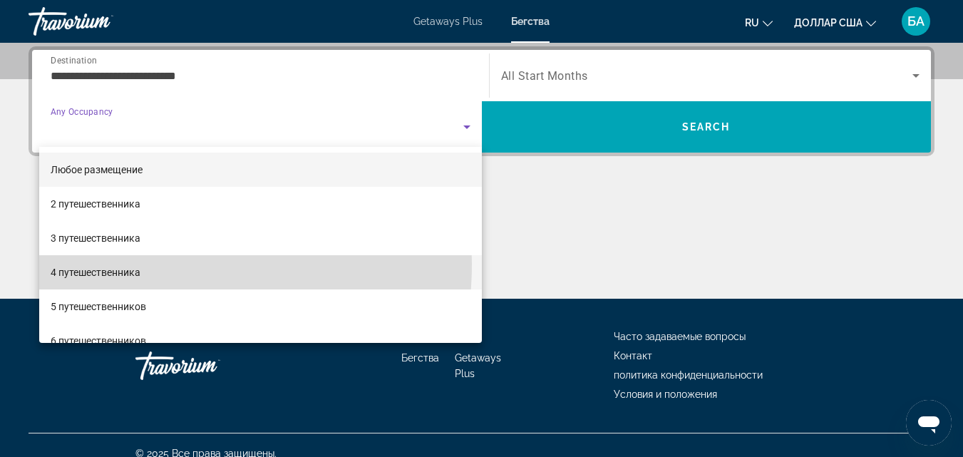
click at [126, 264] on span "4 путешественника" at bounding box center [96, 272] width 90 height 17
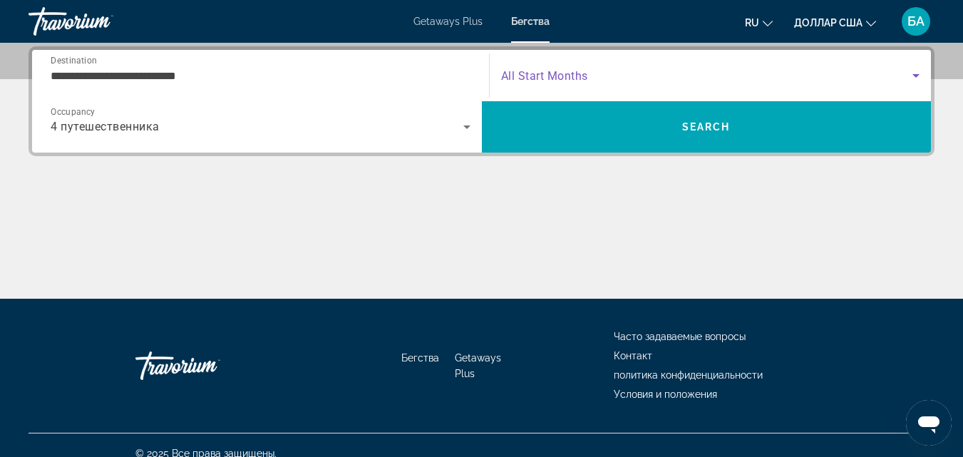
click at [916, 73] on icon "Search widget" at bounding box center [916, 75] width 17 height 17
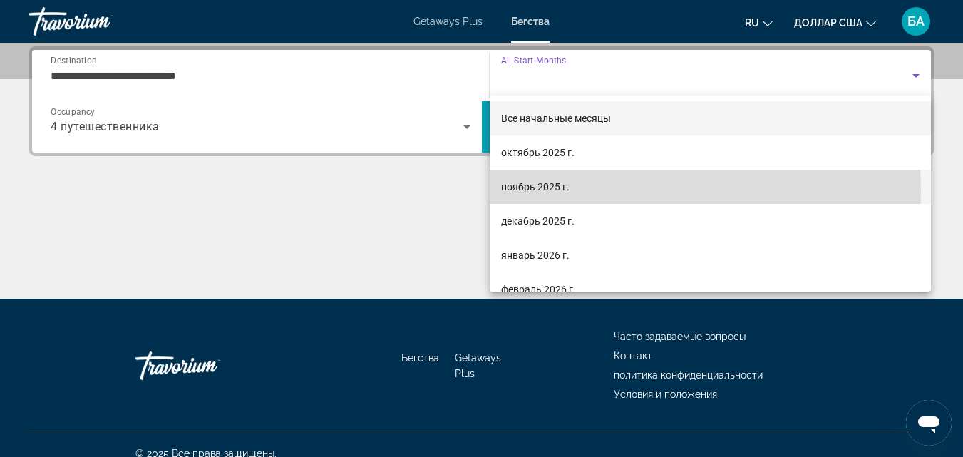
click at [524, 192] on font "ноябрь 2025 г." at bounding box center [535, 186] width 68 height 11
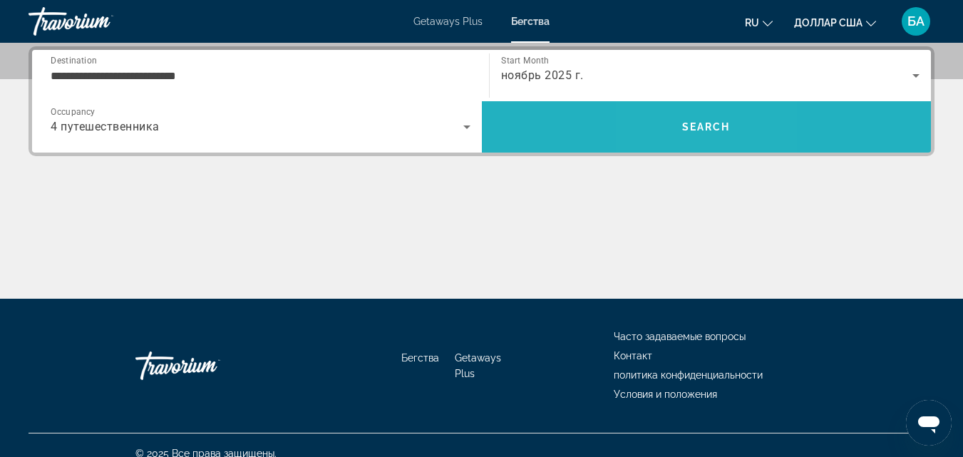
click at [685, 143] on span "Search" at bounding box center [707, 127] width 450 height 34
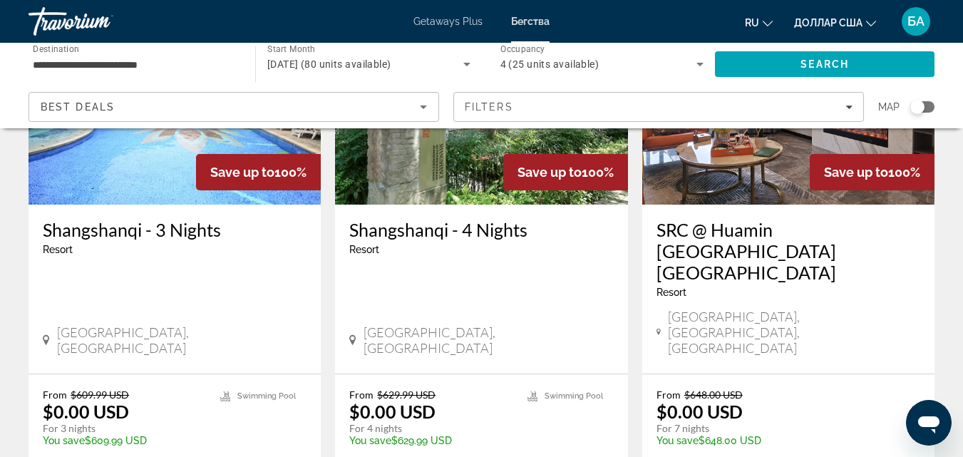
scroll to position [200, 0]
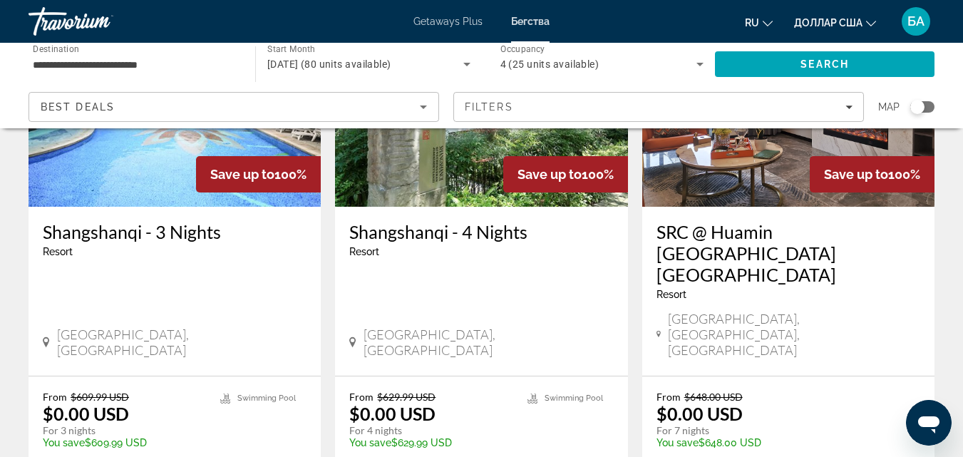
click at [721, 252] on h3 "SRC @ Huamin [GEOGRAPHIC_DATA] [GEOGRAPHIC_DATA]" at bounding box center [789, 253] width 264 height 64
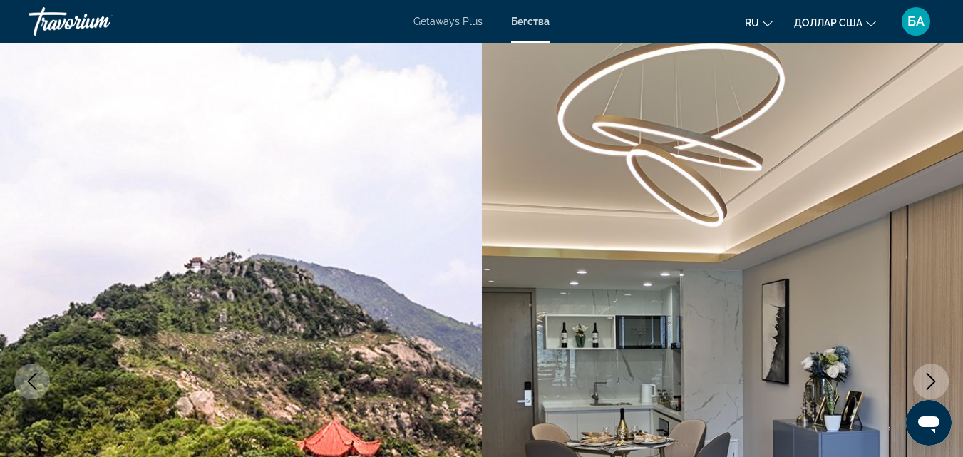
click at [929, 383] on icon "Next image" at bounding box center [931, 381] width 17 height 17
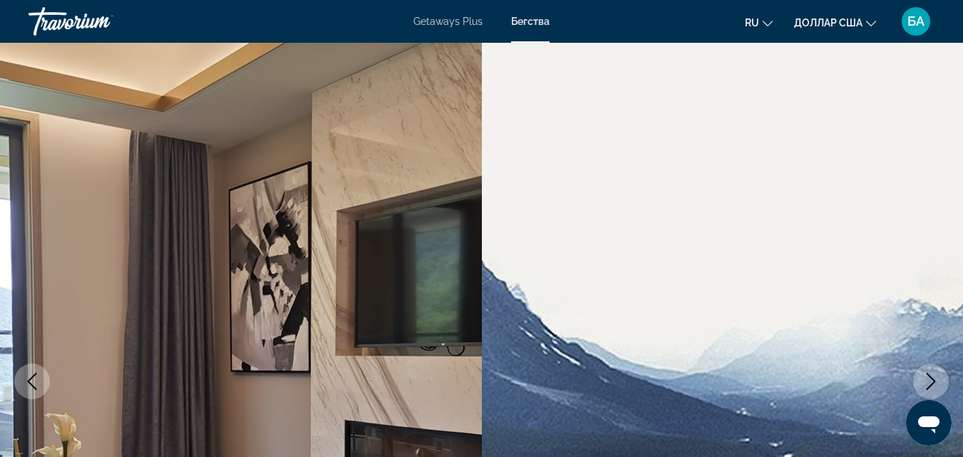
click at [929, 383] on icon "Next image" at bounding box center [931, 381] width 17 height 17
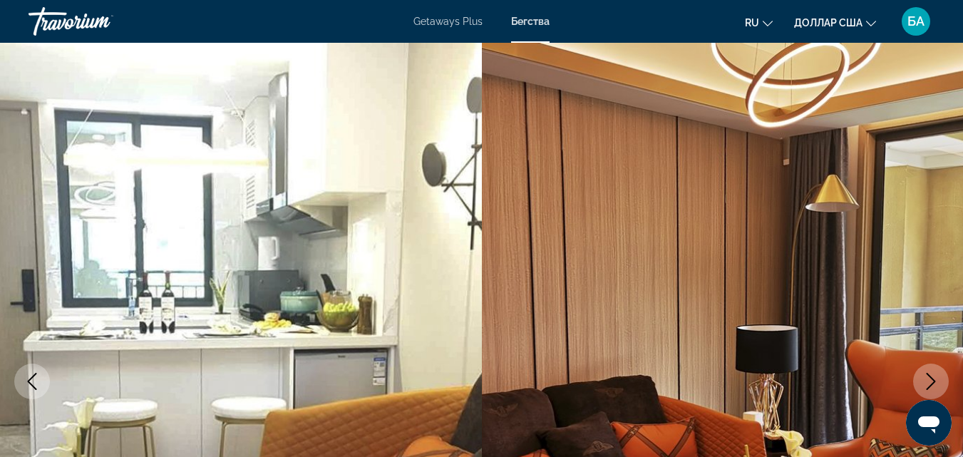
click at [929, 383] on icon "Next image" at bounding box center [931, 381] width 17 height 17
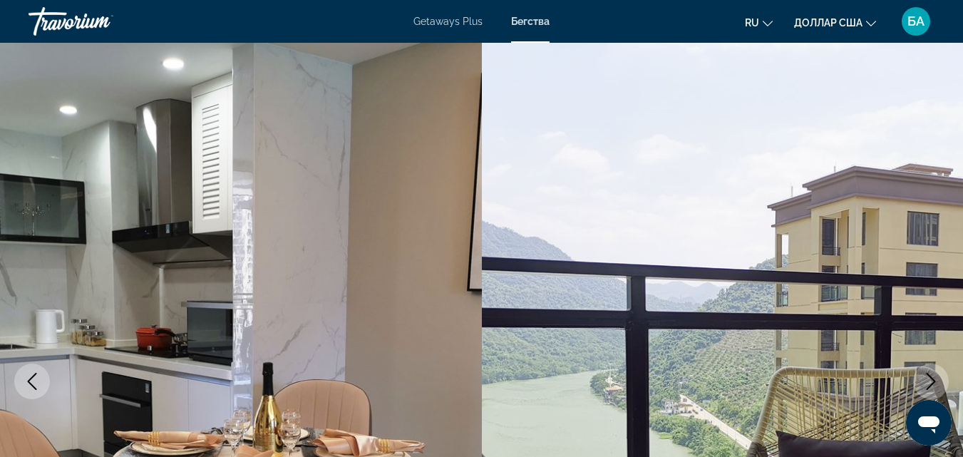
click at [935, 376] on icon "Next image" at bounding box center [931, 381] width 17 height 17
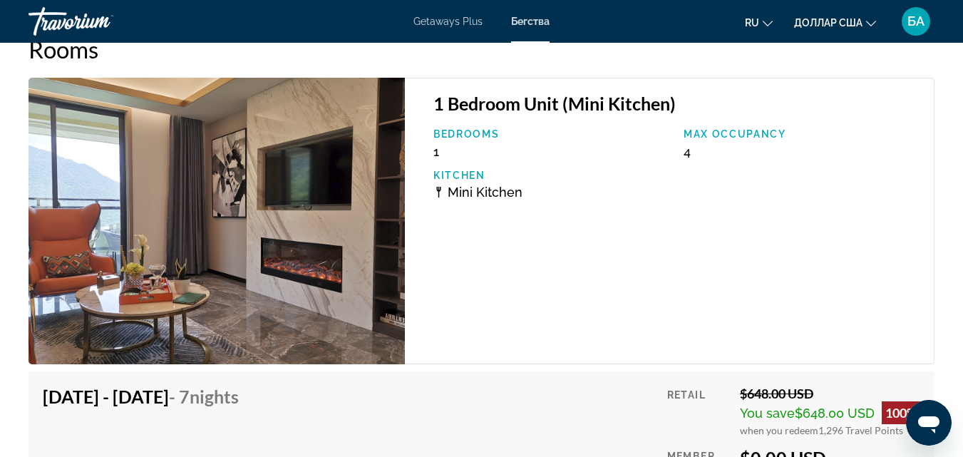
scroll to position [2440, 0]
click at [438, 19] on font "Getaways Plus" at bounding box center [448, 21] width 69 height 11
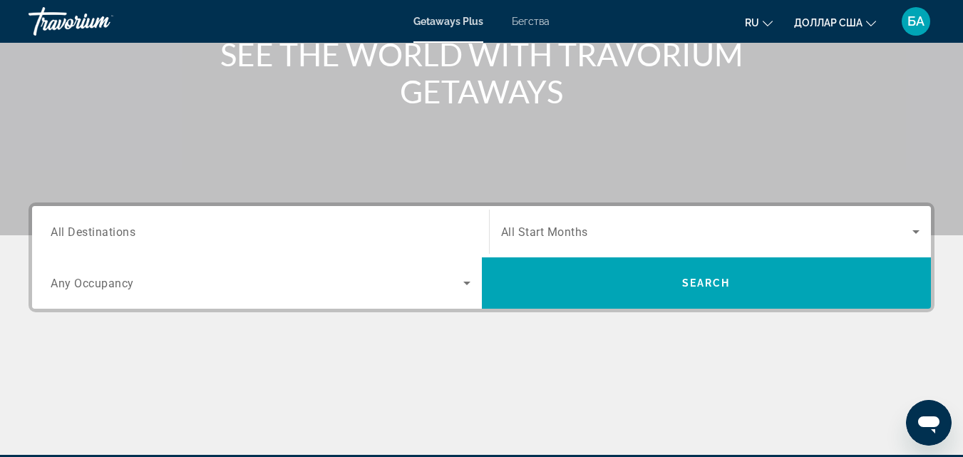
scroll to position [257, 0]
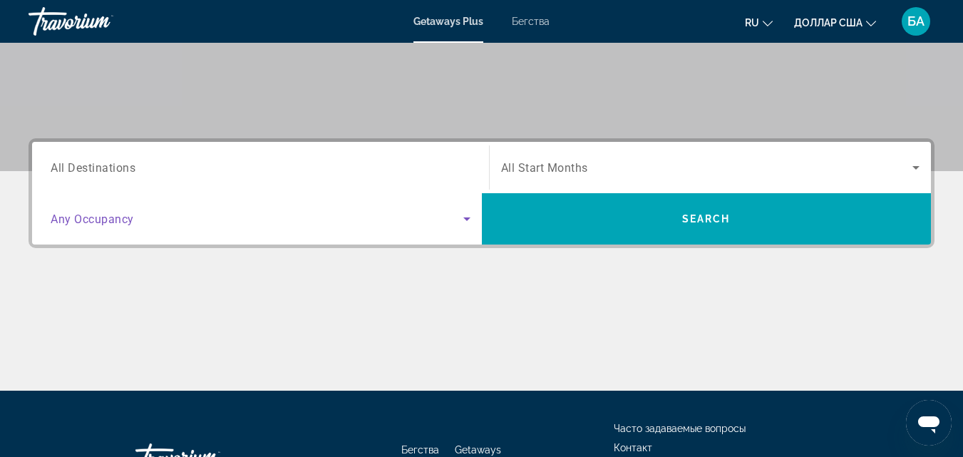
click at [469, 215] on icon "Search widget" at bounding box center [467, 218] width 17 height 17
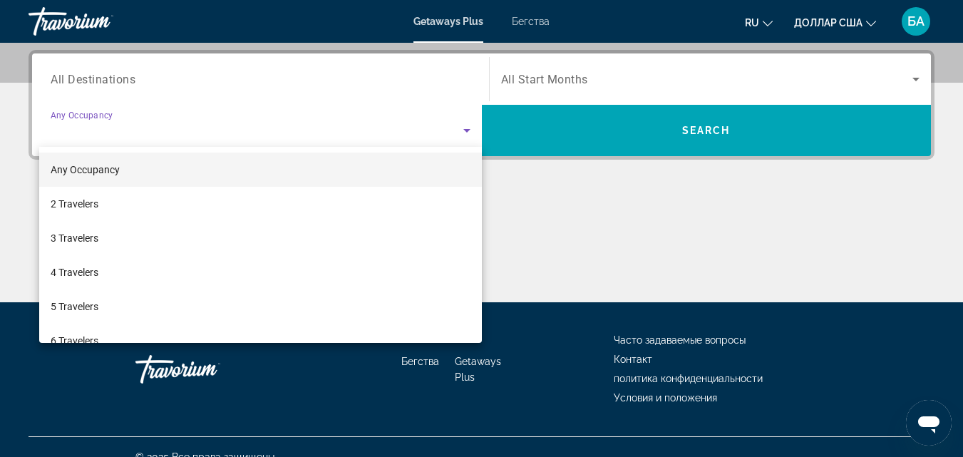
scroll to position [349, 0]
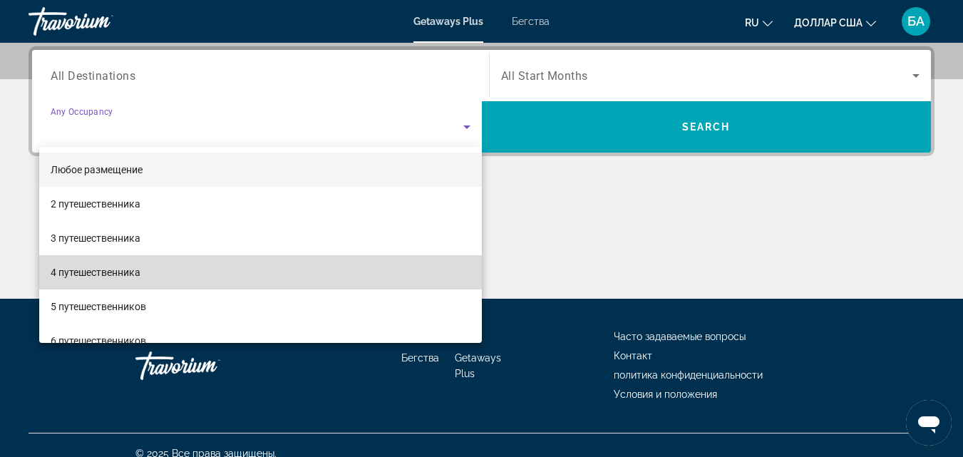
click at [265, 285] on mat-option "4 путешественника" at bounding box center [260, 272] width 443 height 34
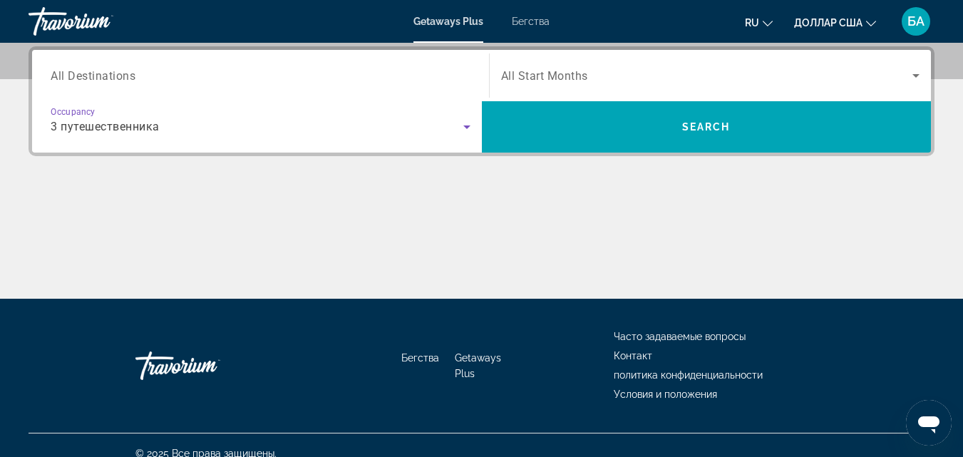
click at [471, 132] on icon "Search widget" at bounding box center [467, 126] width 17 height 17
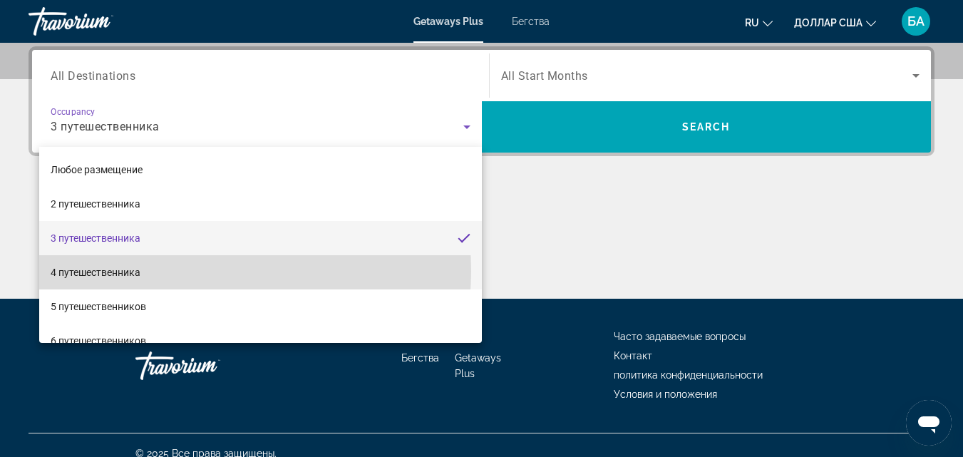
click at [193, 271] on mat-option "4 путешественника" at bounding box center [260, 272] width 443 height 34
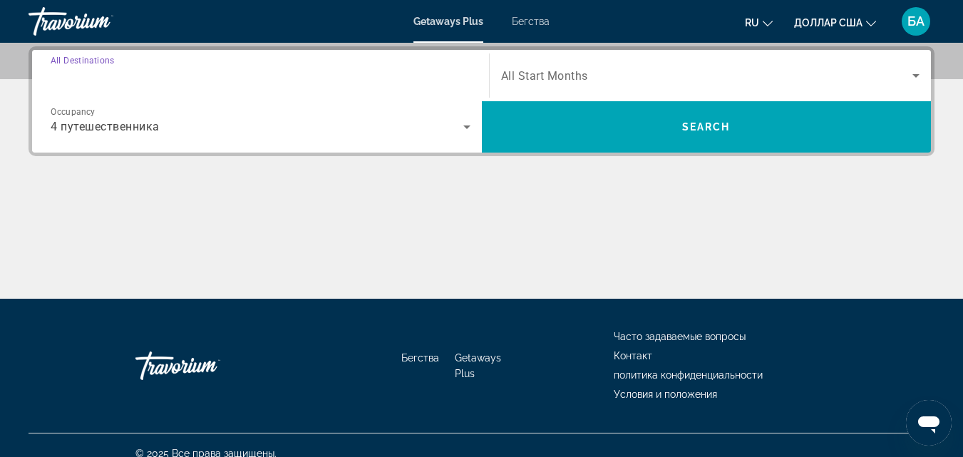
click at [173, 73] on input "Destination All Destinations" at bounding box center [261, 76] width 420 height 17
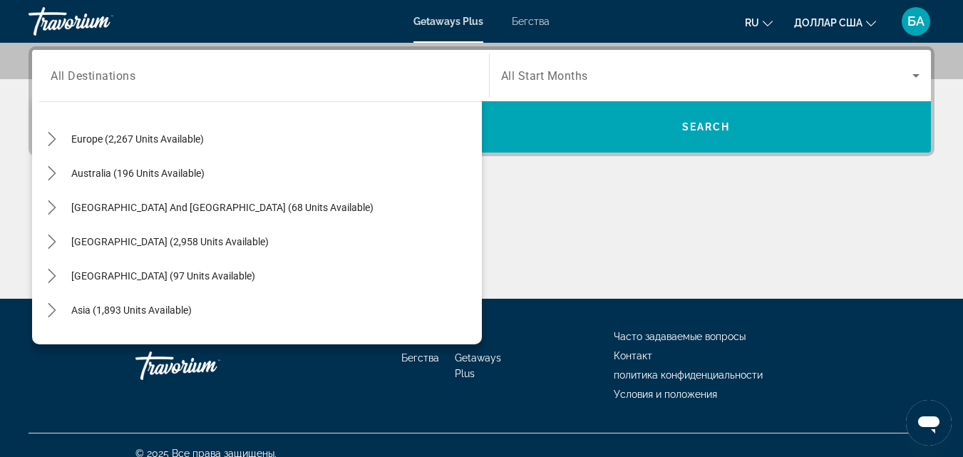
scroll to position [193, 0]
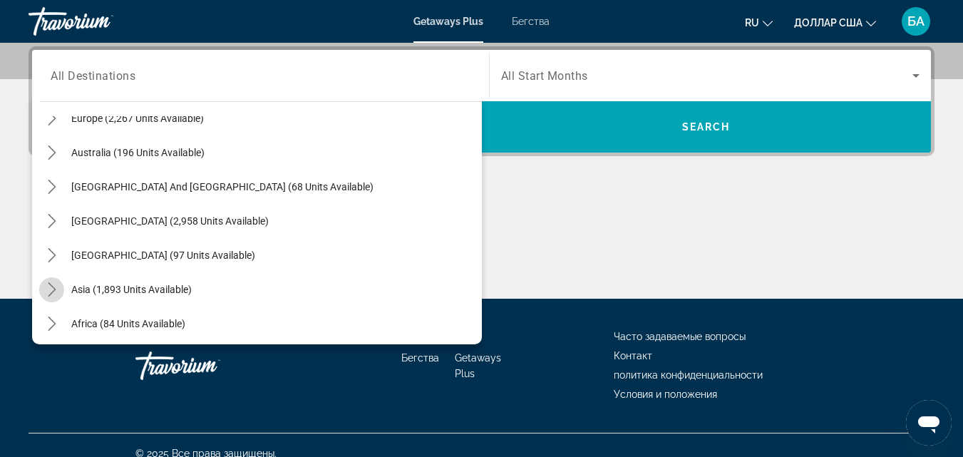
click at [55, 287] on icon "Toggle Asia (1,893 units available) submenu" at bounding box center [52, 289] width 14 height 14
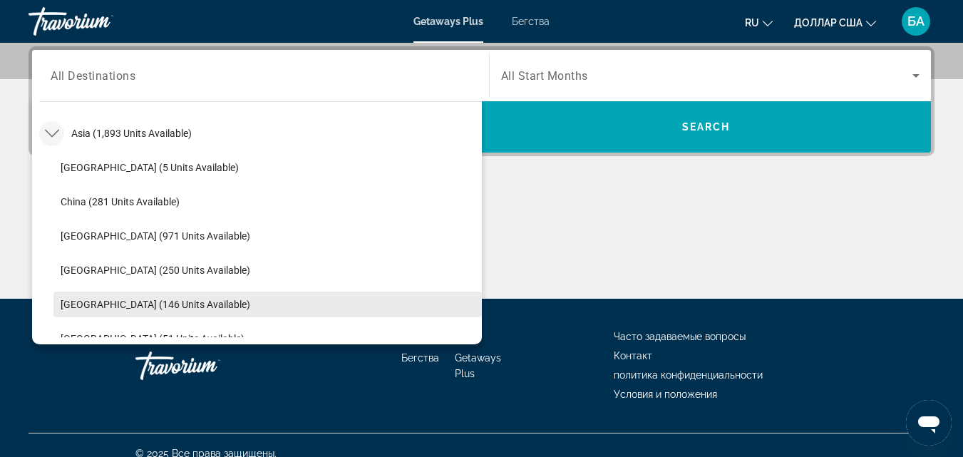
click at [179, 304] on span "[GEOGRAPHIC_DATA] (146 units available)" at bounding box center [156, 304] width 190 height 11
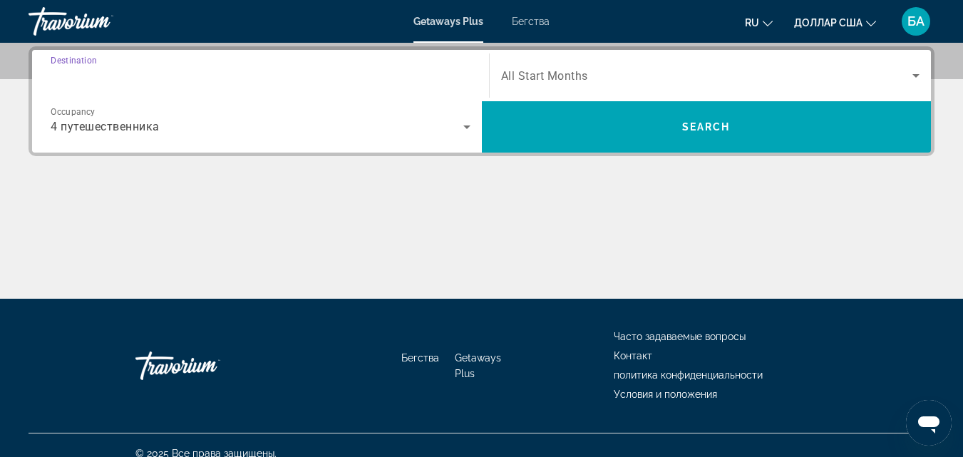
type input "**********"
click at [918, 79] on icon "Search widget" at bounding box center [916, 75] width 17 height 17
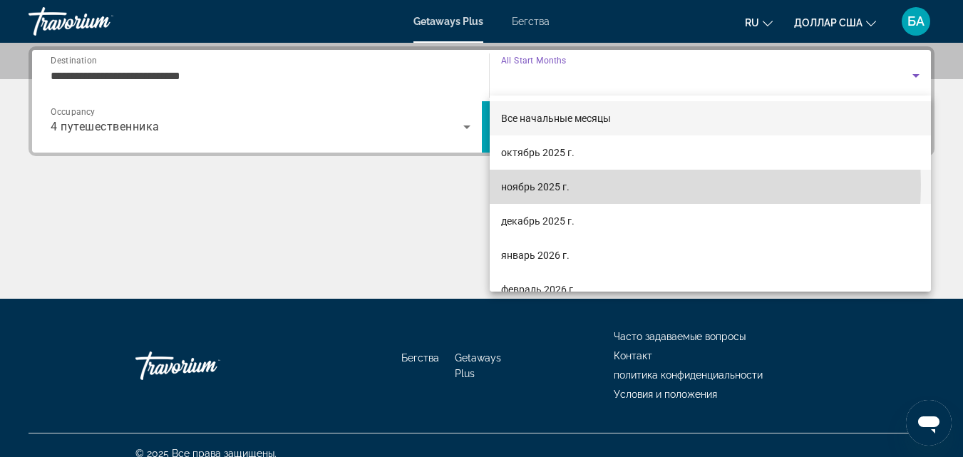
click at [620, 185] on mat-option "ноябрь 2025 г." at bounding box center [711, 187] width 442 height 34
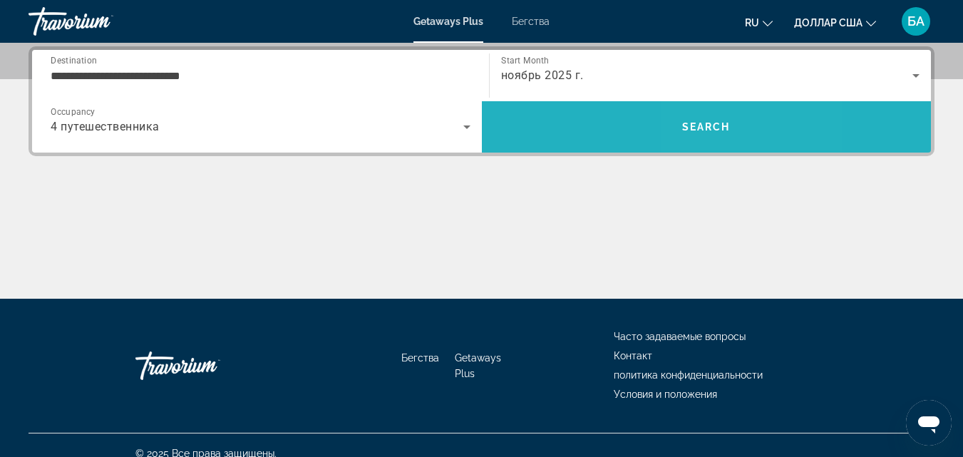
click at [717, 134] on span "Search" at bounding box center [707, 127] width 450 height 34
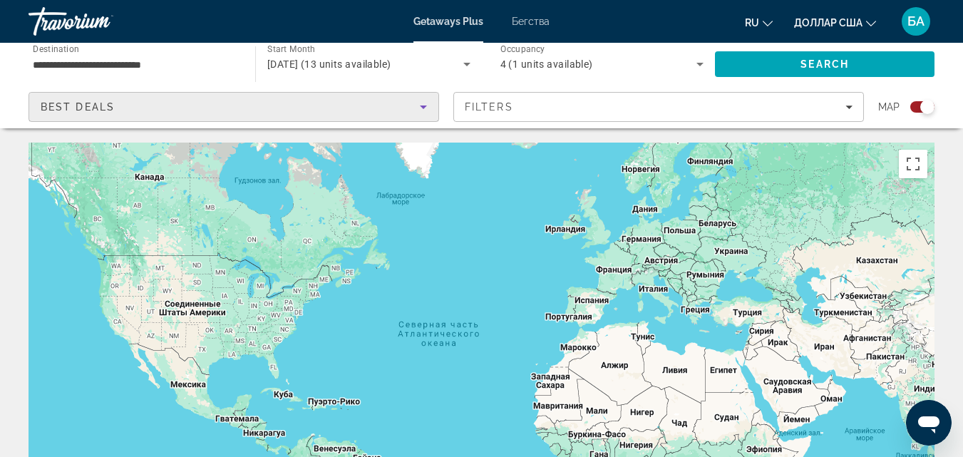
click at [425, 106] on icon "Sort by" at bounding box center [423, 108] width 7 height 4
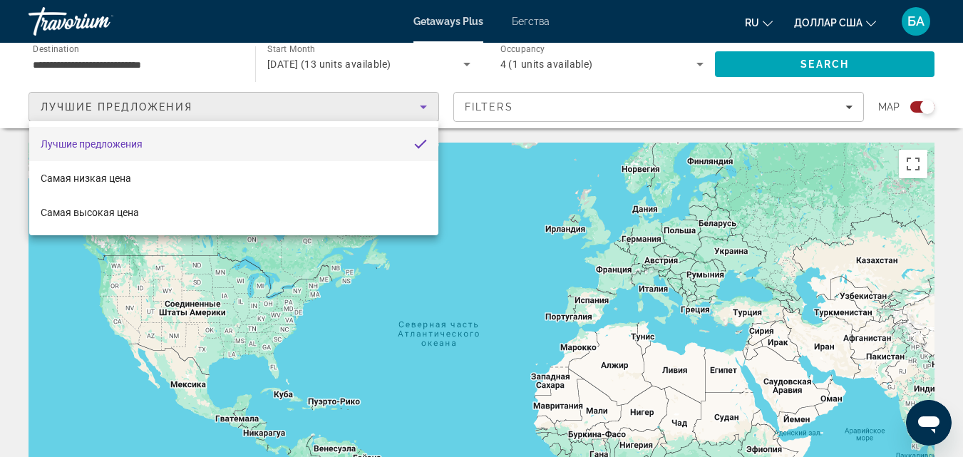
click at [425, 106] on div at bounding box center [481, 228] width 963 height 457
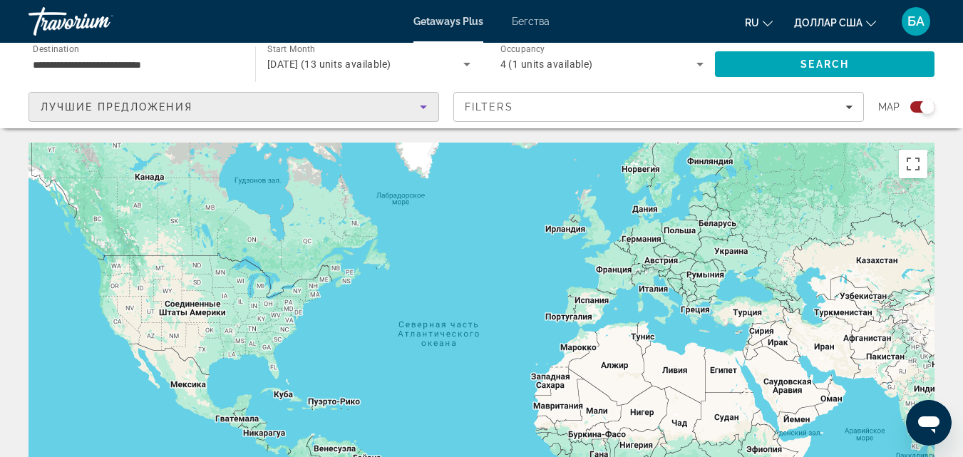
click at [425, 106] on icon "Sort by" at bounding box center [423, 108] width 7 height 4
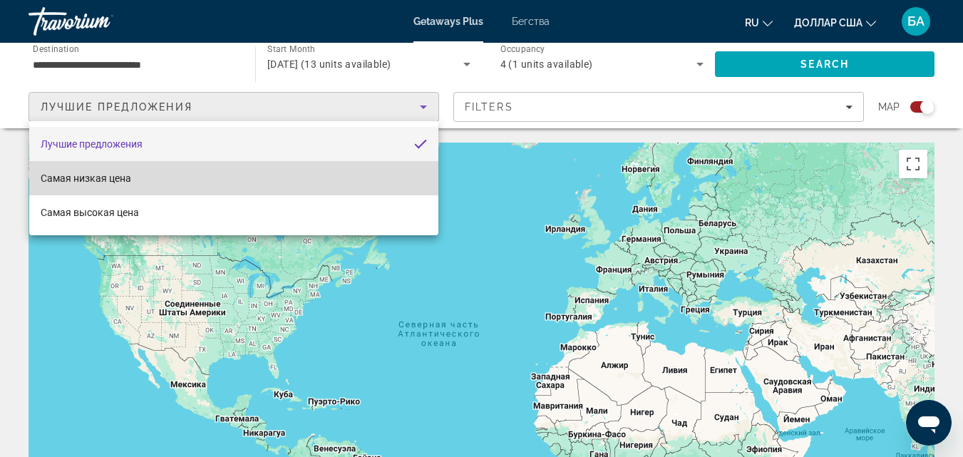
click at [200, 178] on mat-option "Самая низкая цена" at bounding box center [233, 178] width 409 height 34
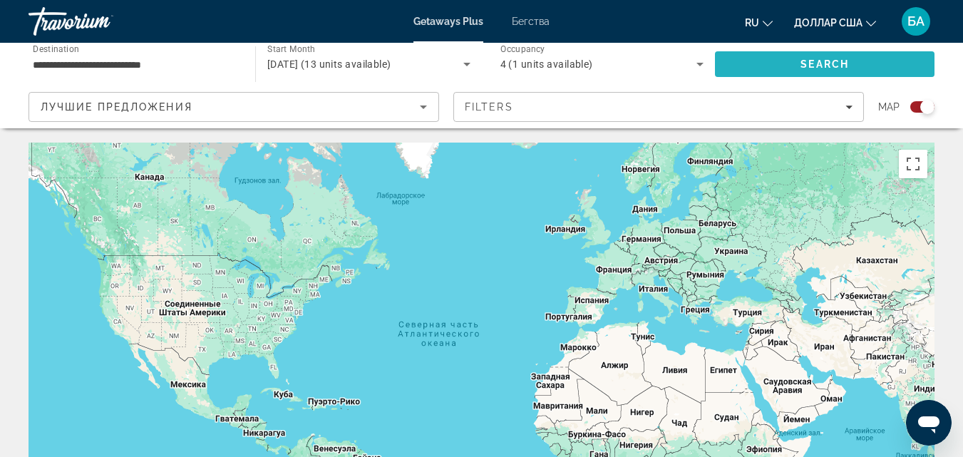
click at [754, 61] on span "Search" at bounding box center [825, 64] width 220 height 34
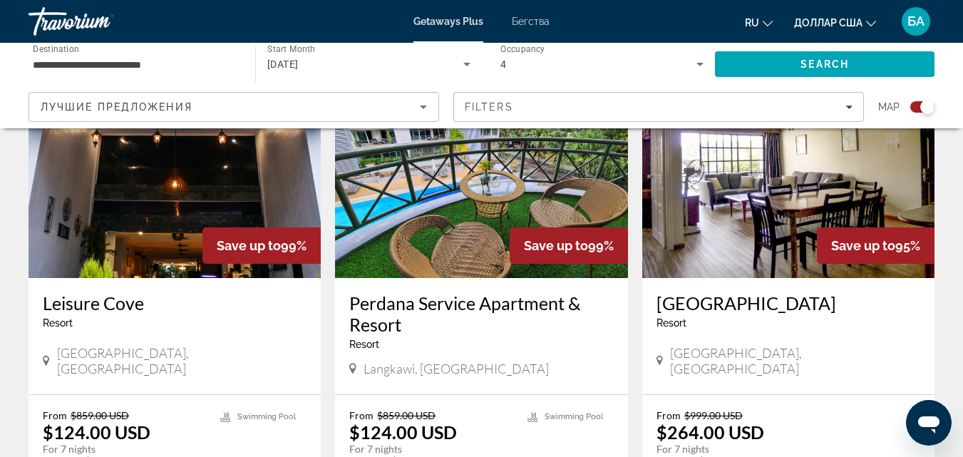
scroll to position [599, 0]
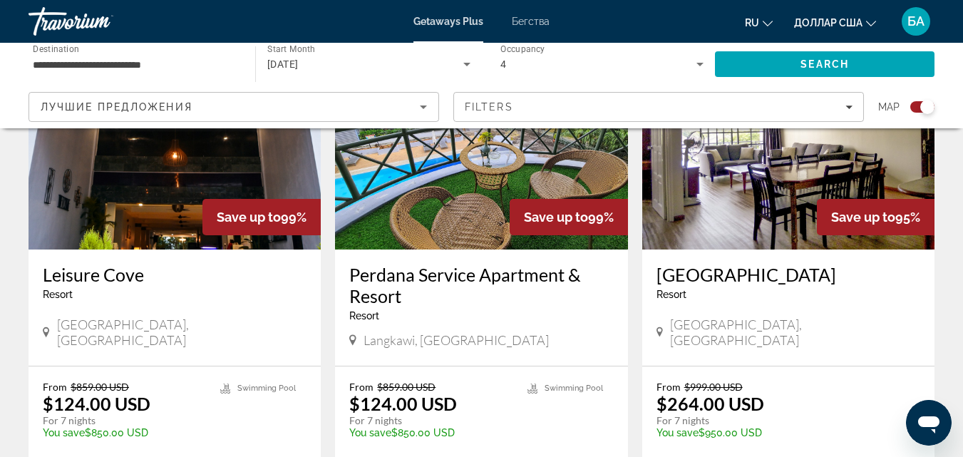
click at [441, 406] on p "$124.00 USD" at bounding box center [403, 403] width 108 height 21
click at [469, 280] on h3 "Perdana Service Apartment & Resort" at bounding box center [481, 285] width 264 height 43
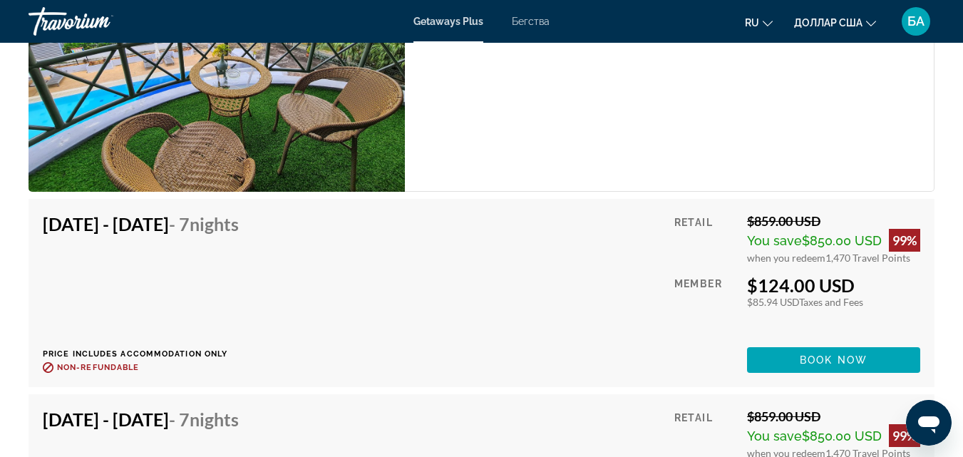
scroll to position [2795, 0]
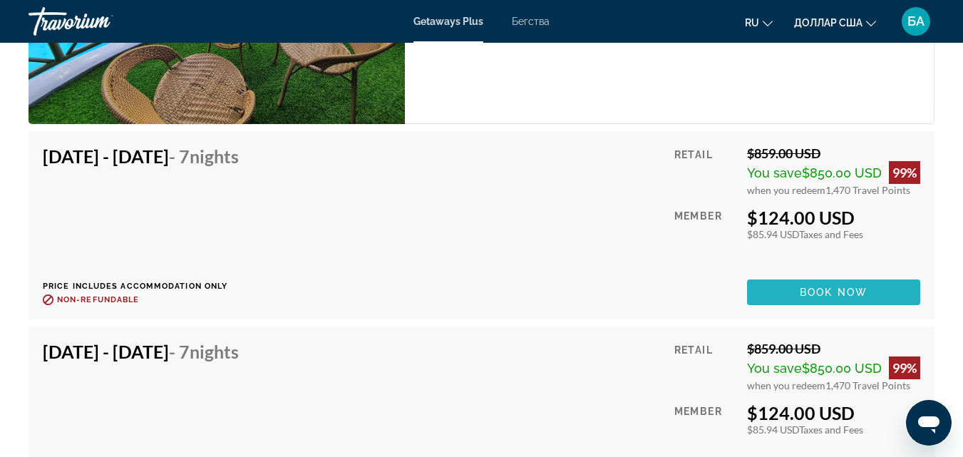
click at [829, 295] on span "Book now" at bounding box center [834, 292] width 68 height 11
